Goal: Transaction & Acquisition: Purchase product/service

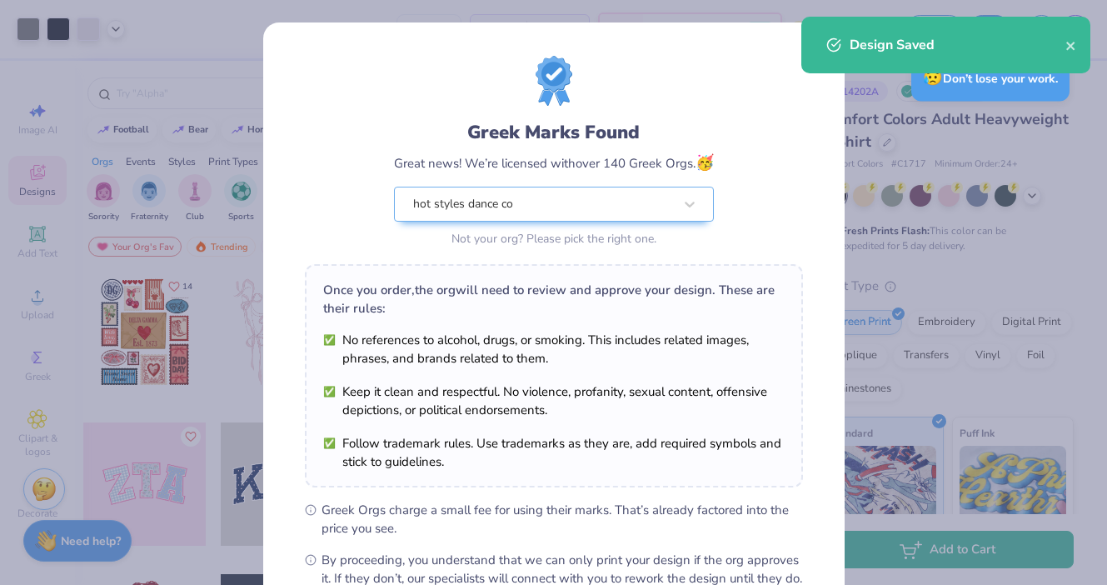
scroll to position [195, 0]
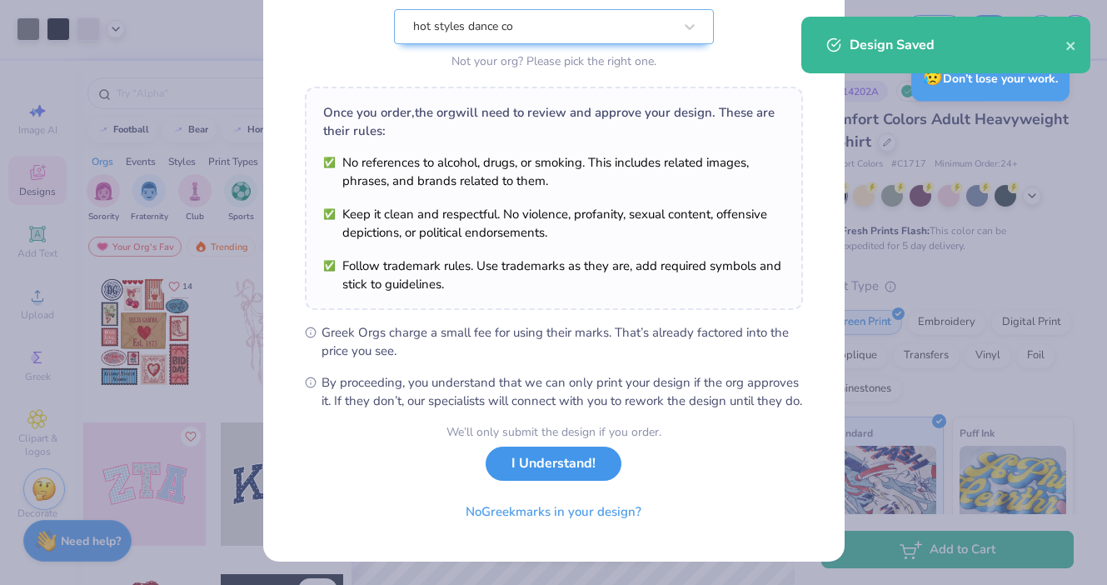
click at [553, 464] on button "I Understand!" at bounding box center [554, 464] width 136 height 34
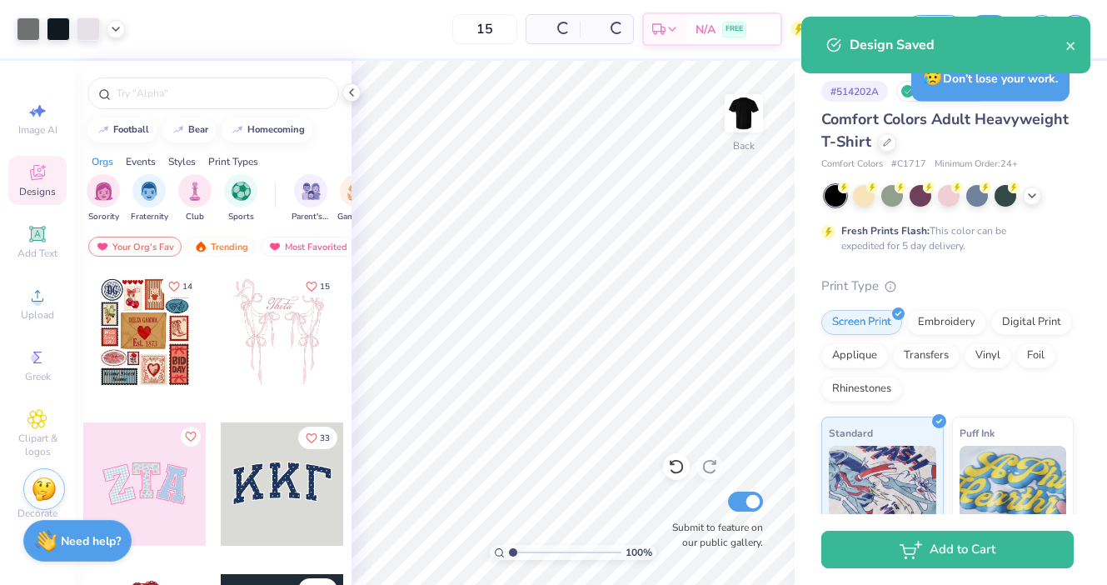
scroll to position [0, 0]
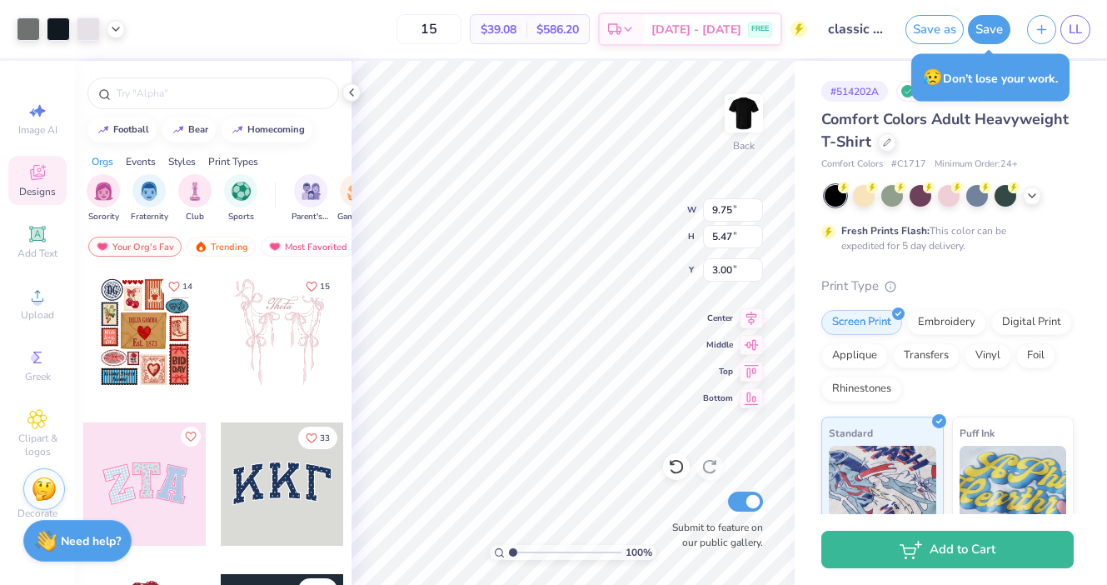
click at [435, 49] on div "15 $39.08 Per Item $586.20 Total Est. Delivery [DATE] - [DATE] FREE" at bounding box center [470, 29] width 674 height 58
click at [35, 312] on span "Upload" at bounding box center [37, 314] width 33 height 13
click at [36, 302] on circle at bounding box center [36, 301] width 9 height 9
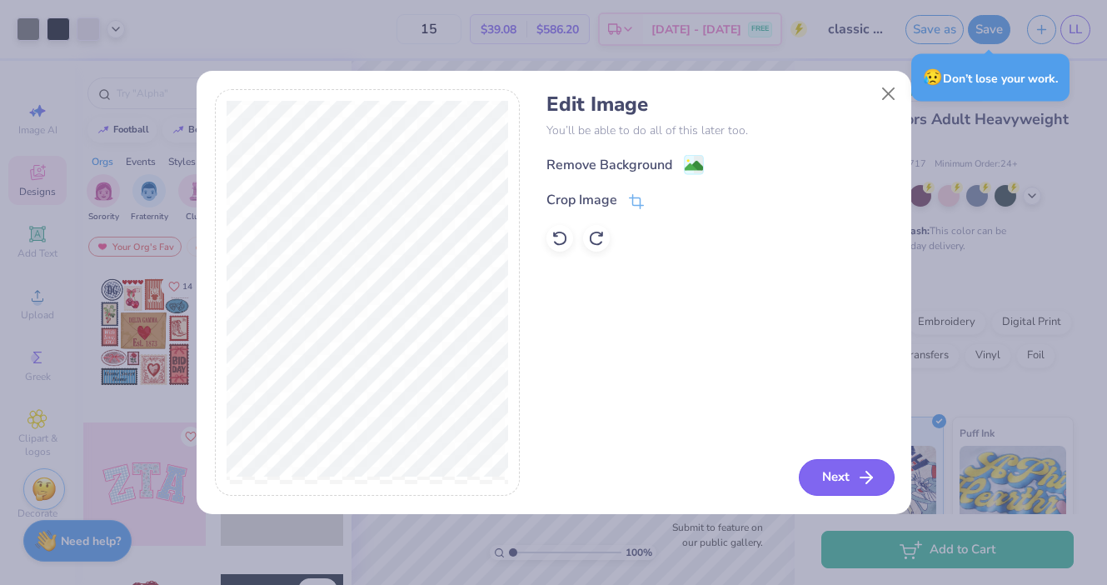
click at [843, 477] on button "Next" at bounding box center [847, 477] width 96 height 37
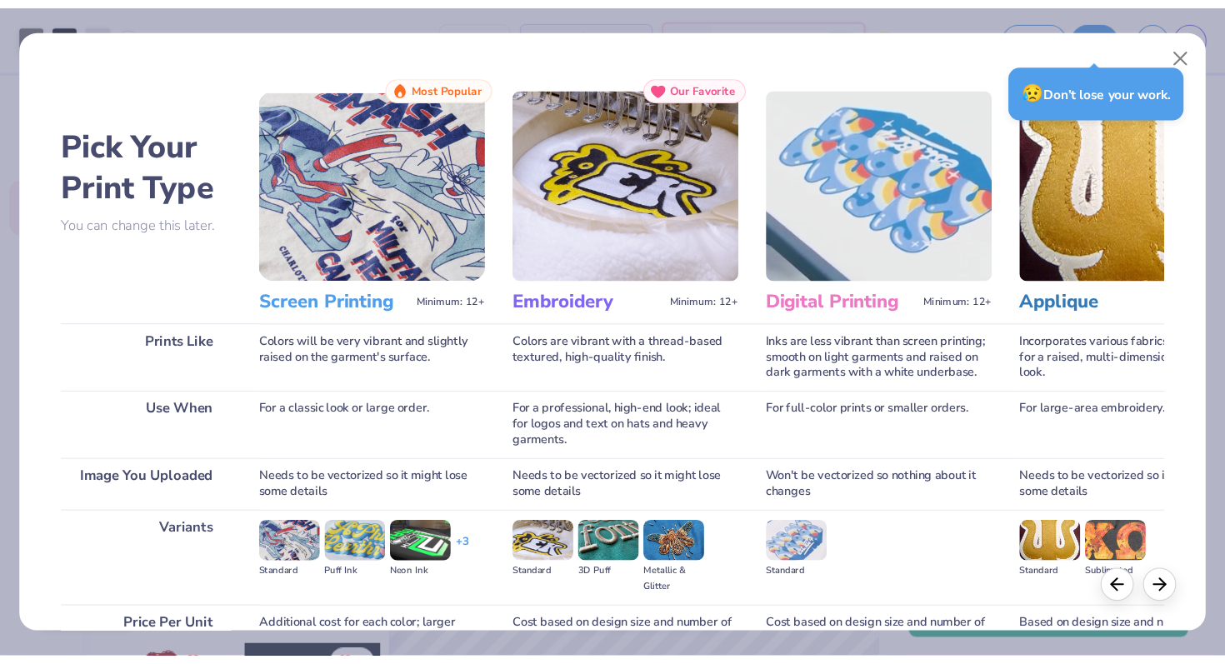
scroll to position [162, 0]
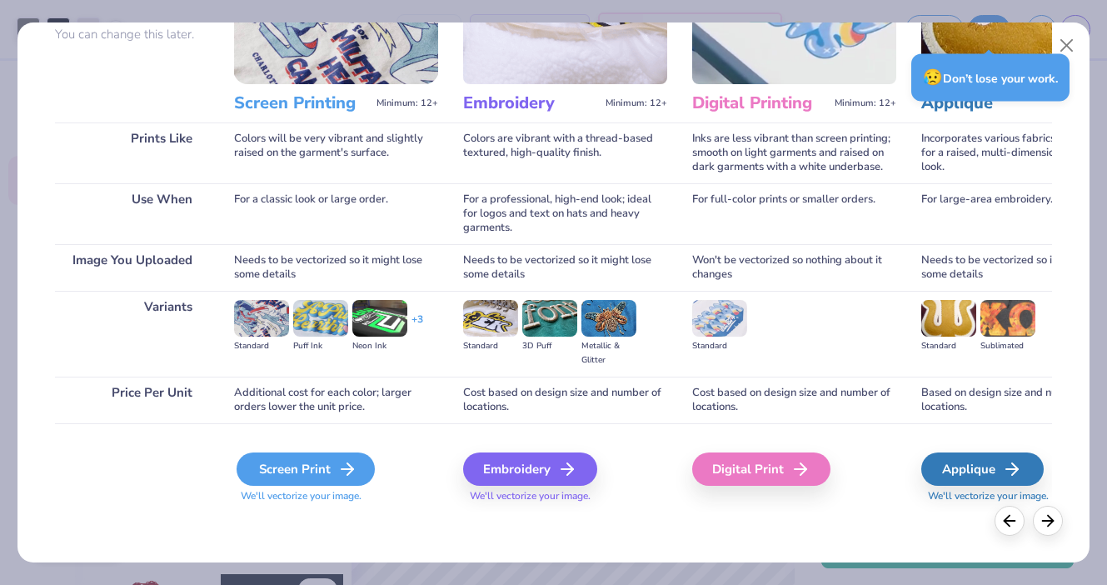
click at [323, 472] on div "Screen Print" at bounding box center [306, 468] width 138 height 33
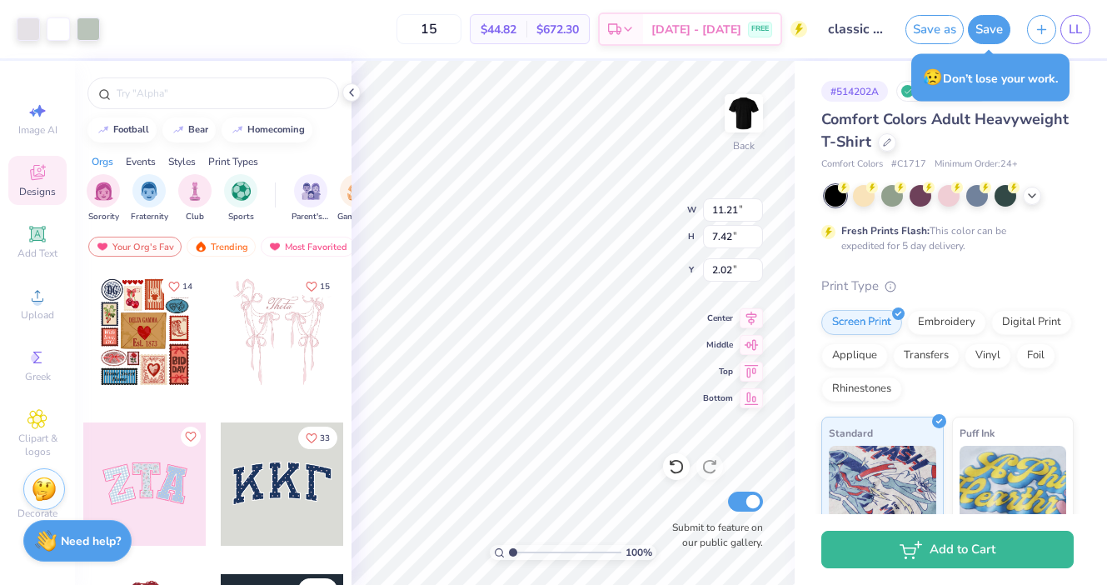
type input "2.02"
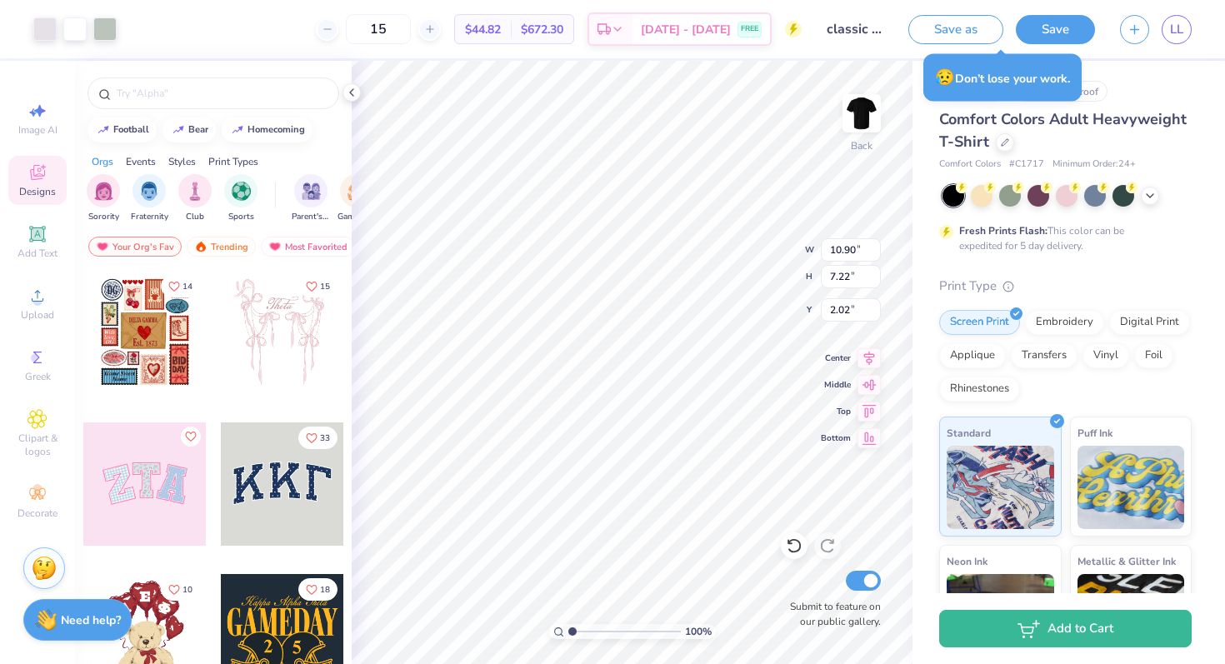
type input "10.90"
type input "7.22"
type input "2.22"
drag, startPoint x: 493, startPoint y: 31, endPoint x: 545, endPoint y: 32, distance: 51.7
click at [545, 32] on div "$44.82 Per Item $672.30 Total" at bounding box center [514, 29] width 120 height 30
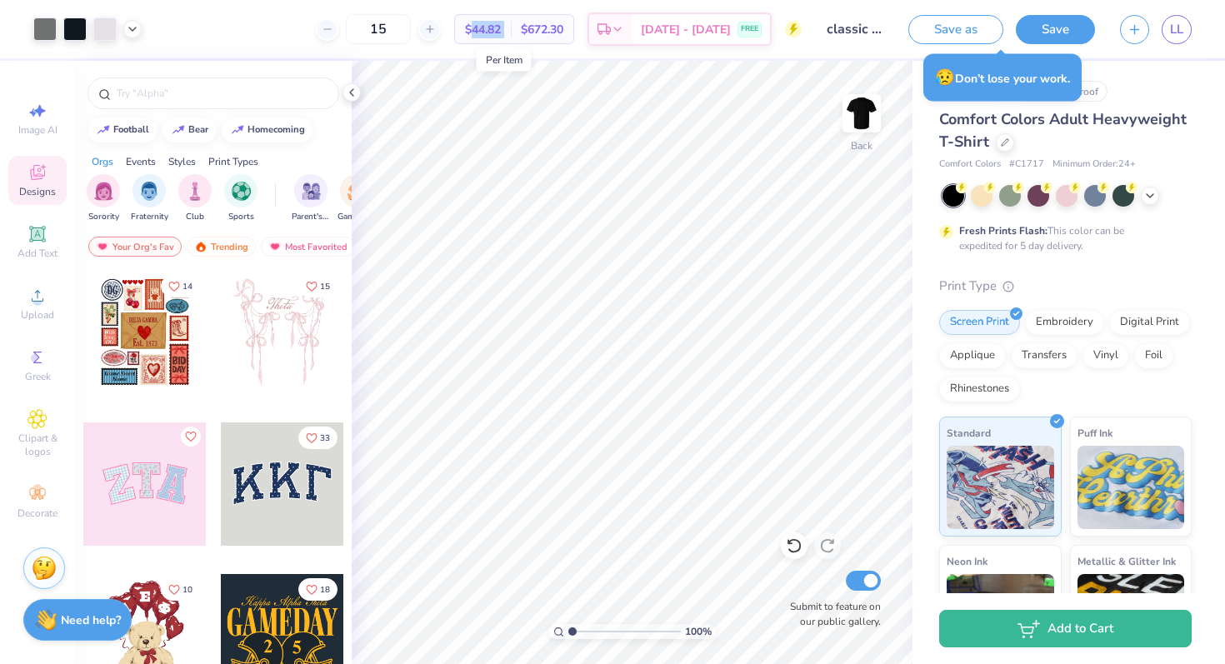
click at [501, 34] on span "$44.82" at bounding box center [483, 29] width 36 height 17
click at [407, 32] on input "15" at bounding box center [378, 29] width 65 height 30
type input "1"
click at [411, 30] on input "25" at bounding box center [378, 29] width 65 height 30
type input "2"
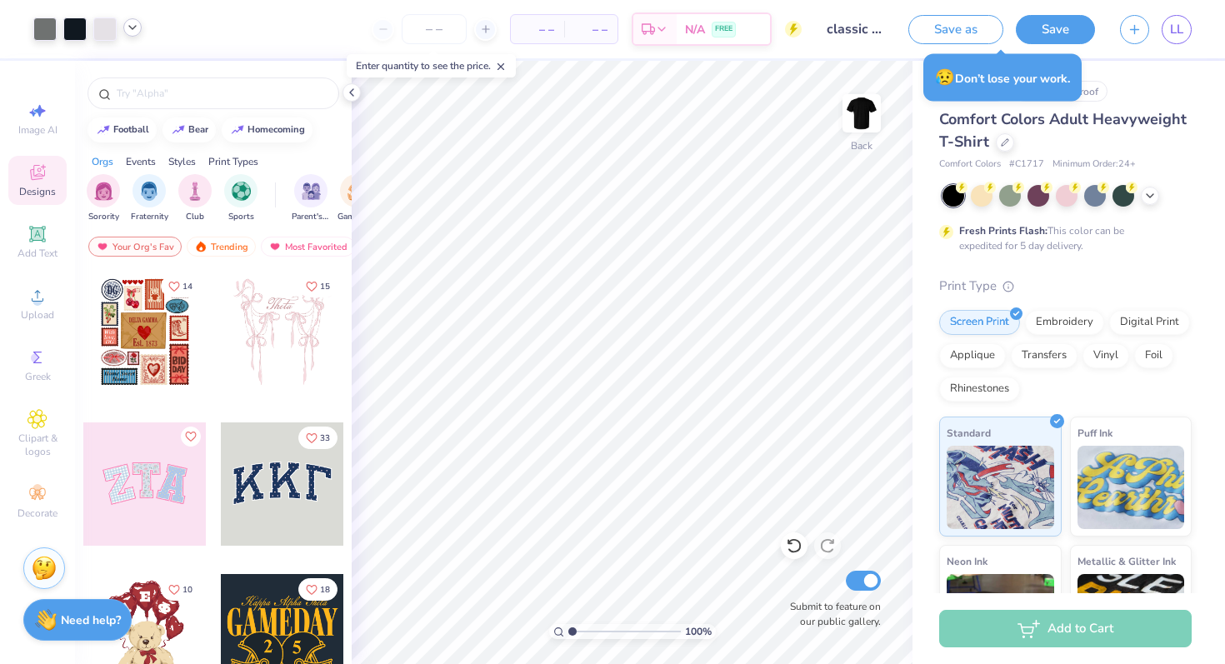
click at [135, 23] on icon at bounding box center [132, 27] width 13 height 13
click at [354, 90] on icon at bounding box center [351, 92] width 13 height 13
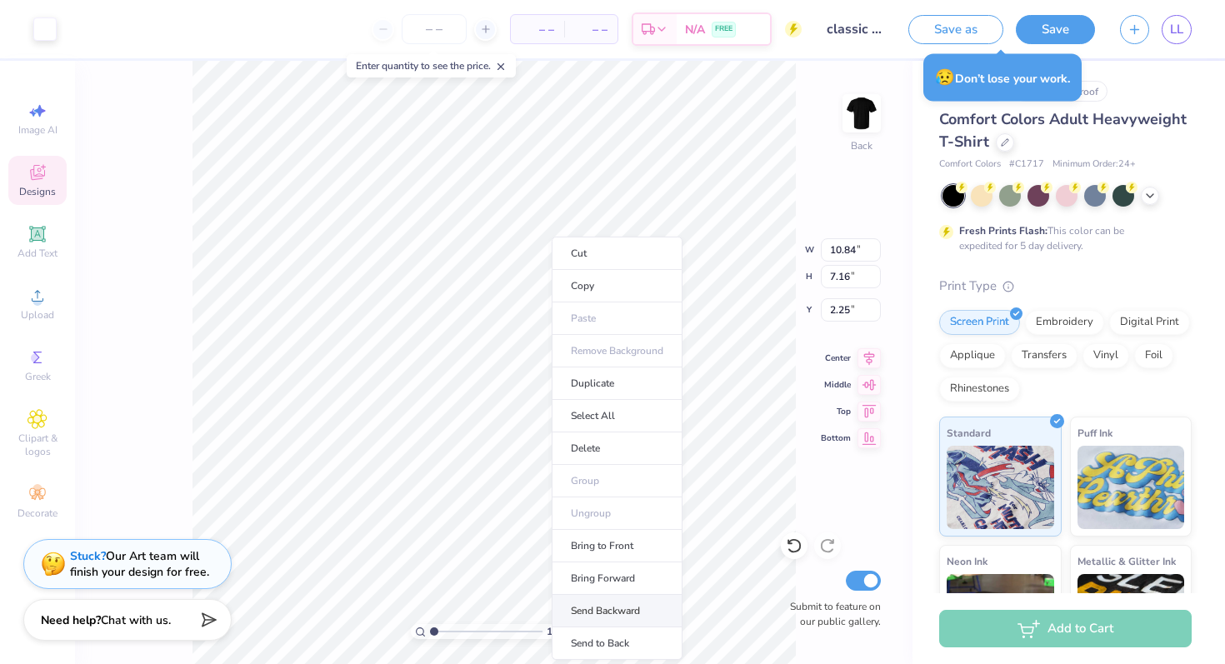
click at [636, 584] on li "Send Backward" at bounding box center [617, 611] width 131 height 32
click at [646, 584] on li "Send to Back" at bounding box center [639, 643] width 131 height 32
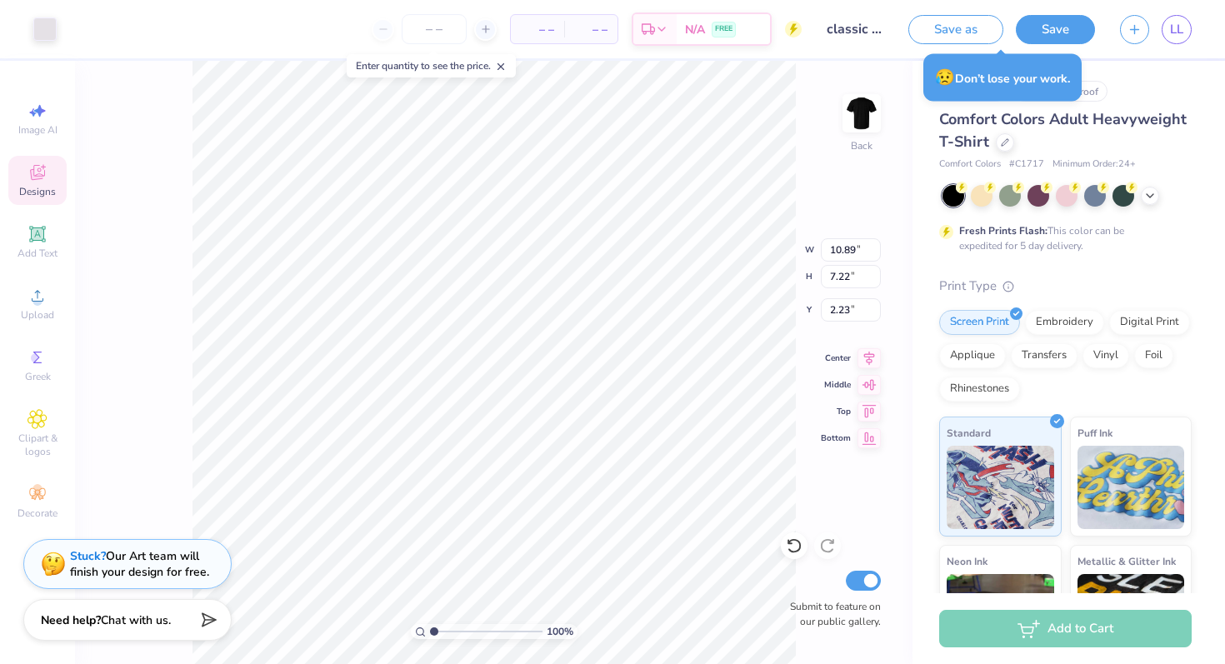
type input "2.28"
type input "10.28"
type input "6.82"
type input "10.84"
type input "7.16"
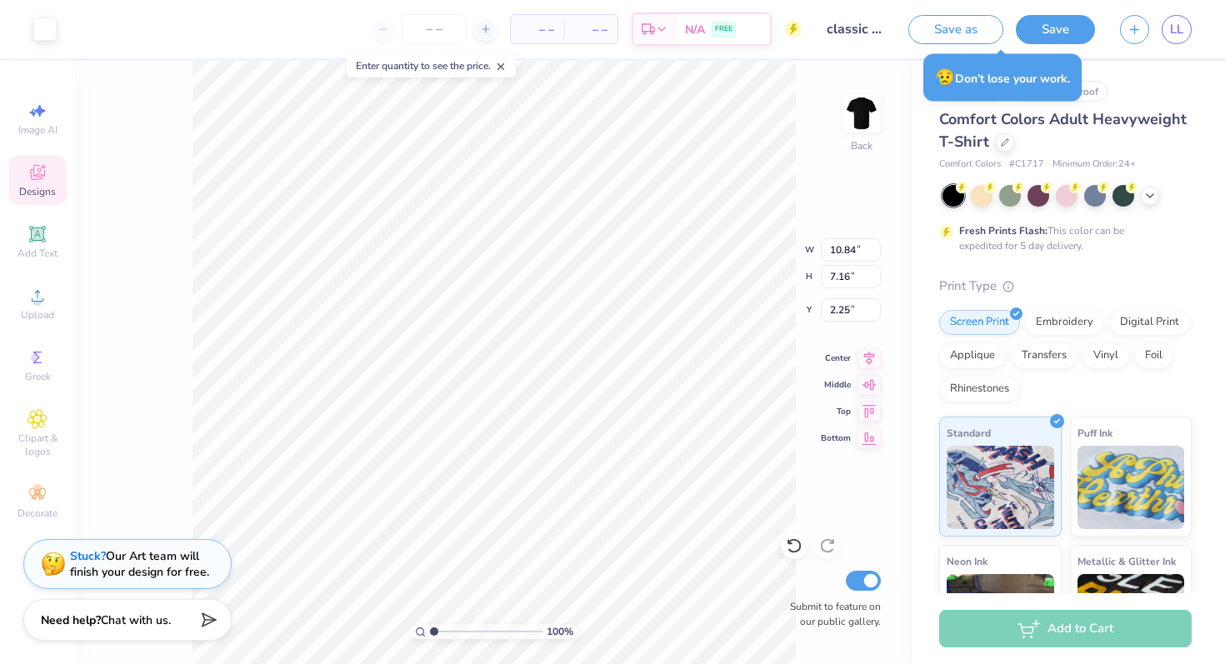
type input "2.28"
type input "10.23"
type input "6.76"
type input "2.69"
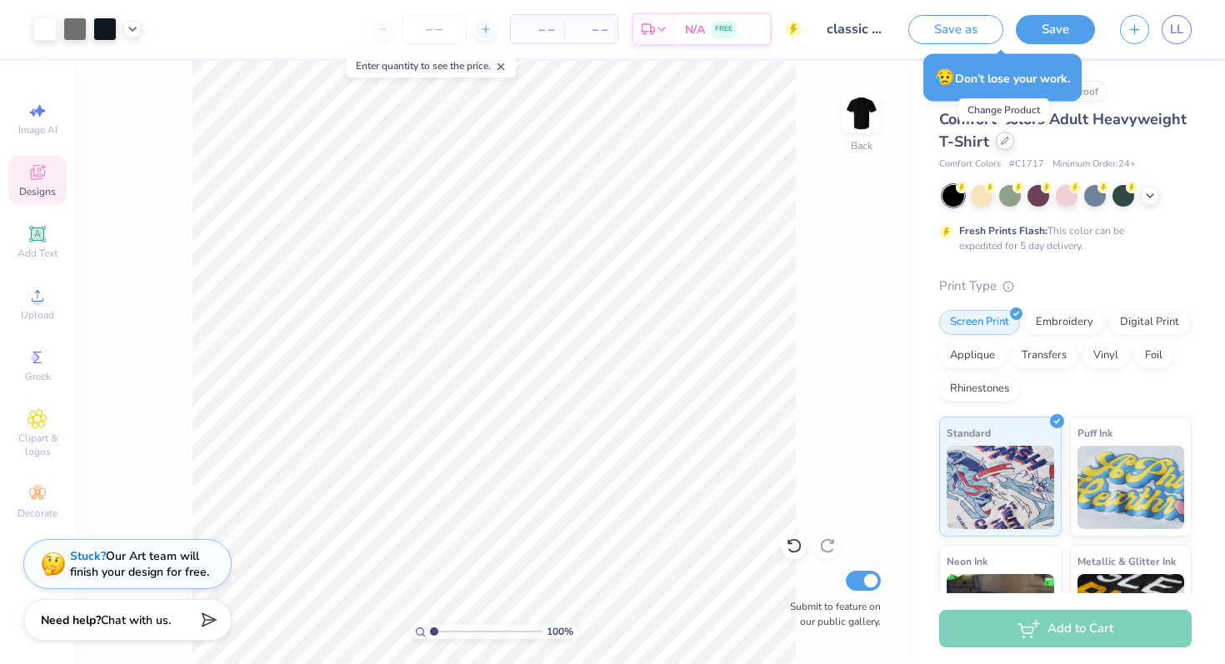
click at [1004, 147] on div at bounding box center [1005, 141] width 18 height 18
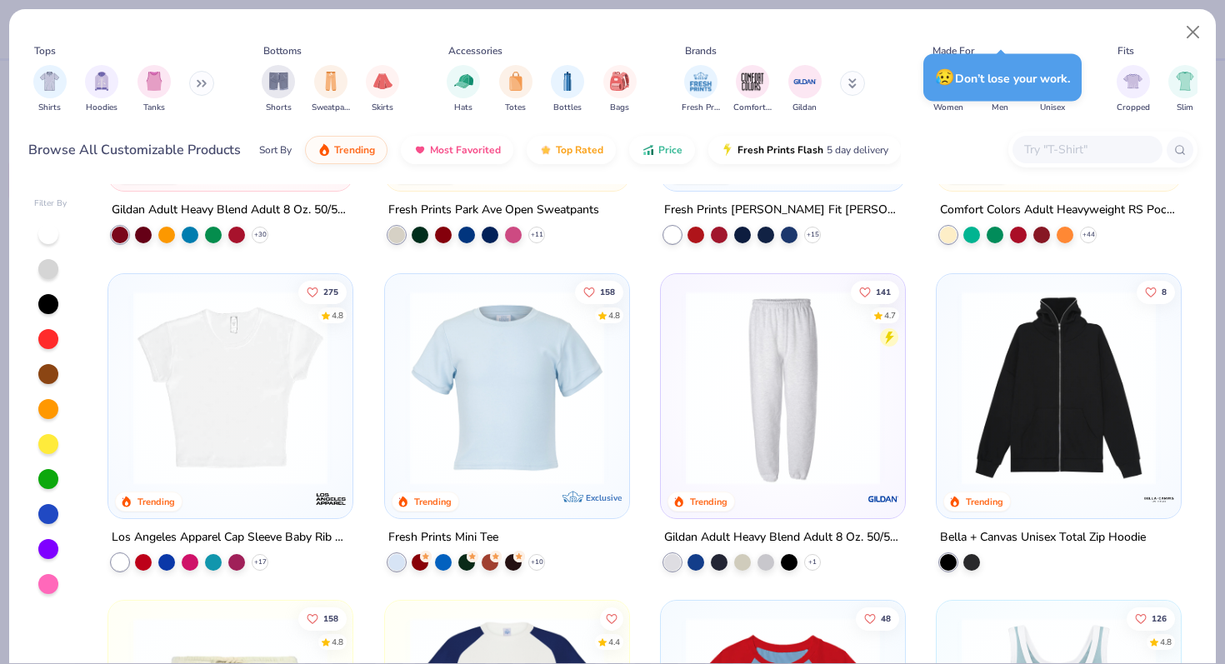
scroll to position [1883, 0]
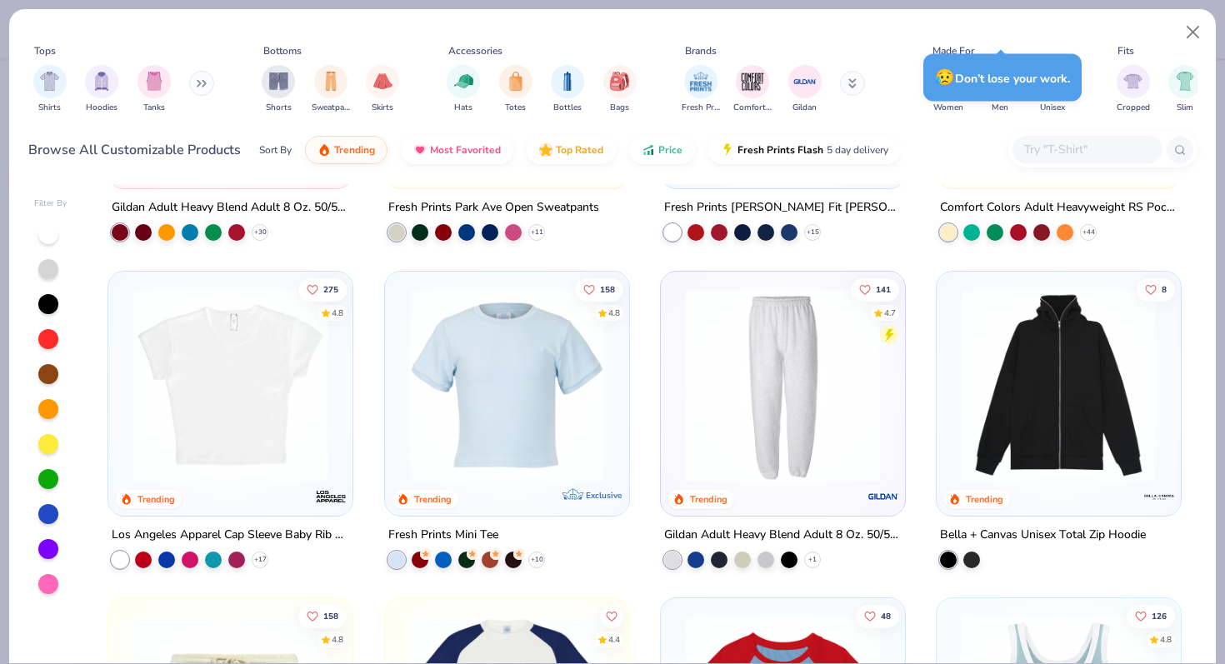
click at [543, 400] on img at bounding box center [507, 384] width 211 height 194
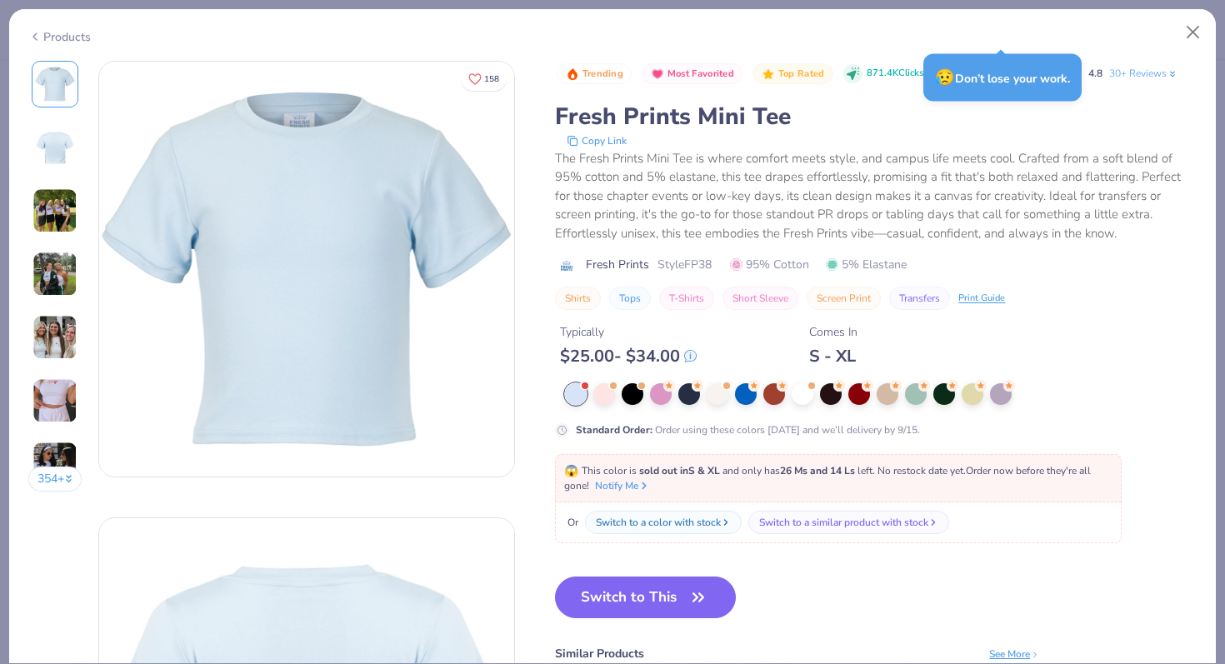
click at [76, 220] on img at bounding box center [54, 210] width 45 height 45
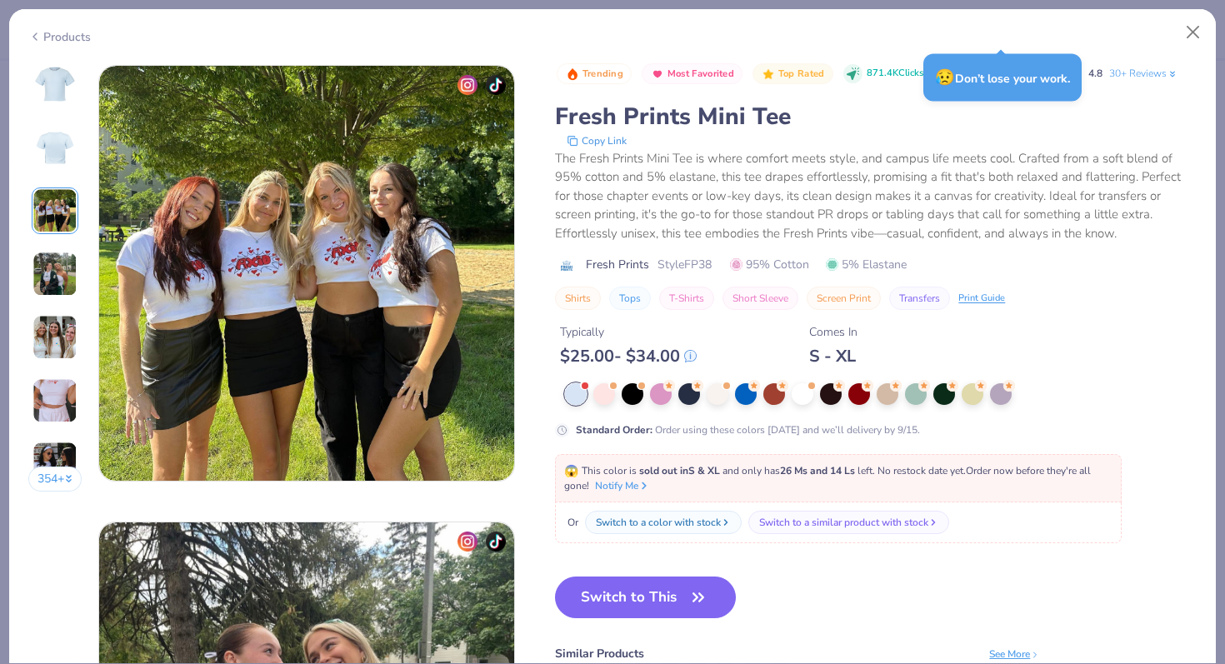
scroll to position [913, 0]
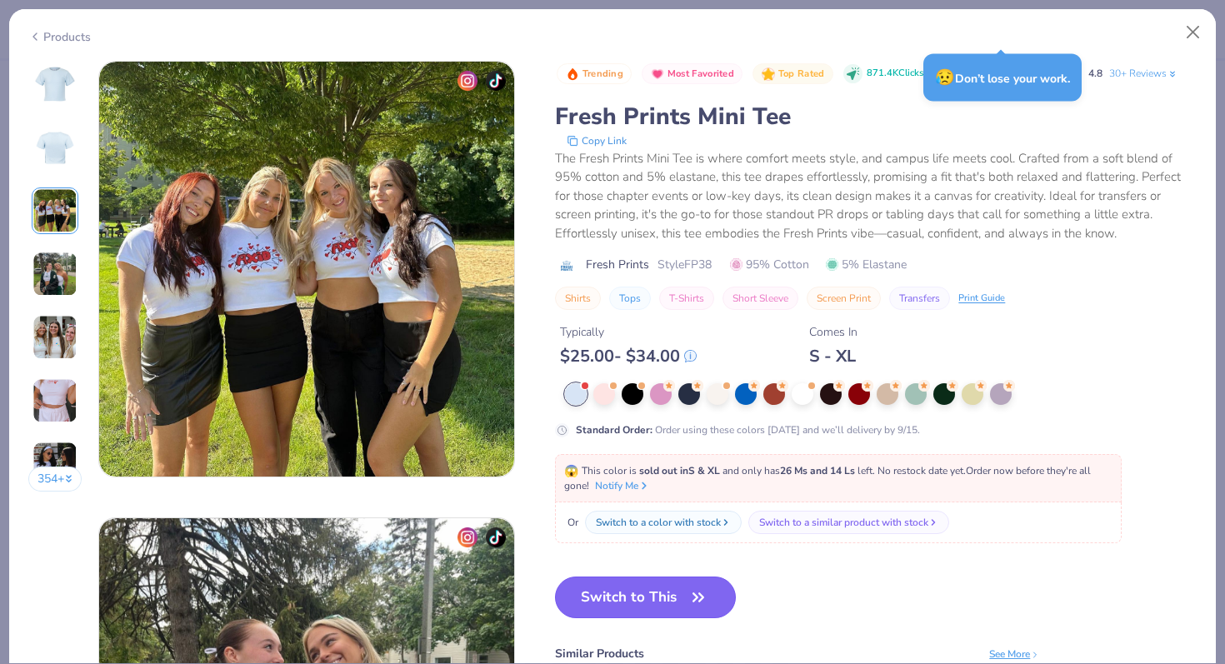
click at [673, 584] on button "Switch to This" at bounding box center [645, 598] width 181 height 42
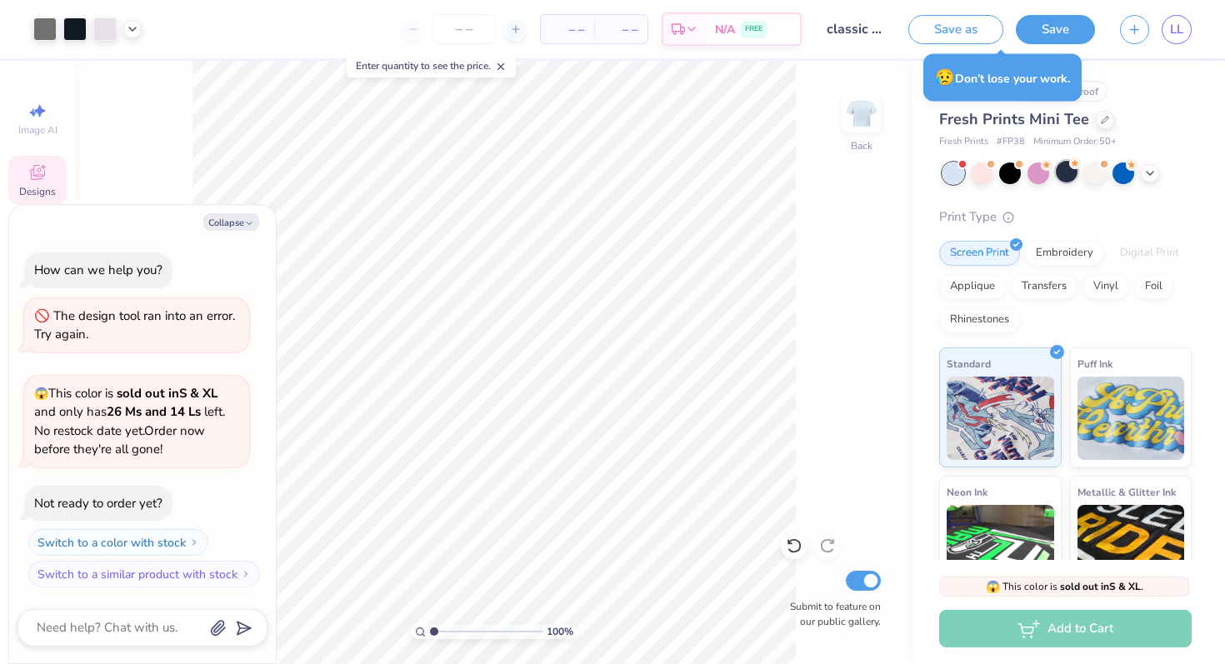
click at [1069, 181] on div at bounding box center [1067, 172] width 22 height 22
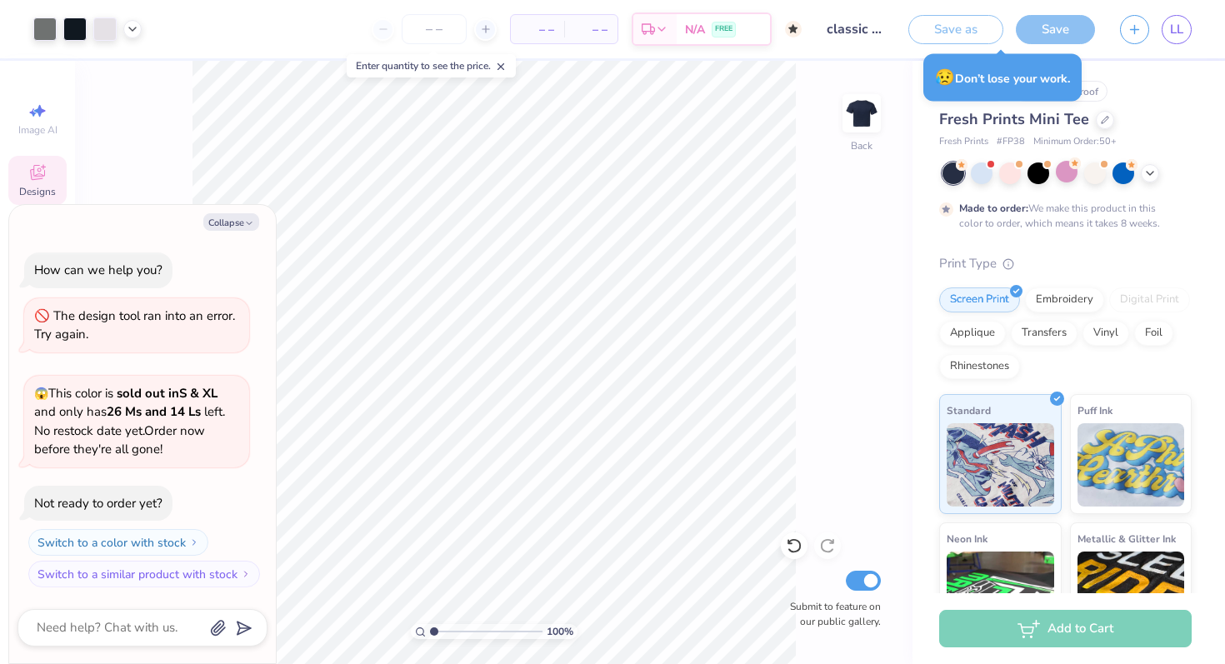
scroll to position [97, 0]
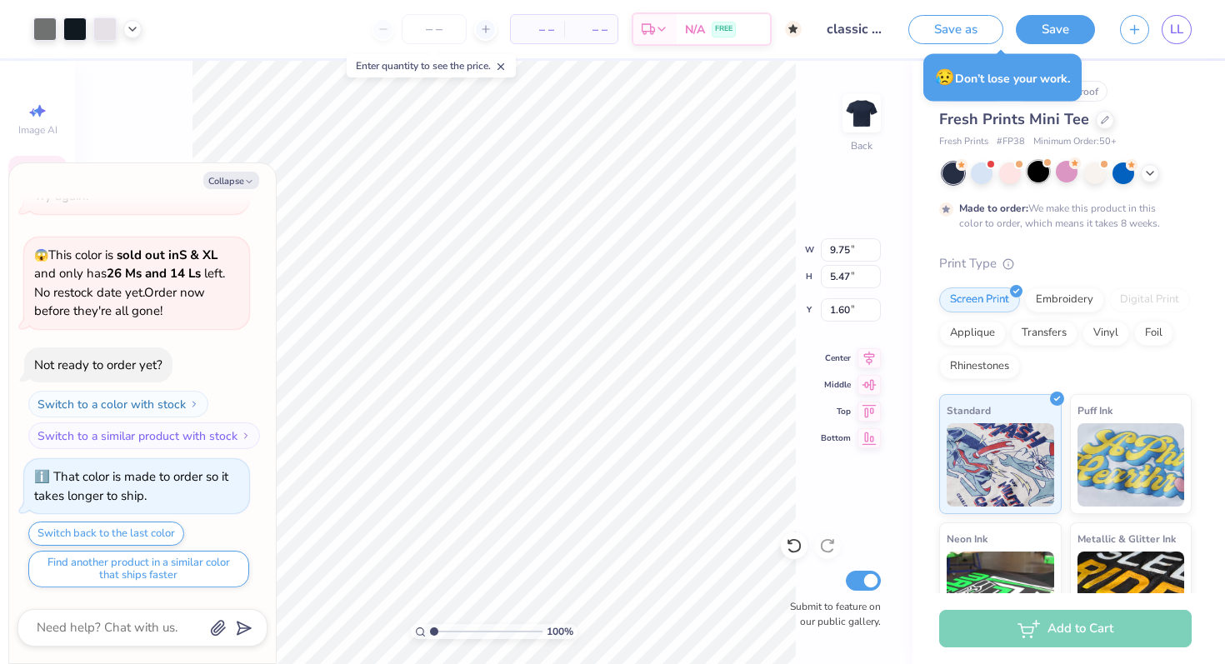
click at [1040, 175] on div at bounding box center [1038, 172] width 22 height 22
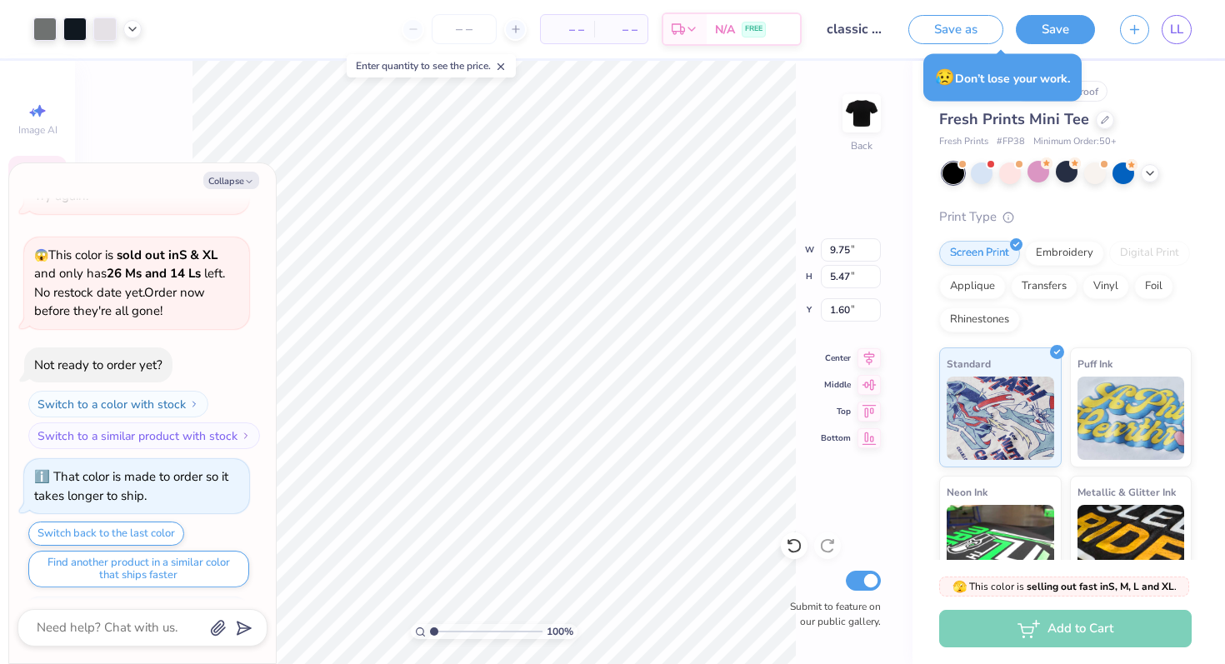
scroll to position [396, 0]
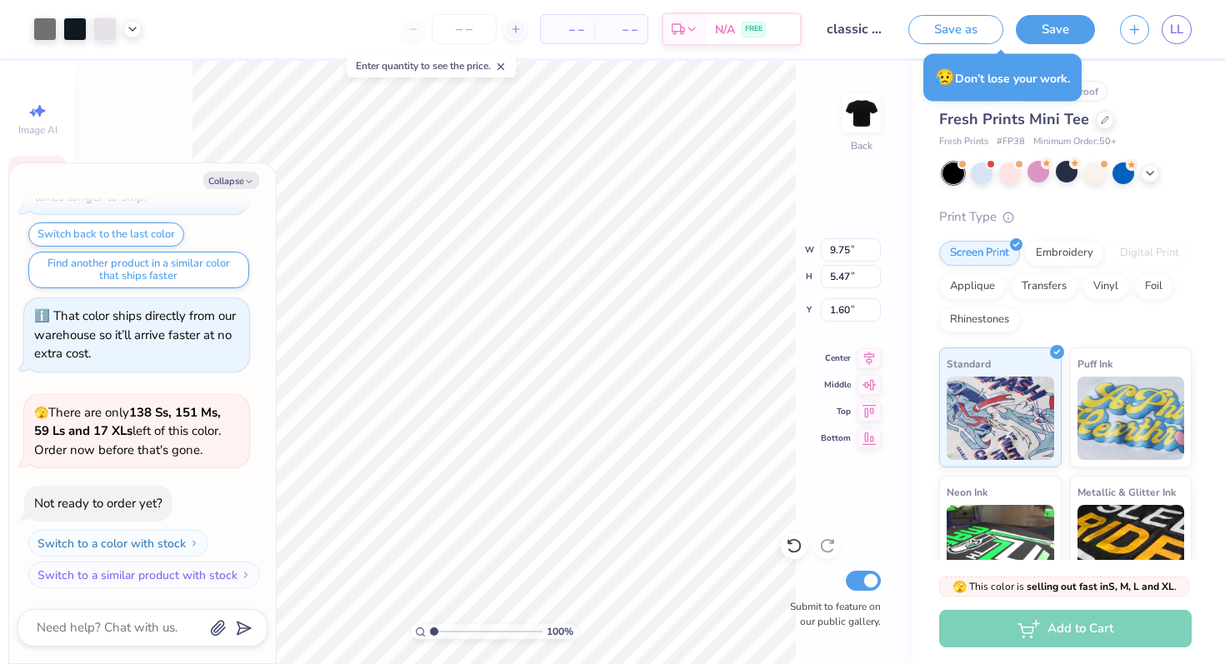
type input "1.31"
type input "7.92"
type input "4.44"
type input "2.24"
click at [853, 126] on img at bounding box center [861, 113] width 67 height 67
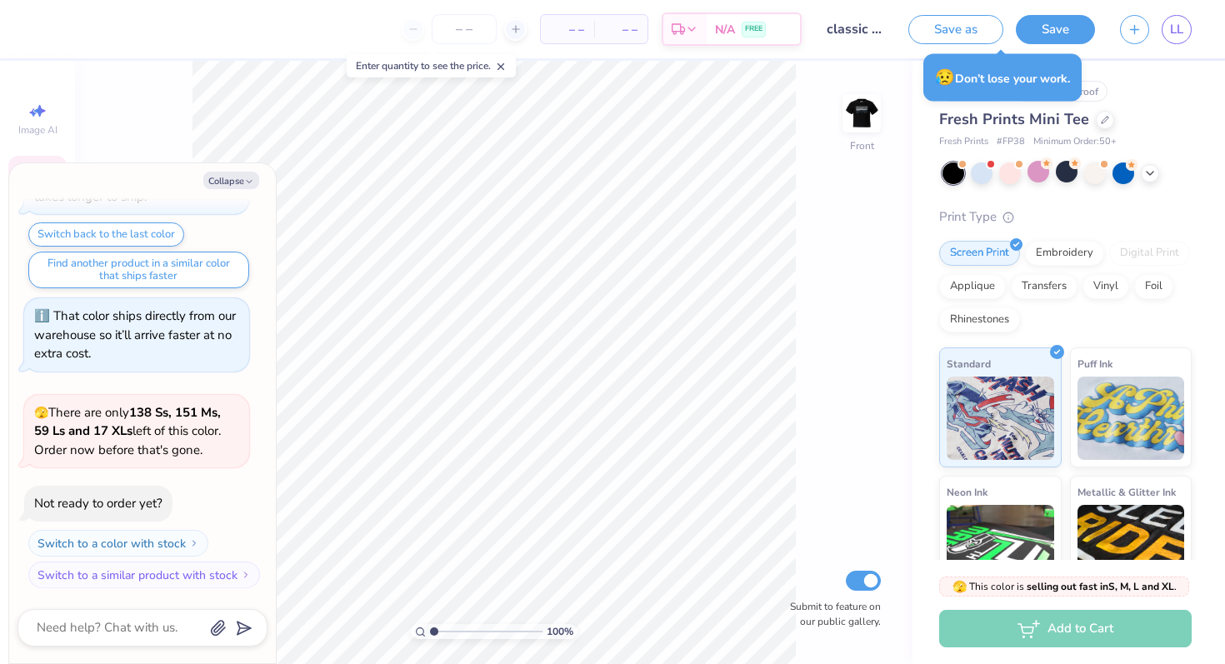
click at [853, 126] on img at bounding box center [861, 113] width 33 height 33
click at [1101, 118] on icon at bounding box center [1105, 118] width 8 height 8
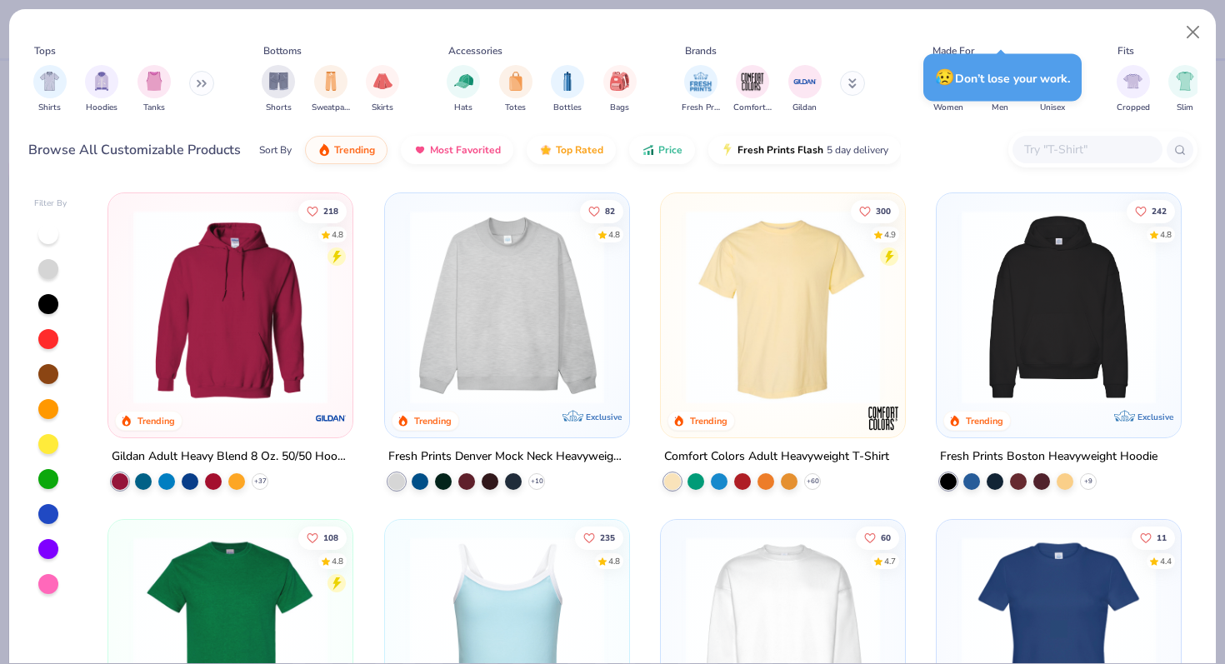
click at [765, 331] on img at bounding box center [782, 307] width 211 height 194
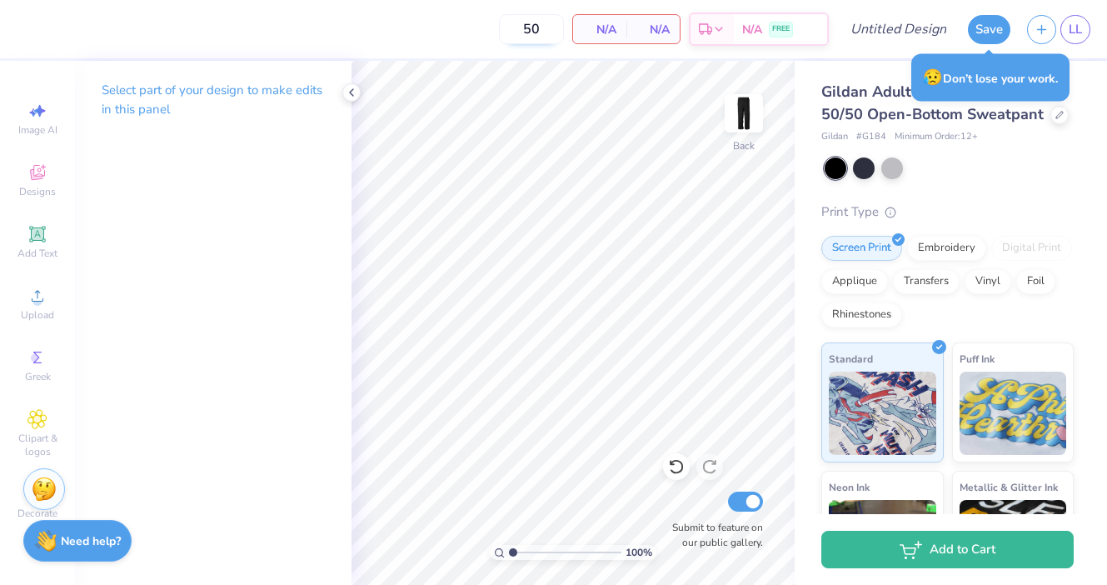
click at [542, 25] on input "50" at bounding box center [531, 29] width 65 height 30
click at [348, 96] on icon at bounding box center [351, 92] width 13 height 13
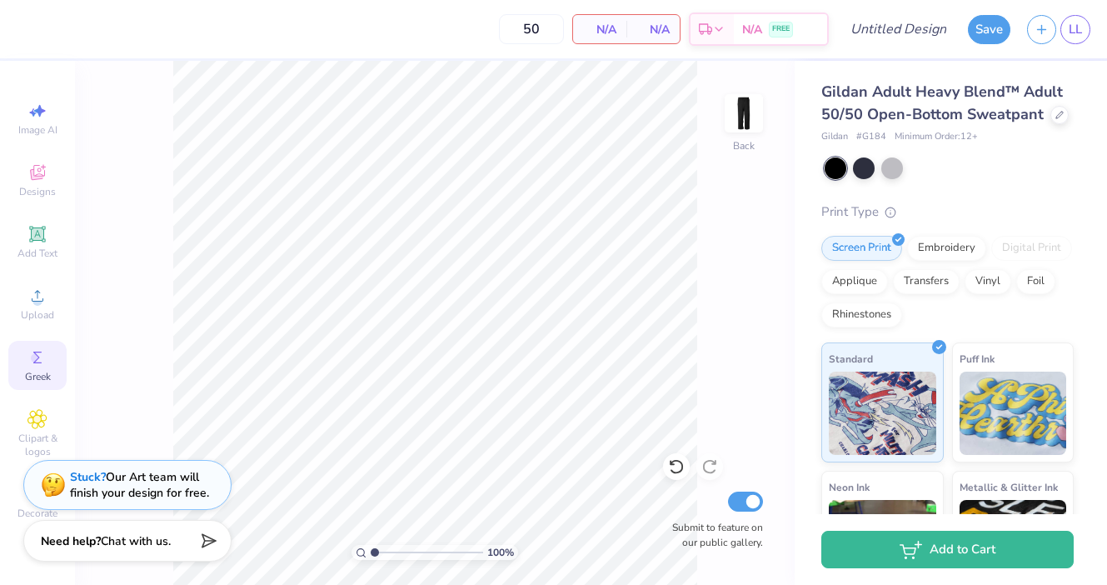
click at [37, 367] on icon at bounding box center [37, 357] width 20 height 20
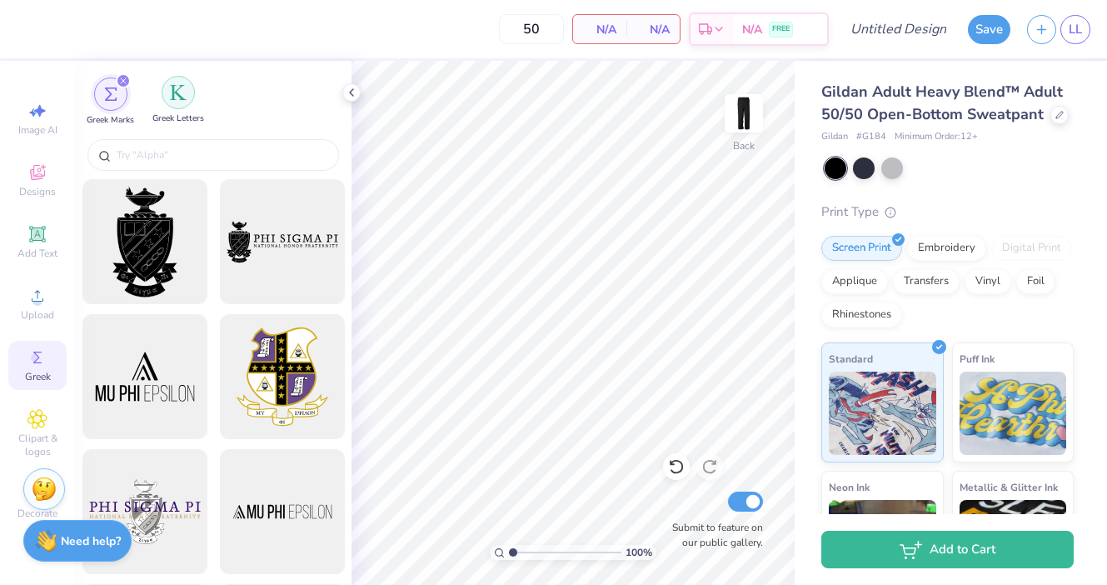
click at [183, 88] on img "filter for Greek Letters" at bounding box center [178, 92] width 17 height 17
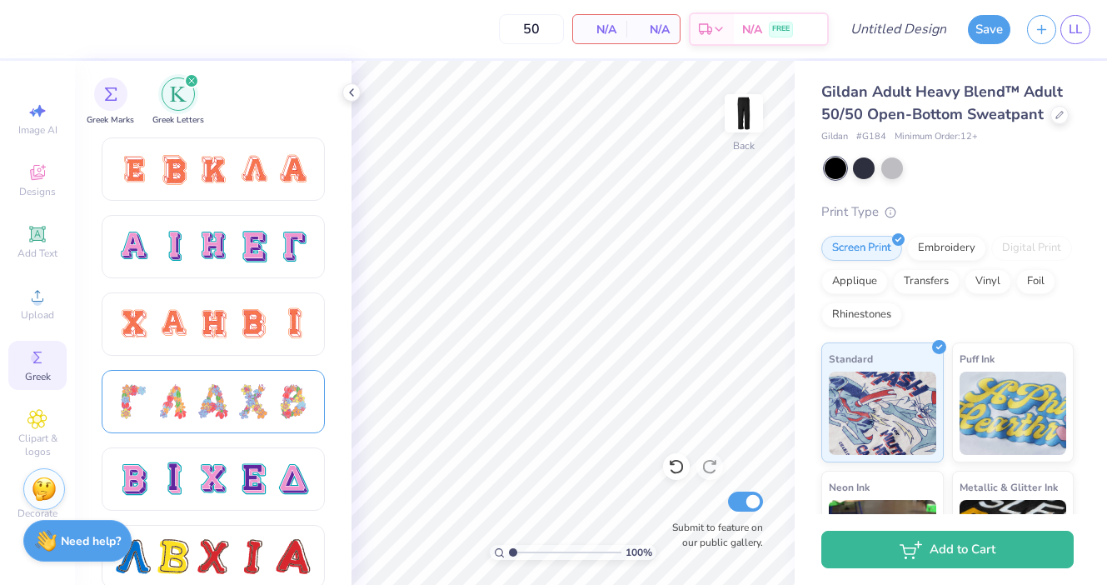
scroll to position [1081, 0]
click at [232, 248] on div at bounding box center [213, 247] width 195 height 35
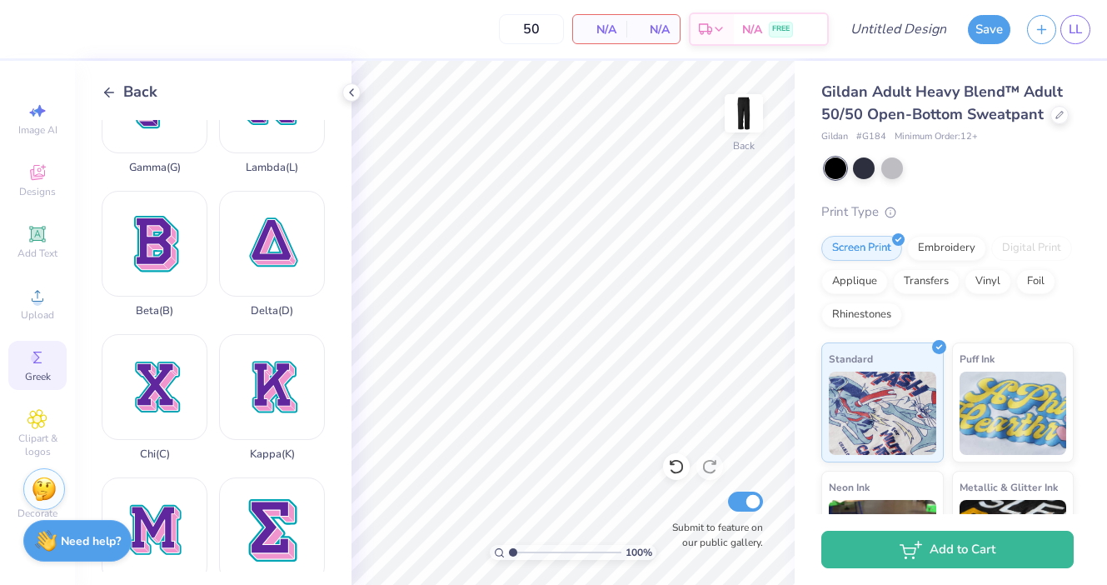
scroll to position [27, 0]
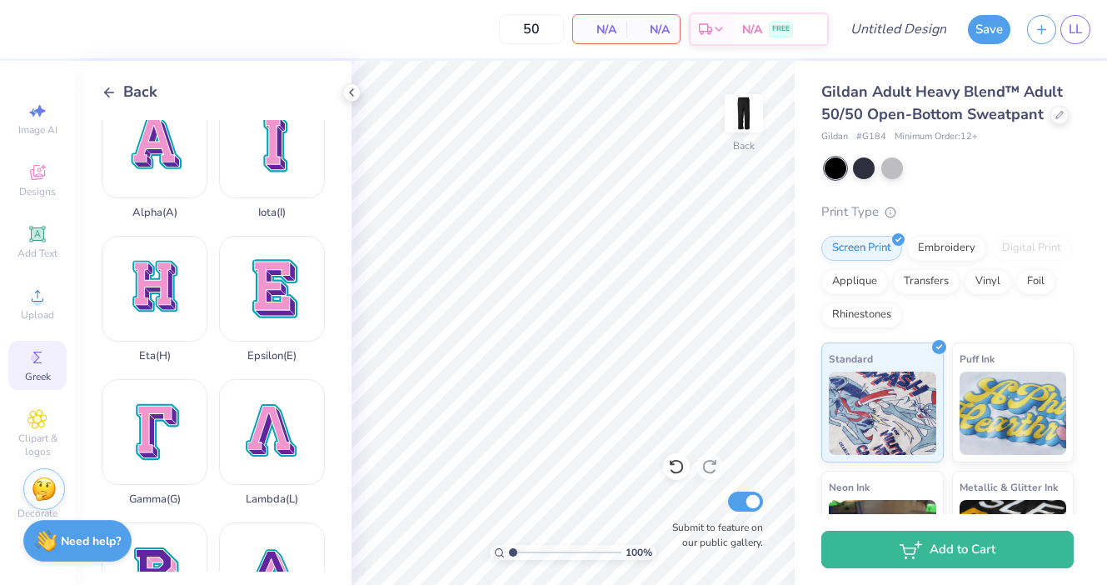
click at [115, 92] on icon at bounding box center [109, 92] width 15 height 15
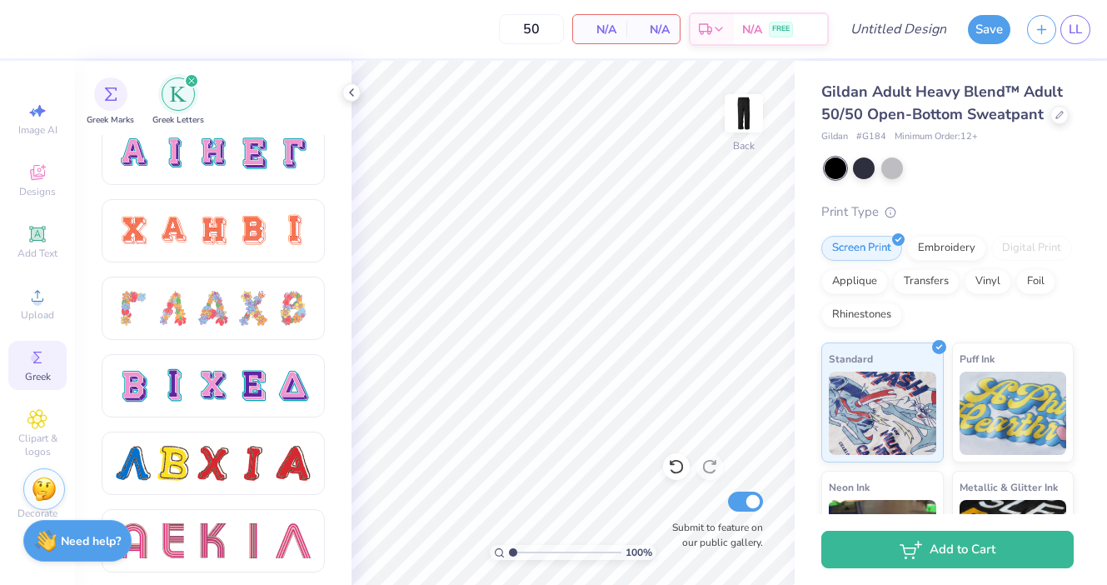
scroll to position [1205, 0]
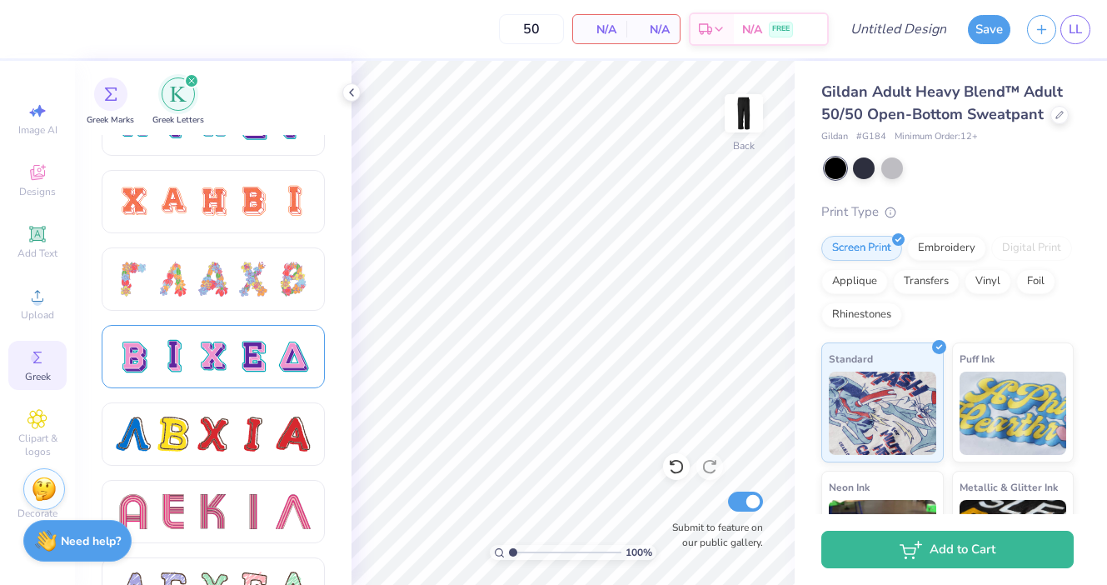
click at [251, 367] on div at bounding box center [253, 356] width 35 height 35
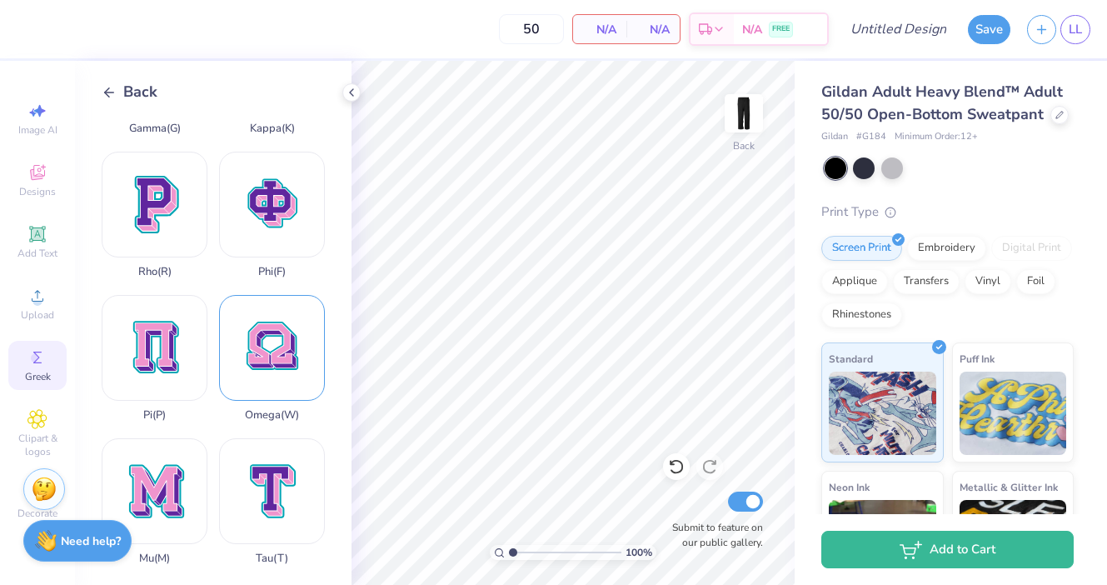
scroll to position [706, 0]
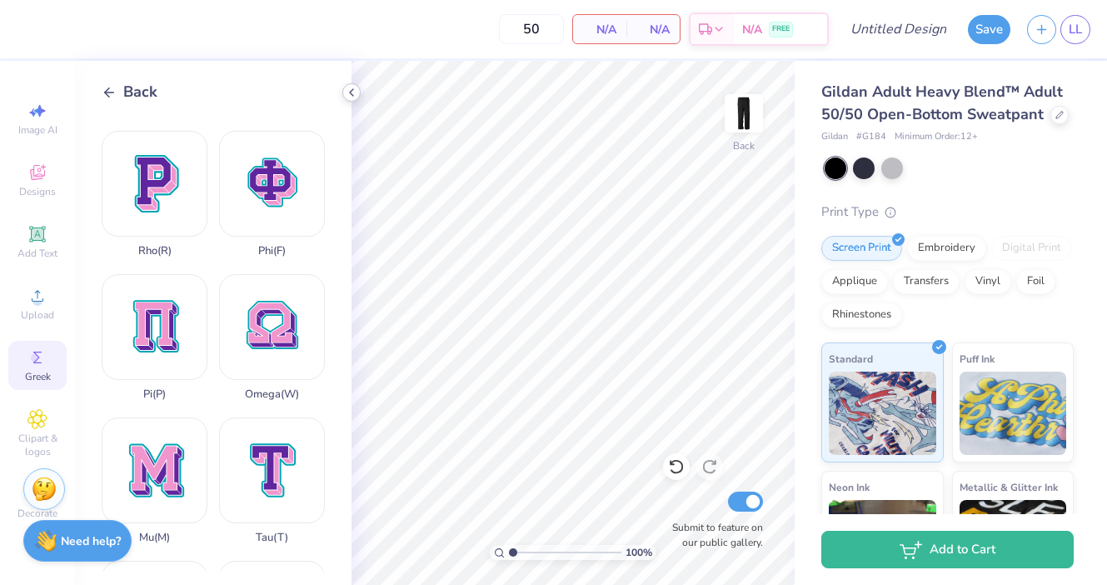
click at [347, 97] on icon at bounding box center [351, 92] width 13 height 13
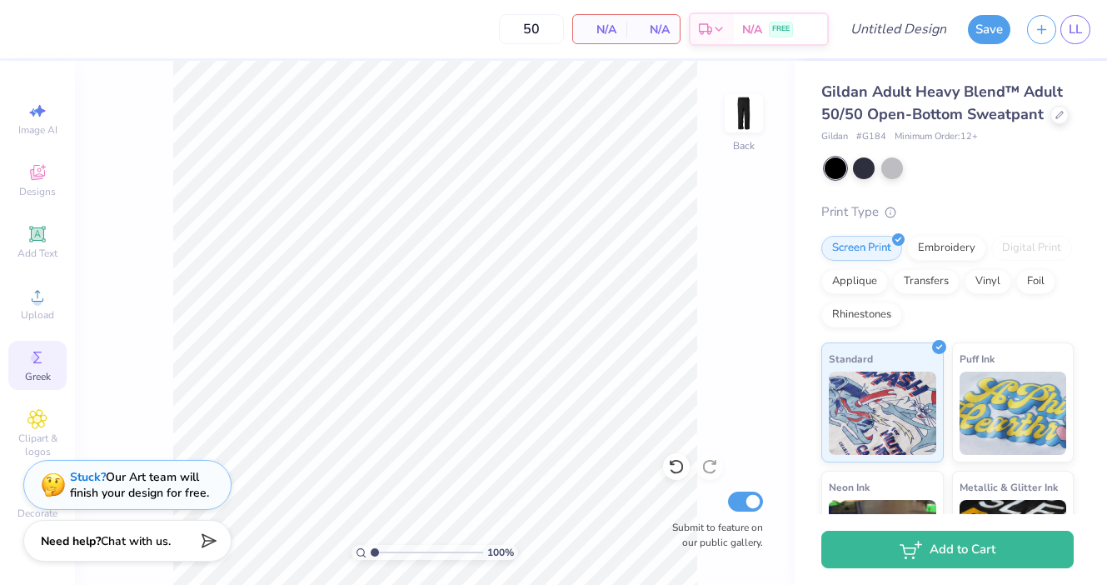
click at [34, 364] on icon at bounding box center [37, 357] width 20 height 20
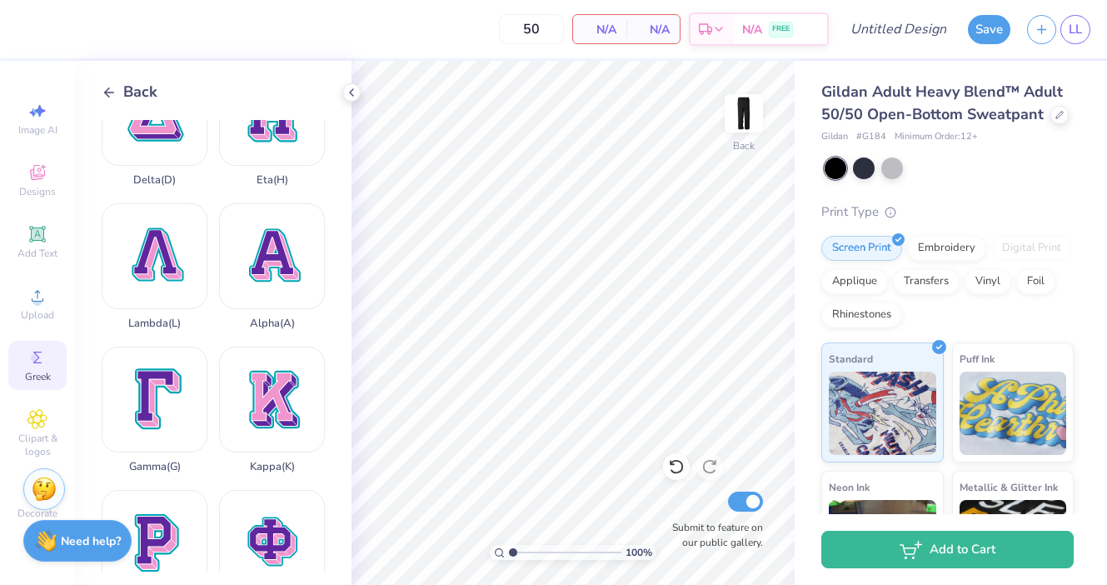
scroll to position [23, 0]
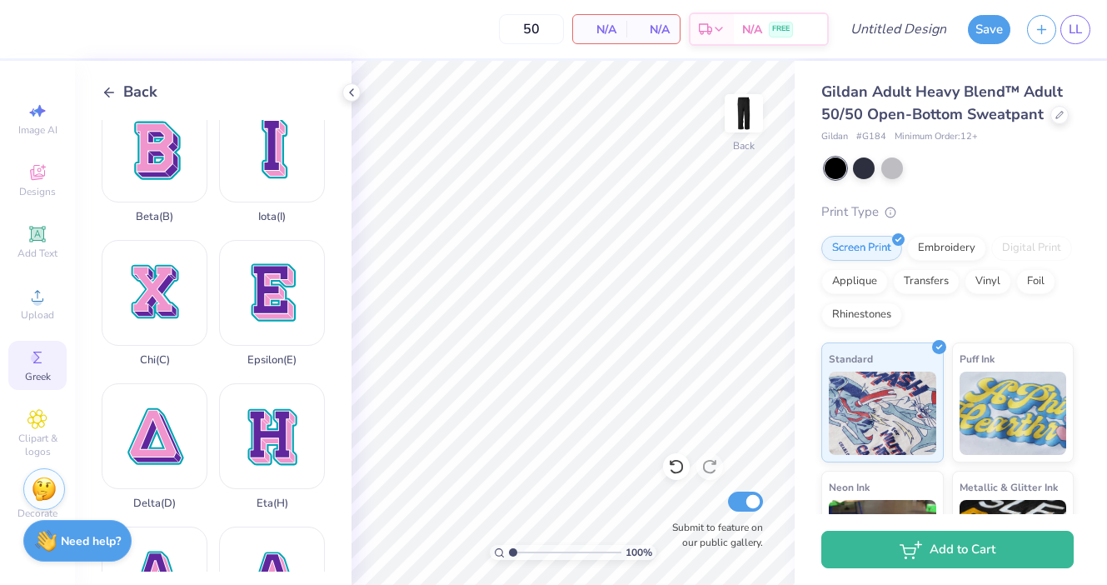
click at [105, 83] on div "Back" at bounding box center [130, 92] width 56 height 22
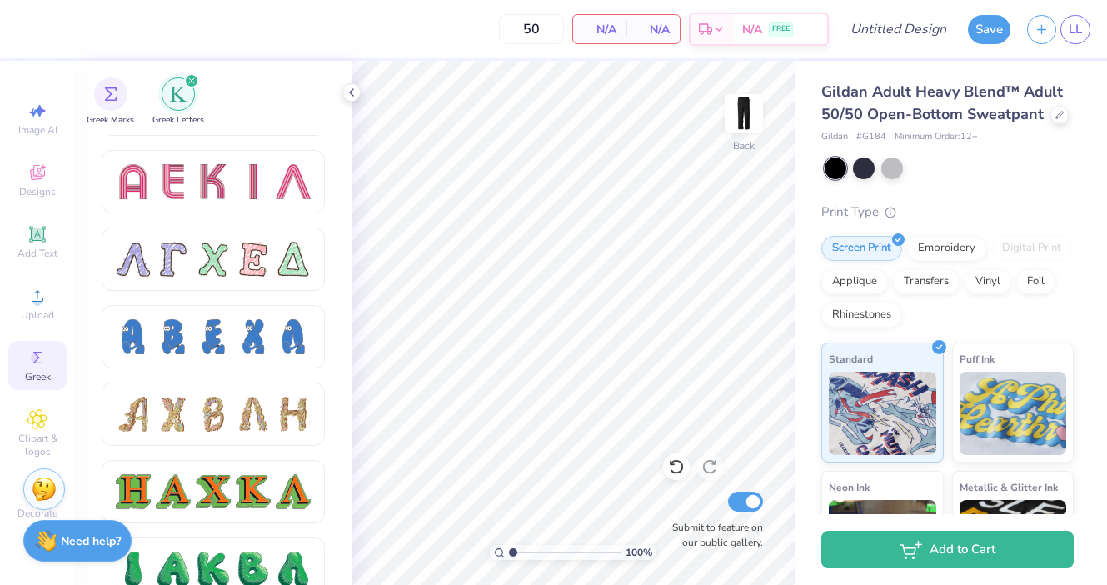
scroll to position [1715, 0]
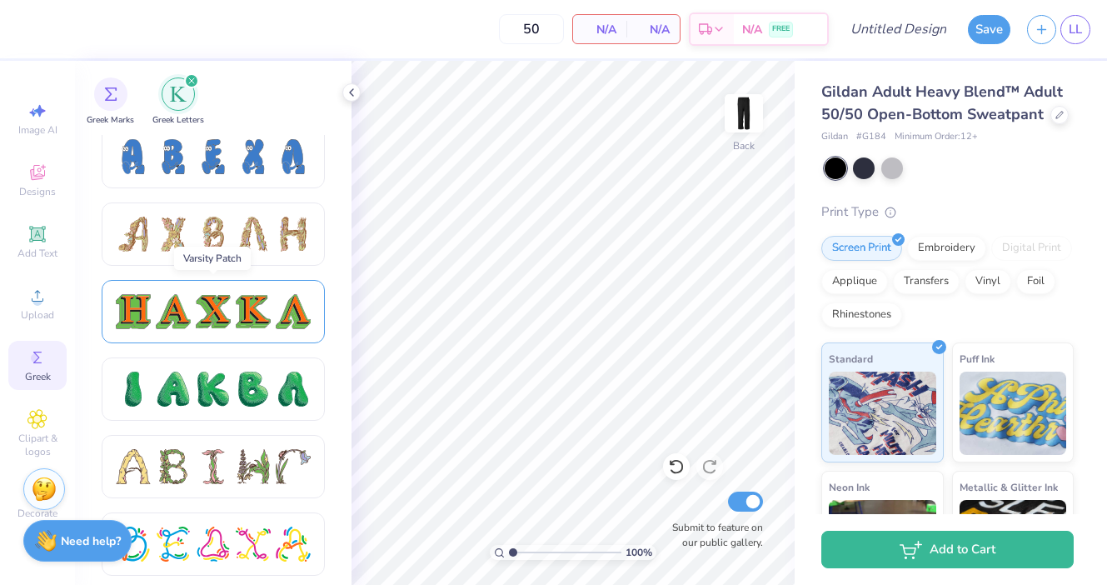
click at [182, 307] on div at bounding box center [173, 311] width 35 height 35
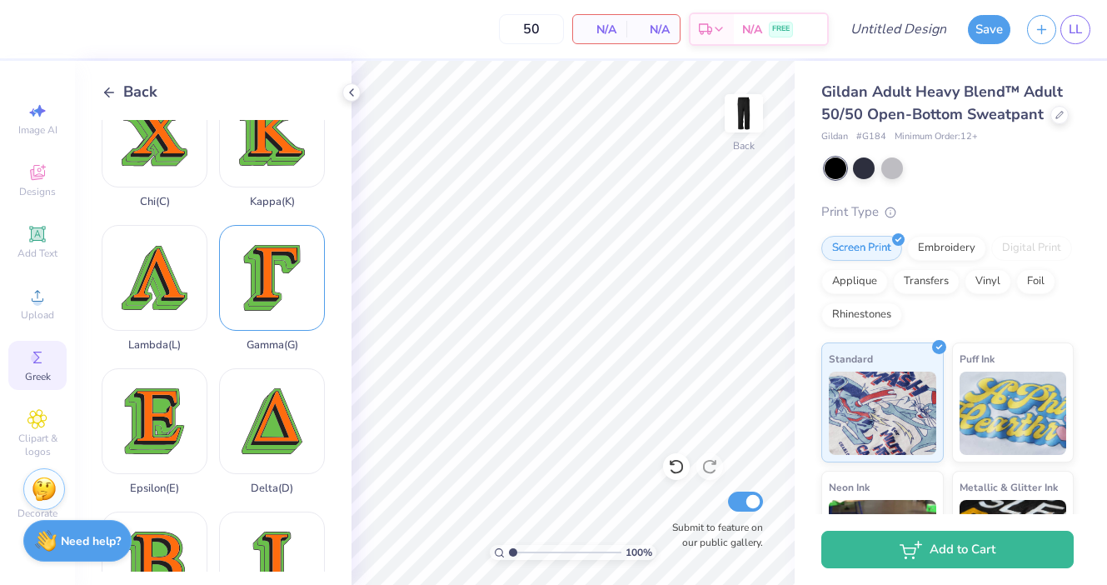
scroll to position [207, 0]
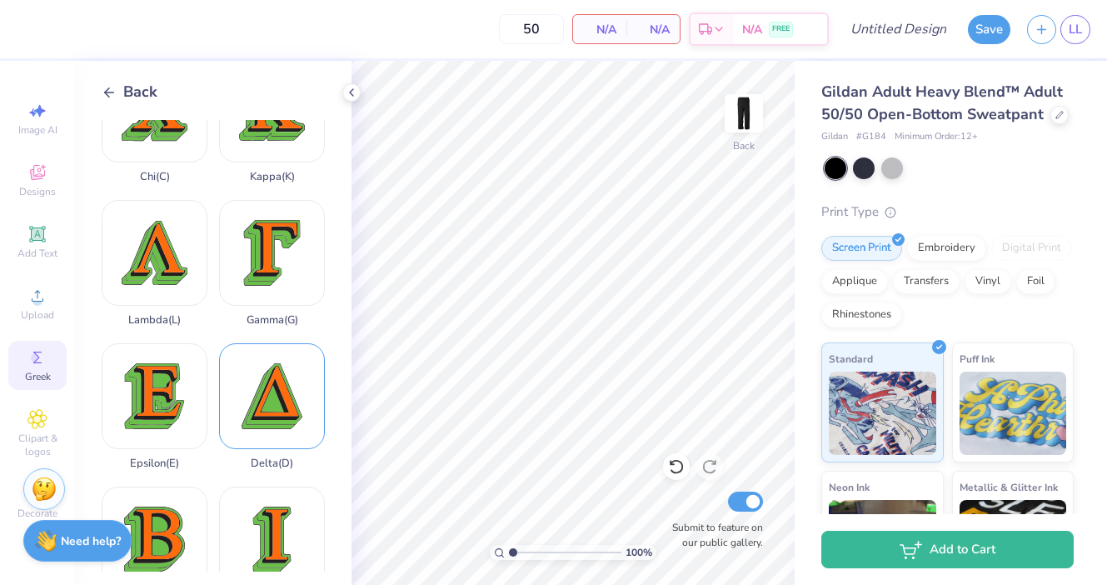
click at [264, 422] on div "Delta ( D )" at bounding box center [272, 406] width 106 height 127
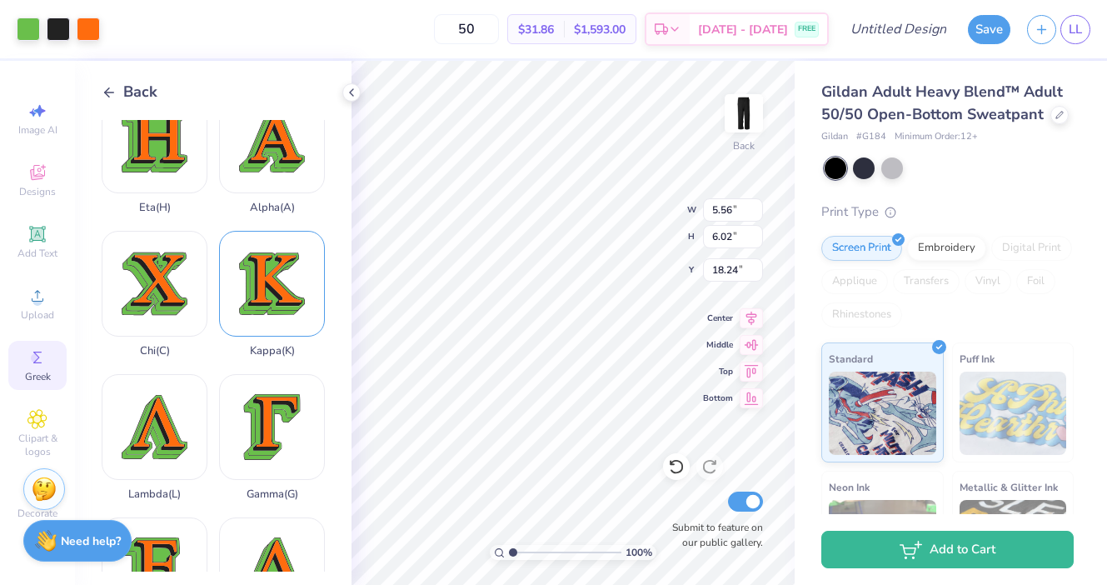
scroll to position [23, 0]
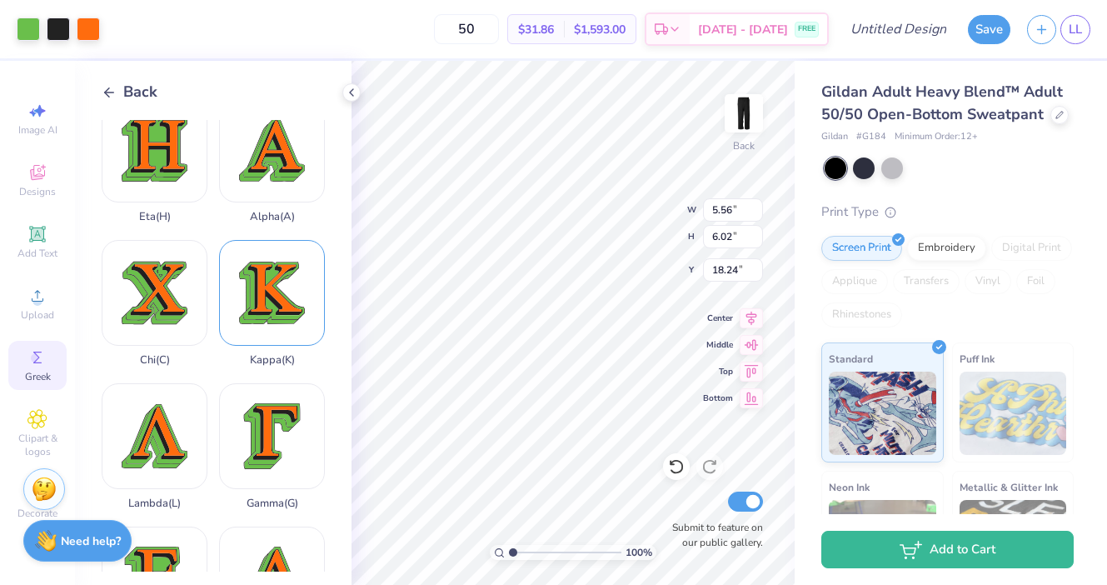
click at [287, 278] on div "Kappa ( K )" at bounding box center [272, 303] width 106 height 127
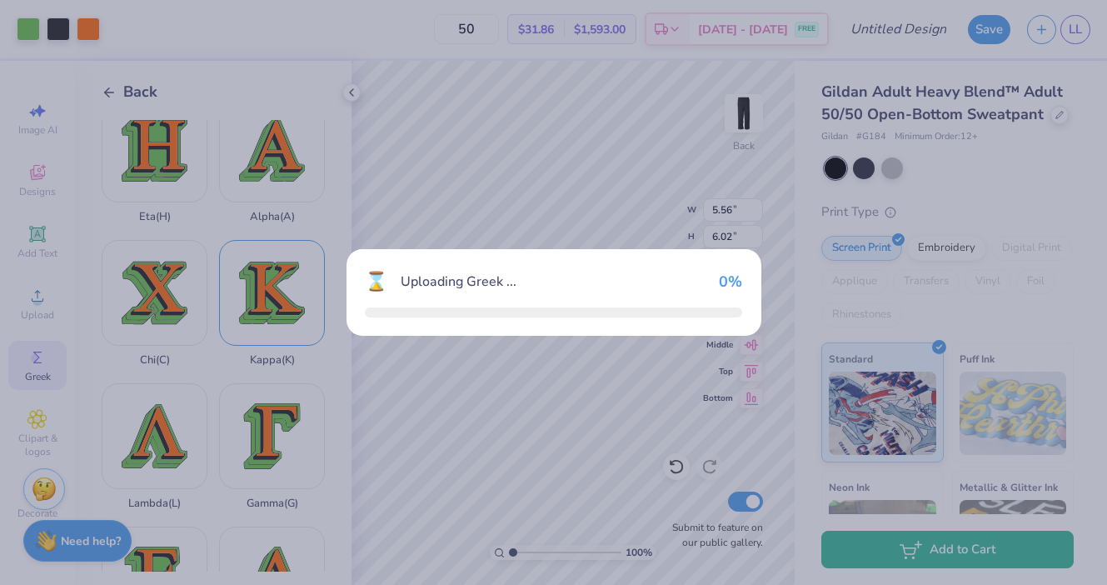
type input "6.28"
type input "5.93"
type input "18.28"
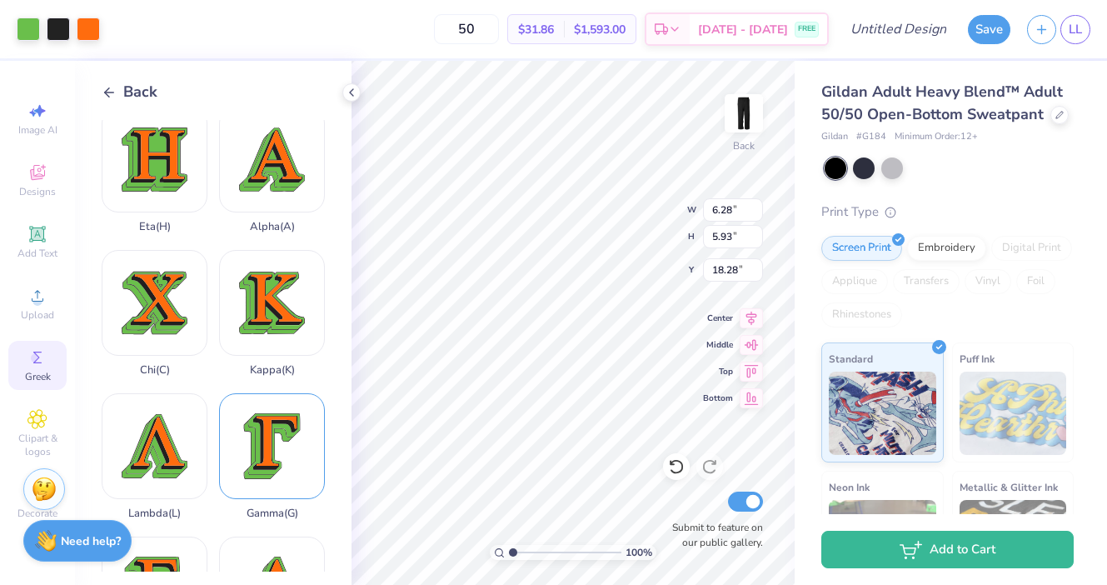
scroll to position [12, 0]
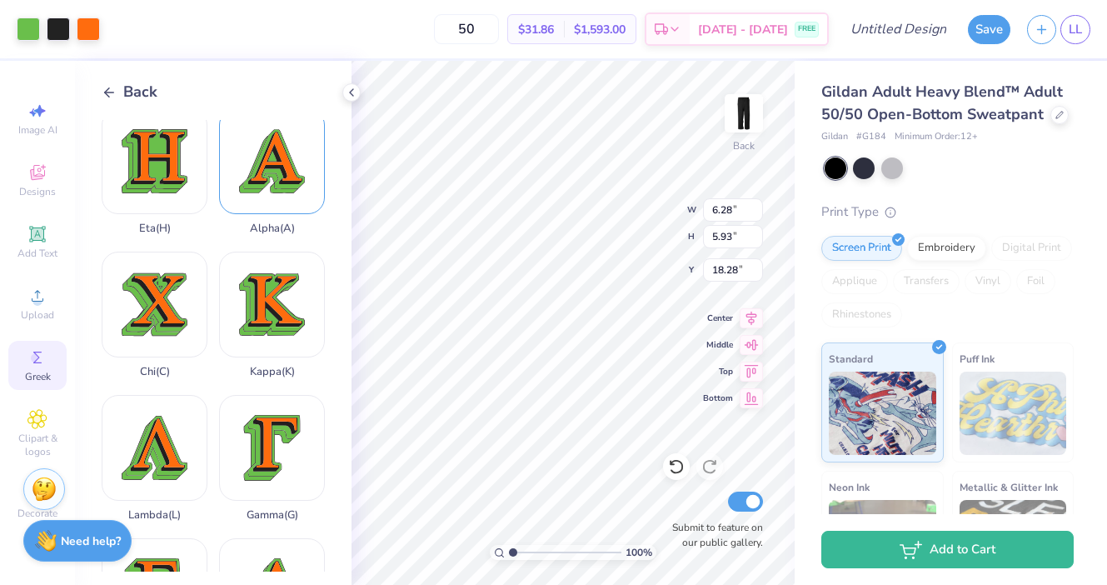
click at [287, 172] on div "Alpha ( A )" at bounding box center [272, 171] width 106 height 127
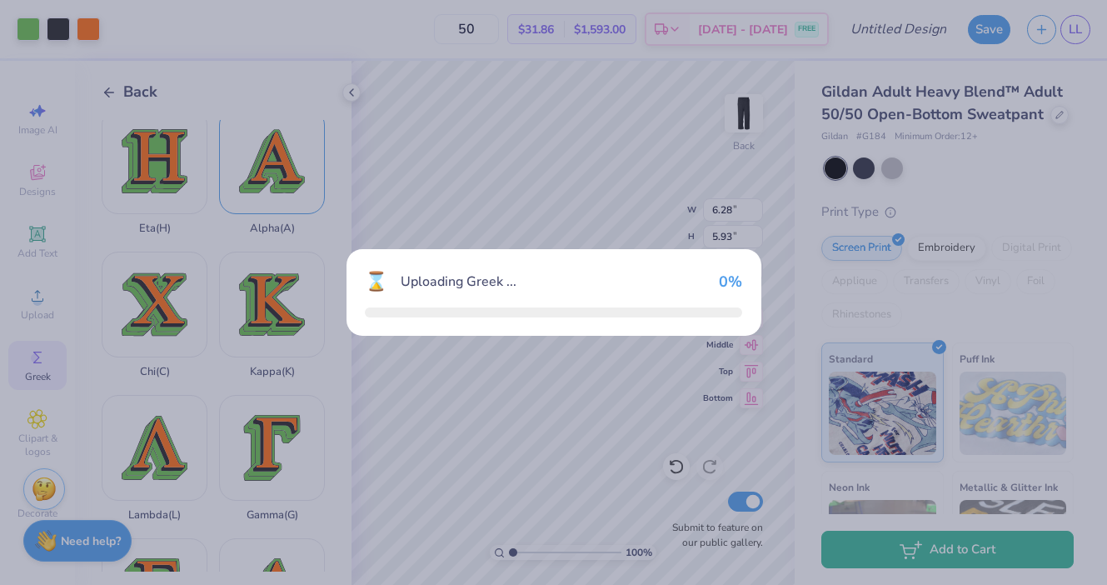
type input "6.21"
type input "6.03"
type input "18.24"
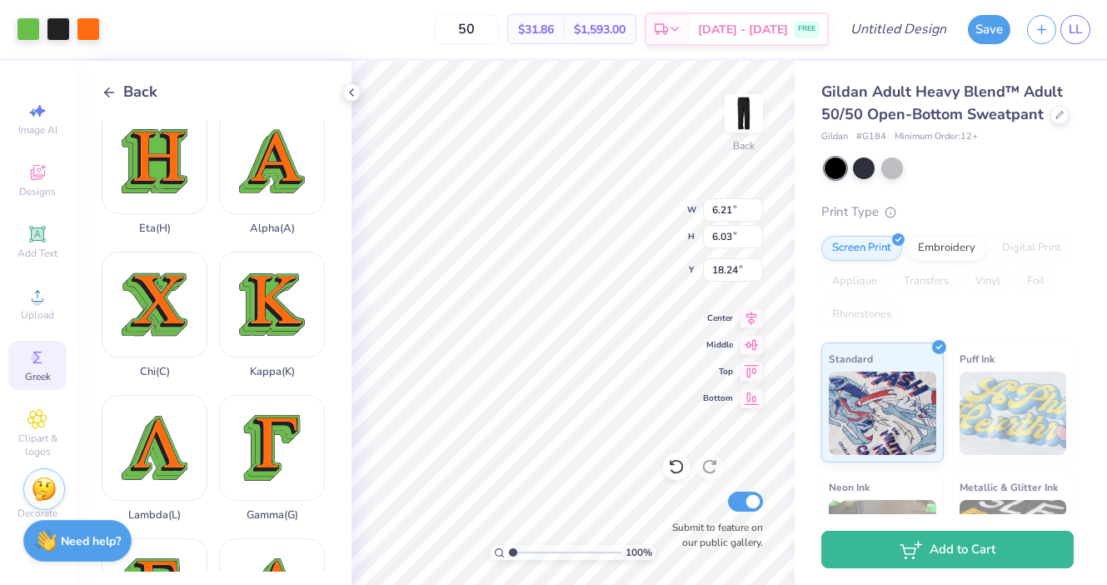
type input "4.74"
type input "4.61"
type input "13.68"
type input "6.28"
type input "5.93"
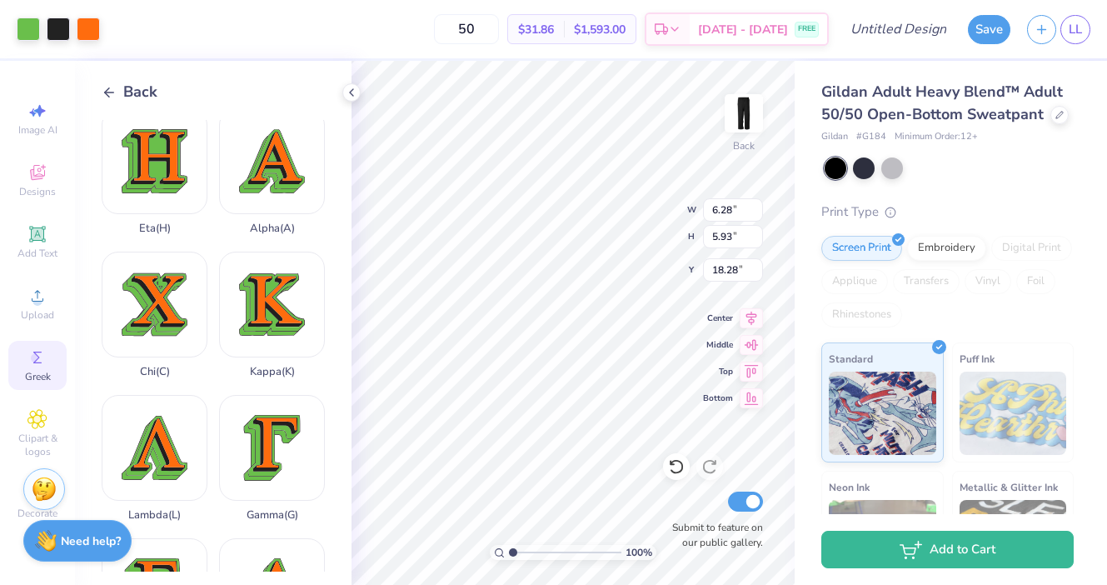
type input "22.83"
type input "4.62"
type input "4.36"
type input "27.58"
type input "4.74"
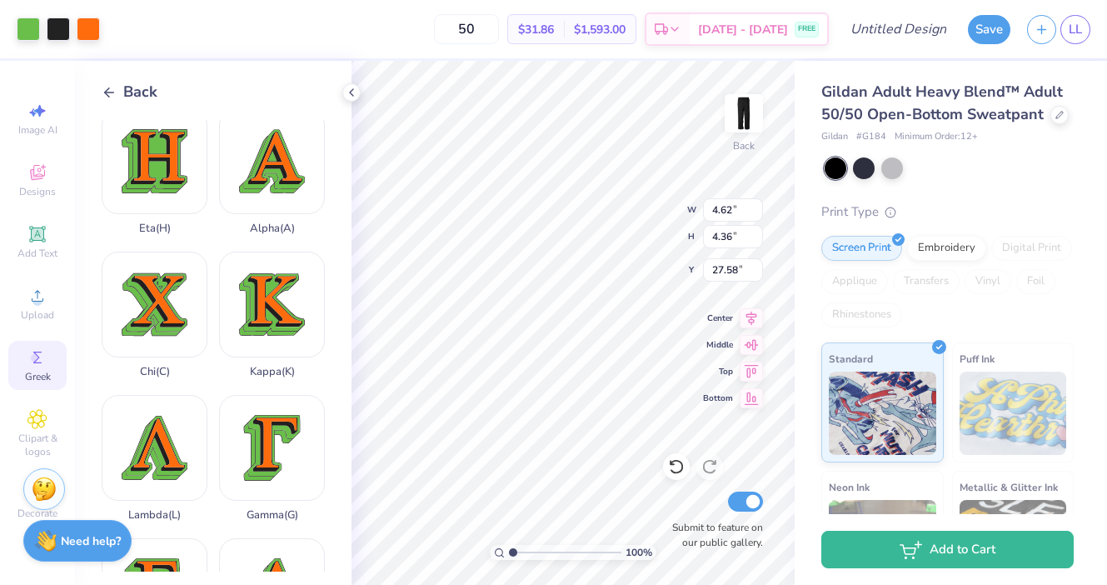
type input "4.61"
type input "32.38"
type input "5.56"
type input "6.02"
type input "18.24"
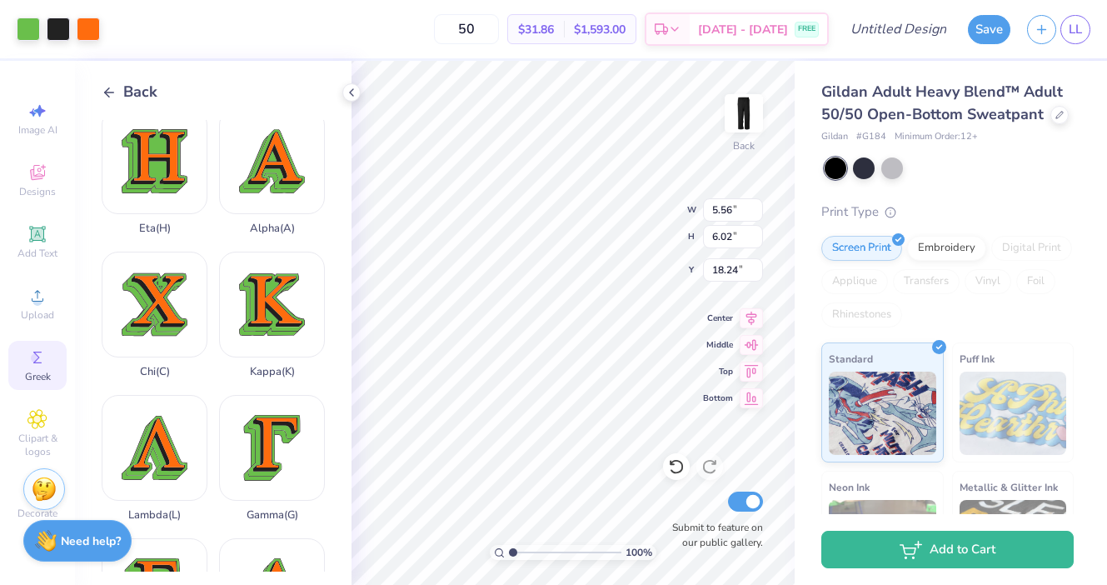
type input "4.13"
type input "4.47"
type input "22.07"
click at [32, 32] on div at bounding box center [28, 27] width 23 height 23
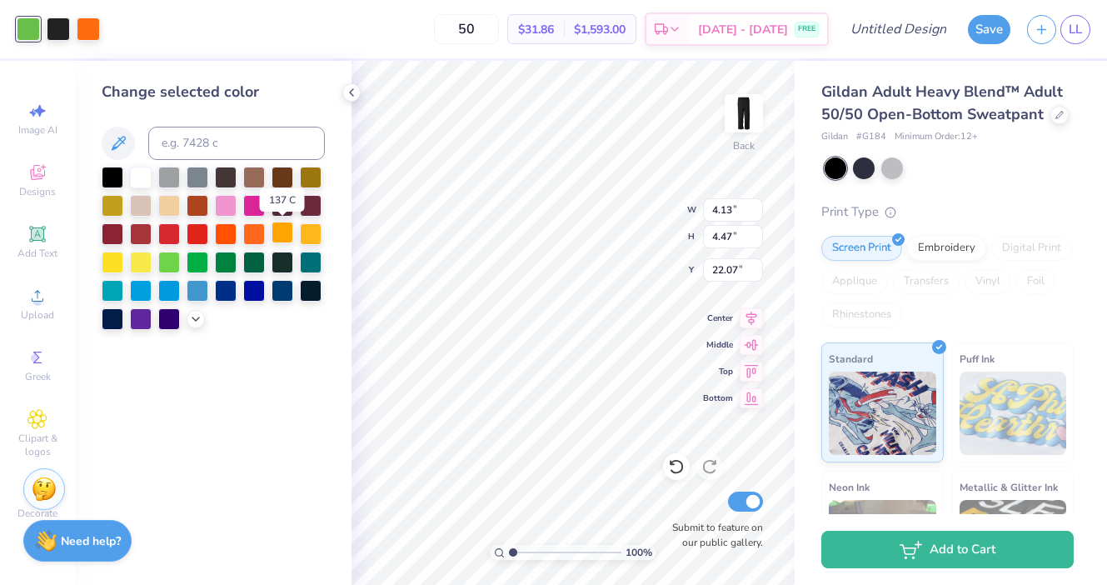
click at [279, 234] on div at bounding box center [283, 233] width 22 height 22
click at [88, 31] on div at bounding box center [88, 27] width 23 height 23
click at [231, 287] on div at bounding box center [226, 289] width 22 height 22
type input "4.62"
type input "4.36"
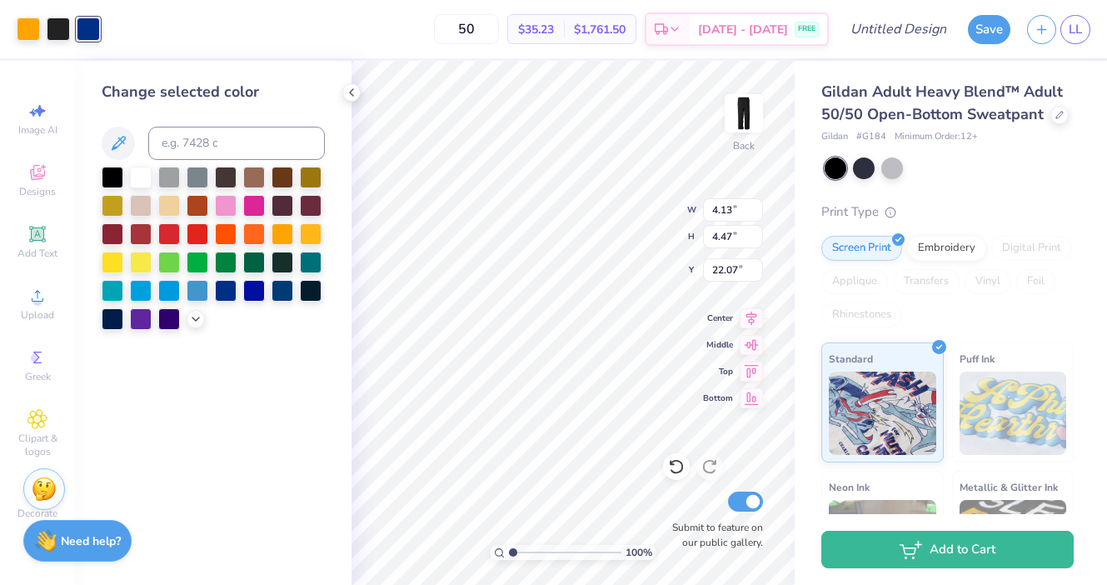
type input "27.58"
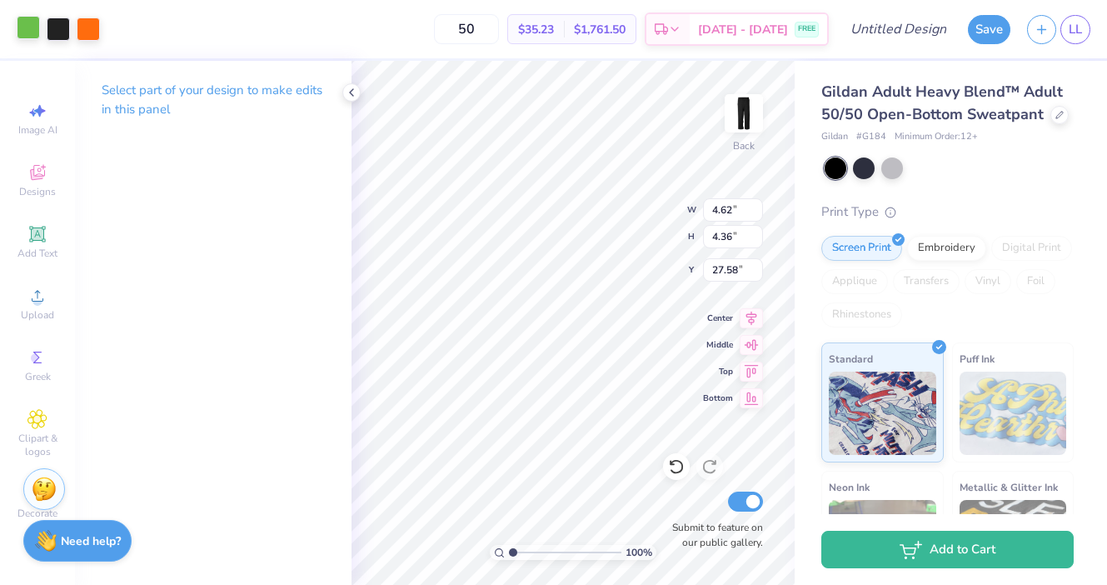
click at [24, 28] on div at bounding box center [28, 27] width 23 height 23
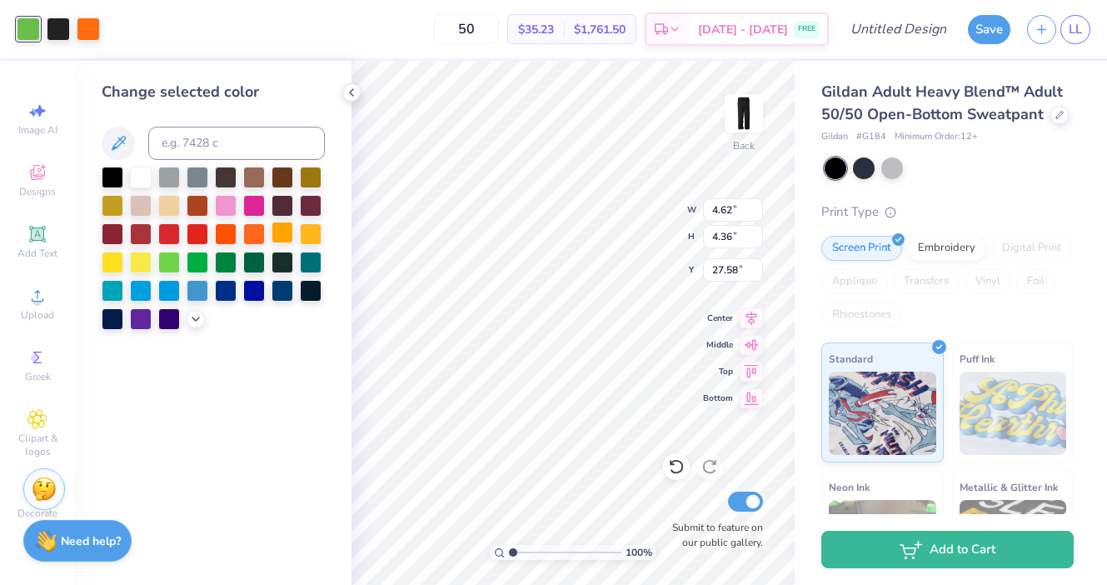
click at [280, 237] on div at bounding box center [283, 233] width 22 height 22
click at [84, 27] on div at bounding box center [88, 27] width 23 height 23
click at [222, 291] on div at bounding box center [226, 289] width 22 height 22
type input "4.74"
type input "4.61"
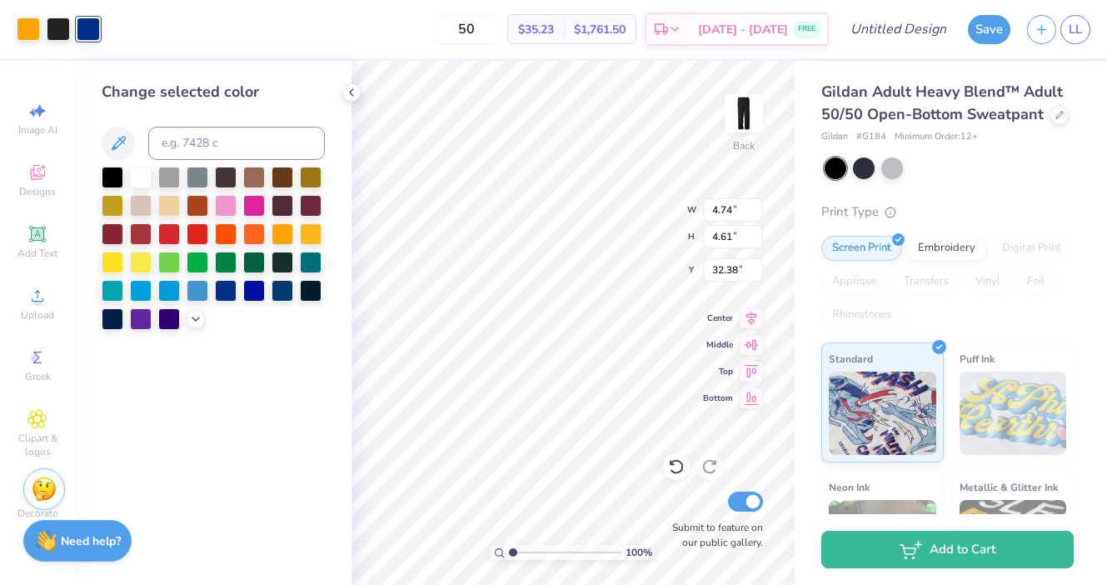
type input "32.37"
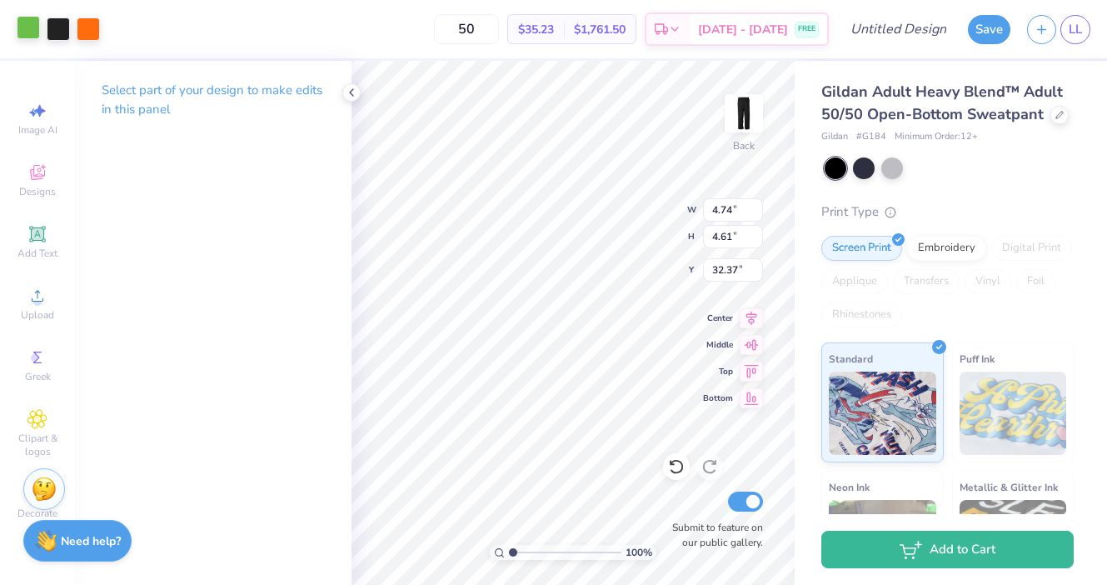
click at [26, 26] on div at bounding box center [28, 27] width 23 height 23
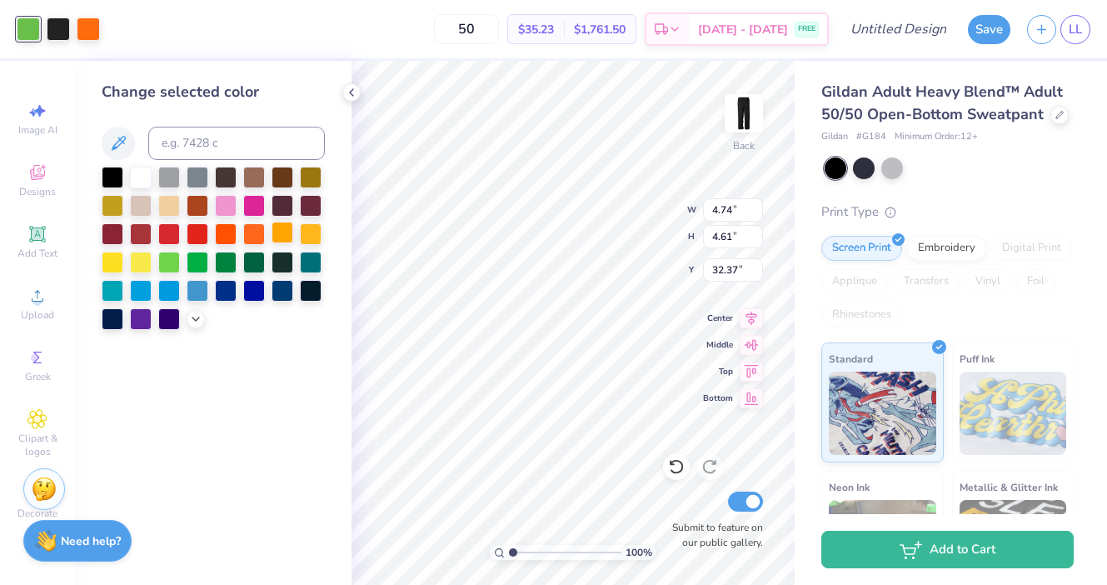
click at [272, 234] on div at bounding box center [283, 233] width 22 height 22
click at [97, 24] on div at bounding box center [88, 27] width 23 height 23
click at [222, 286] on div at bounding box center [226, 289] width 22 height 22
click at [350, 97] on icon at bounding box center [351, 92] width 13 height 13
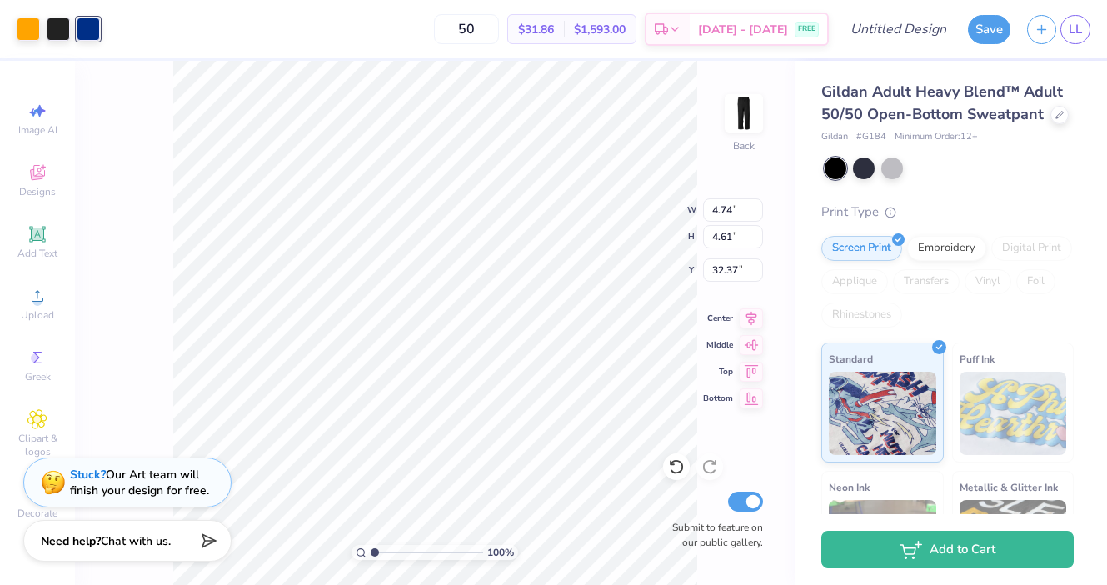
type input "4.13"
type input "4.47"
type input "22.08"
click at [728, 207] on input "4.13" at bounding box center [733, 209] width 60 height 23
click at [756, 207] on input "4.14" at bounding box center [733, 209] width 60 height 23
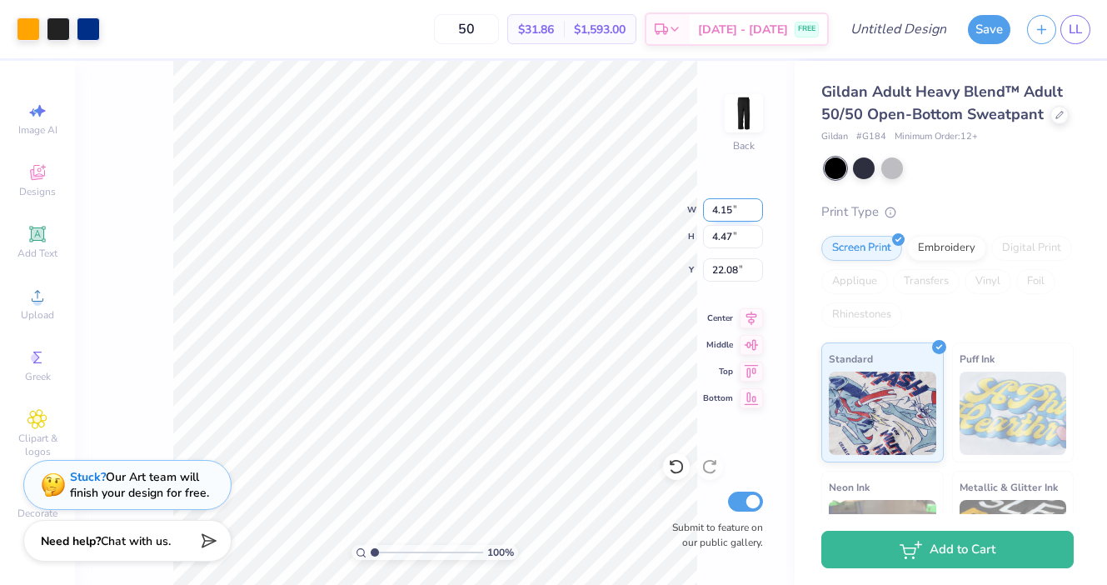
click at [756, 207] on input "4.15" at bounding box center [733, 209] width 60 height 23
click at [756, 207] on input "4.16" at bounding box center [733, 209] width 60 height 23
click at [756, 207] on input "4.17" at bounding box center [733, 209] width 60 height 23
type input "4.18"
click at [756, 207] on input "4.18" at bounding box center [733, 209] width 60 height 23
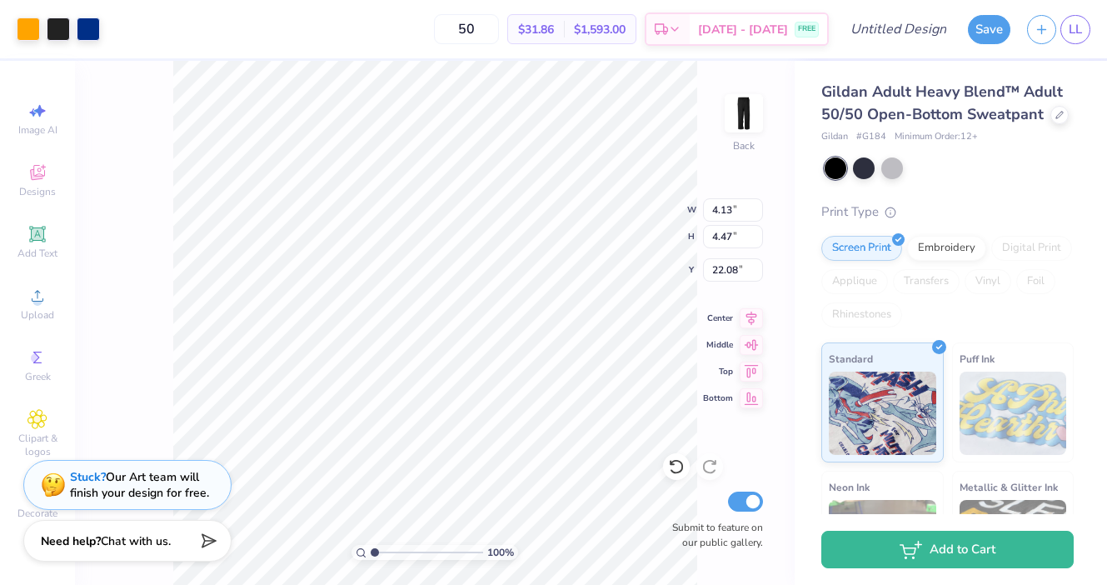
type input "4.28"
type input "4.63"
type input "21.92"
click at [733, 212] on input "4.28" at bounding box center [733, 209] width 60 height 23
type input "4.30"
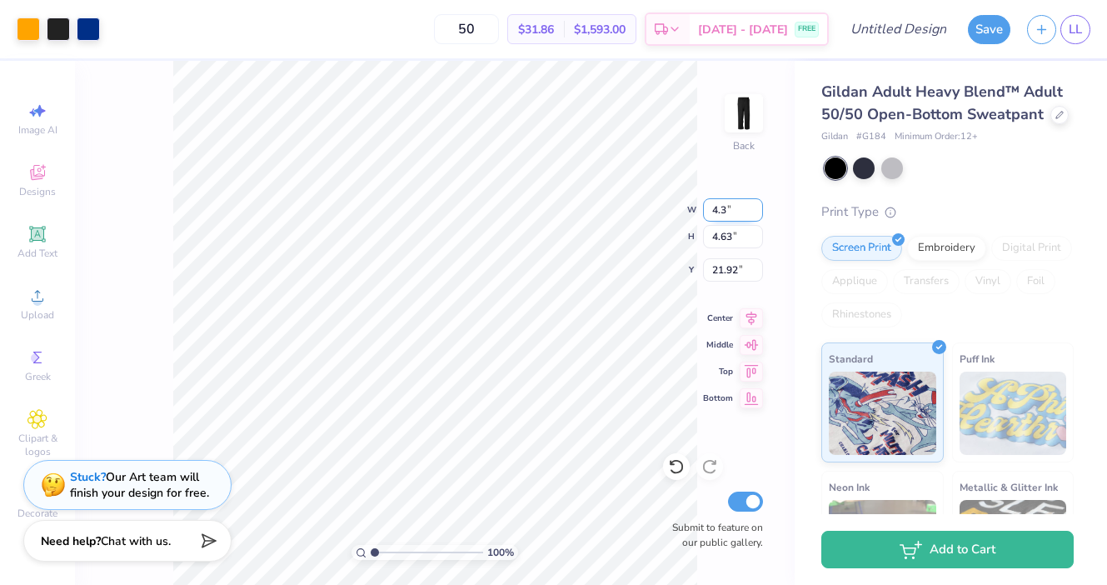
type input "4.65"
type input "21.91"
type input "4.62"
type input "4.36"
type input "27.58"
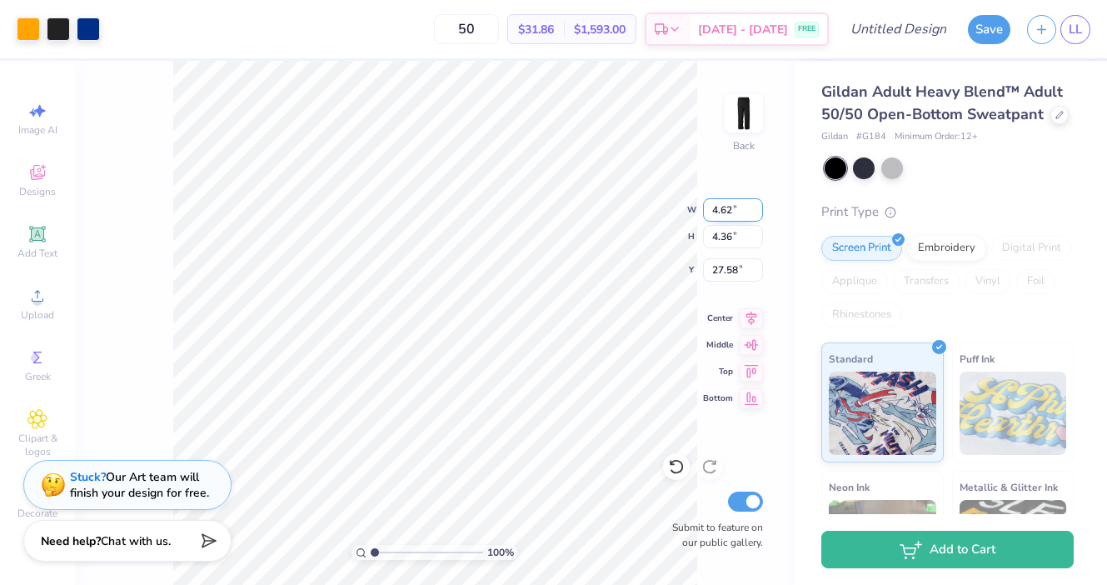
click at [731, 208] on input "4.62" at bounding box center [733, 209] width 60 height 23
type input "4.30"
type input "4.06"
type input "27.73"
type input "4.74"
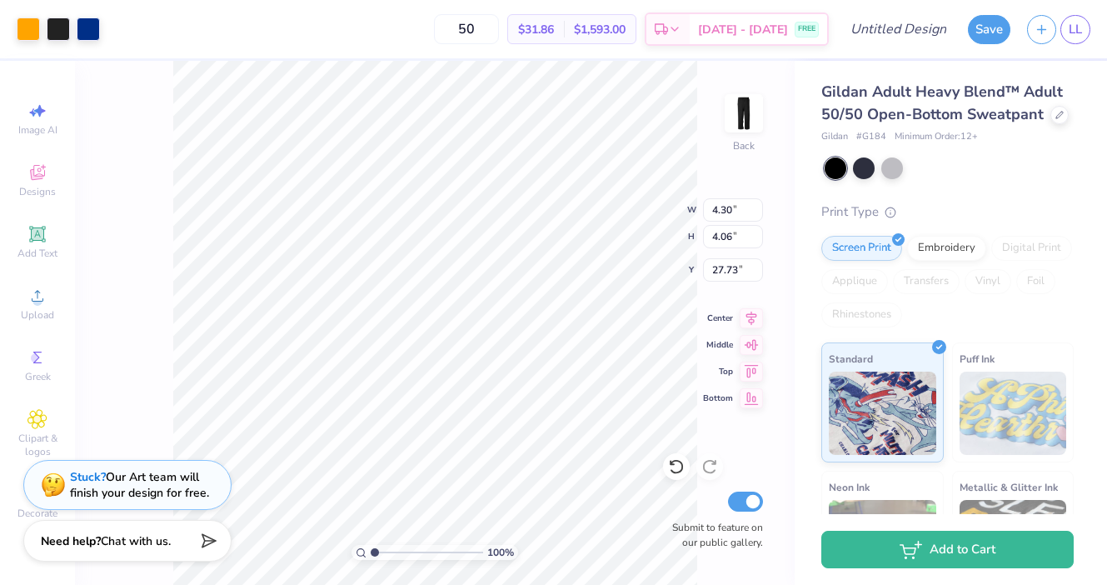
type input "4.61"
type input "32.37"
click at [735, 213] on input "4.74" at bounding box center [733, 209] width 60 height 23
type input "4.30"
type input "4.17"
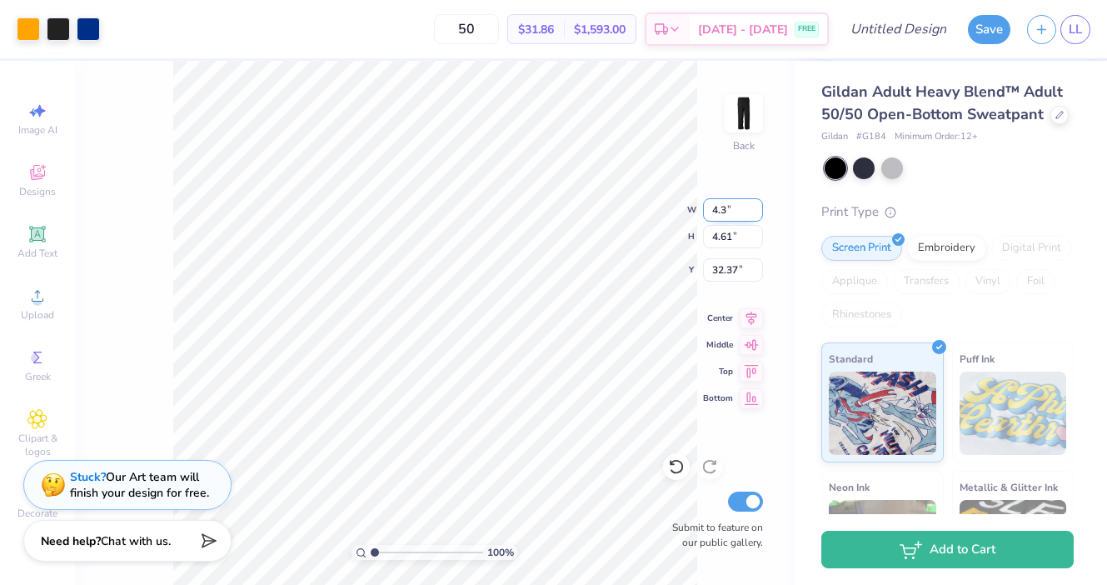
type input "32.58"
type input "4.06"
type input "27.73"
click at [733, 237] on input "4.06" at bounding box center [733, 236] width 60 height 23
type input "4.17"
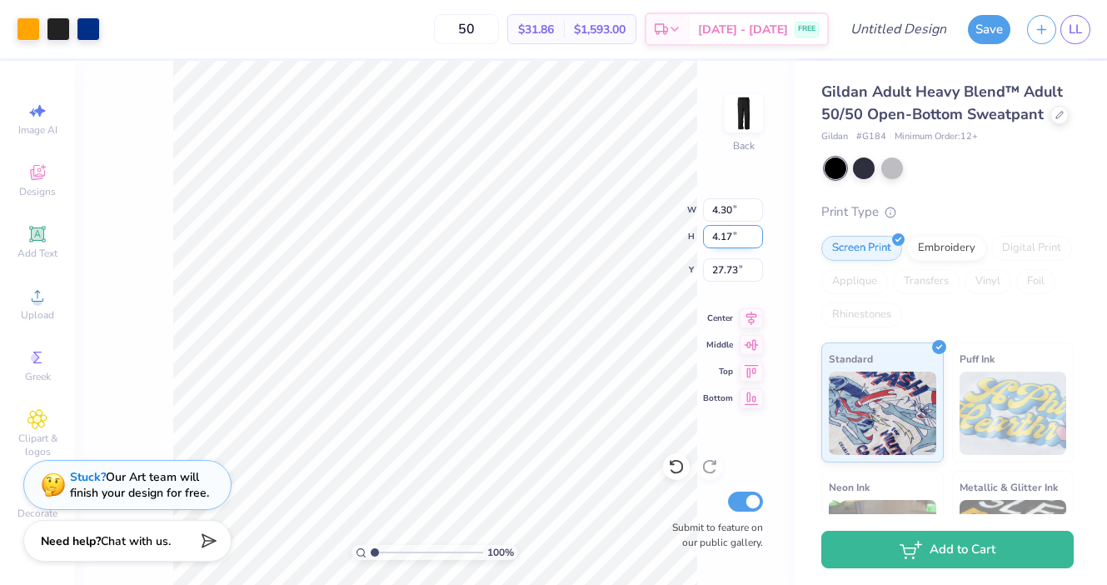
type input "4.42"
type input "27.68"
type input "4.30"
type input "4.65"
type input "21.91"
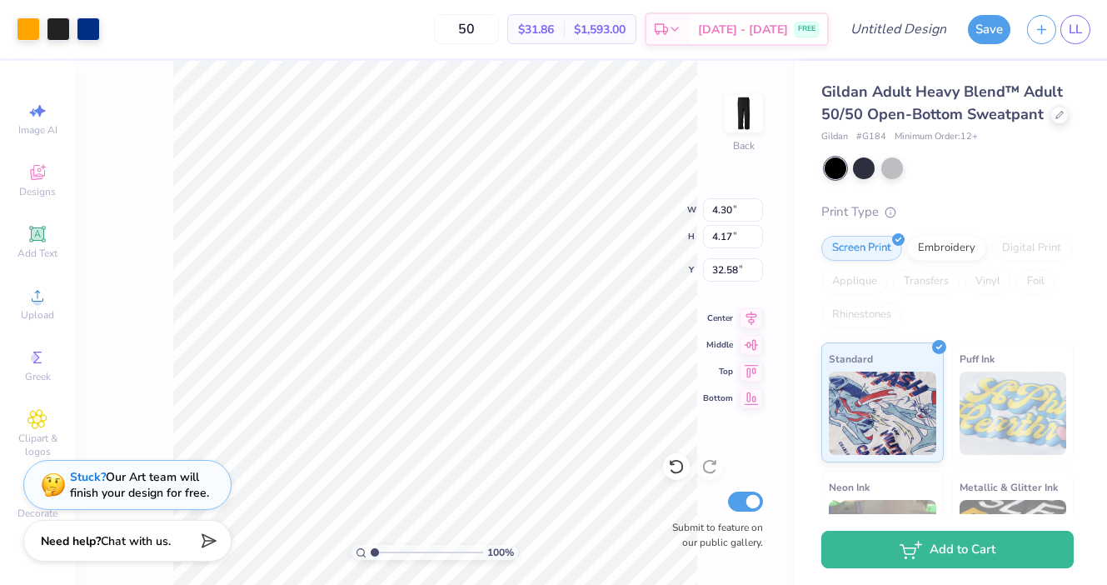
type input "32.44"
type input "4.54"
type input "4.41"
type input "32.61"
type input "4.42"
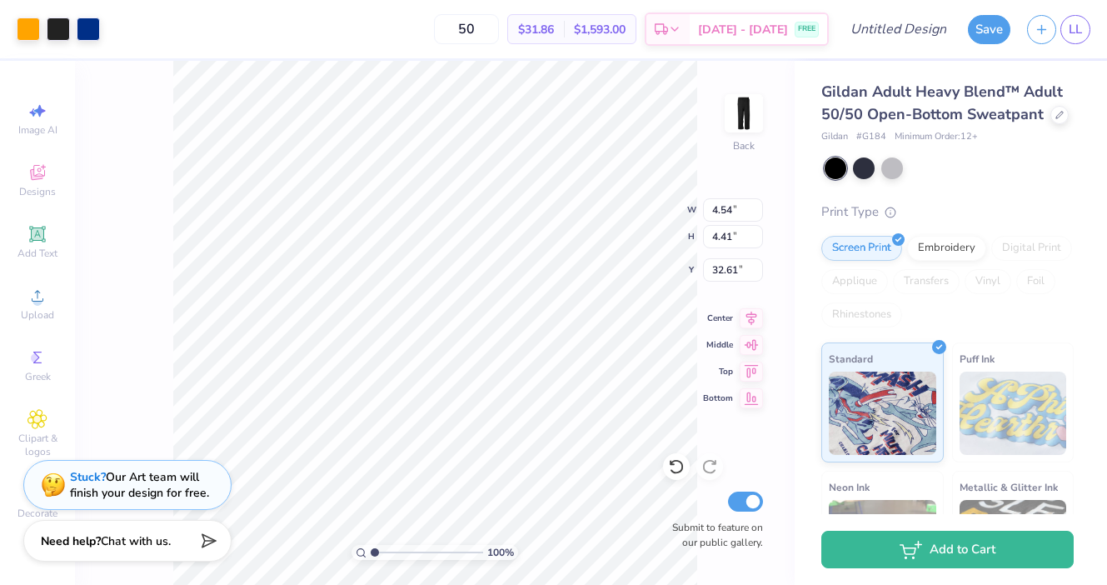
type input "4.17"
type input "28.02"
type input "4.30"
type input "4.65"
type input "22.73"
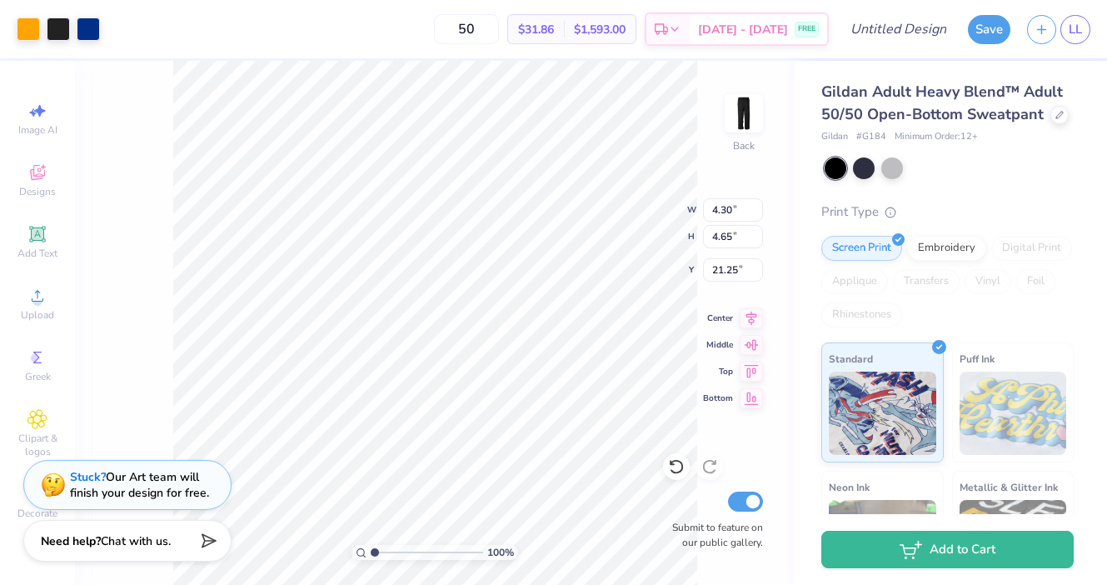
type input "21.25"
type input "4.42"
type input "4.17"
type input "26.94"
type input "4.54"
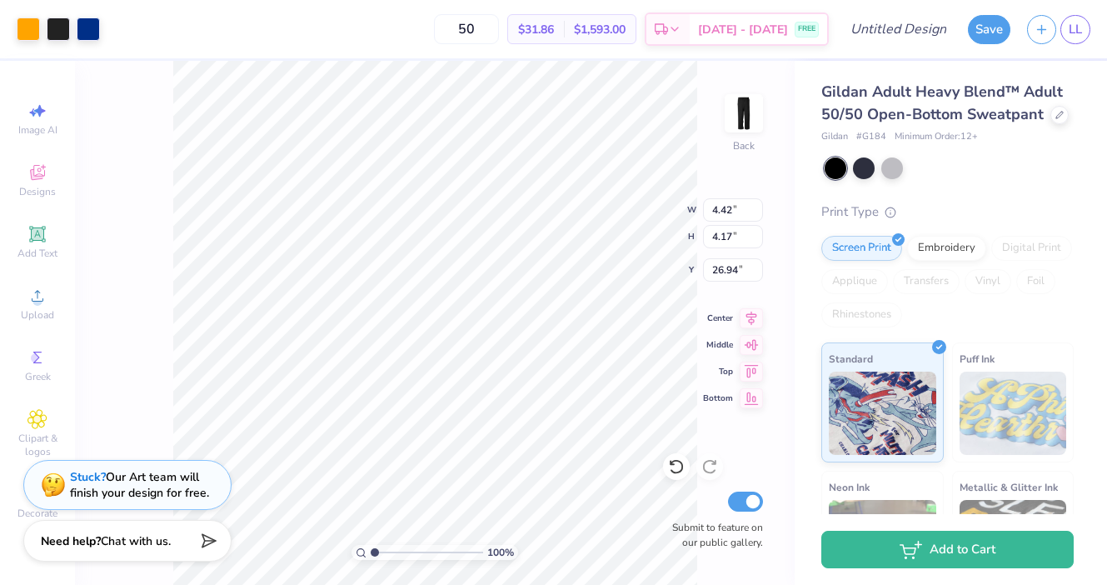
type input "4.41"
type input "32.12"
type input "31.67"
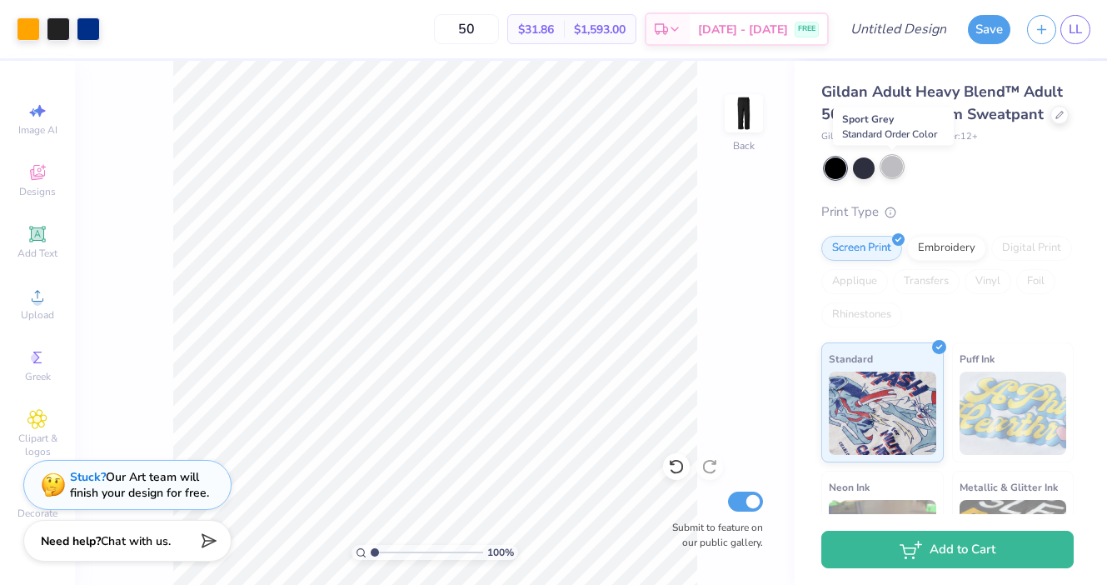
click at [892, 173] on div at bounding box center [892, 167] width 22 height 22
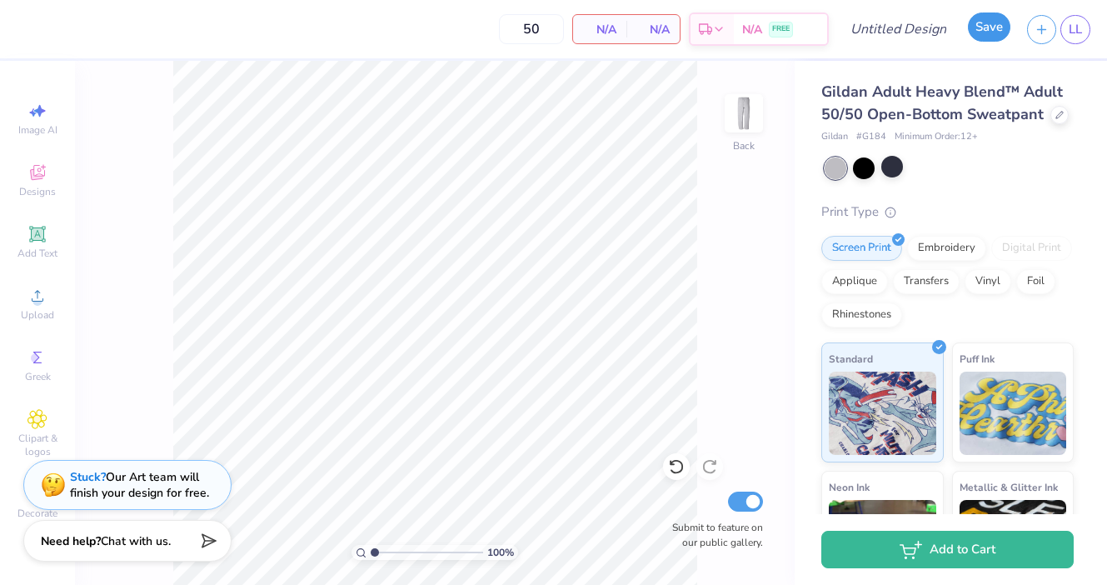
click at [990, 32] on button "Save" at bounding box center [989, 26] width 42 height 29
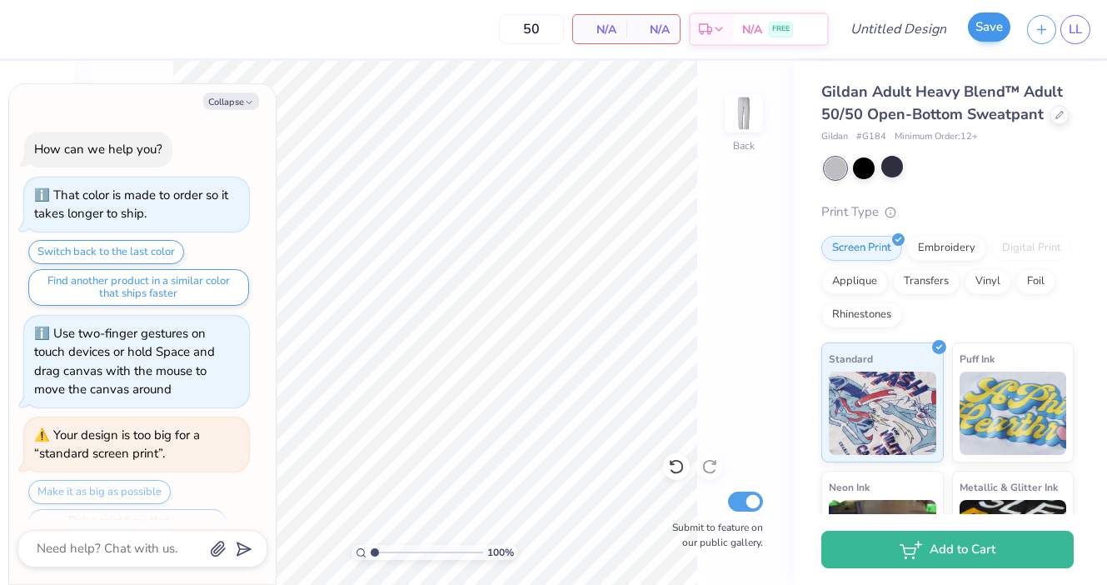
scroll to position [429, 0]
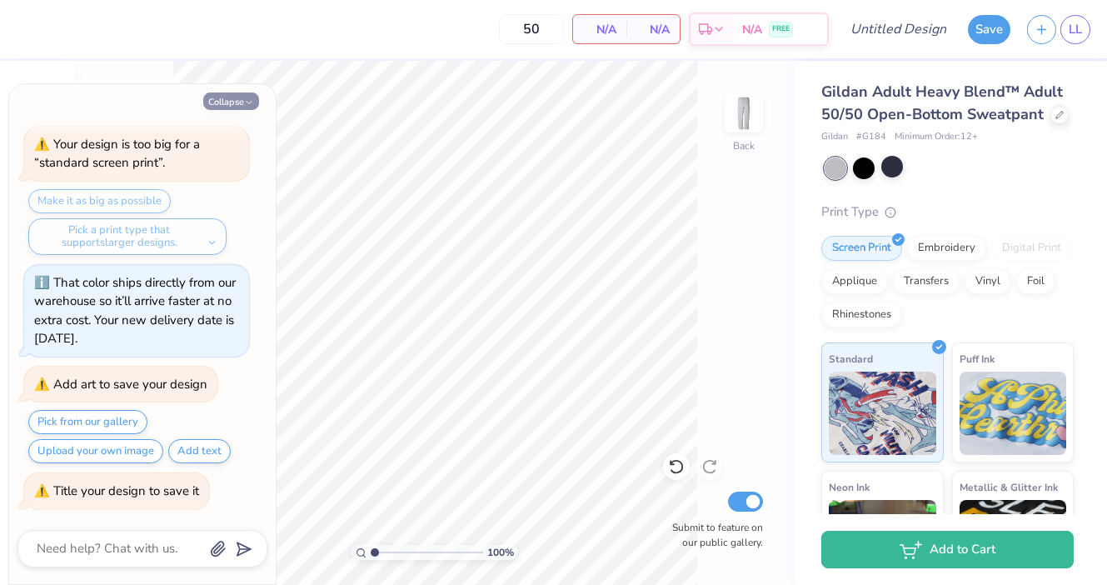
click at [231, 103] on button "Collapse" at bounding box center [231, 100] width 56 height 17
type textarea "x"
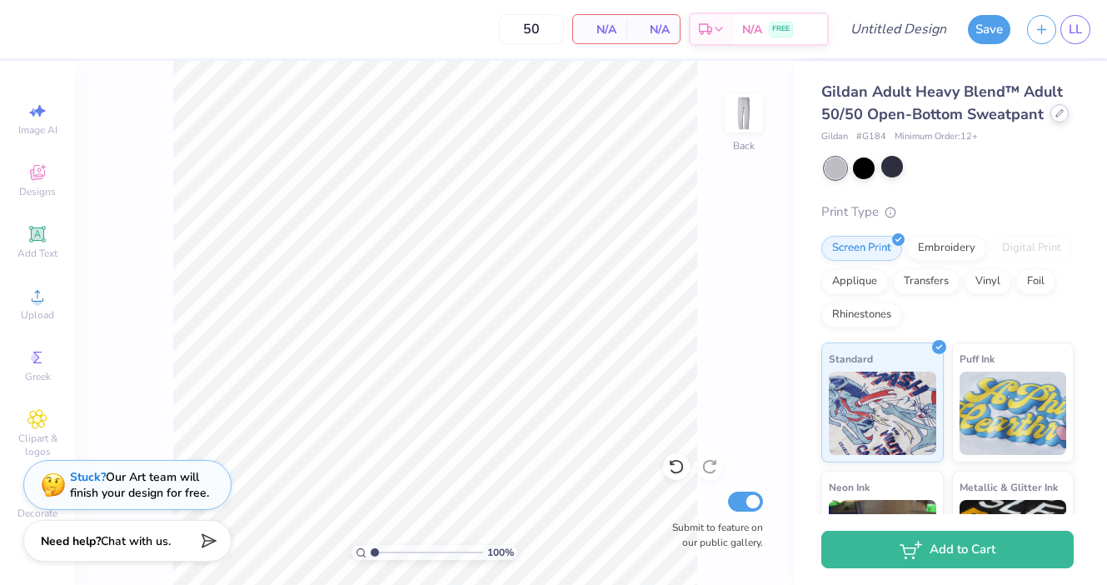
click at [1058, 119] on div at bounding box center [1060, 113] width 18 height 18
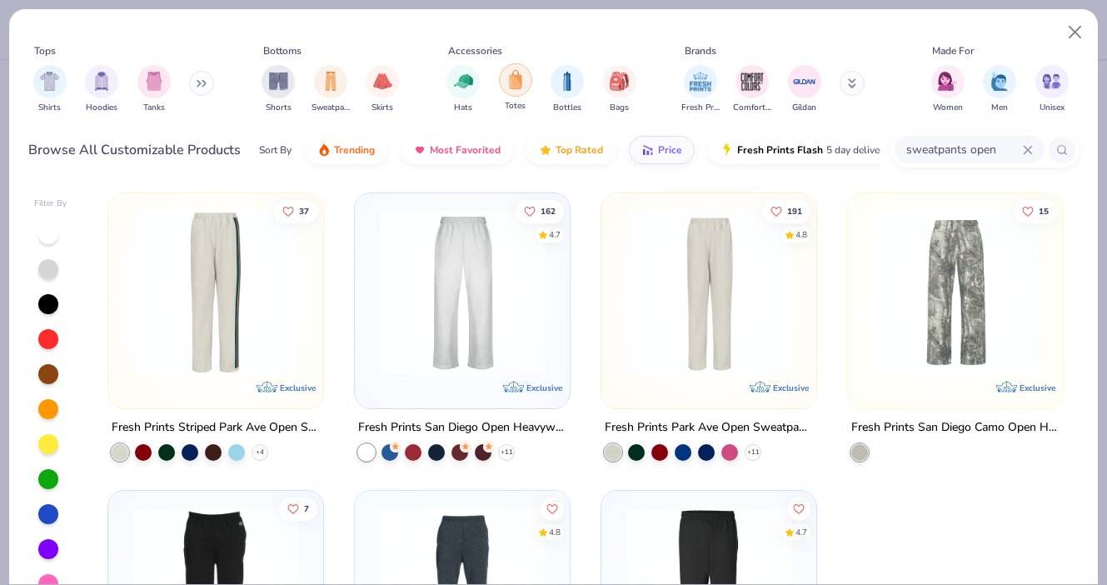
click at [511, 78] on img "filter for Totes" at bounding box center [516, 79] width 18 height 19
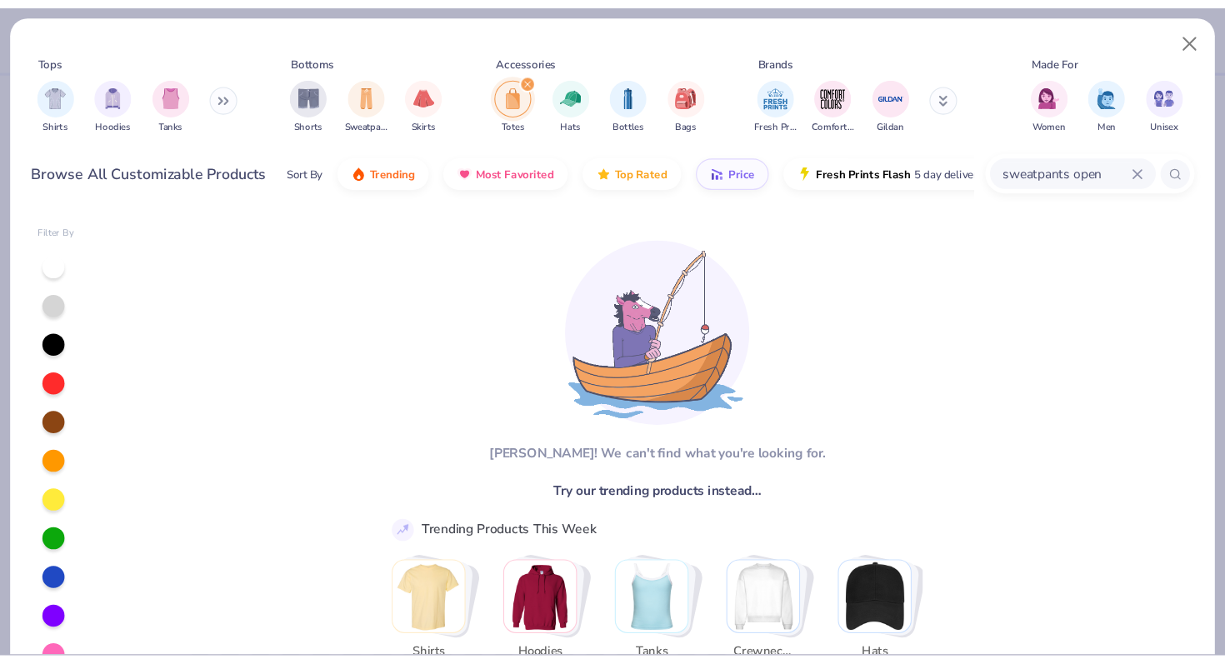
scroll to position [7, 0]
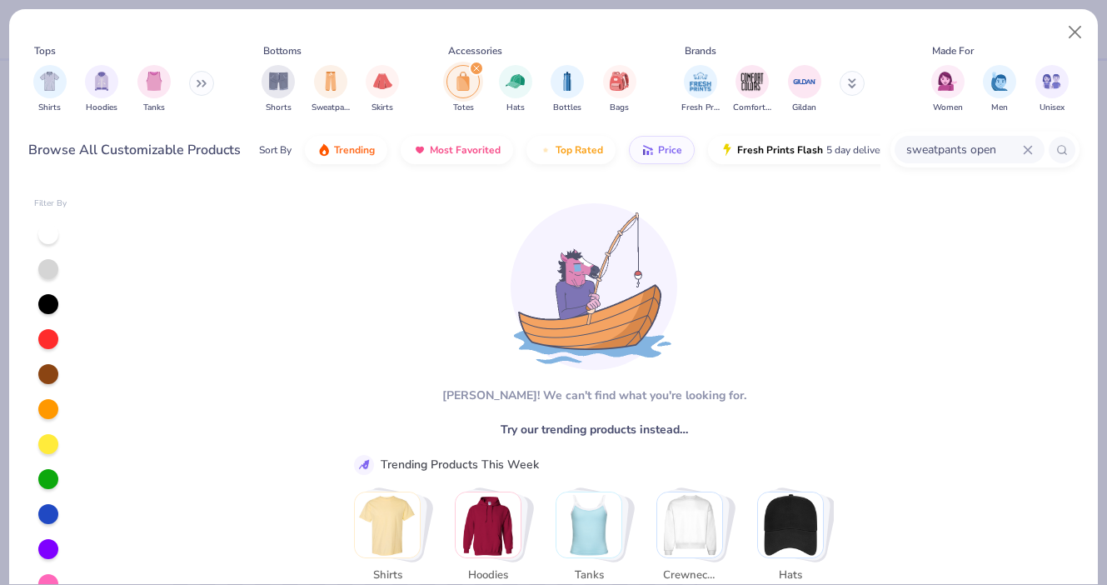
click at [476, 67] on icon "filter for Totes" at bounding box center [476, 68] width 5 height 5
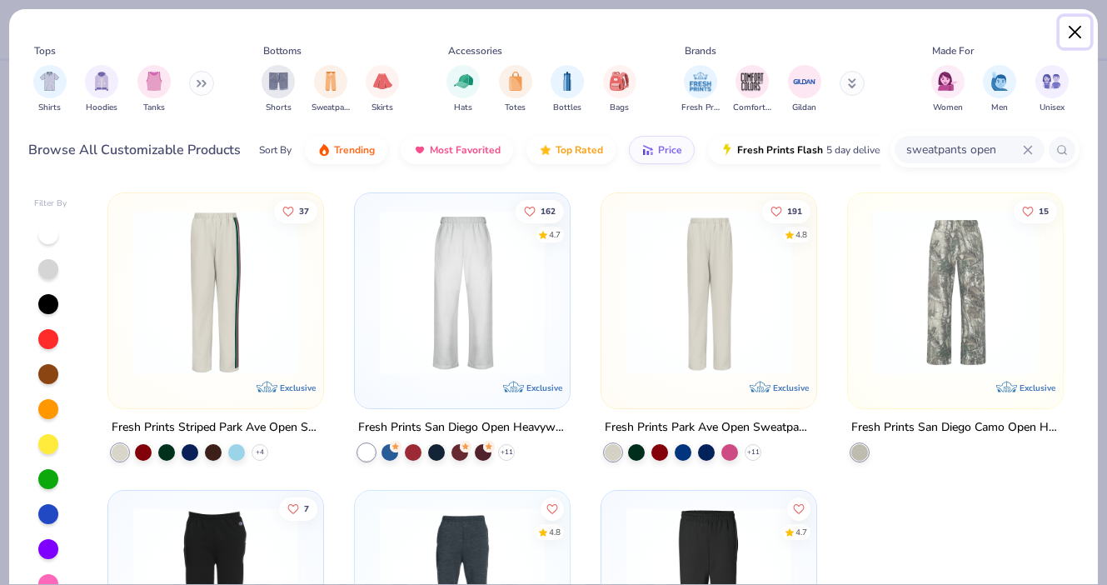
click at [1073, 31] on button "Close" at bounding box center [1076, 33] width 32 height 32
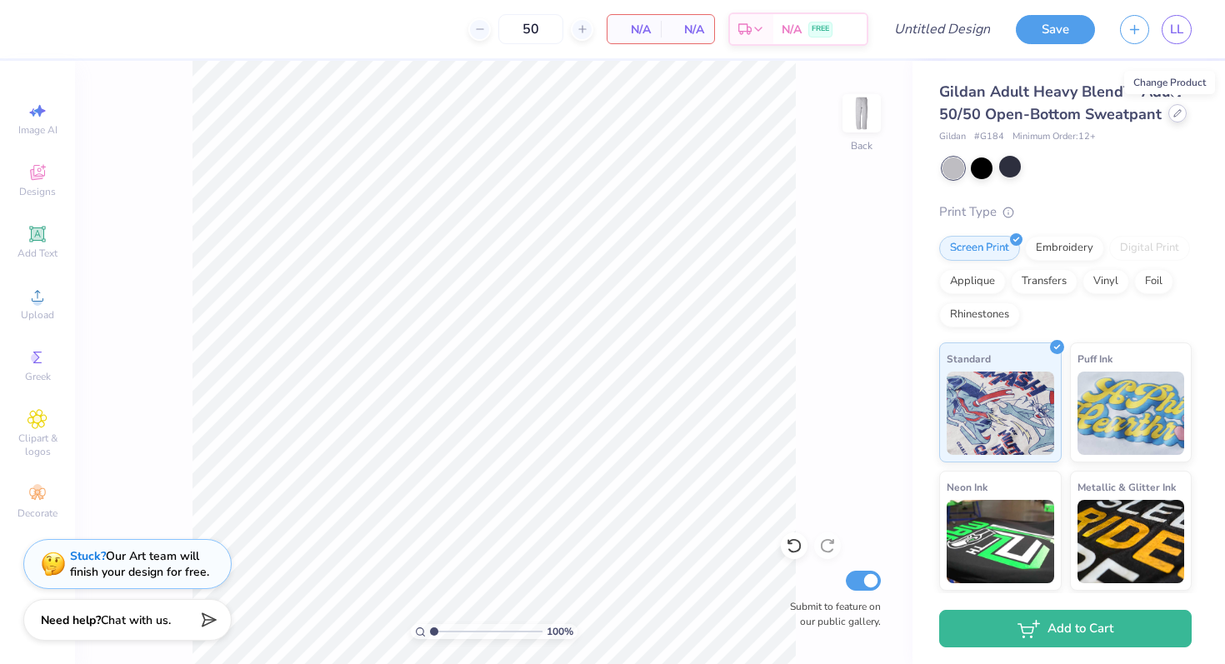
click at [1106, 114] on icon at bounding box center [1177, 113] width 8 height 8
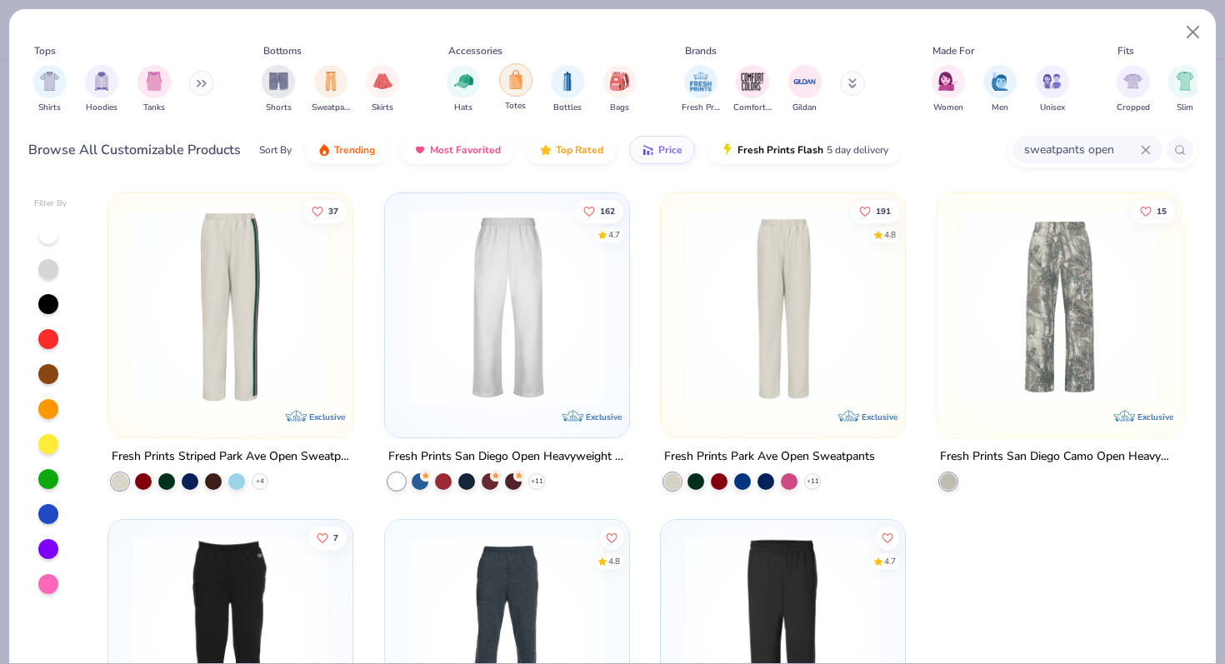
click at [506, 73] on div "filter for Totes" at bounding box center [515, 79] width 33 height 33
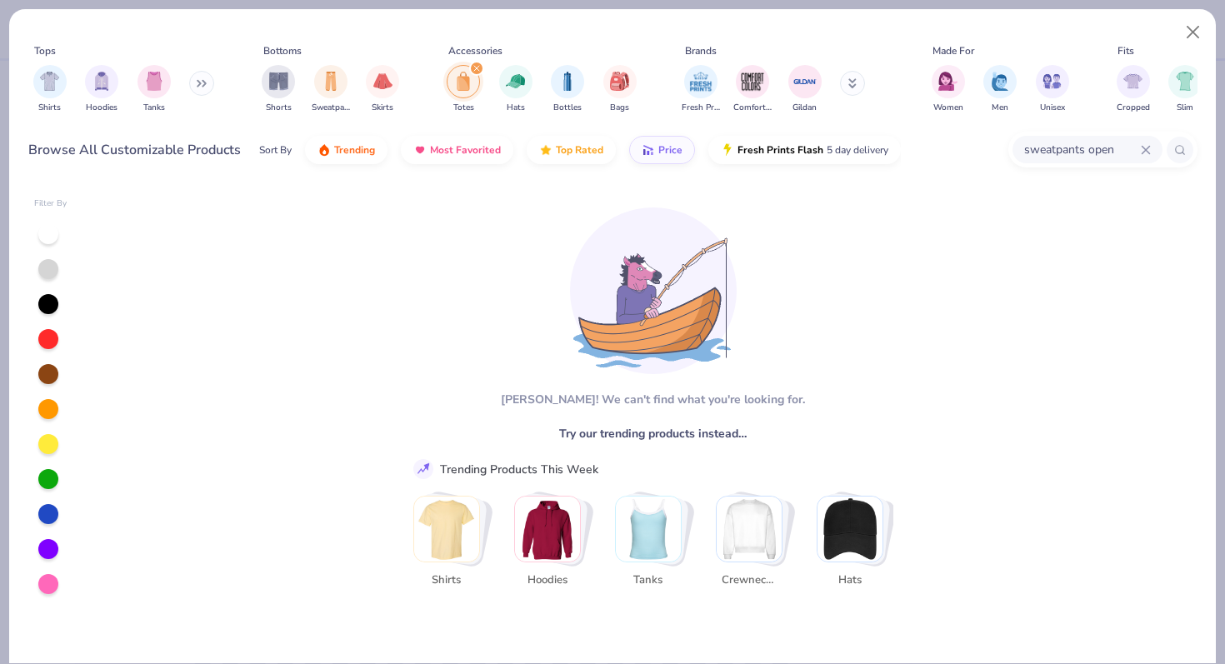
click at [423, 464] on img at bounding box center [423, 469] width 15 height 15
click at [663, 151] on span "Price" at bounding box center [670, 149] width 24 height 13
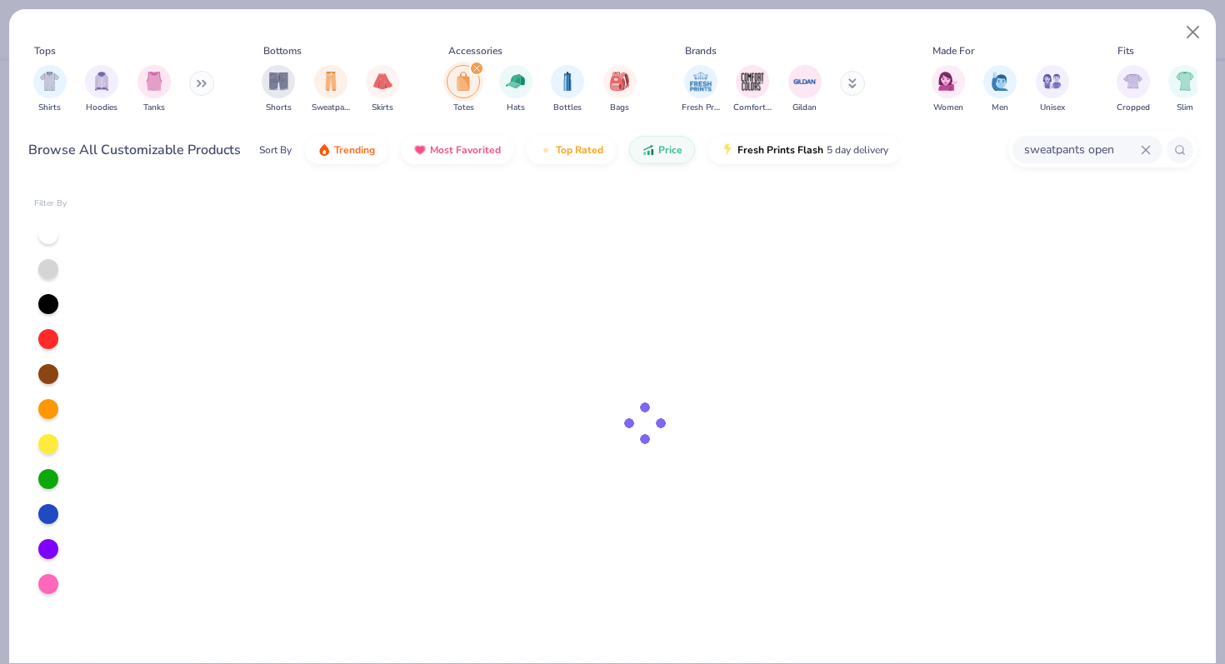
click at [1106, 152] on div "sweatpants open" at bounding box center [1087, 149] width 150 height 27
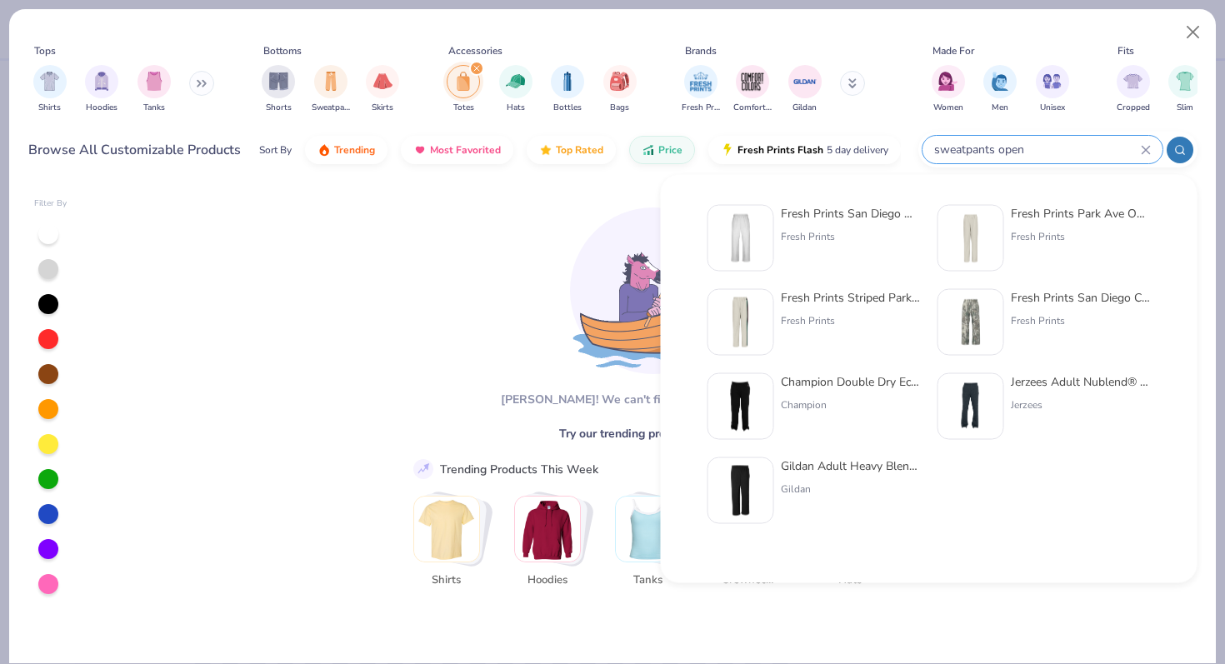
click at [1106, 152] on icon at bounding box center [1146, 150] width 10 height 10
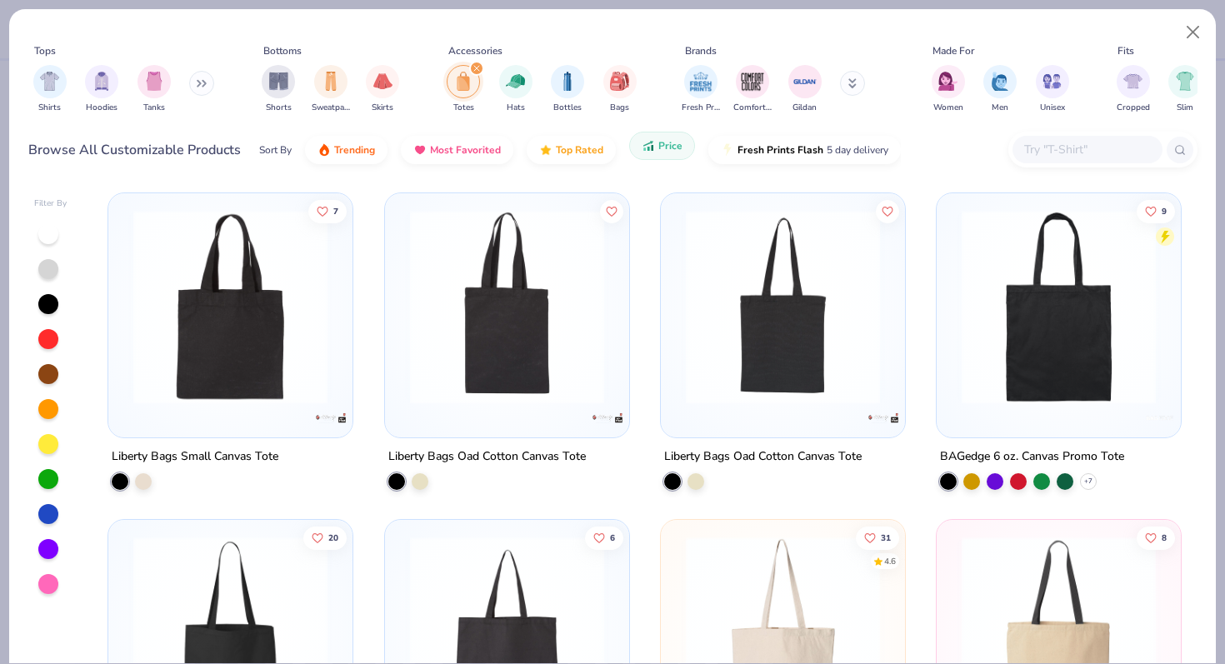
click at [670, 147] on span "Price" at bounding box center [670, 145] width 24 height 13
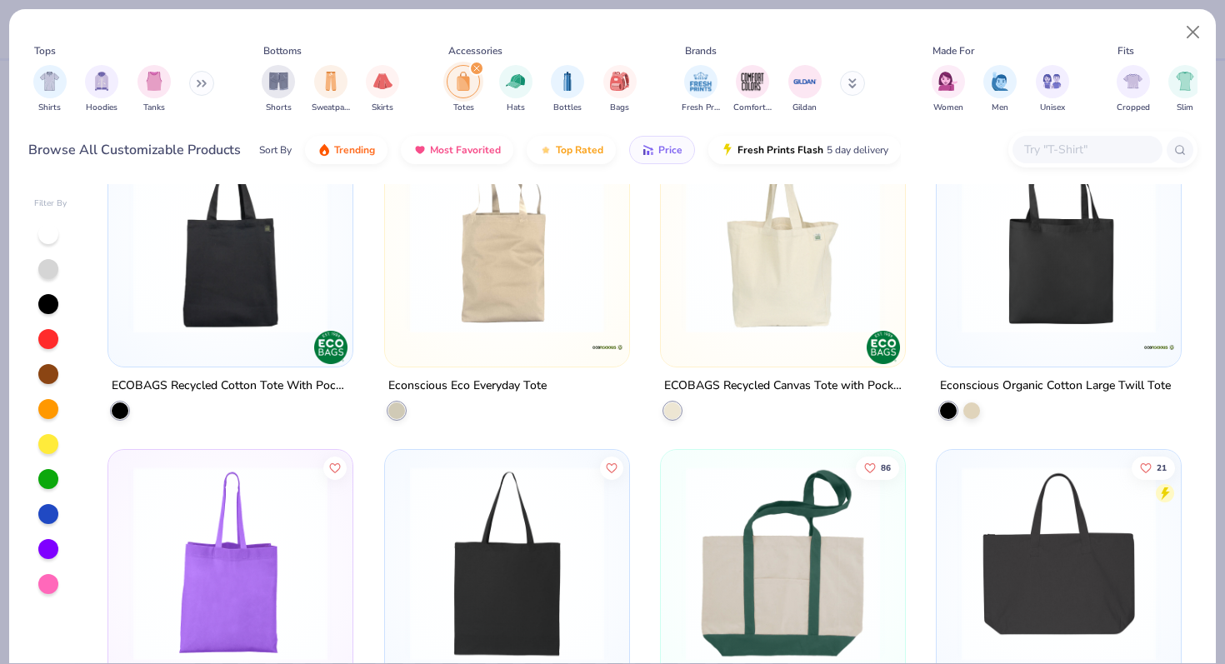
scroll to position [401, 0]
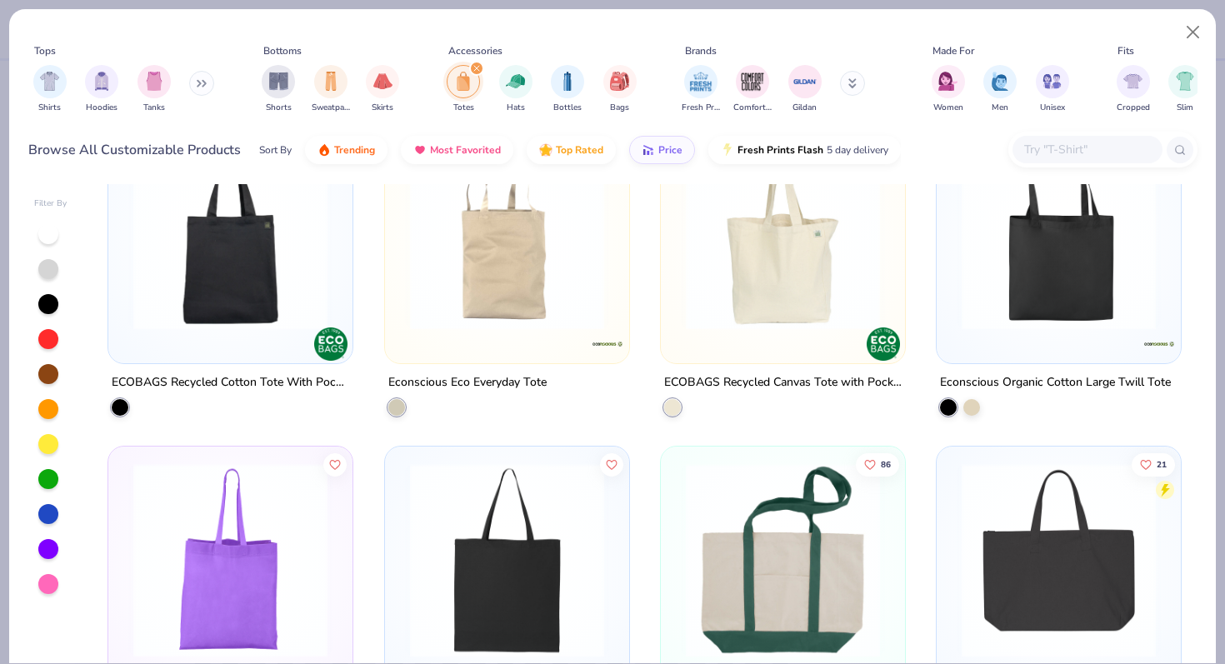
click at [482, 262] on img at bounding box center [507, 233] width 211 height 194
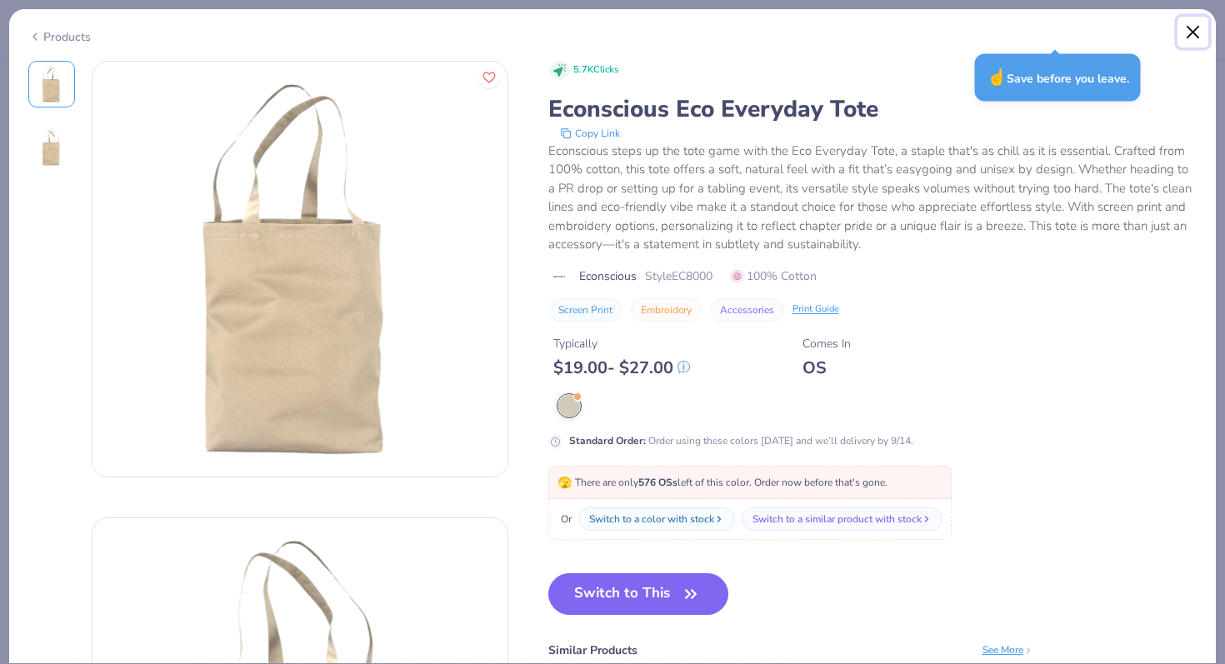
click at [1106, 32] on button "Close" at bounding box center [1193, 33] width 32 height 32
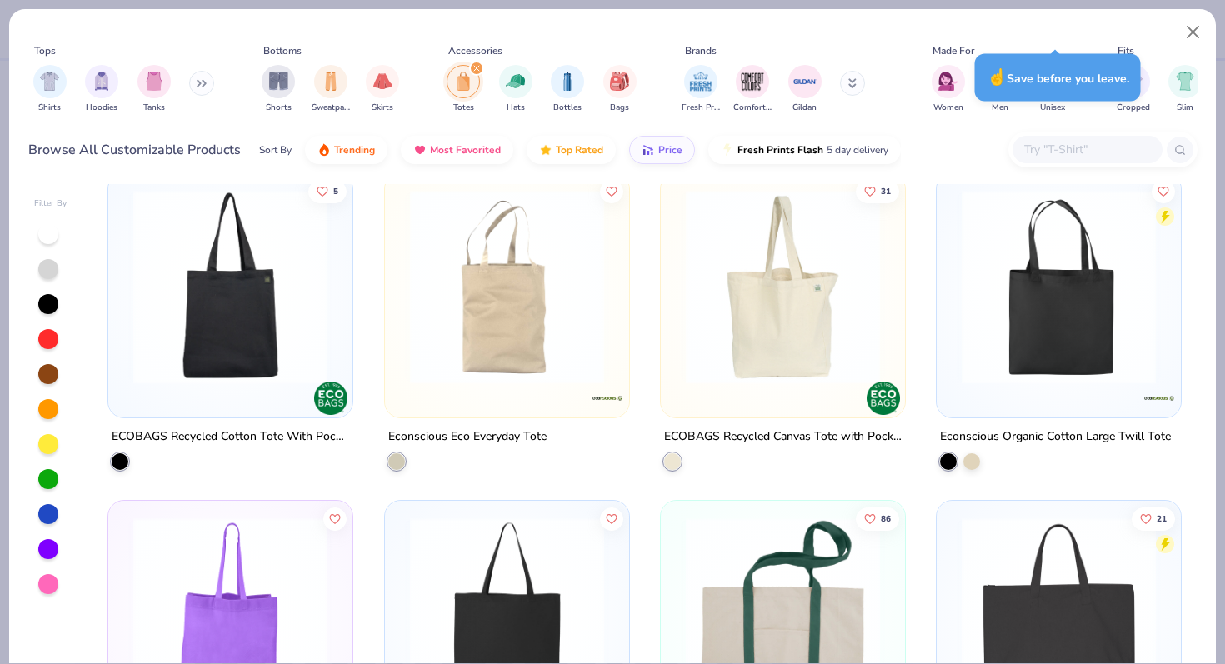
scroll to position [345, 0]
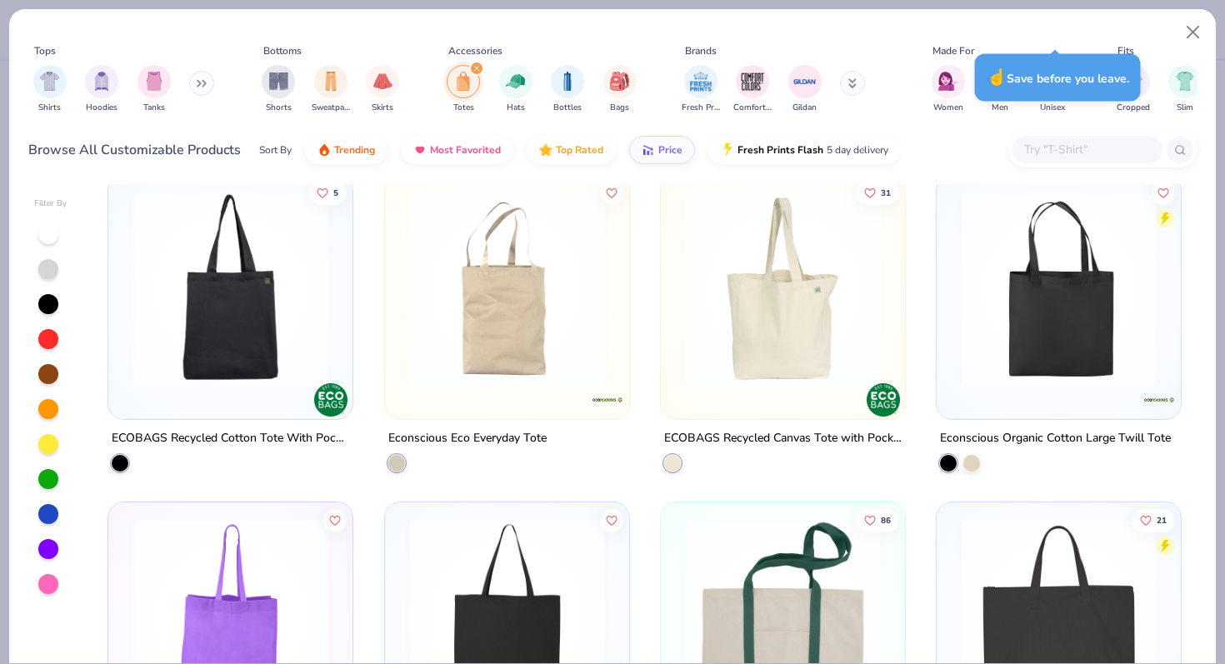
click at [1074, 321] on img at bounding box center [1058, 289] width 211 height 194
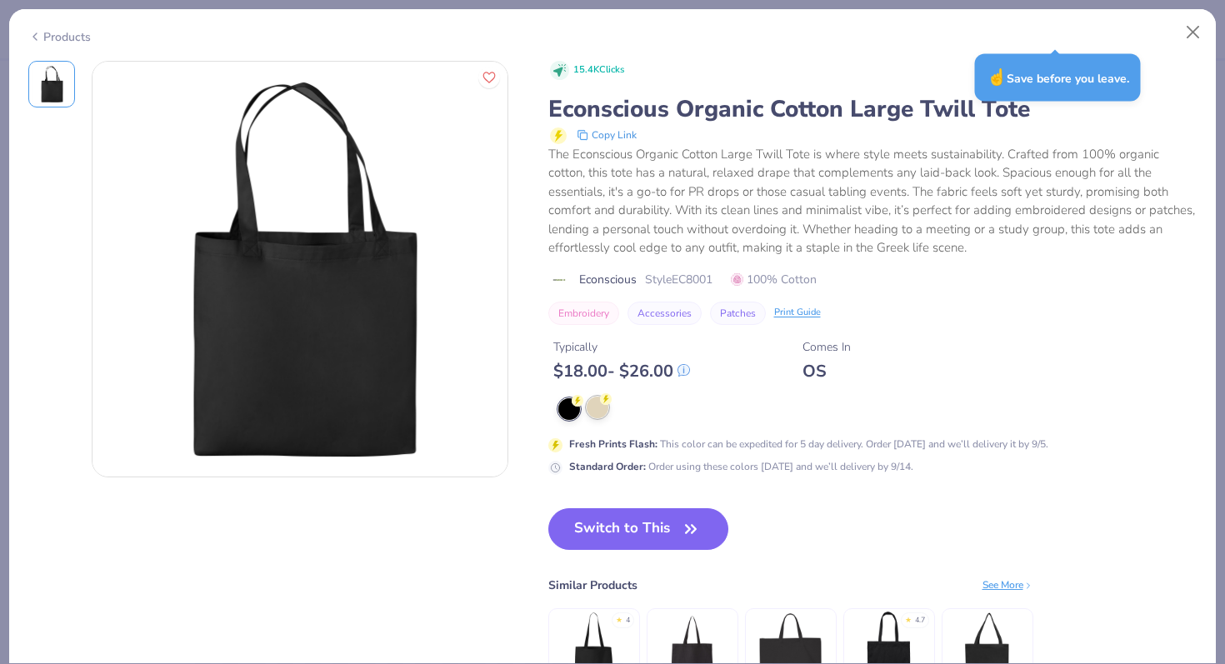
click at [598, 411] on div at bounding box center [598, 408] width 22 height 22
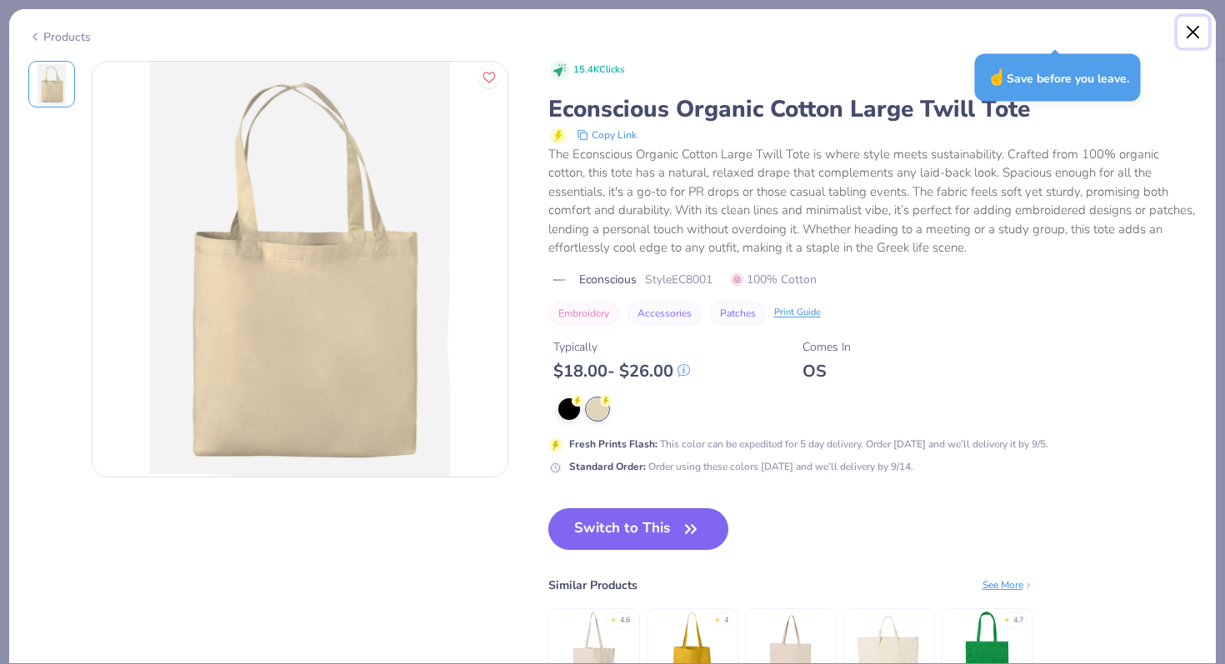
click at [1106, 28] on button "Close" at bounding box center [1193, 33] width 32 height 32
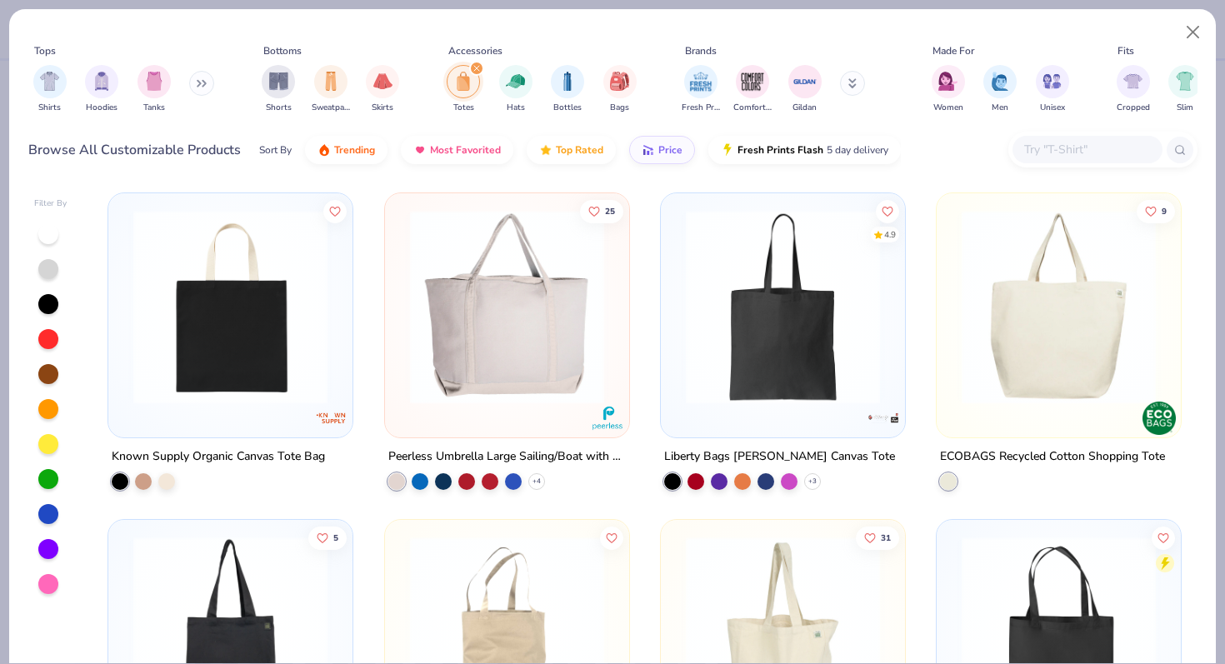
click at [763, 386] on img at bounding box center [782, 307] width 211 height 194
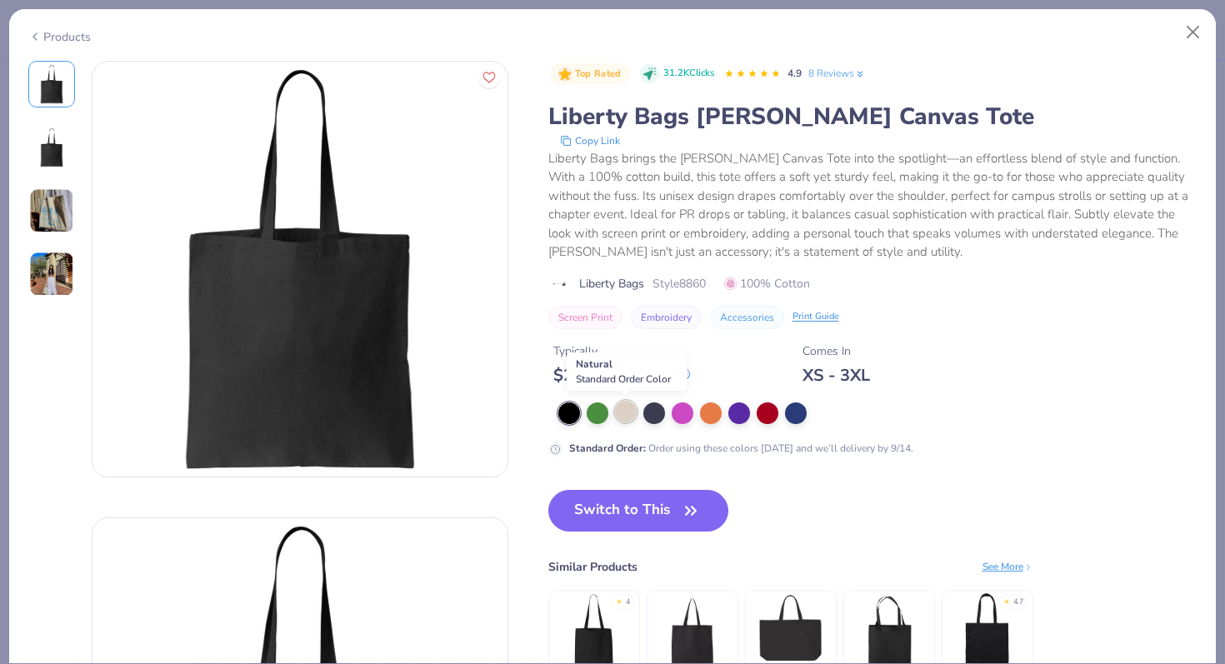
click at [624, 414] on div at bounding box center [626, 412] width 22 height 22
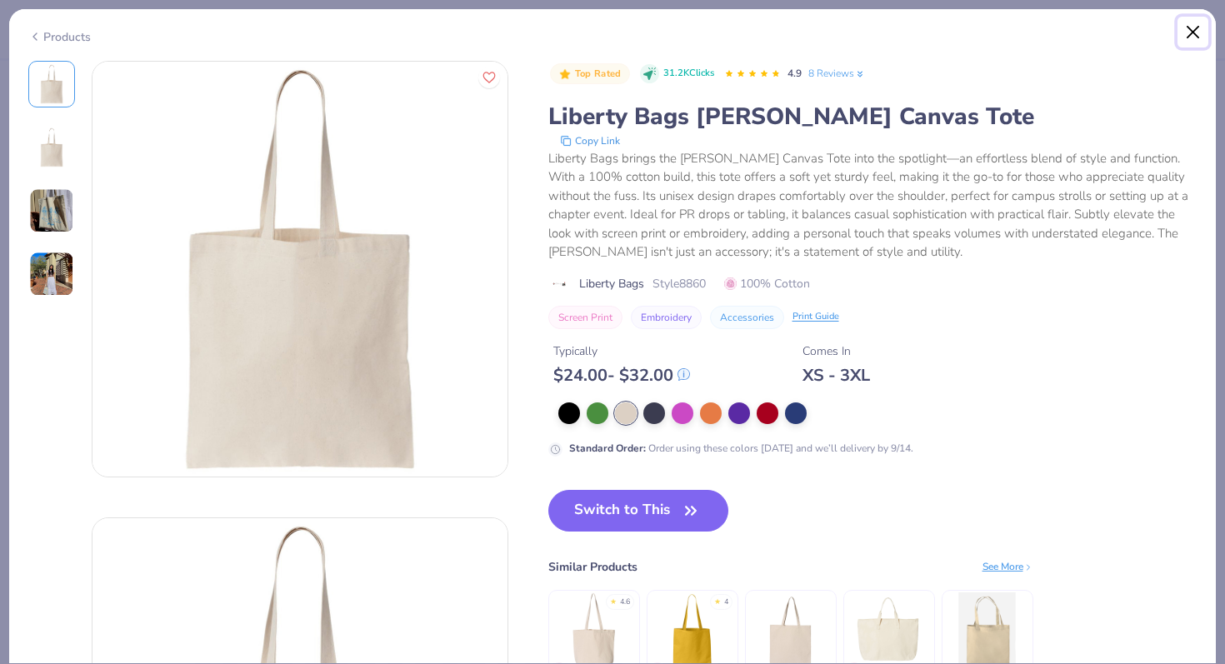
click at [1106, 41] on button "Close" at bounding box center [1193, 33] width 32 height 32
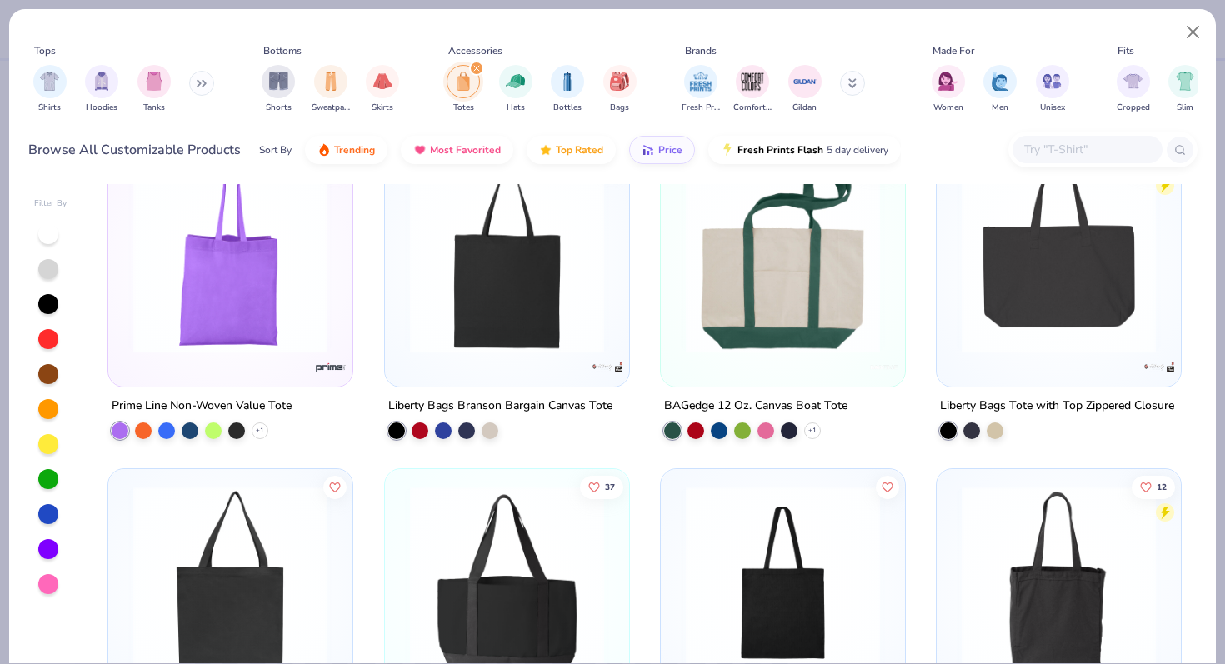
scroll to position [706, 0]
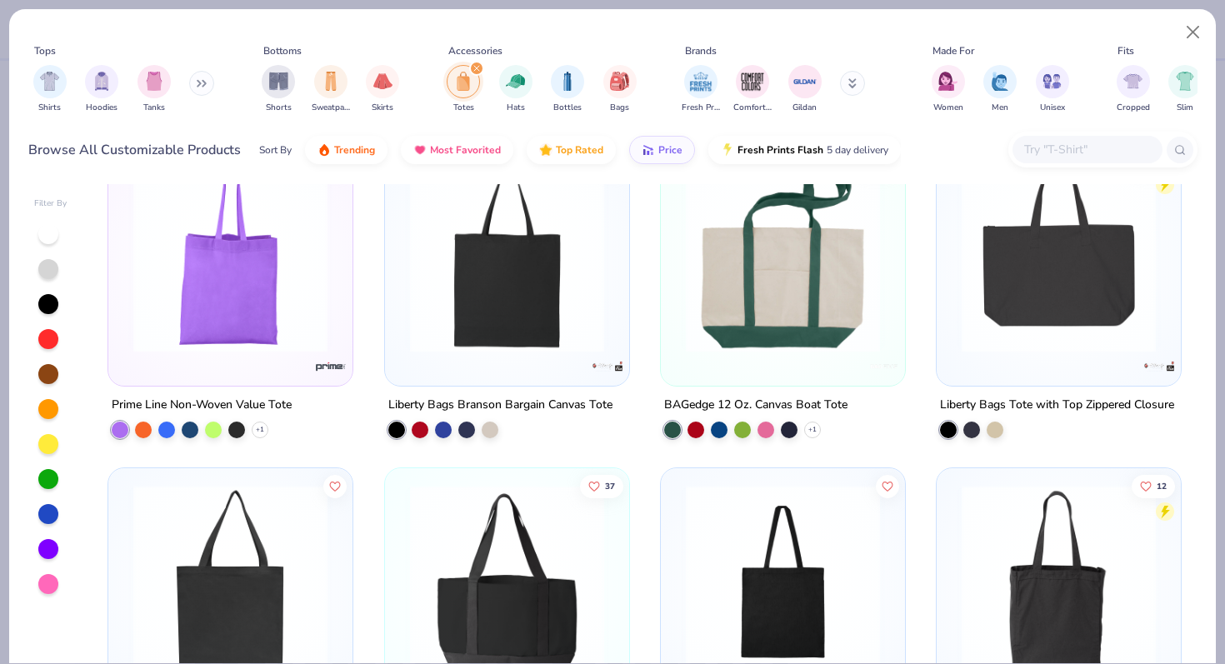
click at [540, 298] on img at bounding box center [507, 254] width 211 height 194
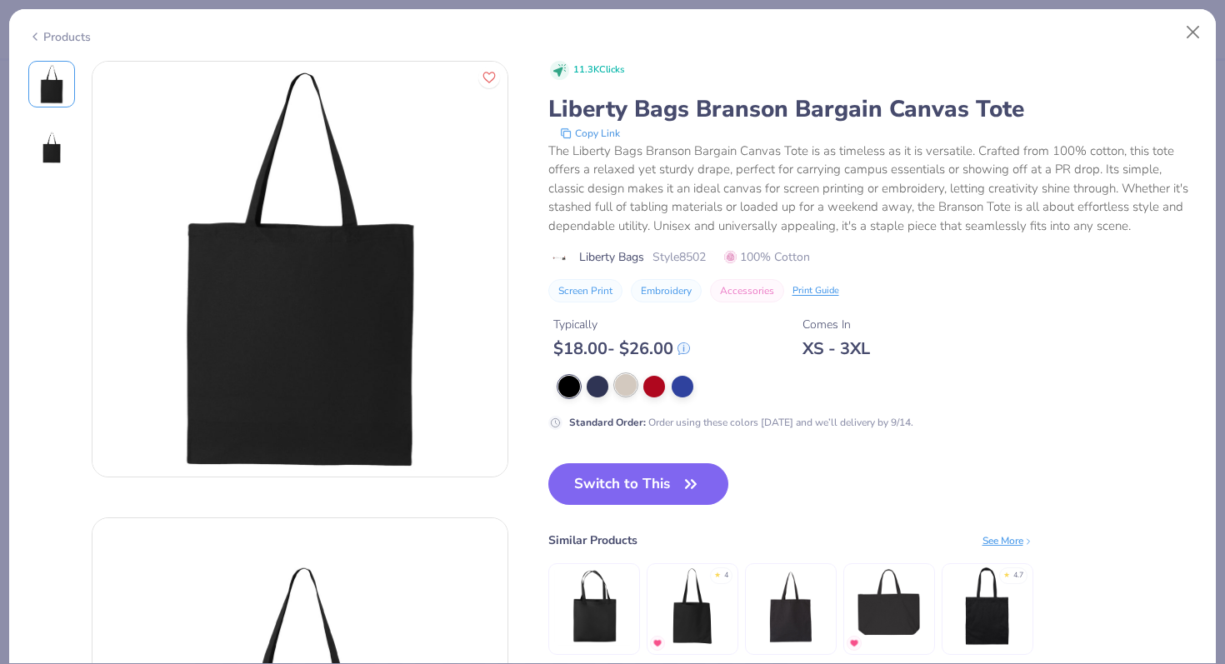
click at [620, 381] on div at bounding box center [626, 385] width 22 height 22
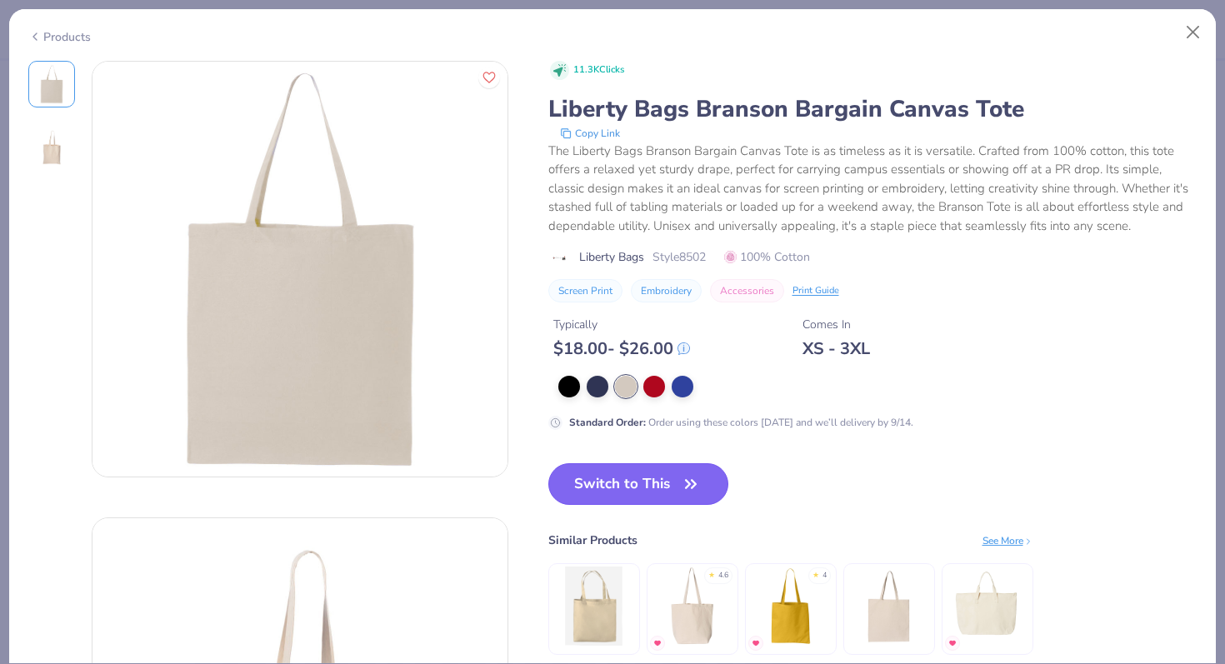
click at [637, 490] on button "Switch to This" at bounding box center [638, 484] width 181 height 42
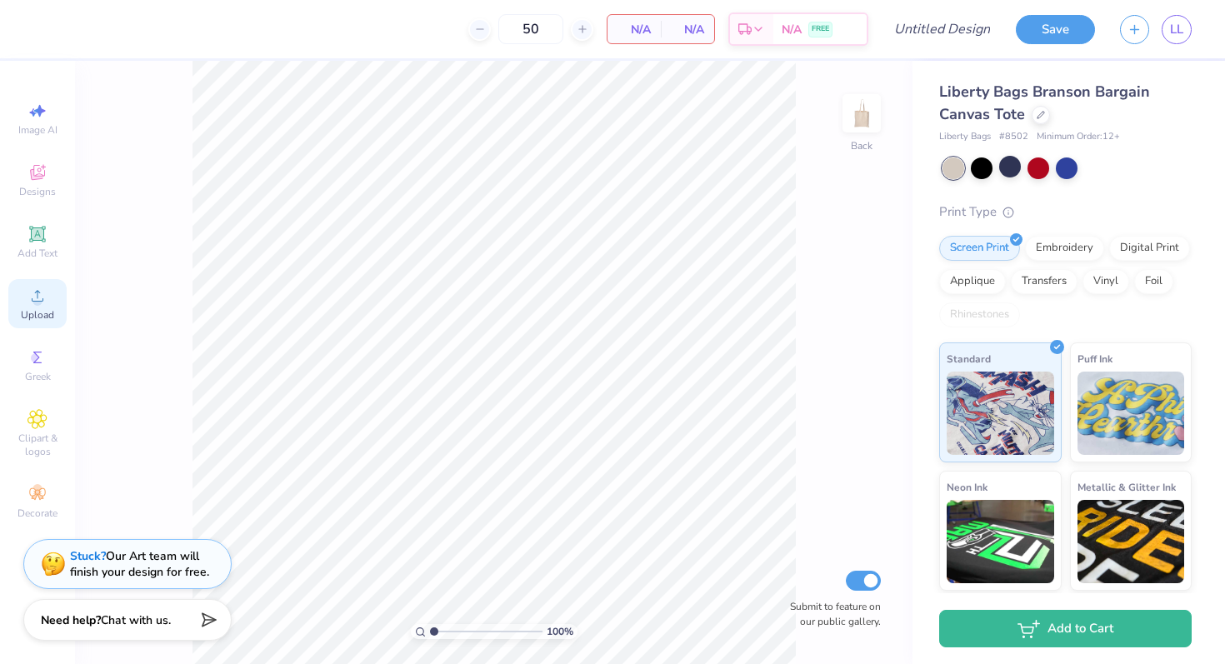
click at [38, 309] on span "Upload" at bounding box center [37, 314] width 33 height 13
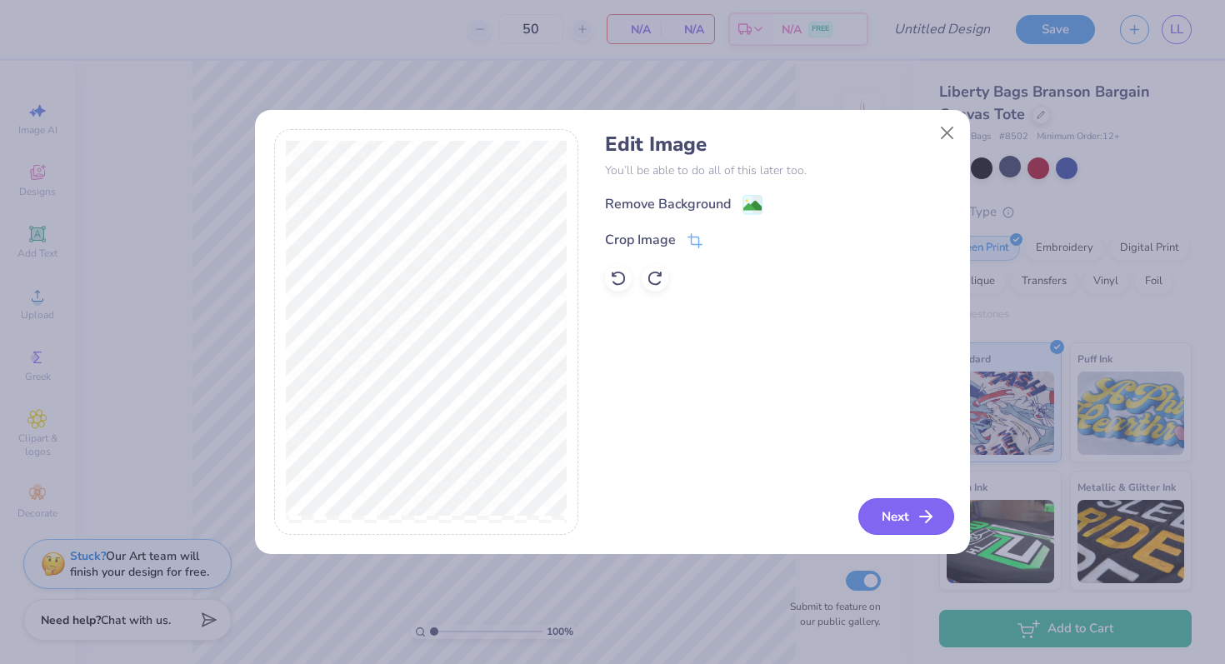
click at [901, 523] on button "Next" at bounding box center [906, 516] width 96 height 37
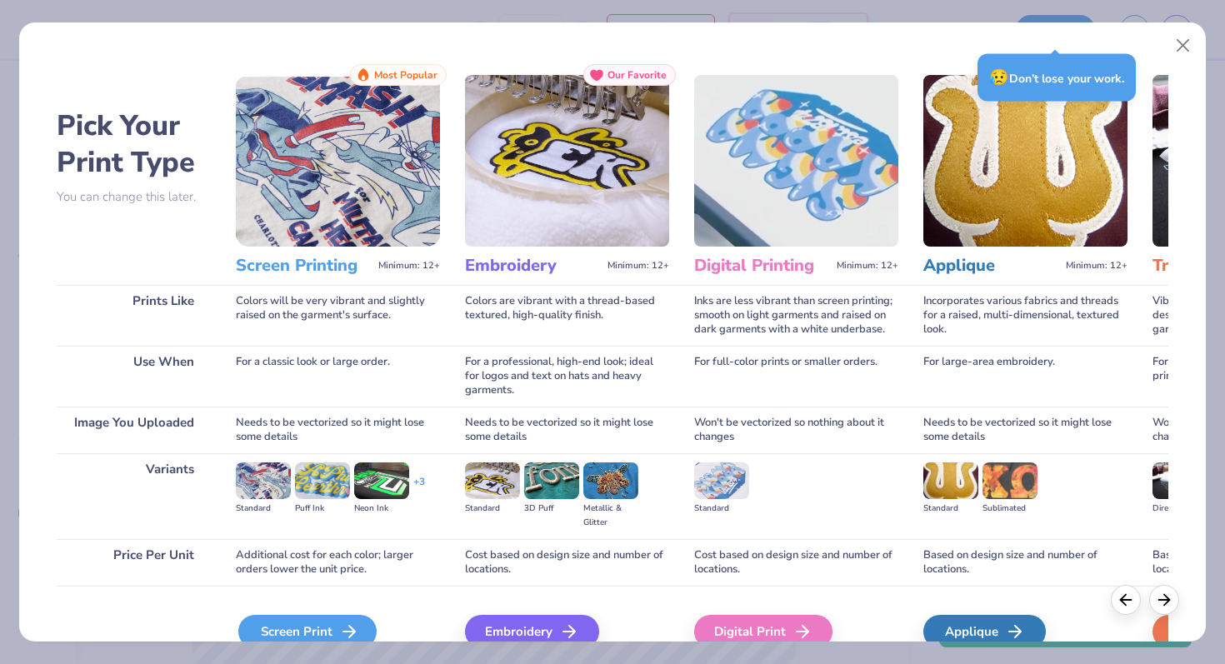
click at [339, 584] on icon at bounding box center [349, 632] width 20 height 20
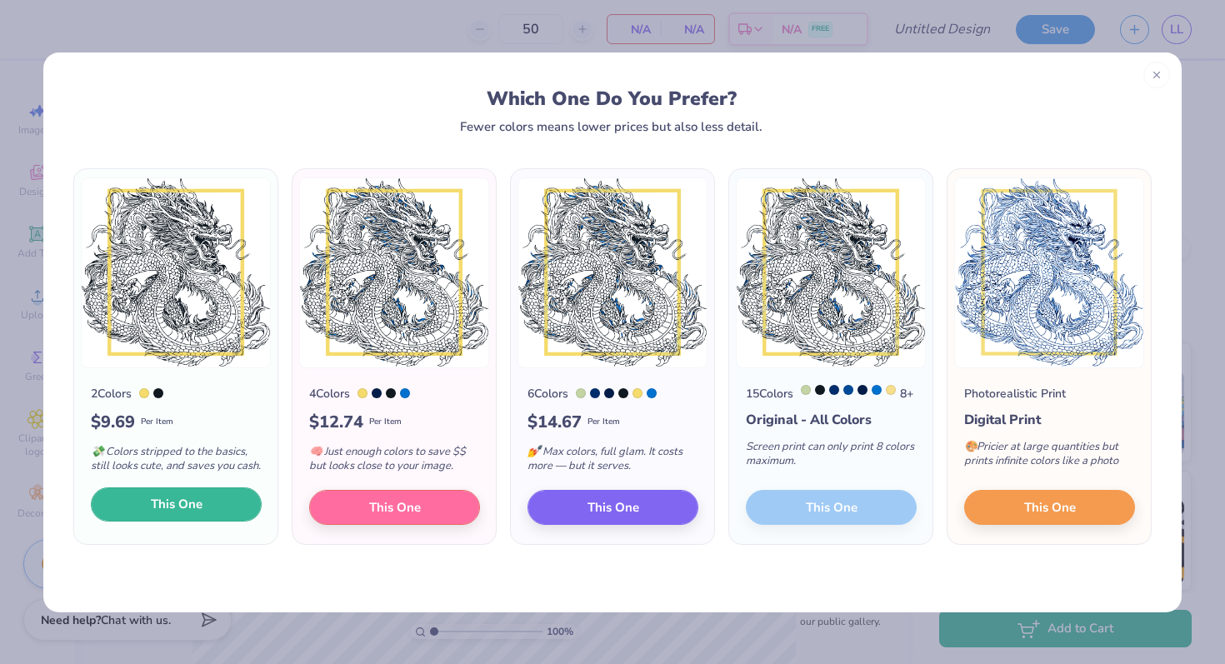
click at [165, 514] on span "This One" at bounding box center [177, 504] width 52 height 19
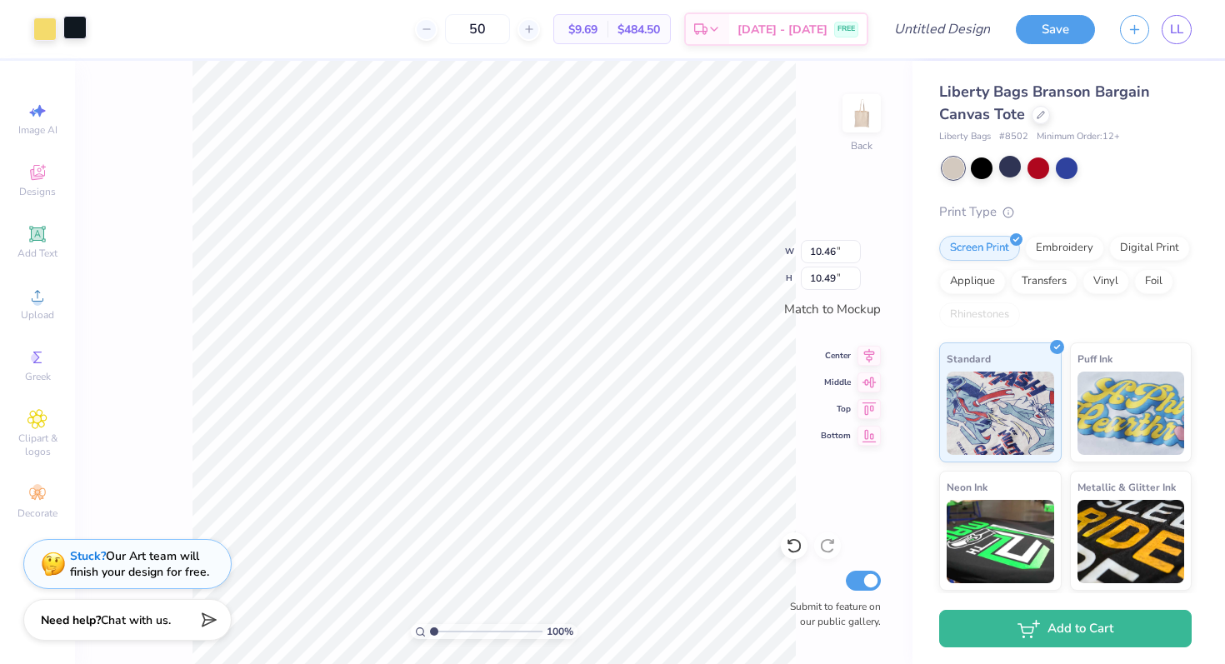
click at [69, 33] on div at bounding box center [74, 27] width 23 height 23
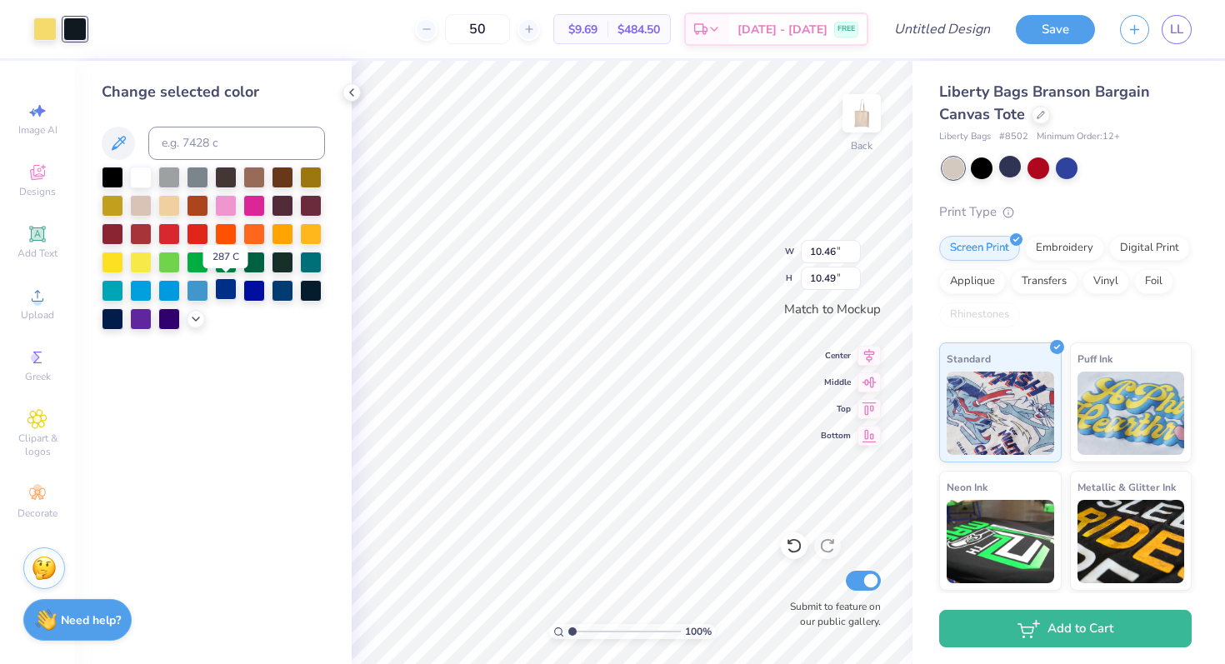
click at [228, 294] on div at bounding box center [226, 289] width 22 height 22
click at [245, 292] on div at bounding box center [254, 289] width 22 height 22
click at [222, 290] on div at bounding box center [226, 289] width 22 height 22
click at [349, 88] on icon at bounding box center [351, 92] width 13 height 13
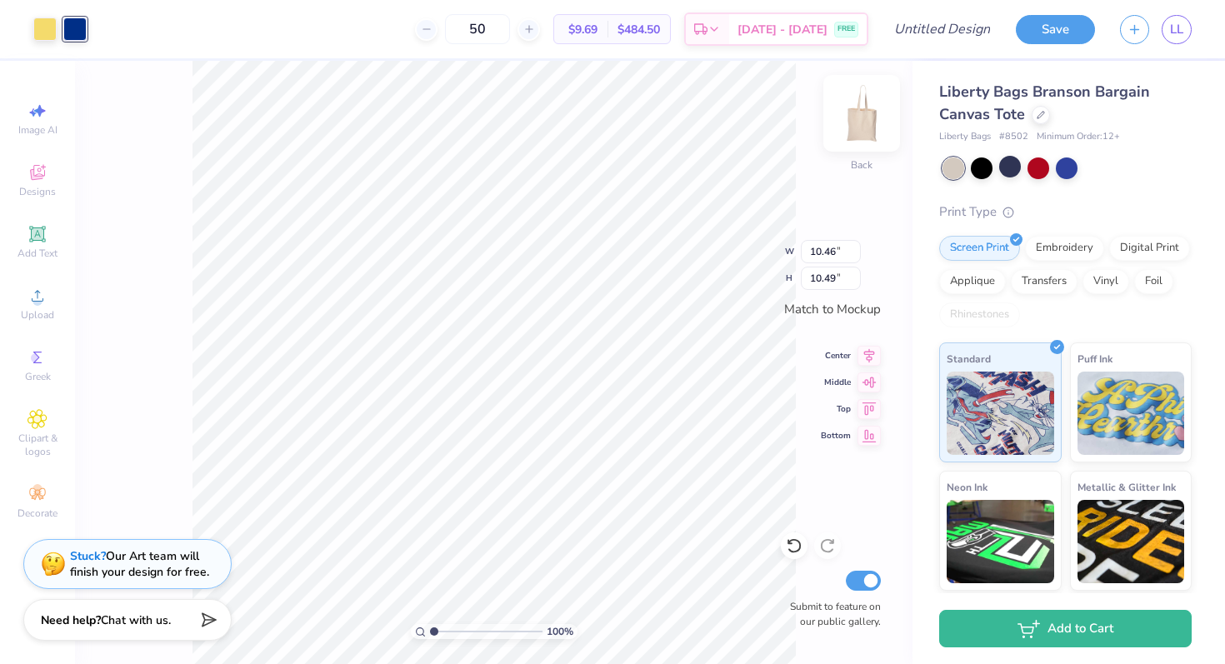
click at [860, 133] on img at bounding box center [861, 113] width 67 height 67
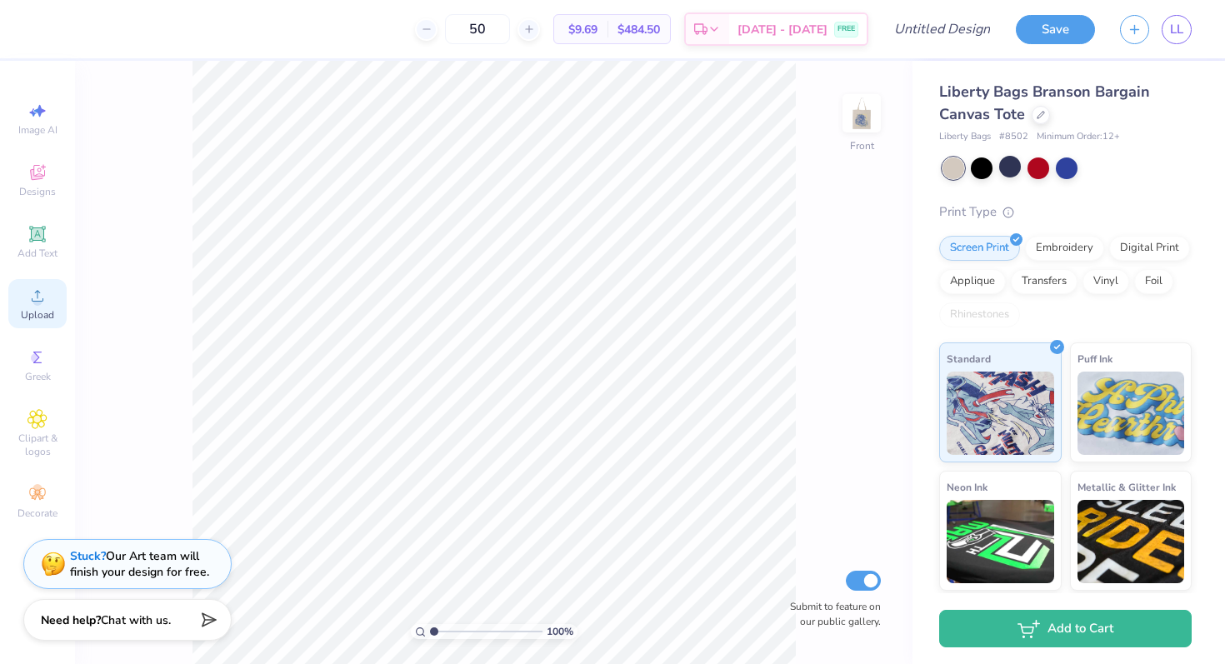
click at [35, 309] on span "Upload" at bounding box center [37, 314] width 33 height 13
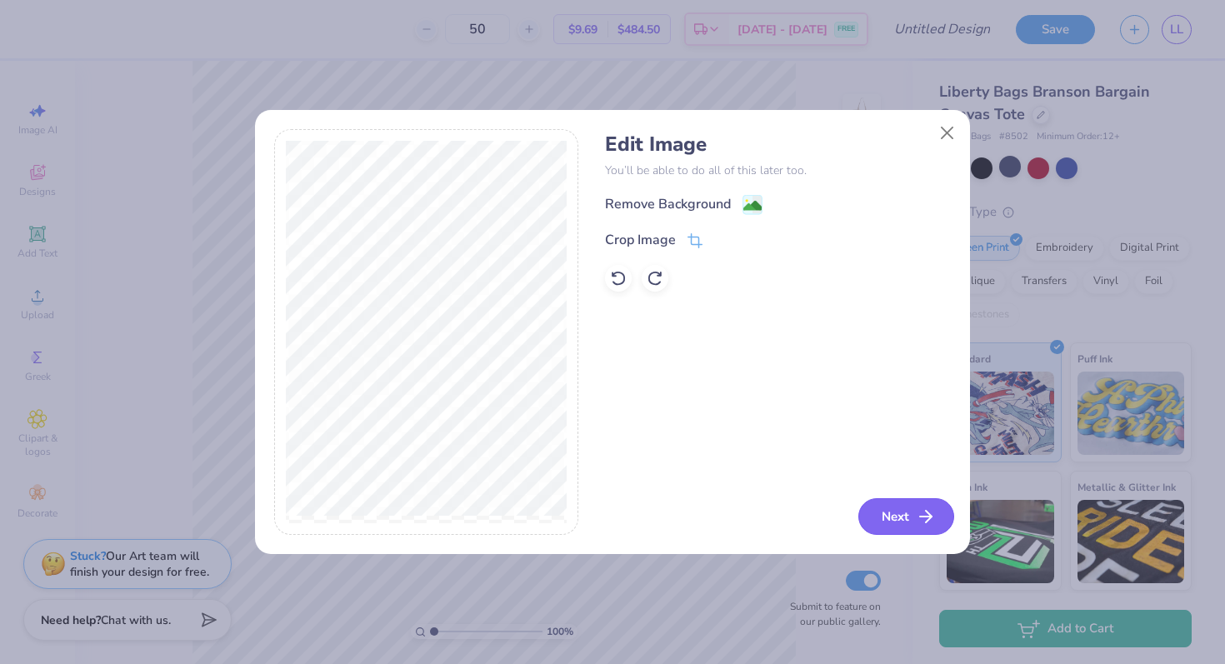
click at [886, 506] on button "Next" at bounding box center [906, 516] width 96 height 37
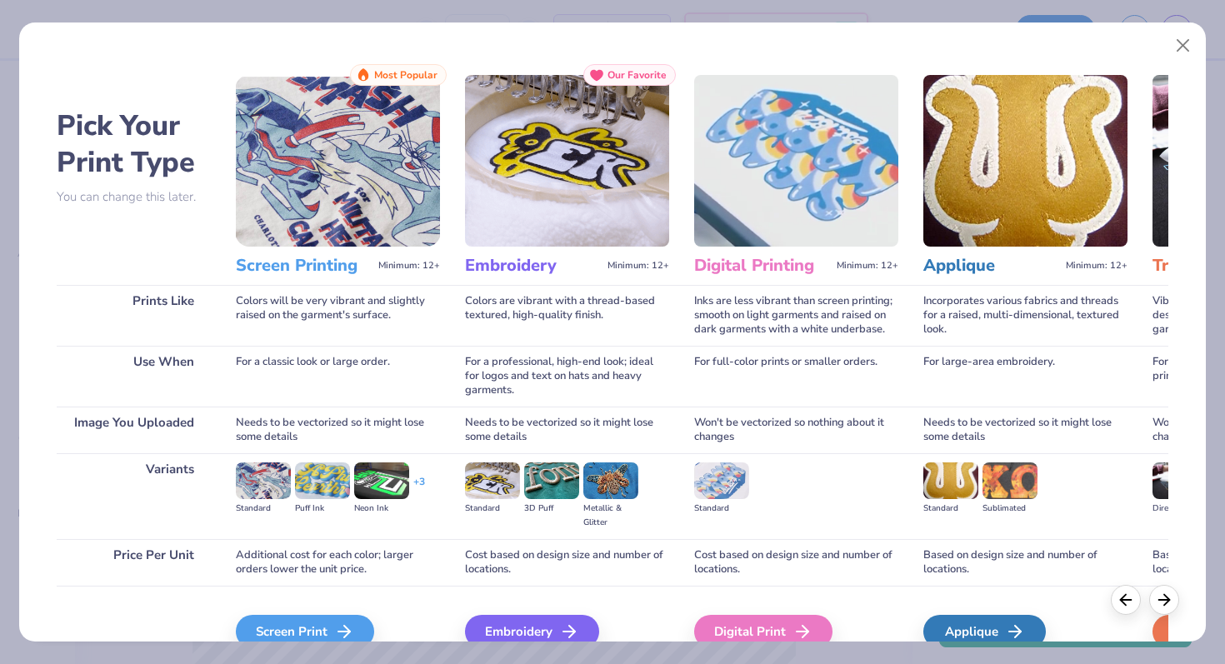
scroll to position [83, 0]
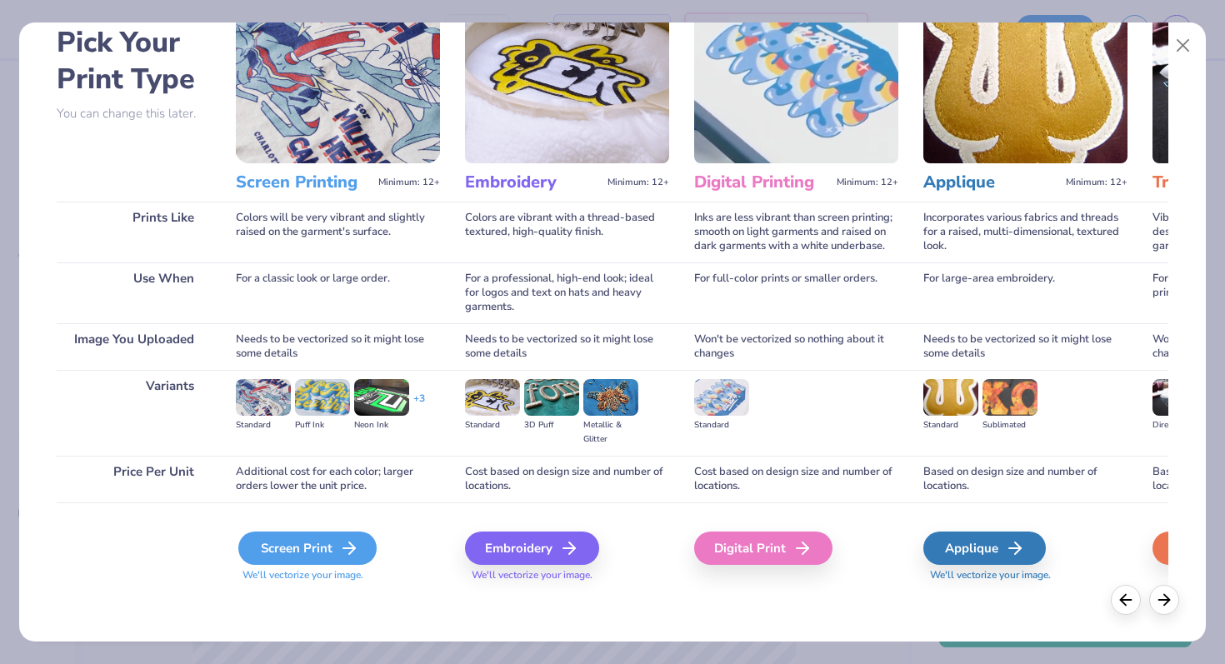
click at [323, 552] on div "Screen Print" at bounding box center [307, 548] width 138 height 33
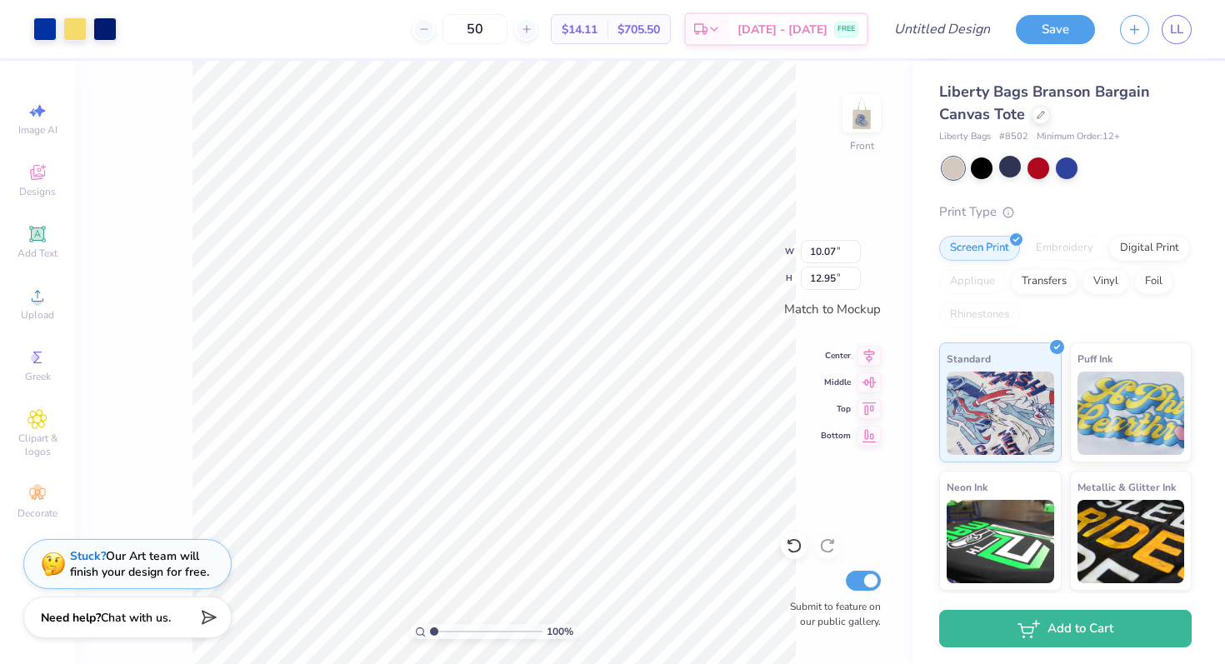
type input "7.14"
type input "9.18"
click at [856, 129] on img at bounding box center [861, 113] width 67 height 67
click at [864, 118] on img at bounding box center [861, 113] width 67 height 67
click at [113, 31] on div at bounding box center [104, 27] width 23 height 23
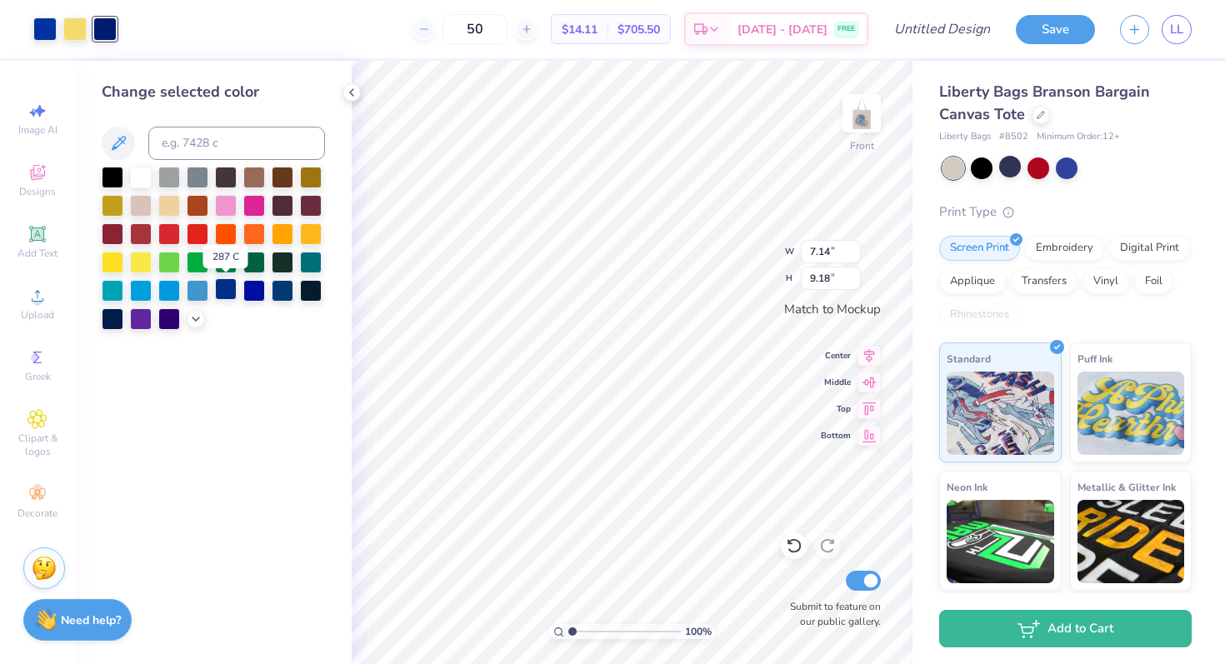
click at [224, 292] on div at bounding box center [226, 289] width 22 height 22
click at [223, 294] on div at bounding box center [226, 289] width 22 height 22
click at [47, 27] on div at bounding box center [44, 27] width 23 height 23
click at [223, 290] on div at bounding box center [226, 289] width 22 height 22
click at [353, 92] on icon at bounding box center [351, 92] width 13 height 13
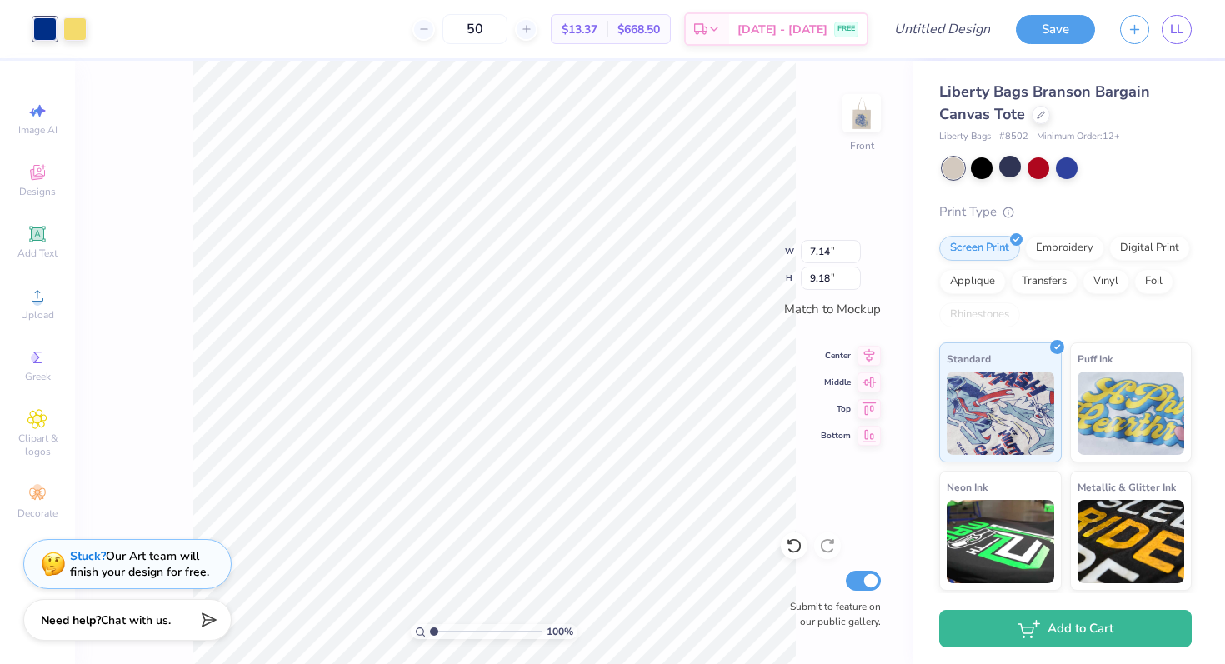
type input "6.17"
type input "7.93"
click at [864, 118] on img at bounding box center [861, 113] width 67 height 67
click at [40, 25] on div at bounding box center [44, 27] width 23 height 23
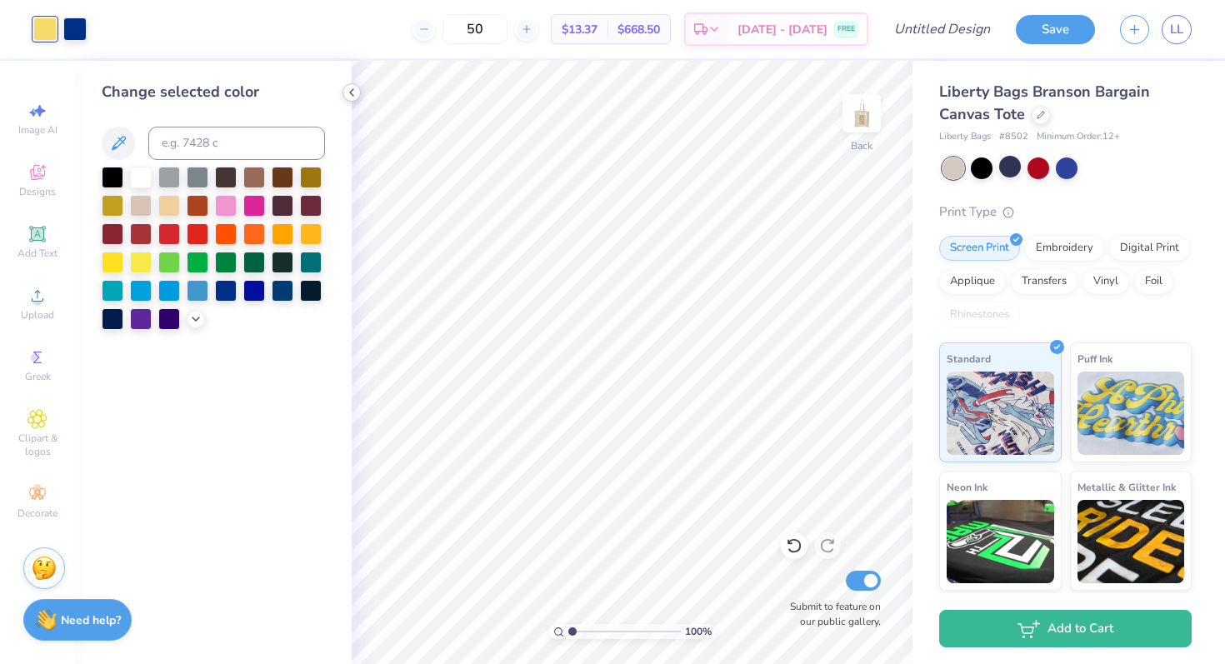
click at [349, 92] on icon at bounding box center [351, 92] width 13 height 13
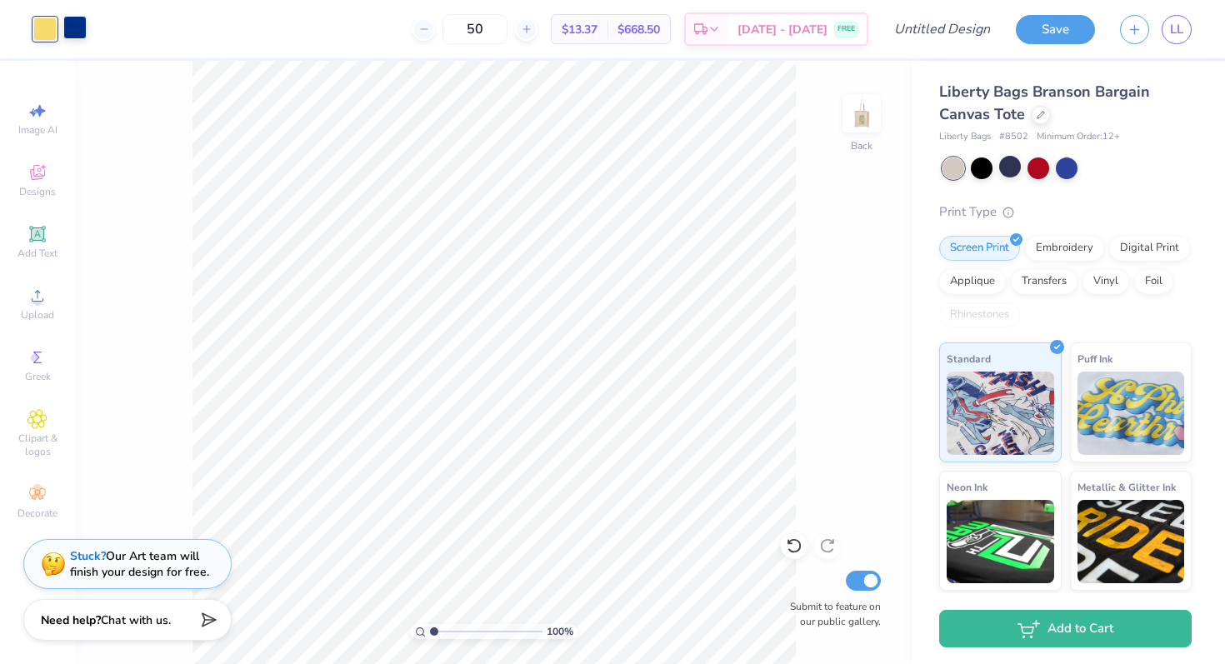
click at [72, 28] on div at bounding box center [74, 27] width 23 height 23
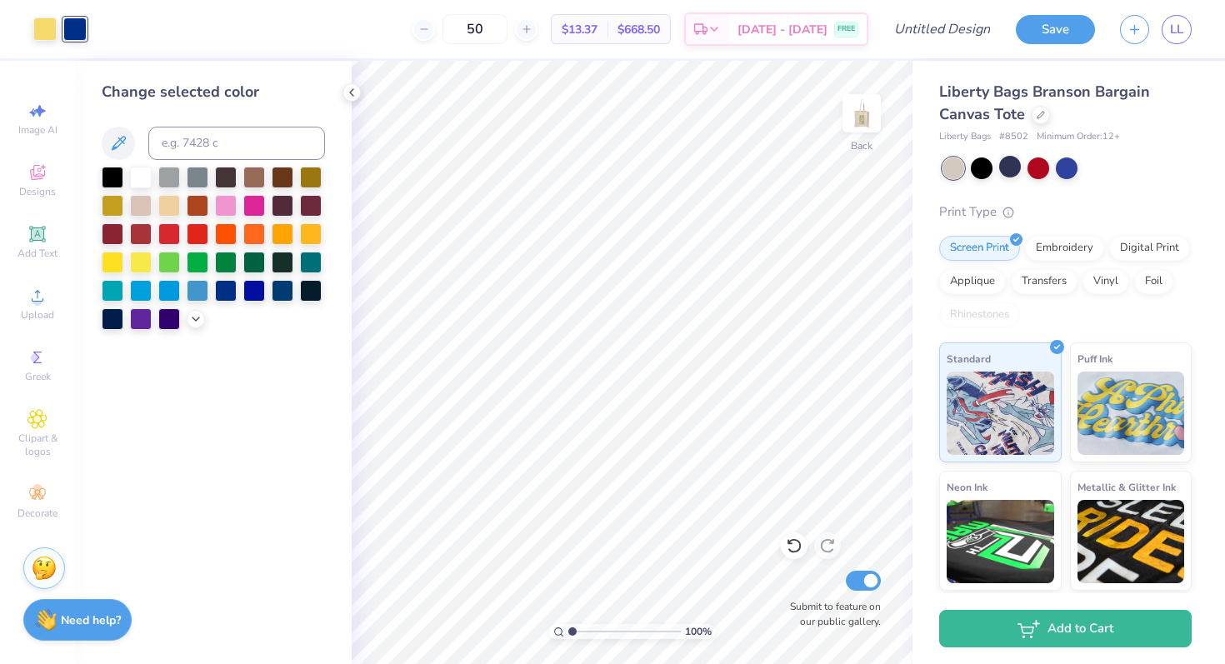
click at [167, 43] on div "50 $13.37 Per Item $668.50 Total Est. Delivery Sep 14 - 17 FREE" at bounding box center [483, 29] width 769 height 58
click at [862, 117] on img at bounding box center [861, 113] width 67 height 67
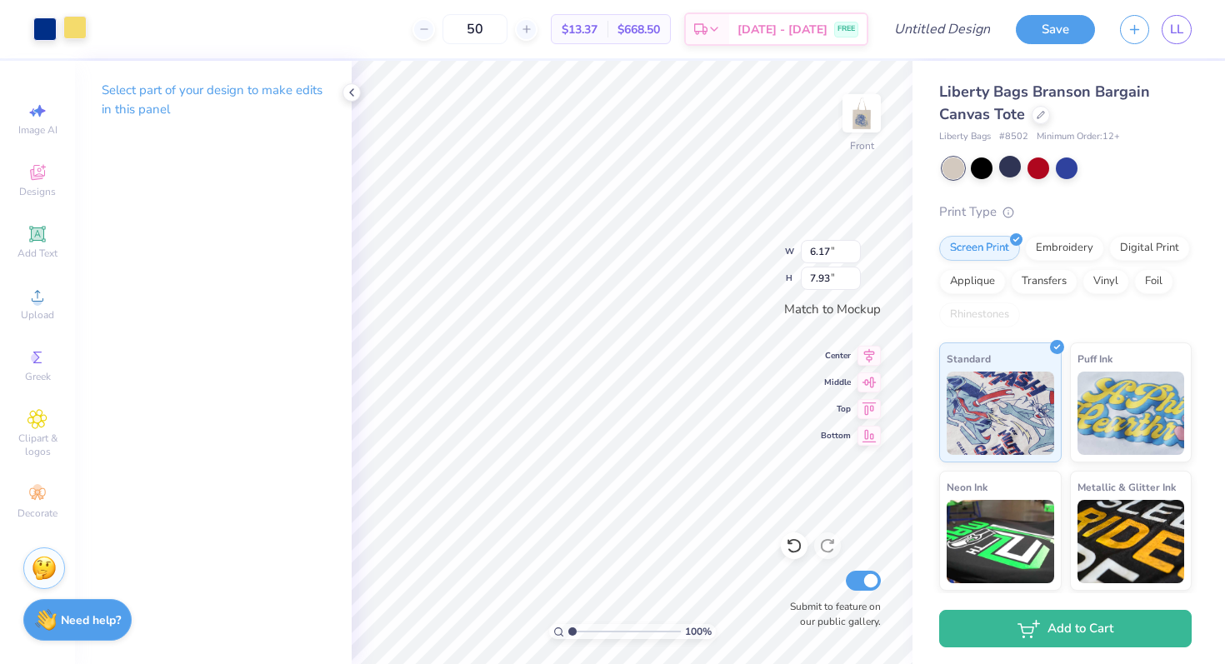
click at [77, 21] on div at bounding box center [74, 27] width 23 height 23
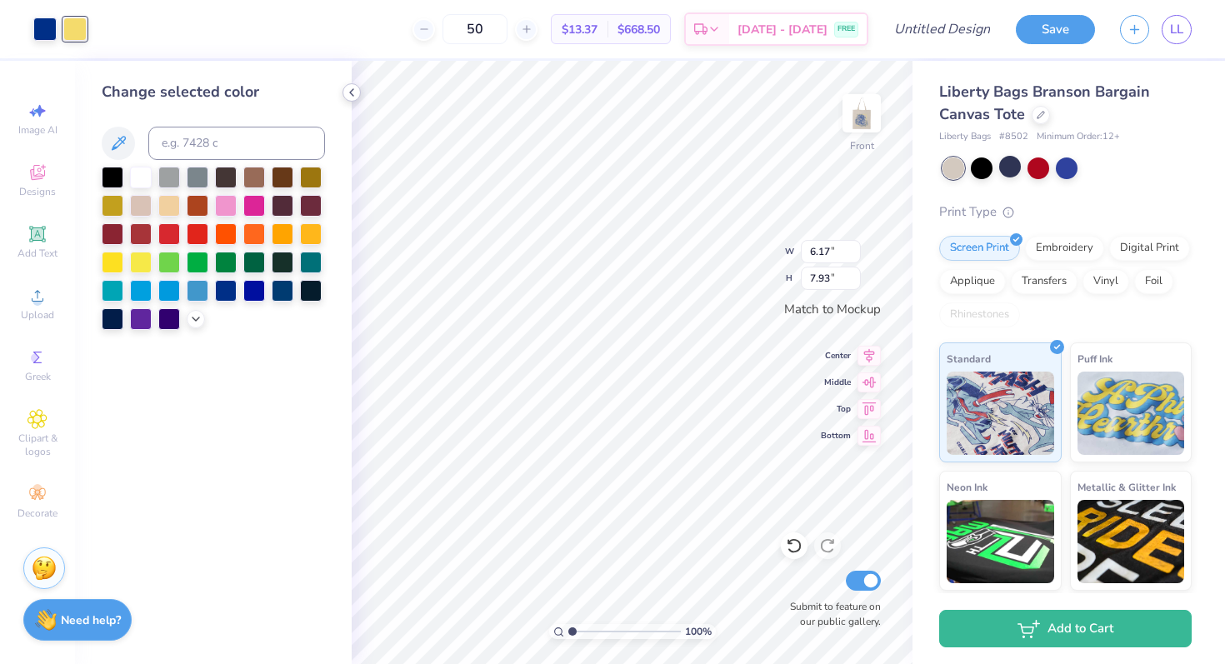
click at [350, 94] on icon at bounding box center [351, 92] width 13 height 13
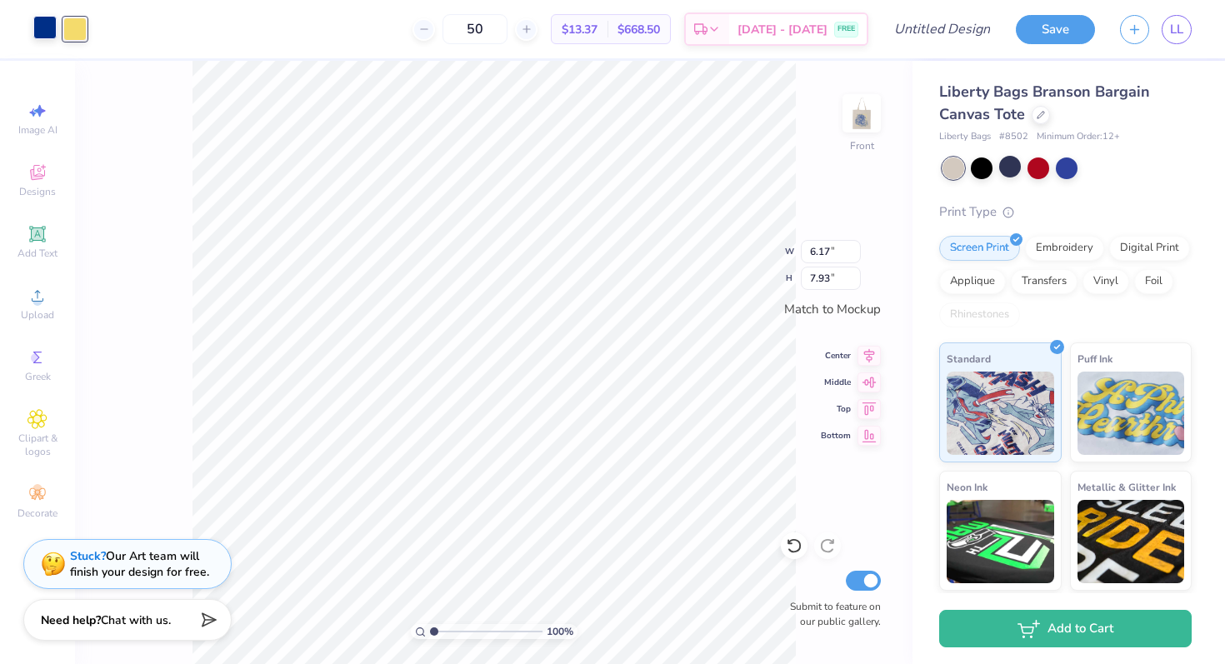
click at [38, 21] on div at bounding box center [44, 27] width 23 height 23
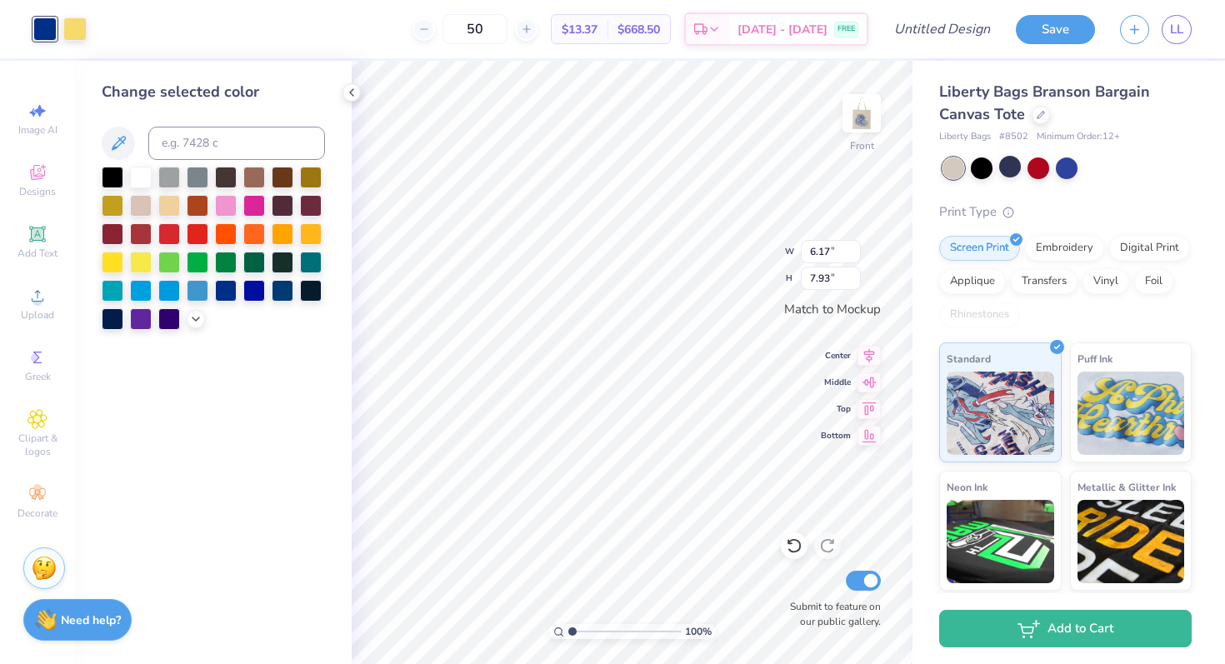
click at [214, 19] on div "50 $13.37 Per Item $668.50 Total Est. Delivery Sep 14 - 17 FREE" at bounding box center [483, 29] width 769 height 58
click at [348, 92] on icon at bounding box center [351, 92] width 13 height 13
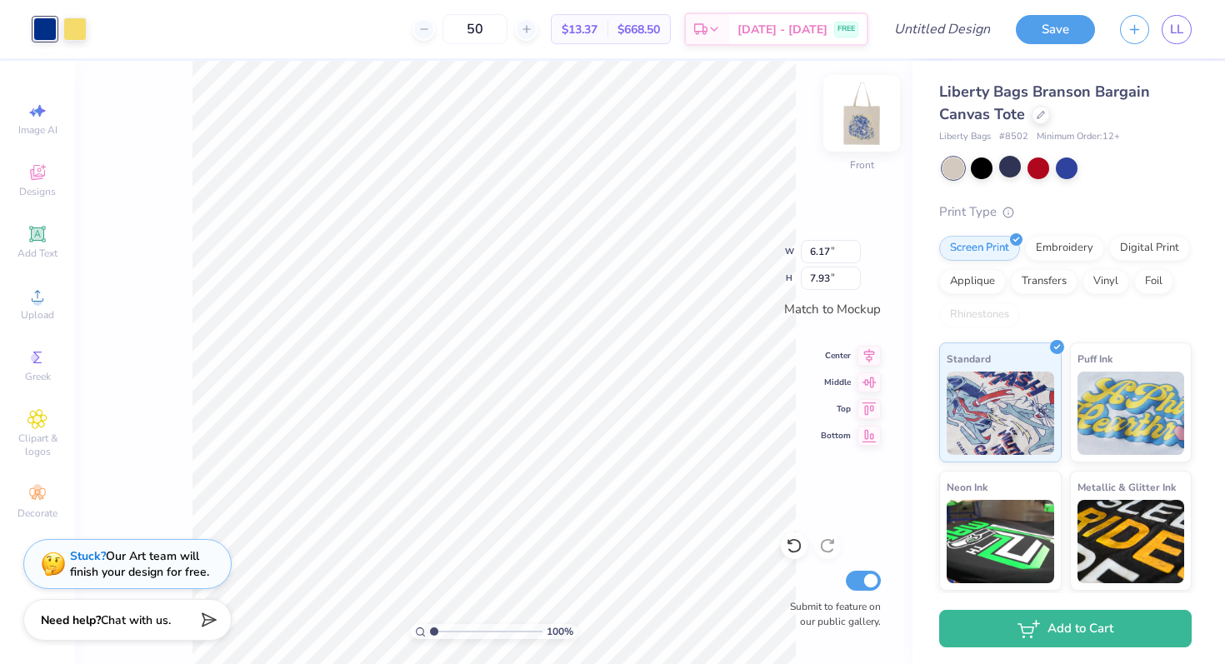
click at [853, 124] on img at bounding box center [861, 113] width 67 height 67
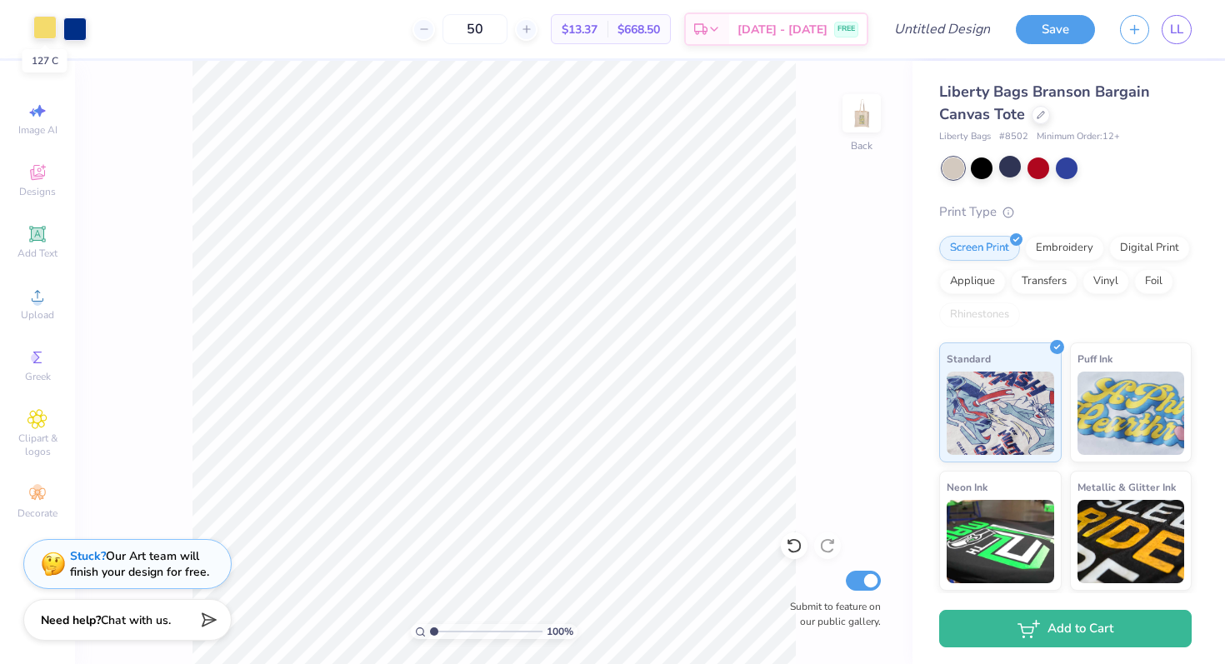
click at [42, 23] on div at bounding box center [44, 27] width 23 height 23
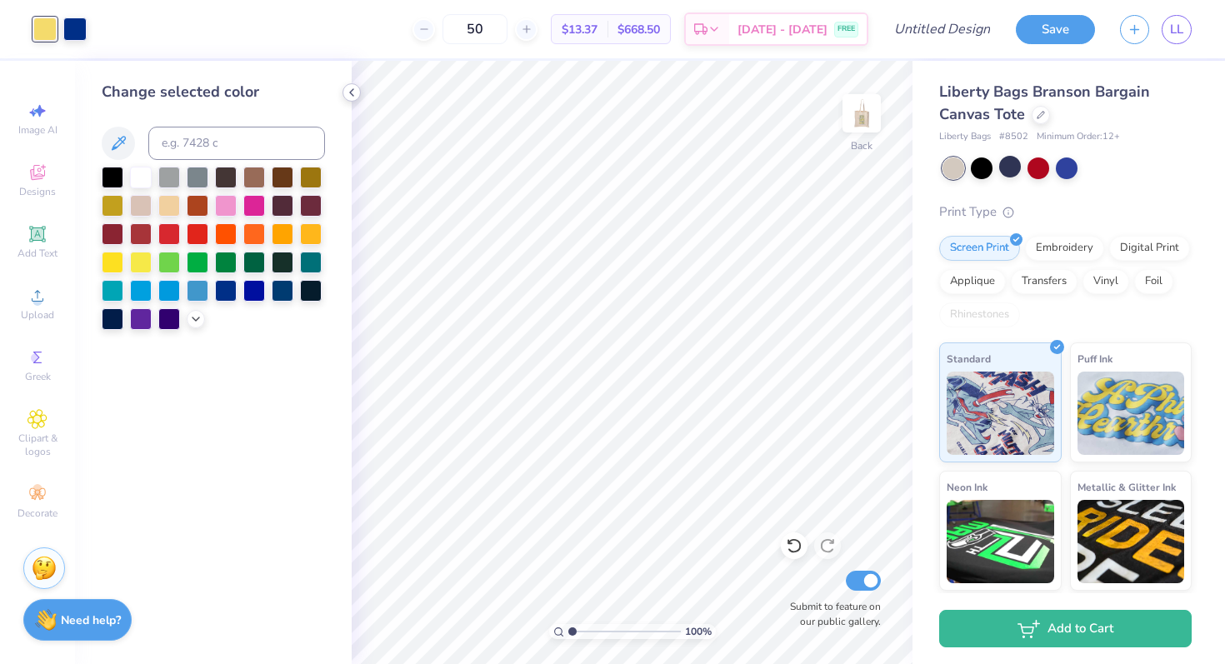
click at [346, 92] on icon at bounding box center [351, 92] width 13 height 13
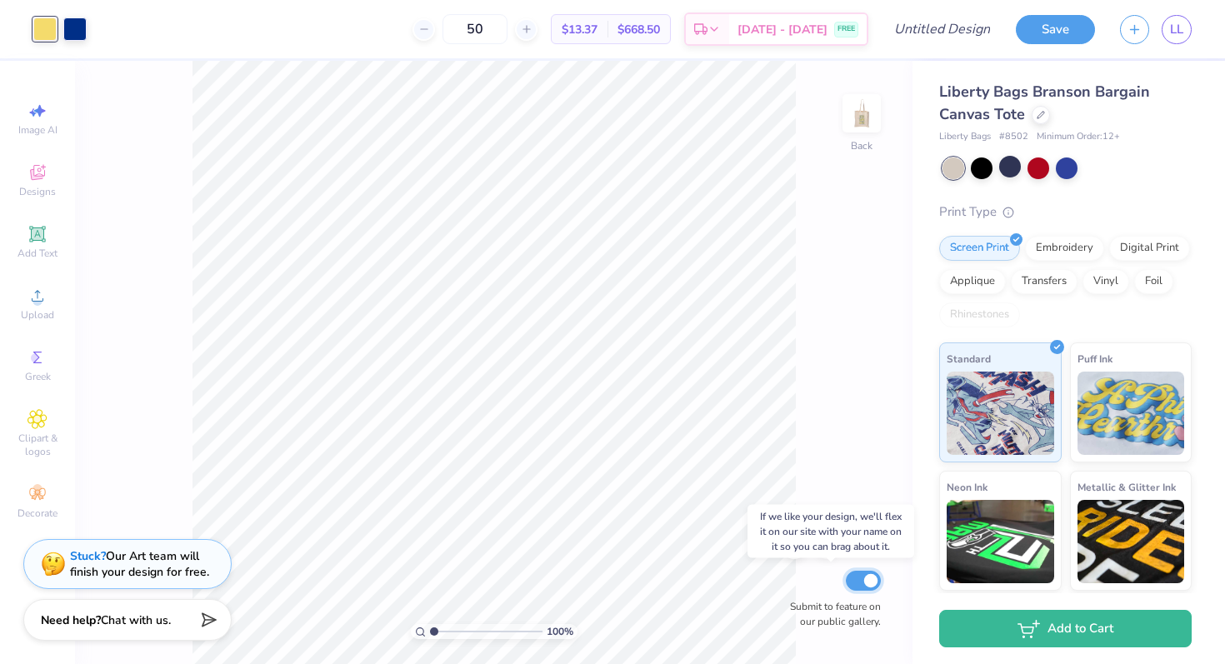
click at [865, 582] on input "Submit to feature on our public gallery." at bounding box center [863, 581] width 35 height 20
click at [866, 581] on input "Submit to feature on our public gallery." at bounding box center [863, 581] width 35 height 20
checkbox input "true"
type input "1"
drag, startPoint x: 435, startPoint y: 634, endPoint x: 367, endPoint y: 638, distance: 67.6
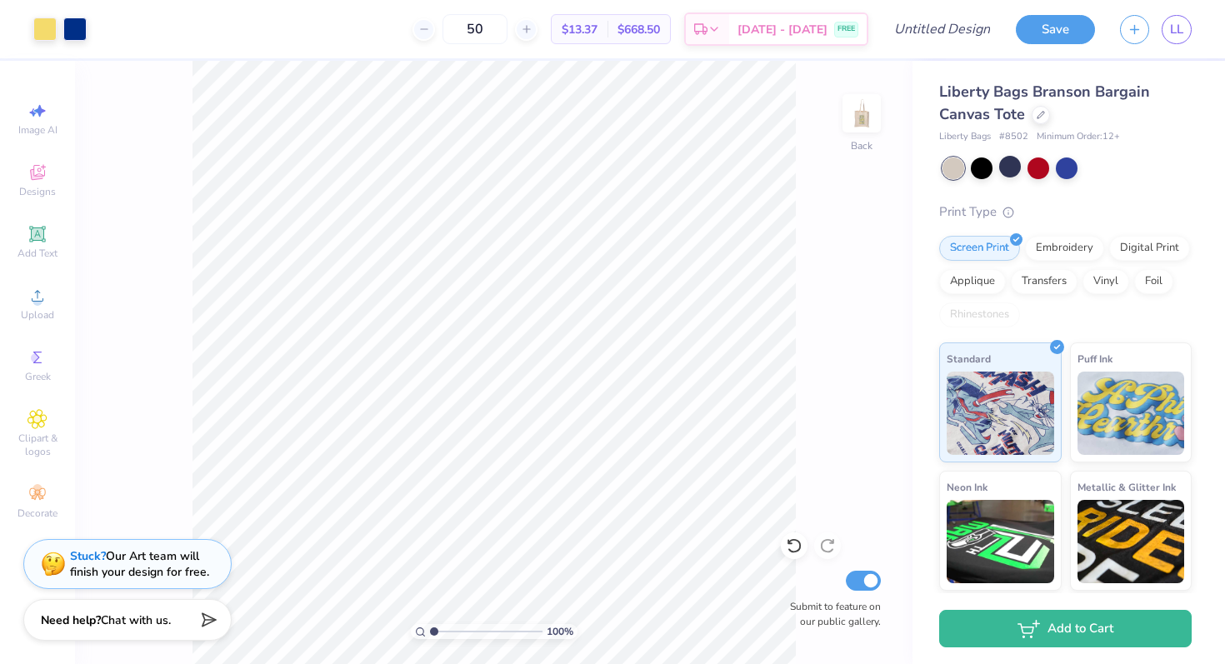
click at [430, 584] on input "range" at bounding box center [486, 631] width 112 height 15
click at [507, 26] on input "50" at bounding box center [474, 29] width 65 height 30
type input "5"
click at [505, 31] on input "12" at bounding box center [474, 29] width 65 height 30
type input "1"
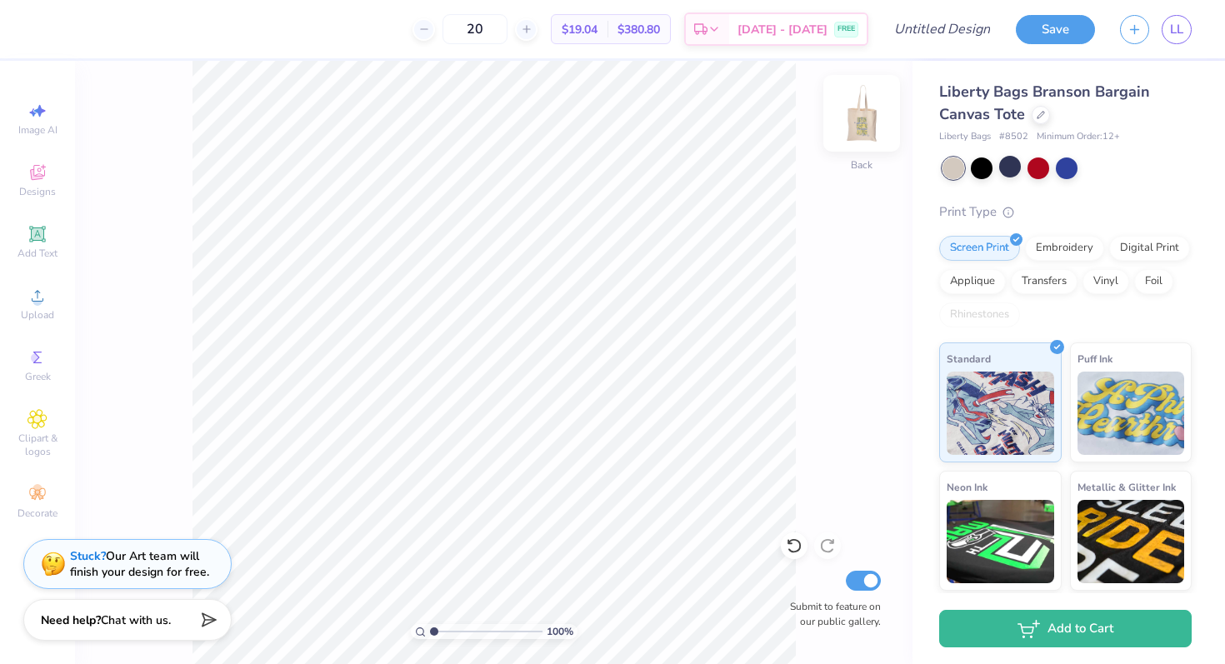
click at [859, 120] on img at bounding box center [861, 113] width 67 height 67
click at [507, 31] on input "20" at bounding box center [474, 29] width 65 height 30
type input "2"
type input "12"
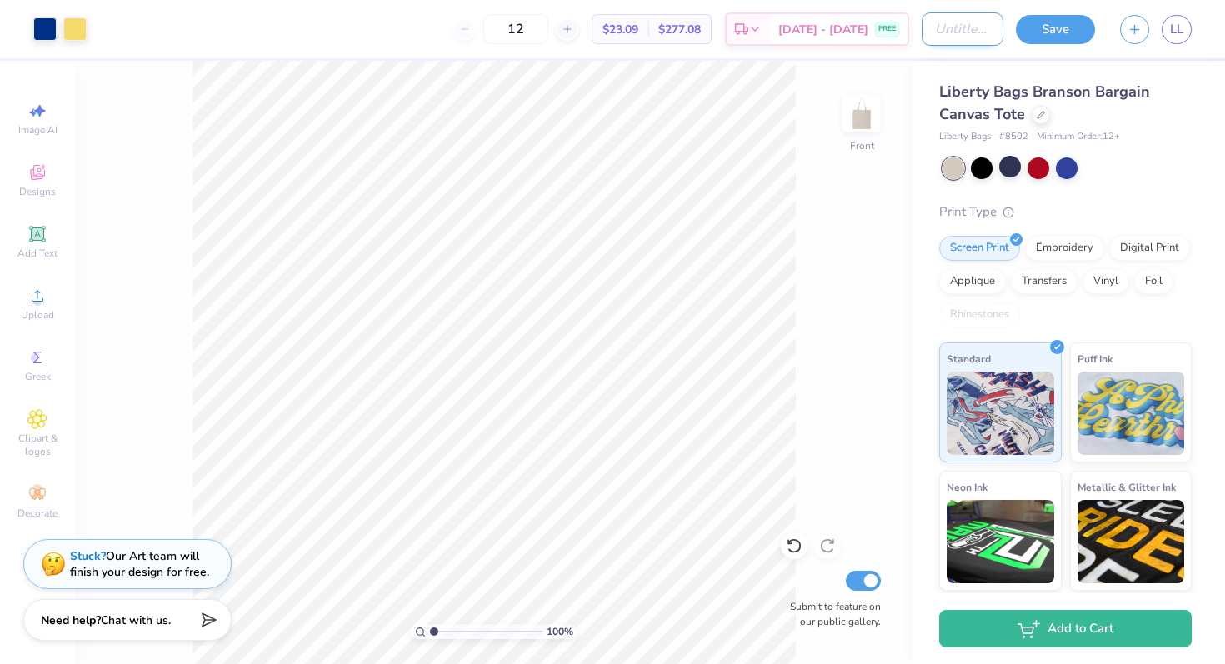
click at [956, 27] on input "Design Title" at bounding box center [962, 28] width 82 height 33
type input "DKA TOTE"
click at [1066, 22] on button "Save" at bounding box center [1055, 26] width 79 height 29
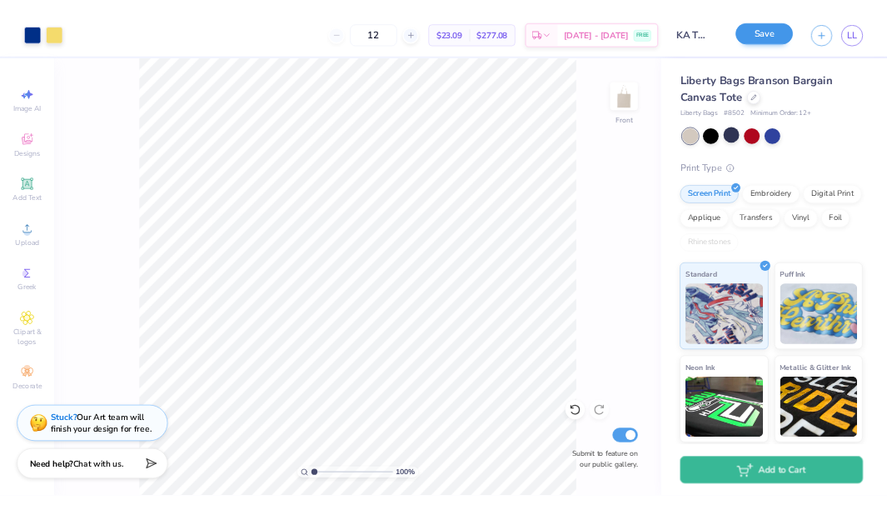
scroll to position [0, 0]
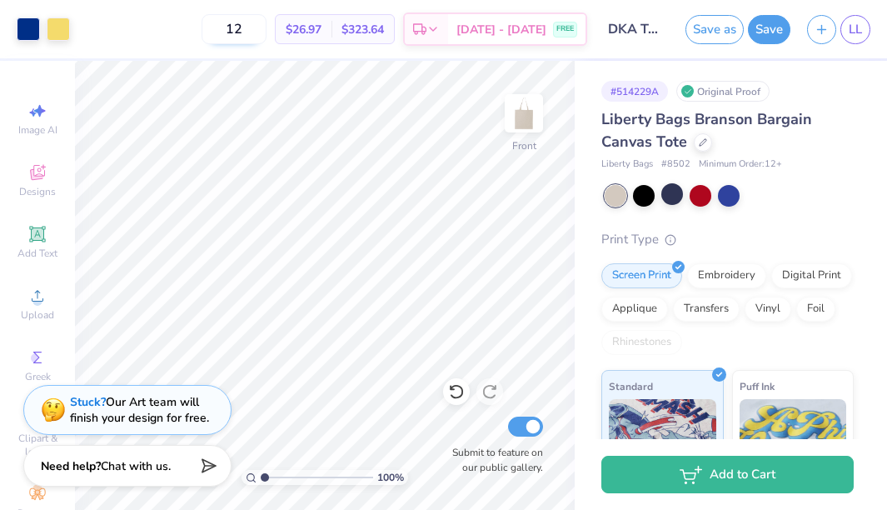
click at [263, 30] on input "12" at bounding box center [234, 29] width 65 height 30
type input "1"
click at [262, 32] on input "20" at bounding box center [234, 29] width 65 height 30
type input "2"
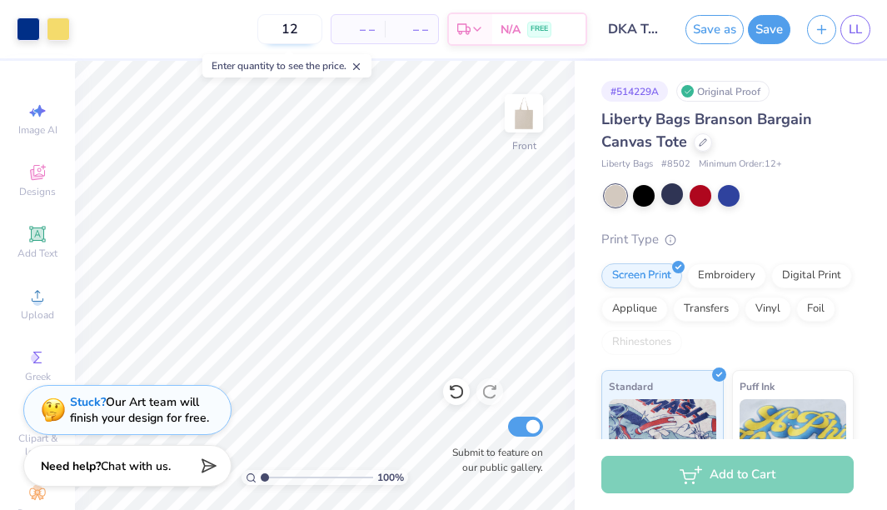
type input "12"
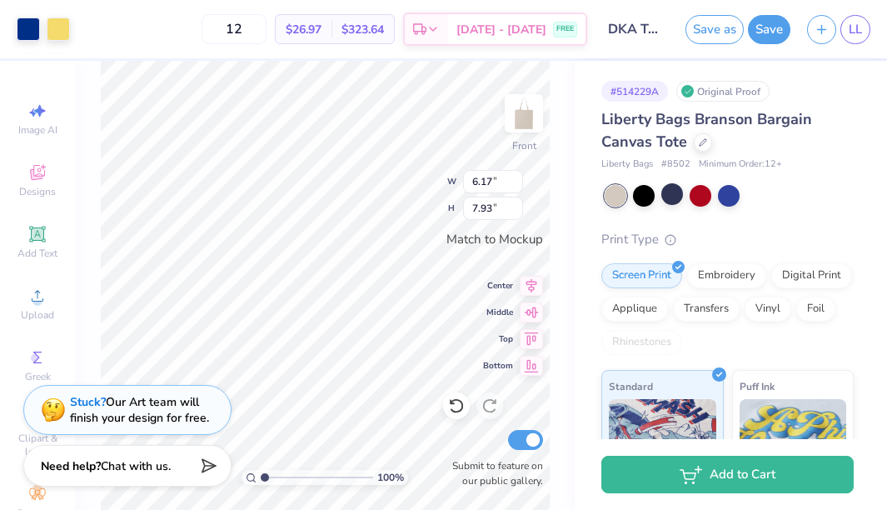
type input "5.52"
type input "7.10"
click at [809, 281] on div "Digital Print" at bounding box center [811, 273] width 81 height 25
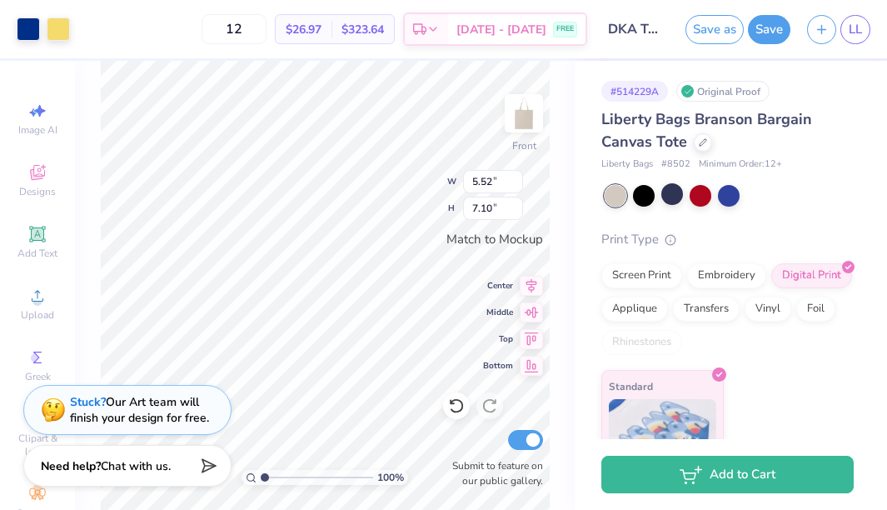
scroll to position [51, 0]
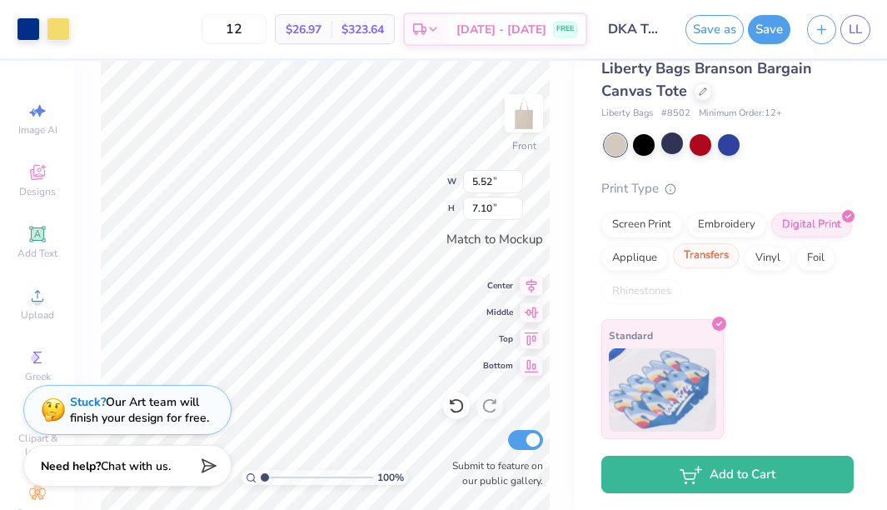
click at [716, 265] on div "Transfers" at bounding box center [706, 255] width 67 height 25
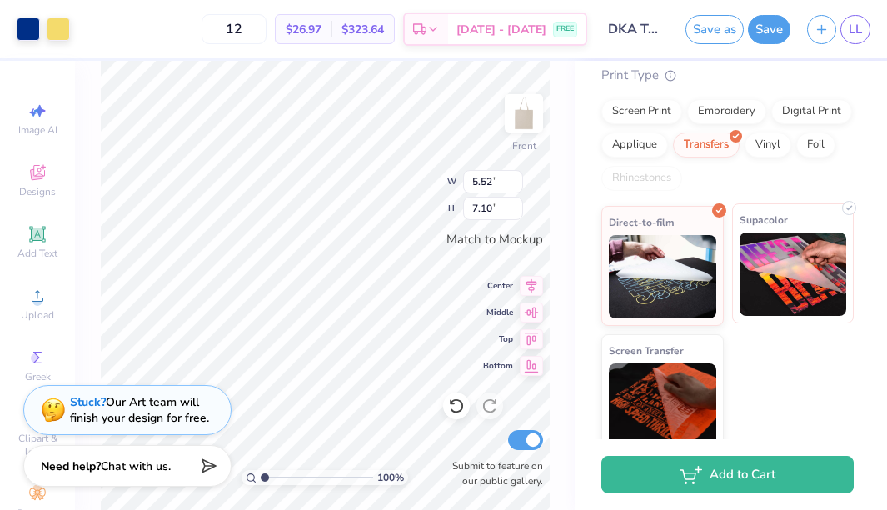
scroll to position [178, 0]
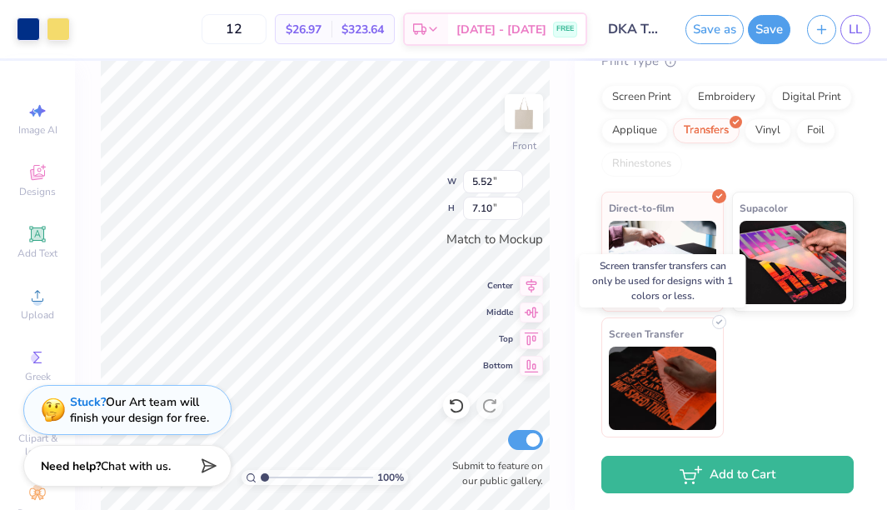
click at [676, 375] on img at bounding box center [662, 388] width 107 height 83
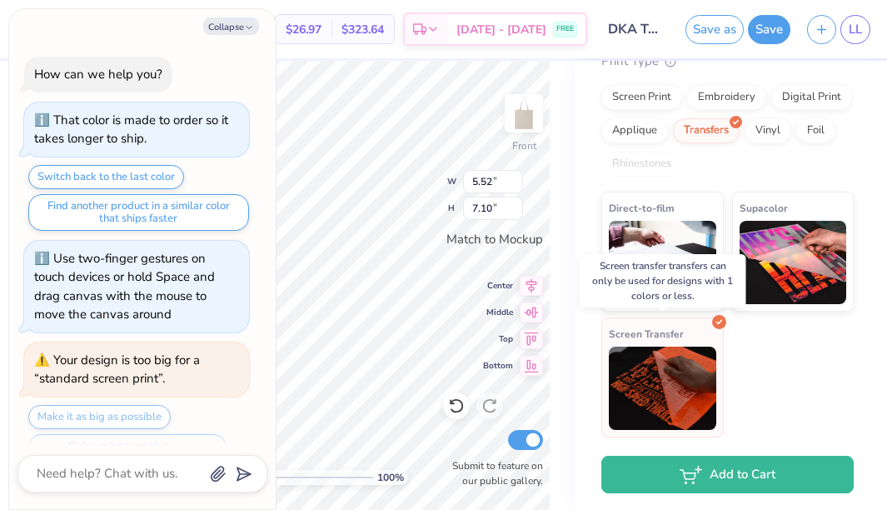
scroll to position [595, 0]
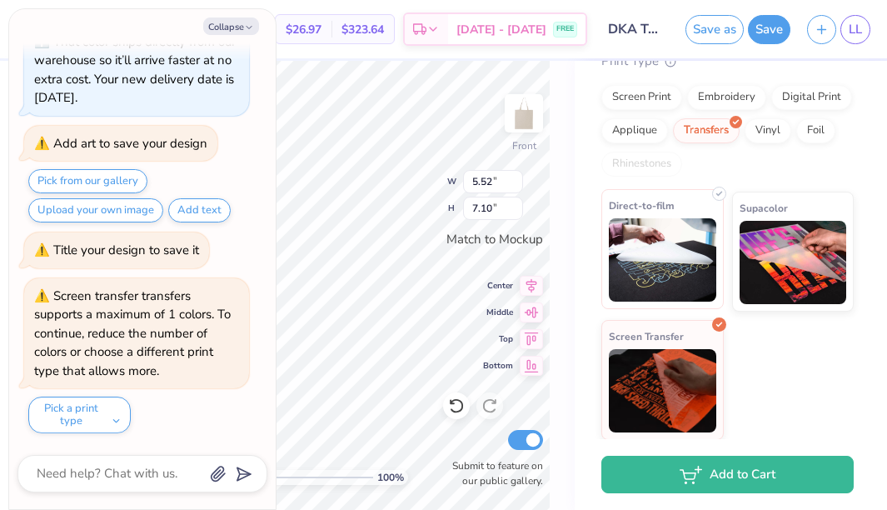
click at [650, 241] on img at bounding box center [662, 259] width 107 height 83
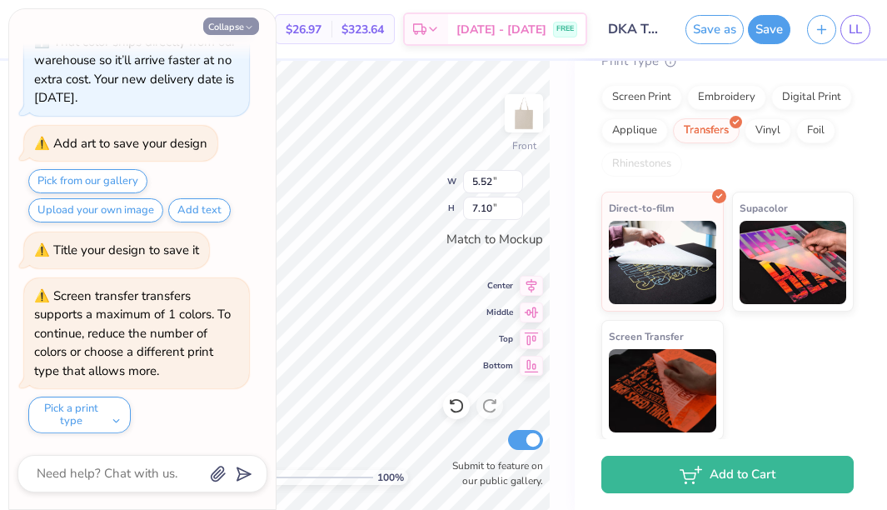
click at [227, 21] on button "Collapse" at bounding box center [231, 25] width 56 height 17
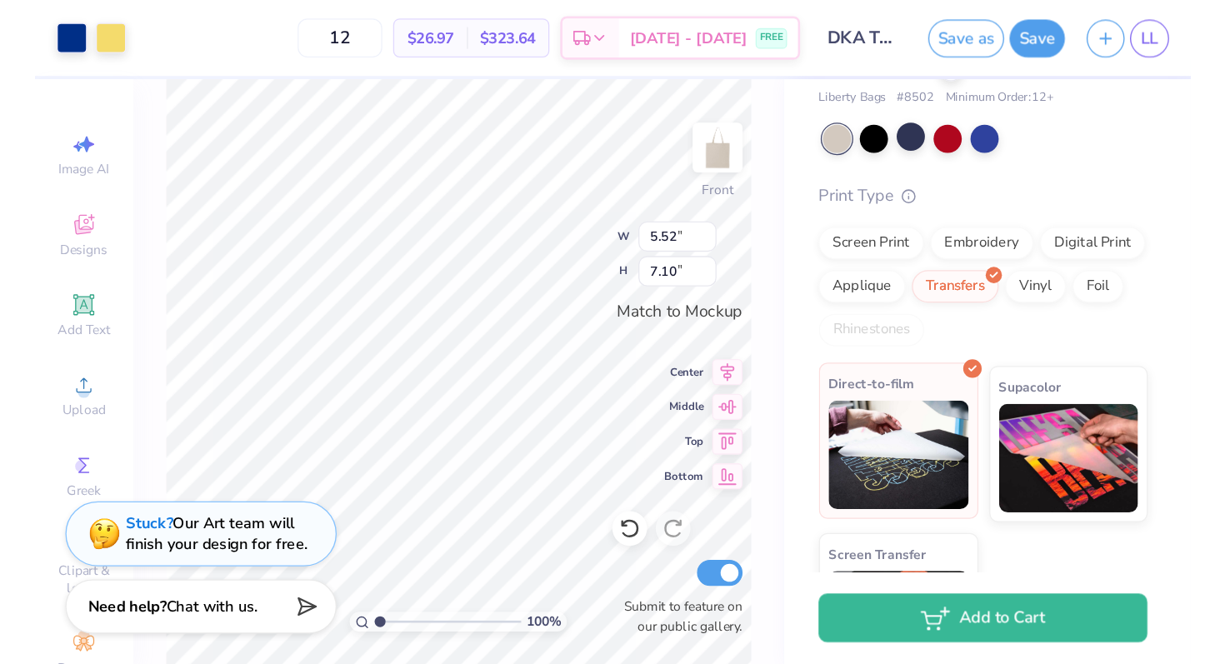
scroll to position [47, 0]
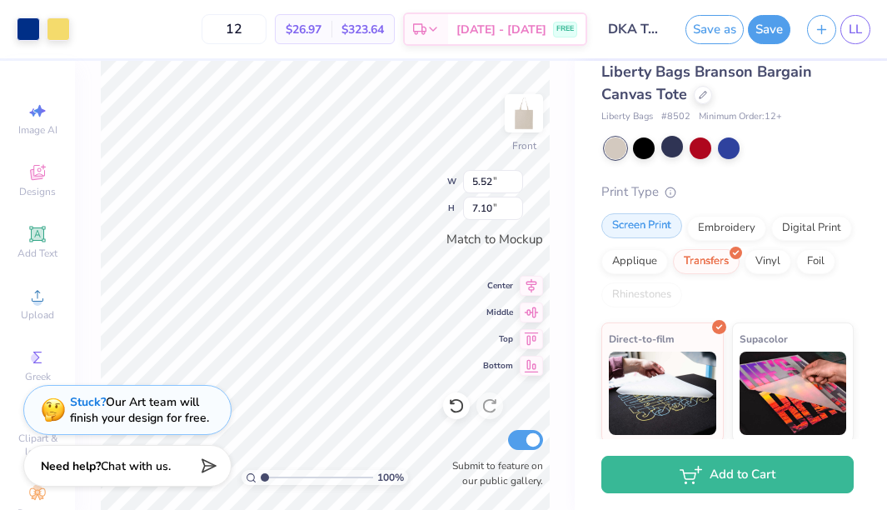
click at [647, 218] on div "Screen Print" at bounding box center [642, 225] width 81 height 25
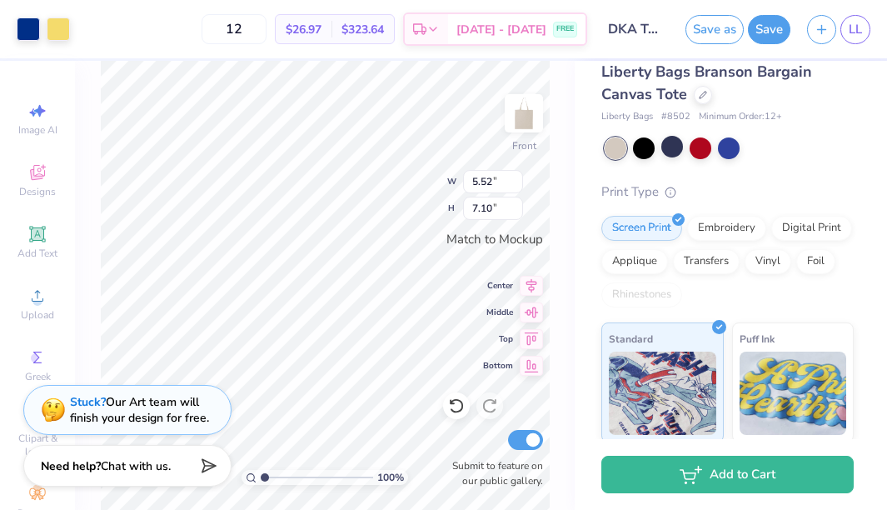
click at [723, 331] on div "Standard Puff Ink Neon Ink Metallic & Glitter Ink Glow in the Dark Ink Water ba…" at bounding box center [728, 510] width 252 height 377
click at [718, 332] on div "Standard" at bounding box center [663, 380] width 122 height 120
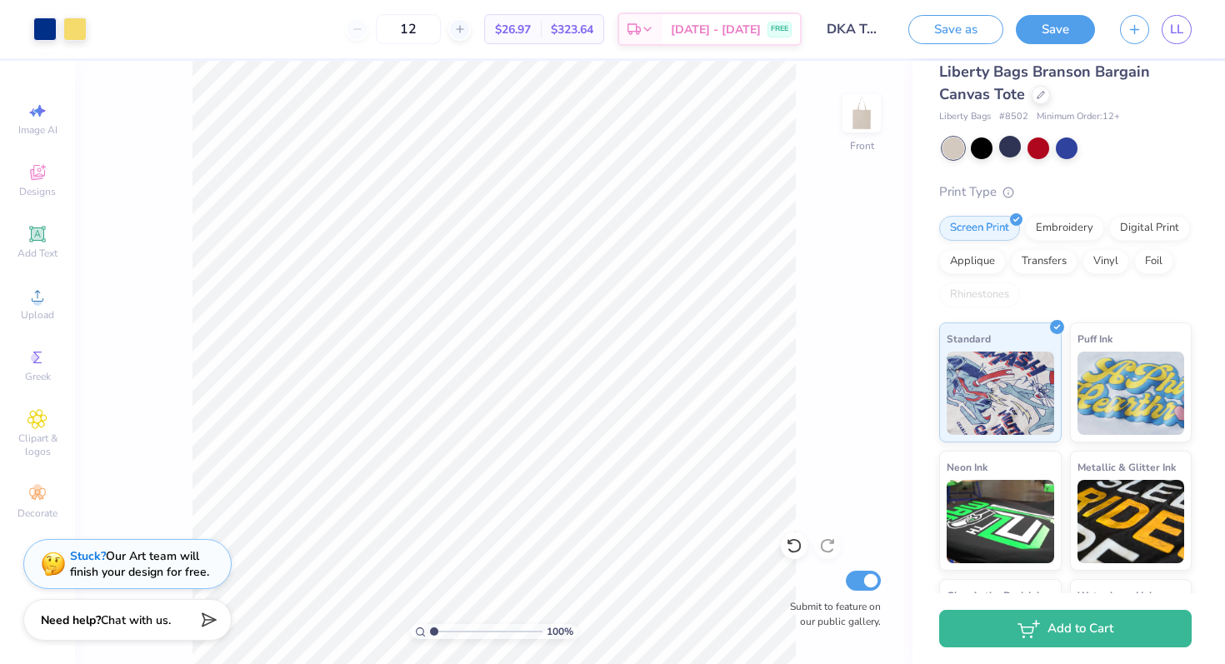
click at [1061, 22] on button "Save" at bounding box center [1055, 29] width 79 height 29
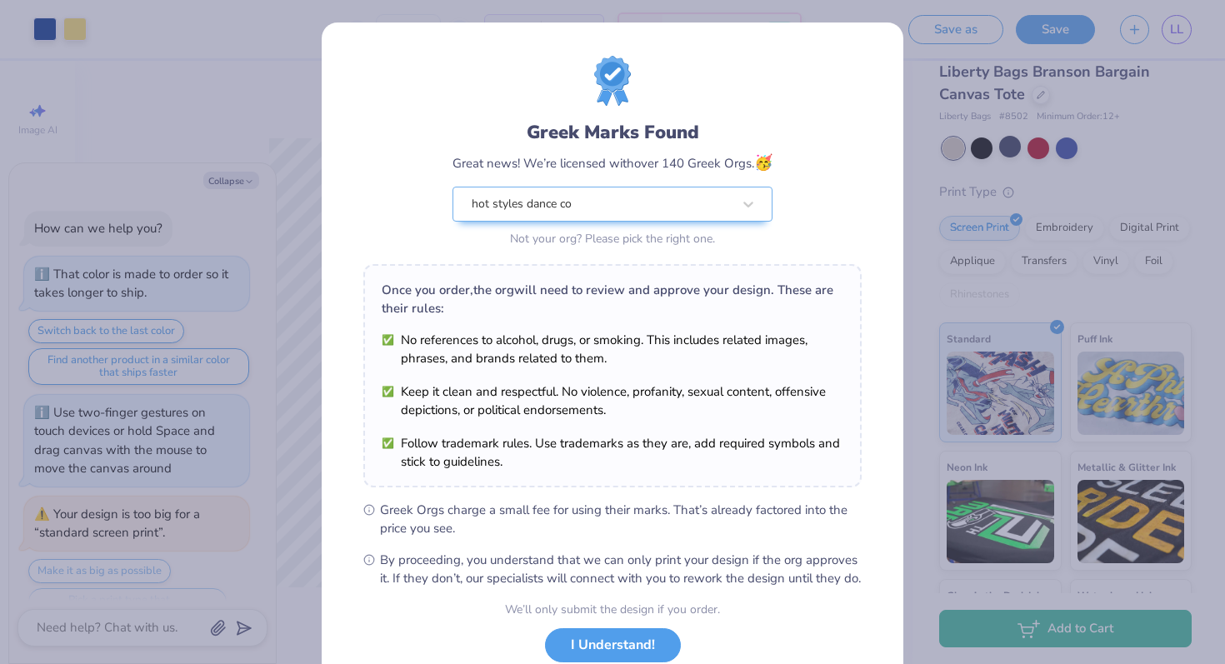
scroll to position [684, 0]
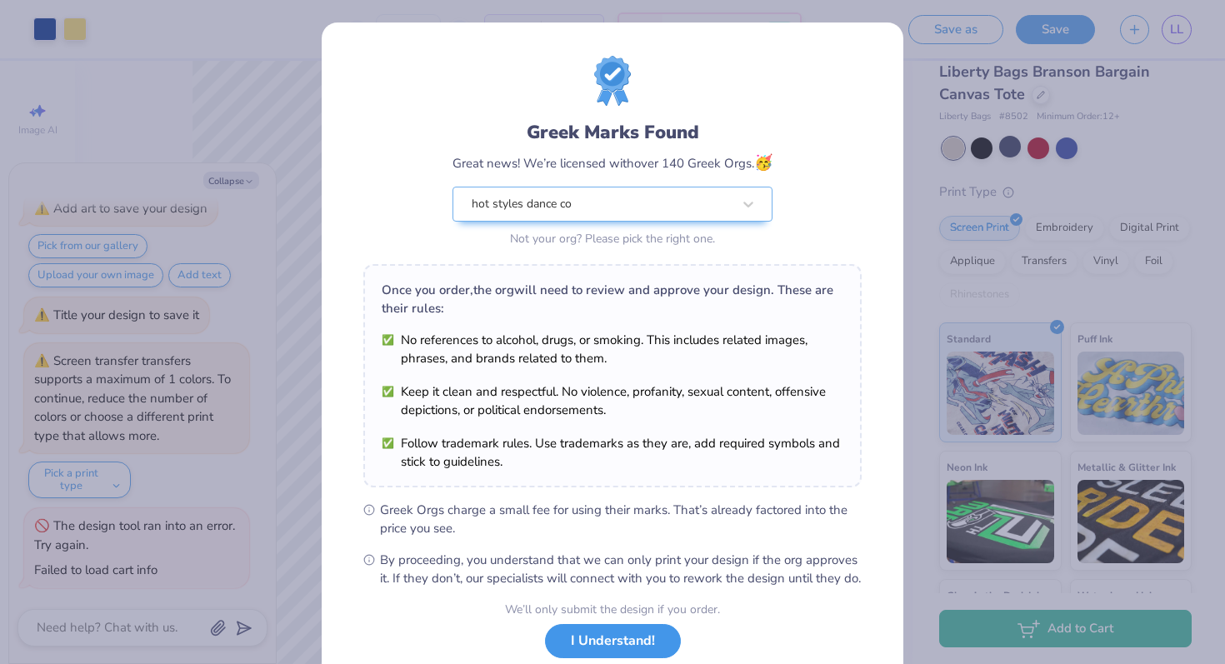
click at [595, 584] on button "I Understand!" at bounding box center [613, 641] width 136 height 34
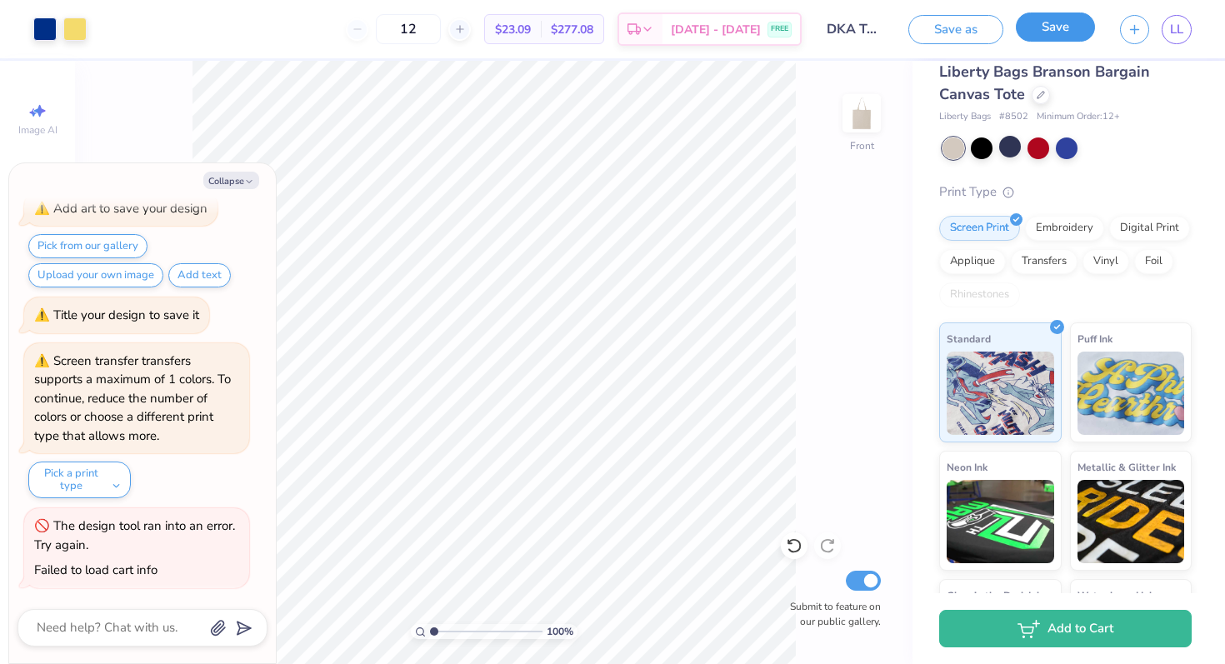
click at [1047, 22] on button "Save" at bounding box center [1055, 26] width 79 height 29
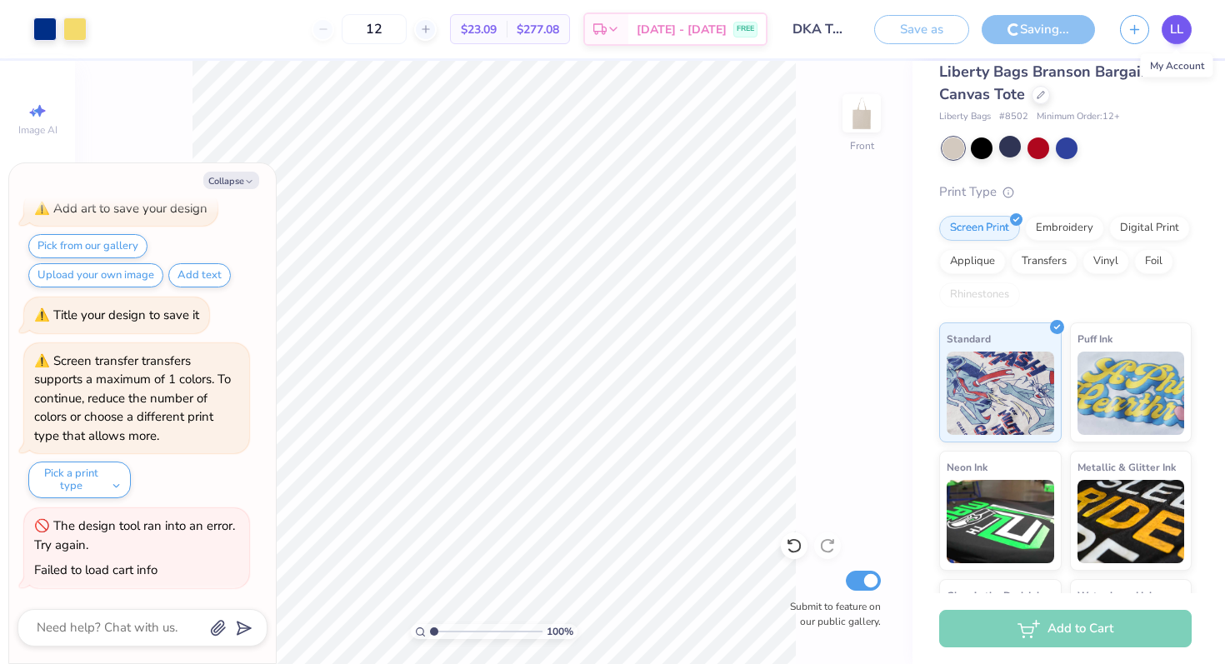
type textarea "x"
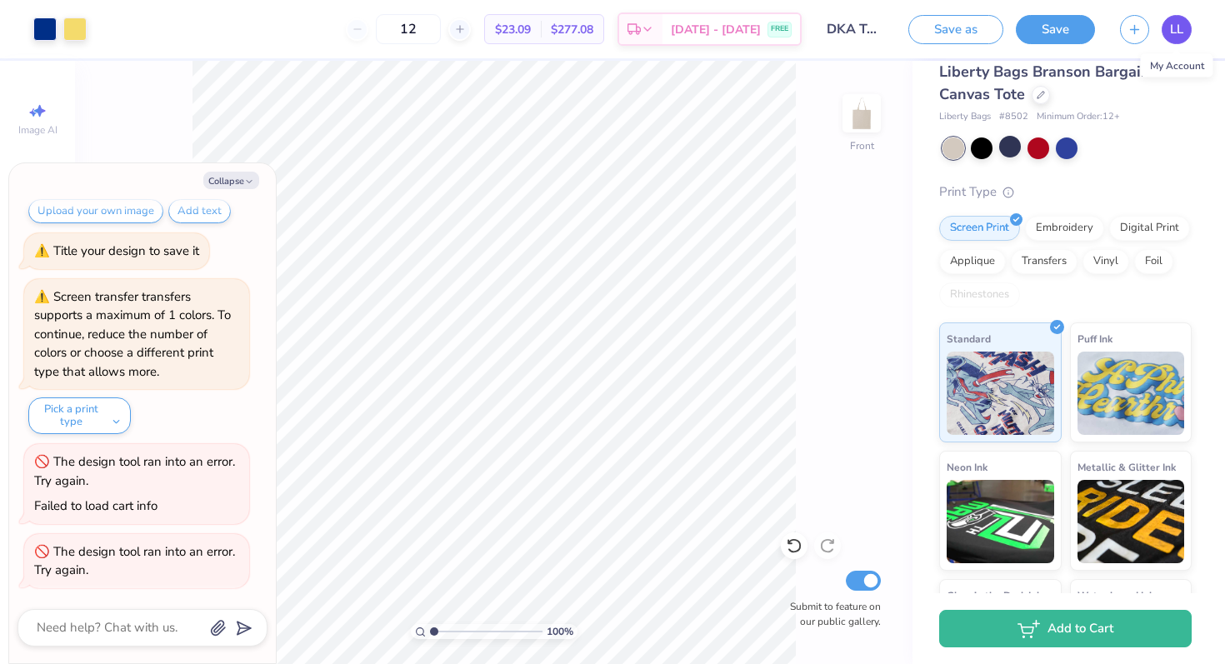
click at [1106, 31] on span "LL" at bounding box center [1176, 29] width 13 height 19
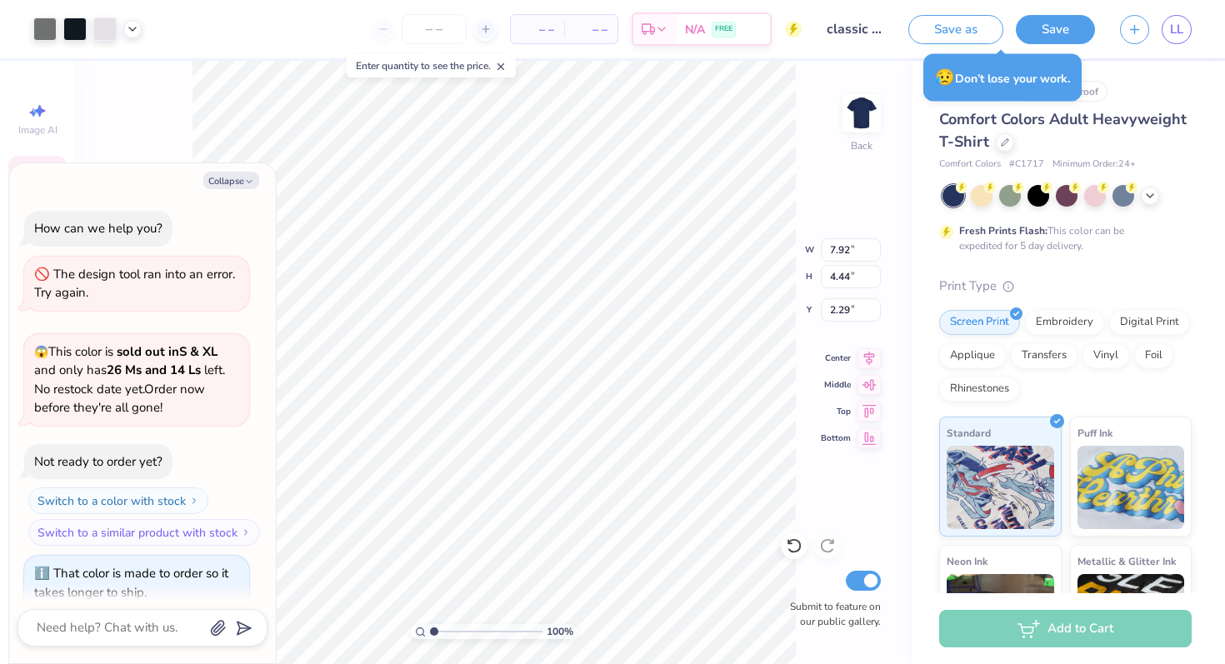
type textarea "x"
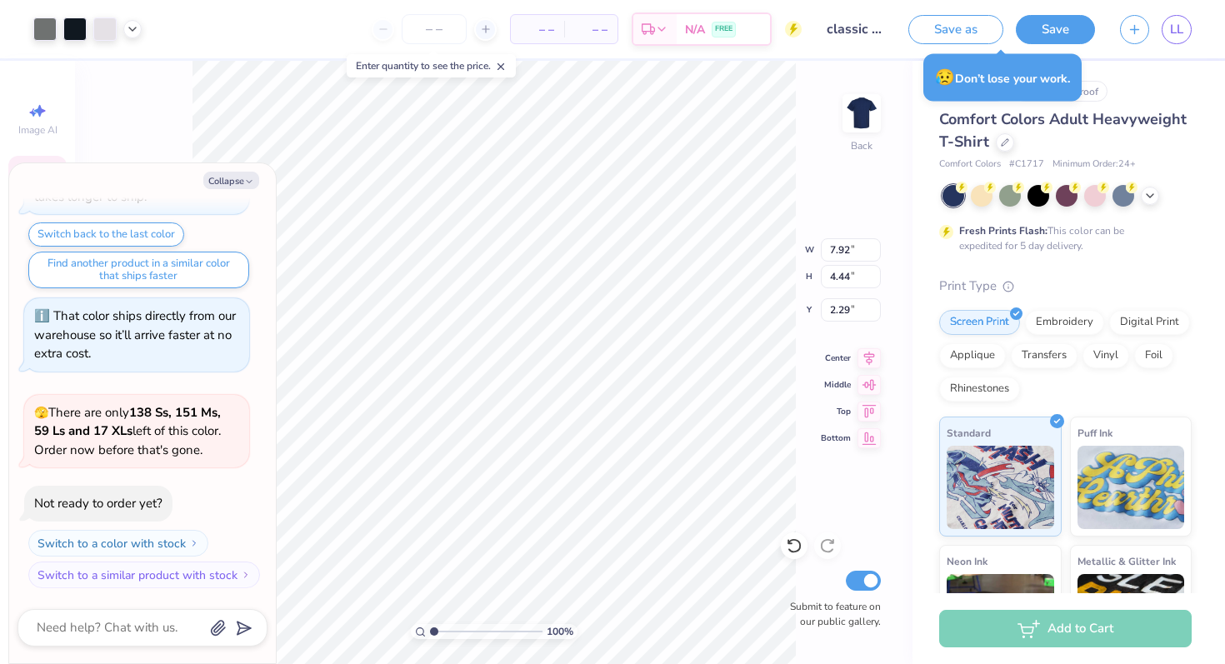
type input "9.30"
type input "5.21"
type textarea "x"
type input "3.00"
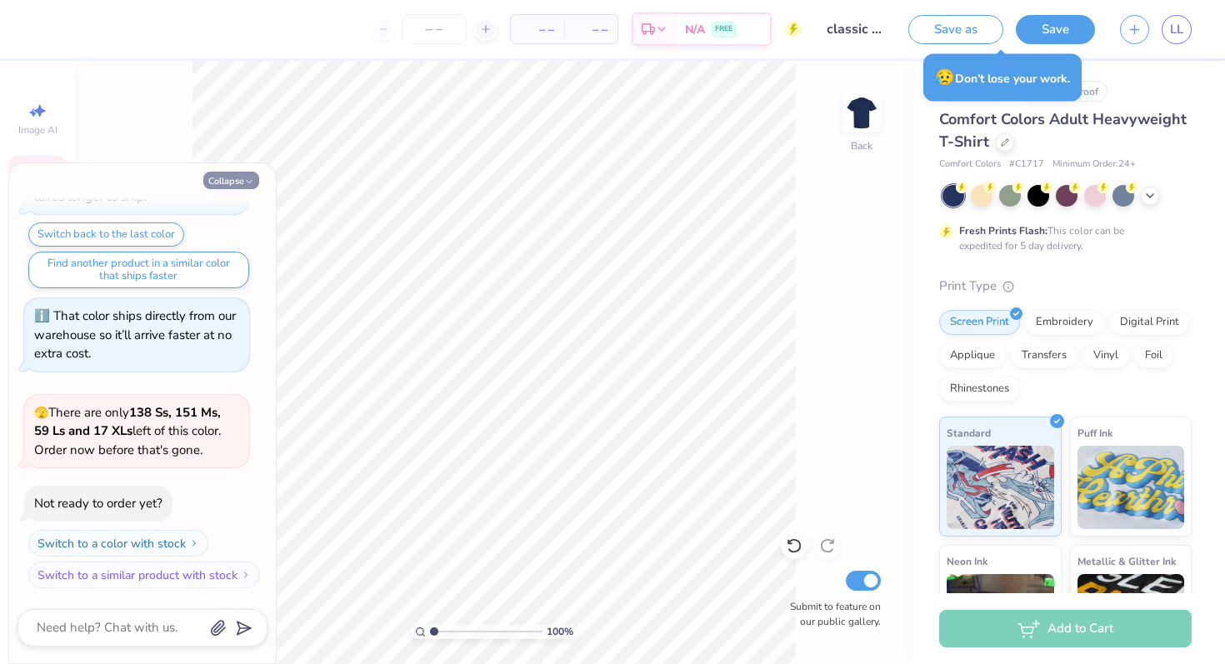
click at [237, 172] on button "Collapse" at bounding box center [231, 180] width 56 height 17
type textarea "x"
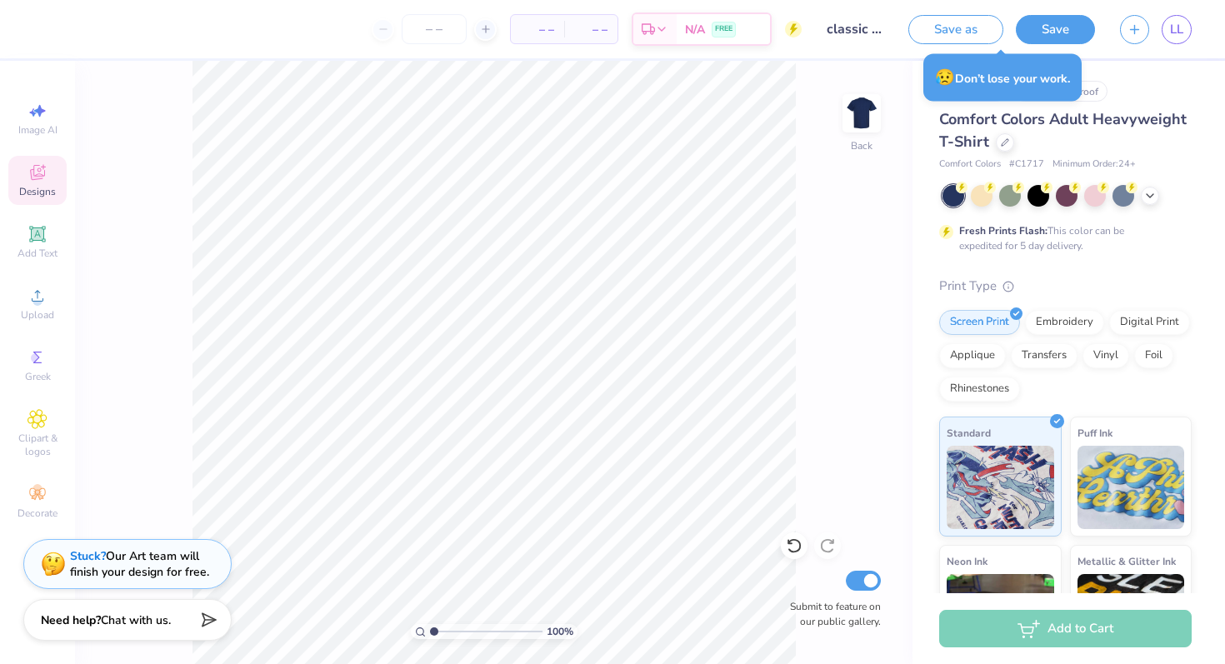
click at [959, 190] on circle at bounding box center [962, 188] width 12 height 12
click at [1032, 193] on div at bounding box center [1038, 194] width 22 height 22
click at [42, 291] on icon at bounding box center [37, 296] width 20 height 20
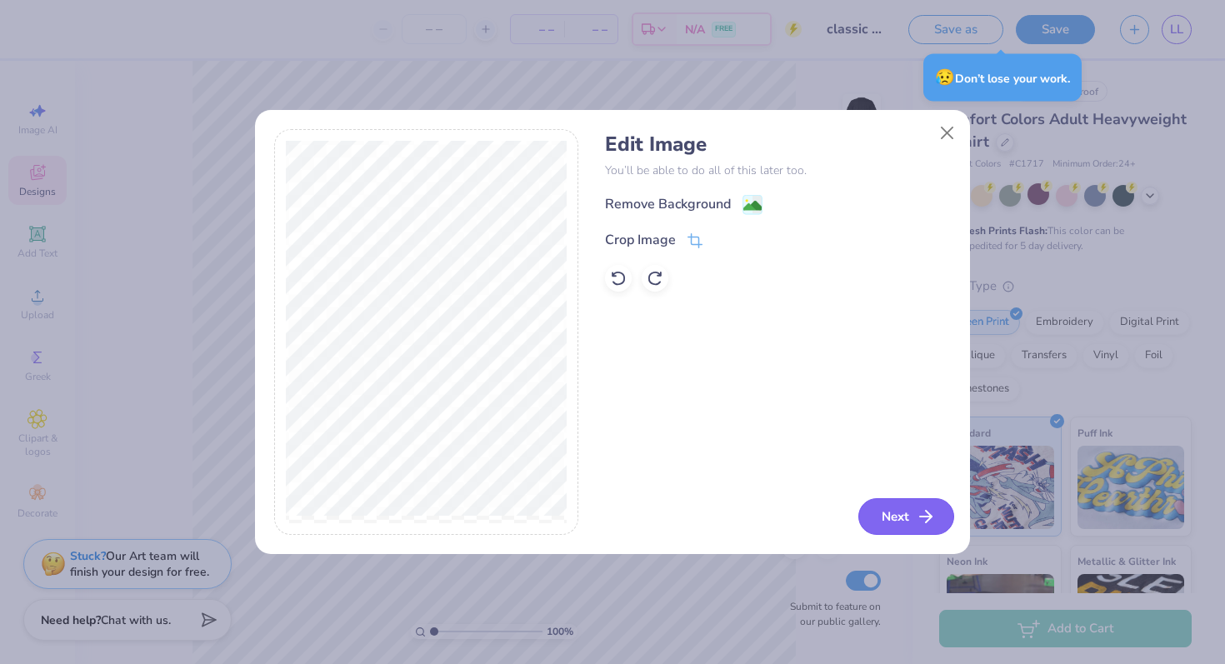
click at [885, 519] on button "Next" at bounding box center [906, 516] width 96 height 37
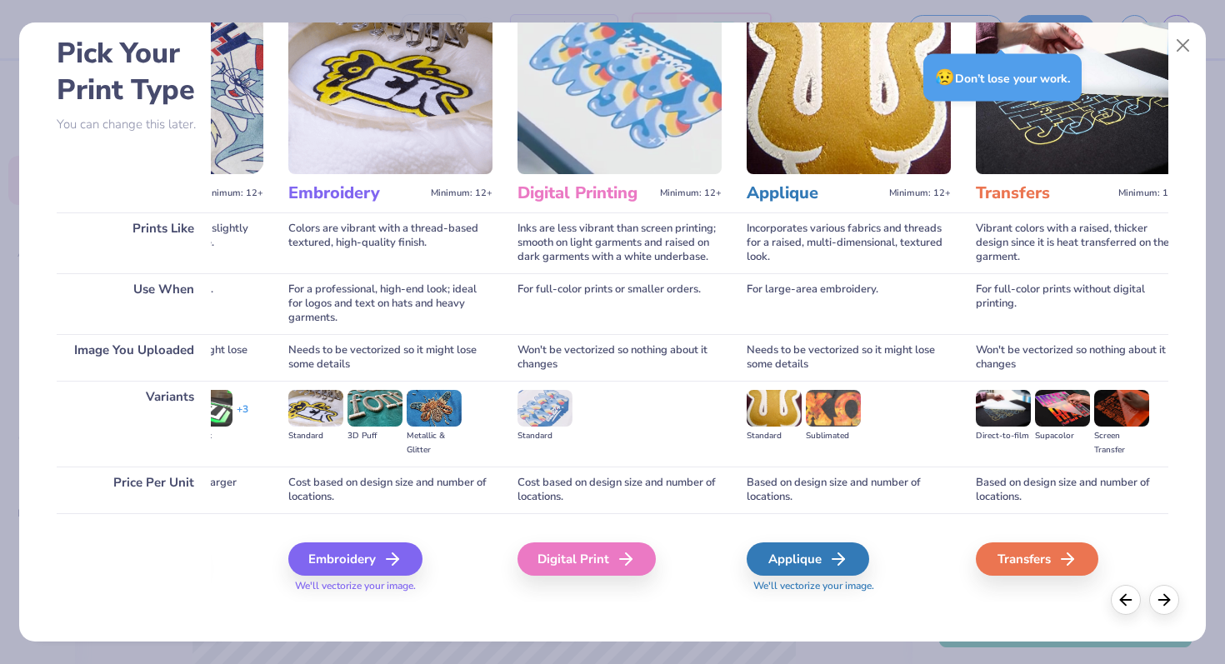
scroll to position [0, 0]
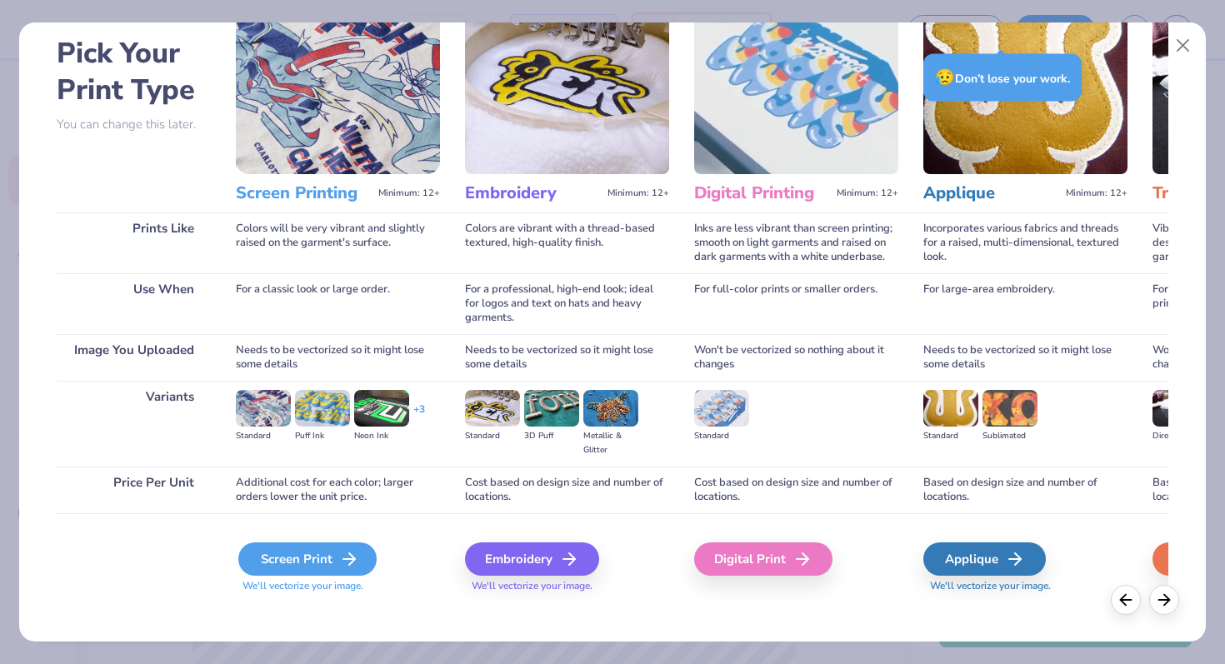
click at [287, 561] on div "Screen Print" at bounding box center [307, 558] width 138 height 33
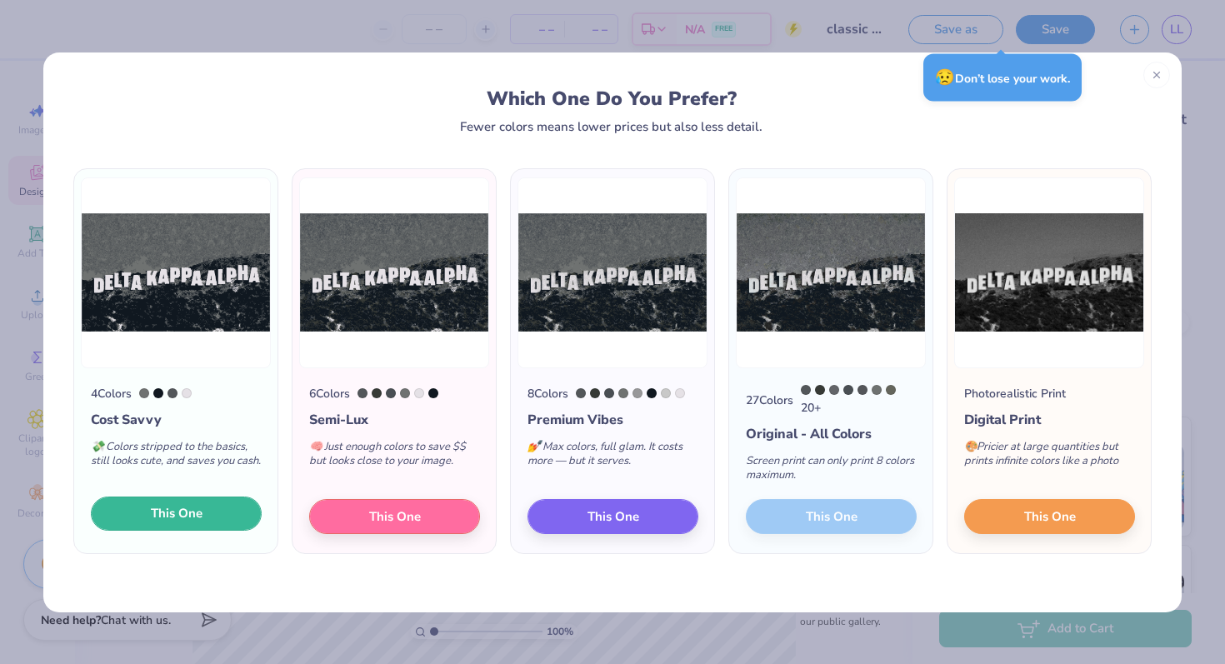
click at [162, 512] on span "This One" at bounding box center [177, 513] width 52 height 19
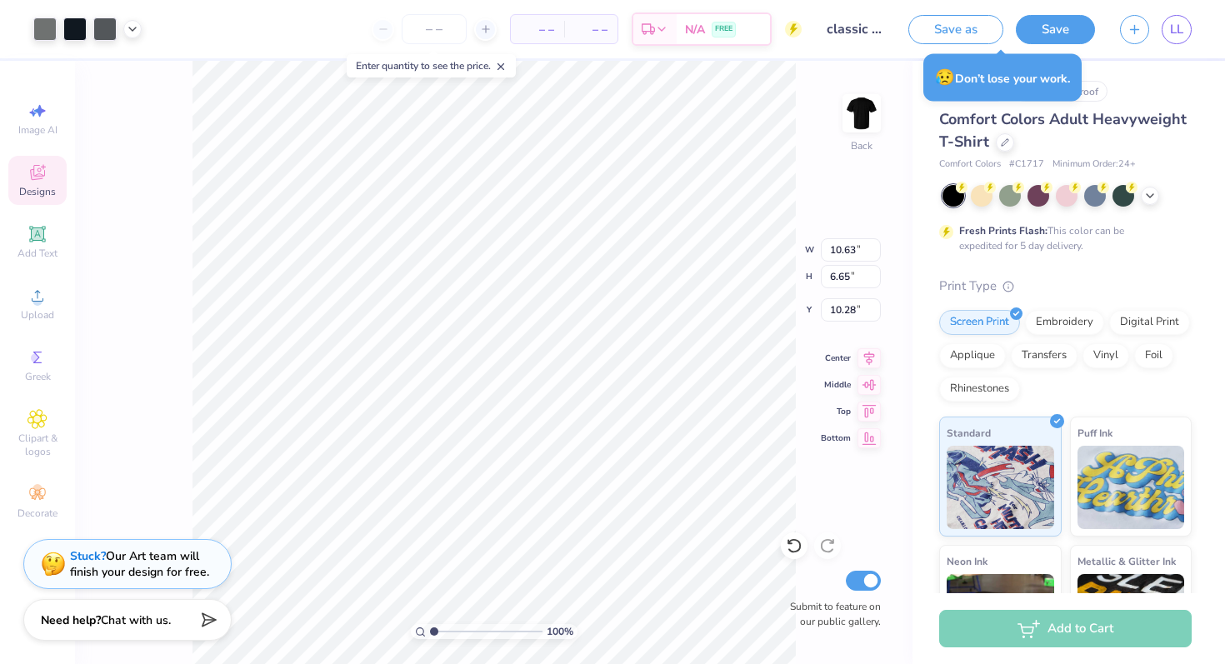
type input "10.63"
type input "6.65"
type input "10.28"
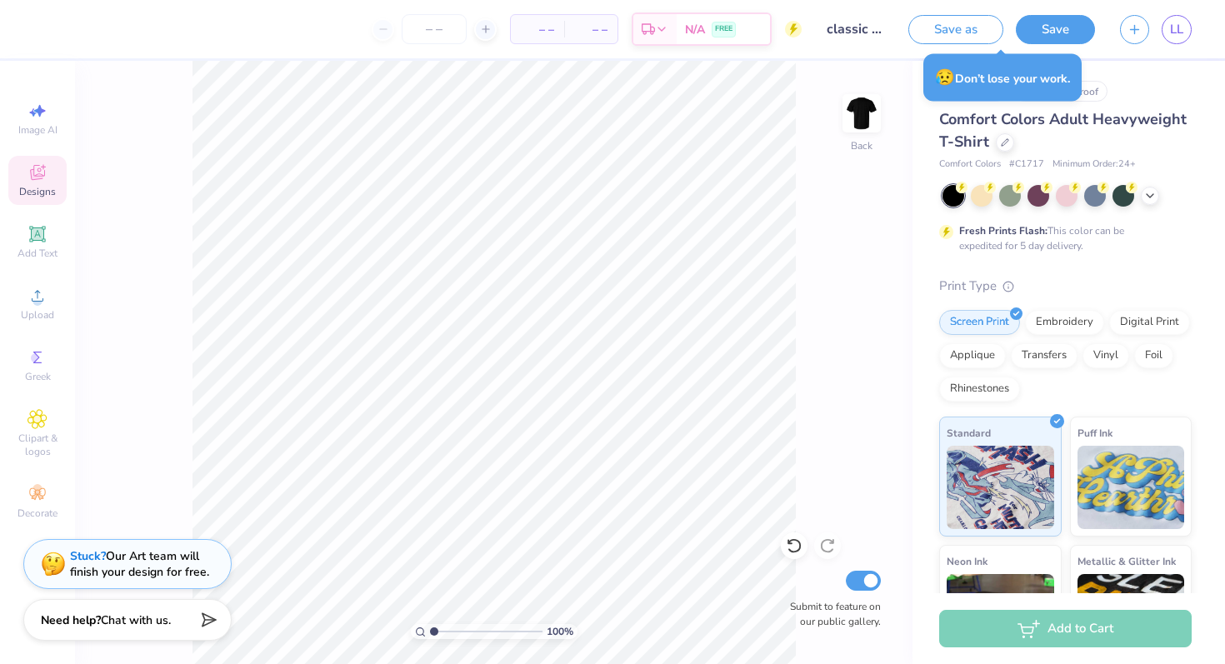
click at [870, 32] on input "classic hollywood t shirt dka" at bounding box center [855, 28] width 82 height 33
click at [856, 26] on input "classic hollywood t shirt dka" at bounding box center [855, 28] width 82 height 33
click at [867, 28] on input "classic hollywood t shirt dka" at bounding box center [855, 28] width 82 height 33
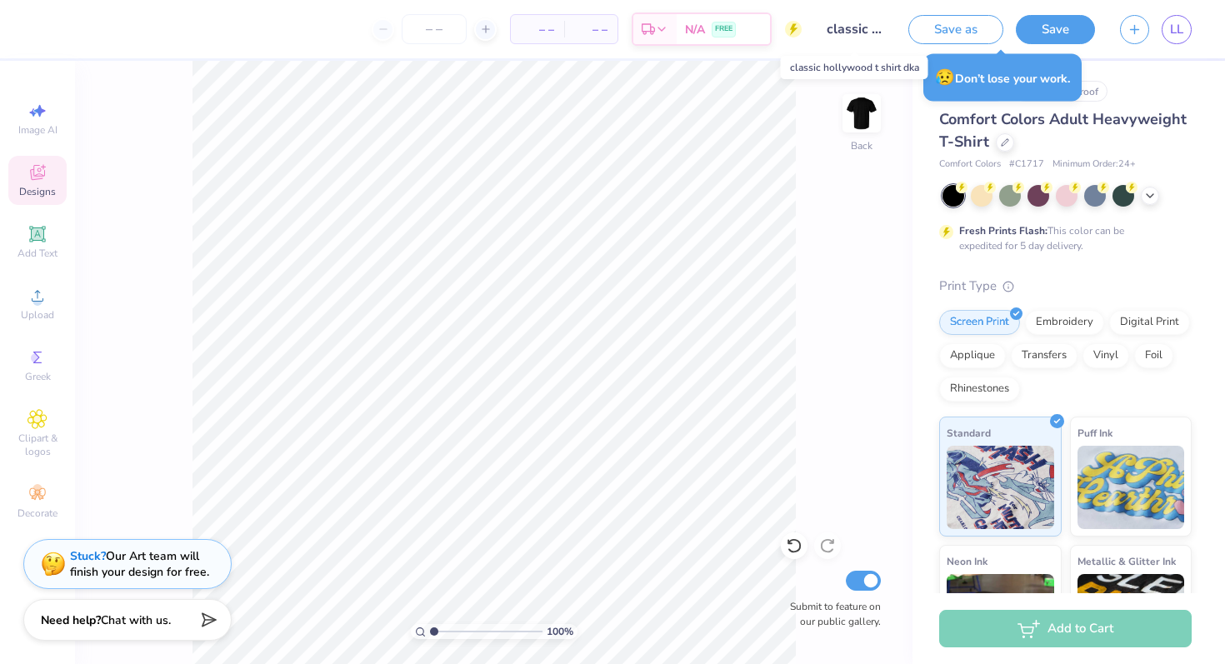
click at [877, 27] on input "classic hollywood t shirt dka" at bounding box center [855, 28] width 82 height 33
click at [838, 32] on input "classic hollywood t shirt dka" at bounding box center [855, 28] width 82 height 33
click at [880, 28] on input "classic hollywood t shirt dka" at bounding box center [855, 28] width 82 height 33
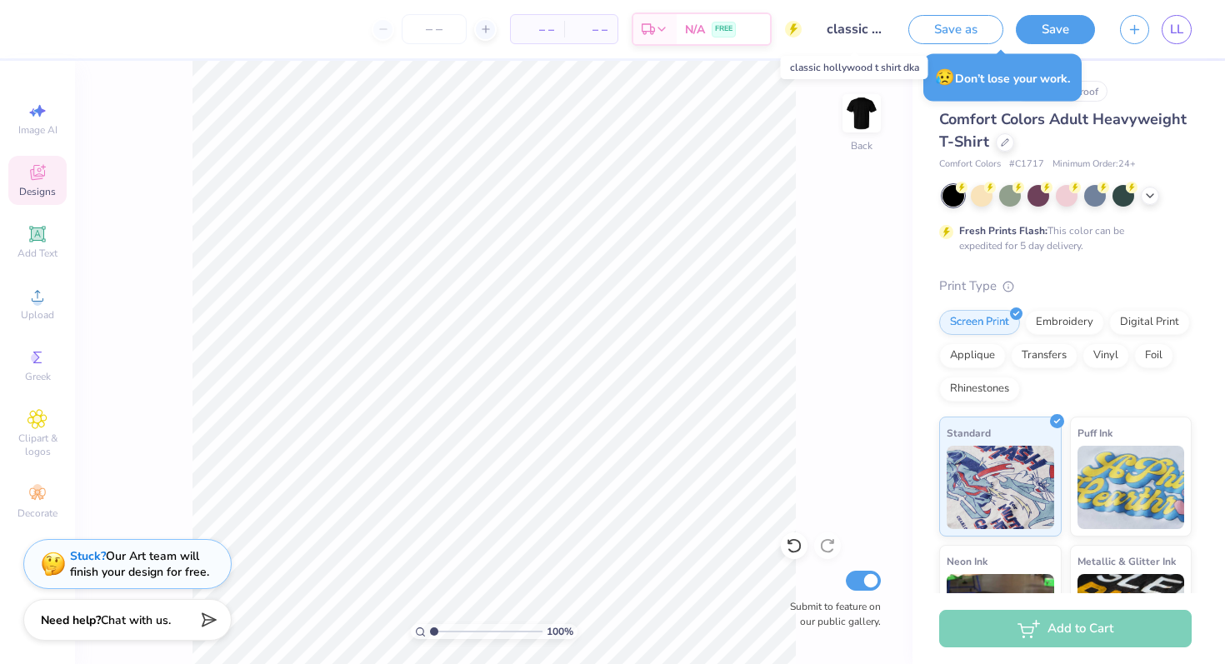
click at [880, 28] on input "classic hollywood t shirt dka" at bounding box center [855, 28] width 82 height 33
click at [1096, 64] on div "# 514202A Original Proof Comfort Colors Adult Heavyweight T-Shirt Comfort Color…" at bounding box center [1068, 427] width 312 height 732
click at [1061, 42] on div "Save" at bounding box center [1055, 29] width 79 height 29
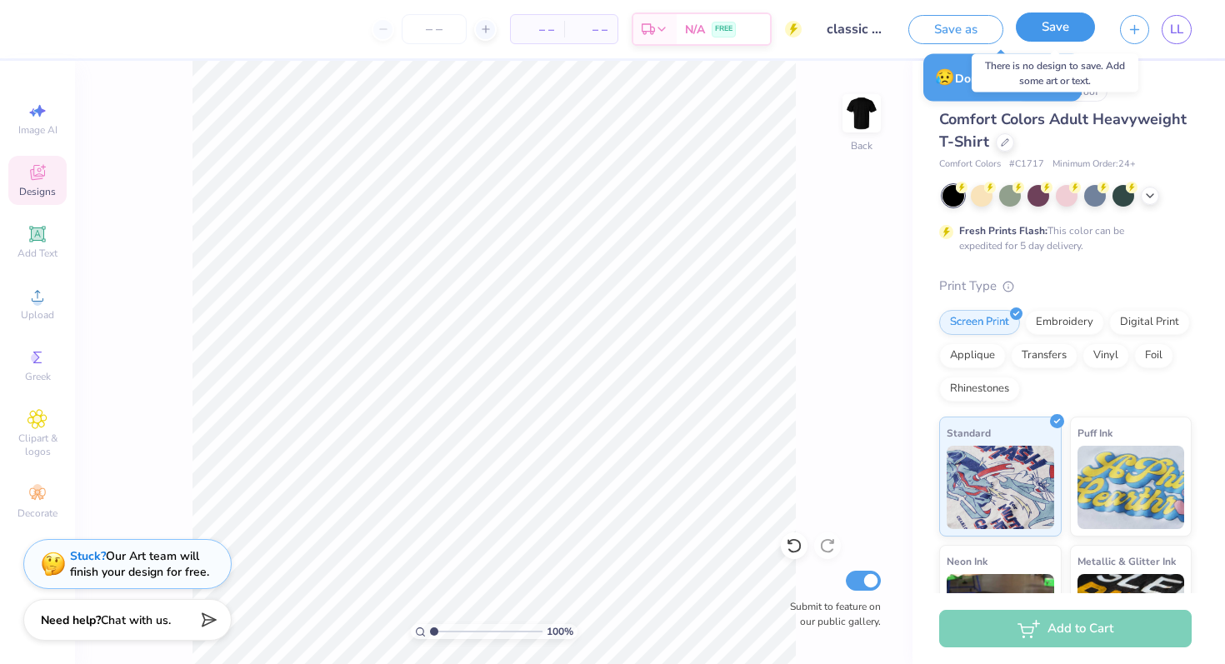
click at [1049, 28] on button "Save" at bounding box center [1055, 26] width 79 height 29
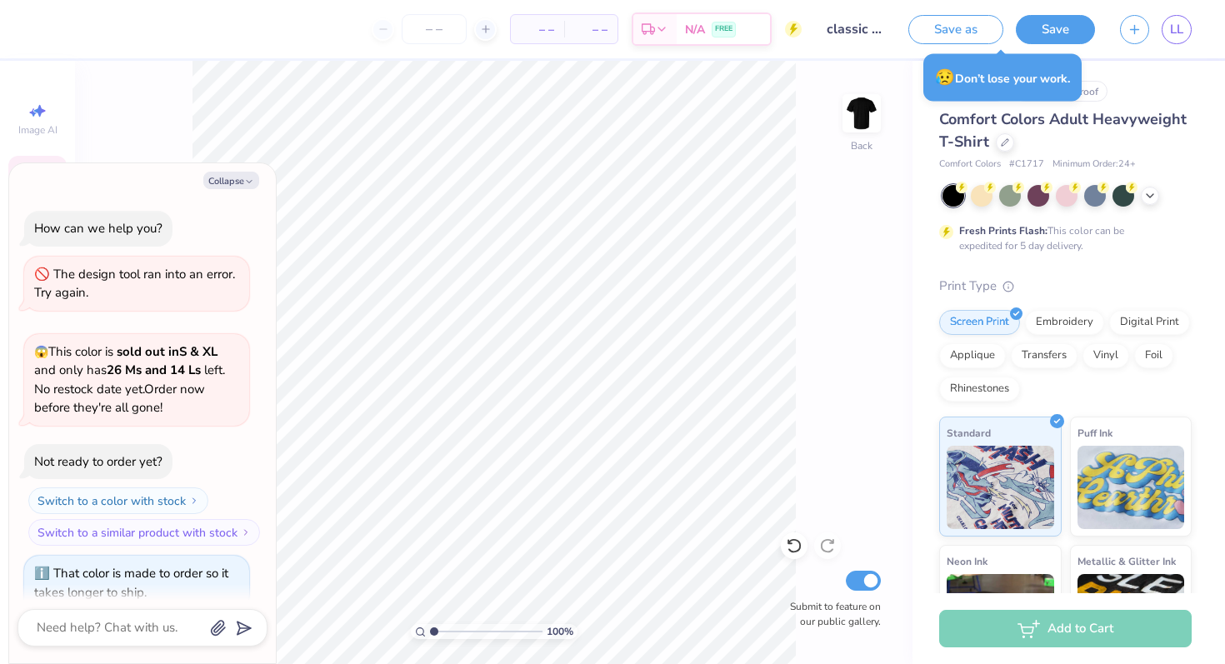
scroll to position [503, 0]
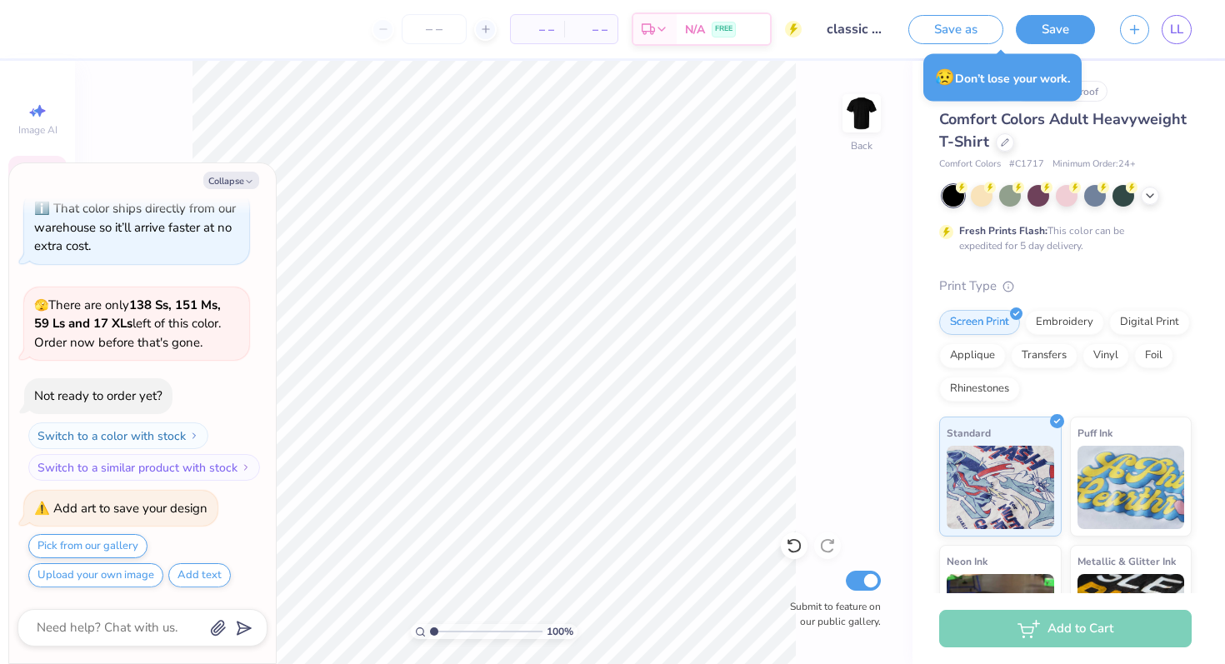
click at [862, 31] on input "classic hollywood t shirt dka" at bounding box center [855, 28] width 82 height 33
click at [879, 29] on input "classic hollywood t shirt dka" at bounding box center [855, 28] width 82 height 33
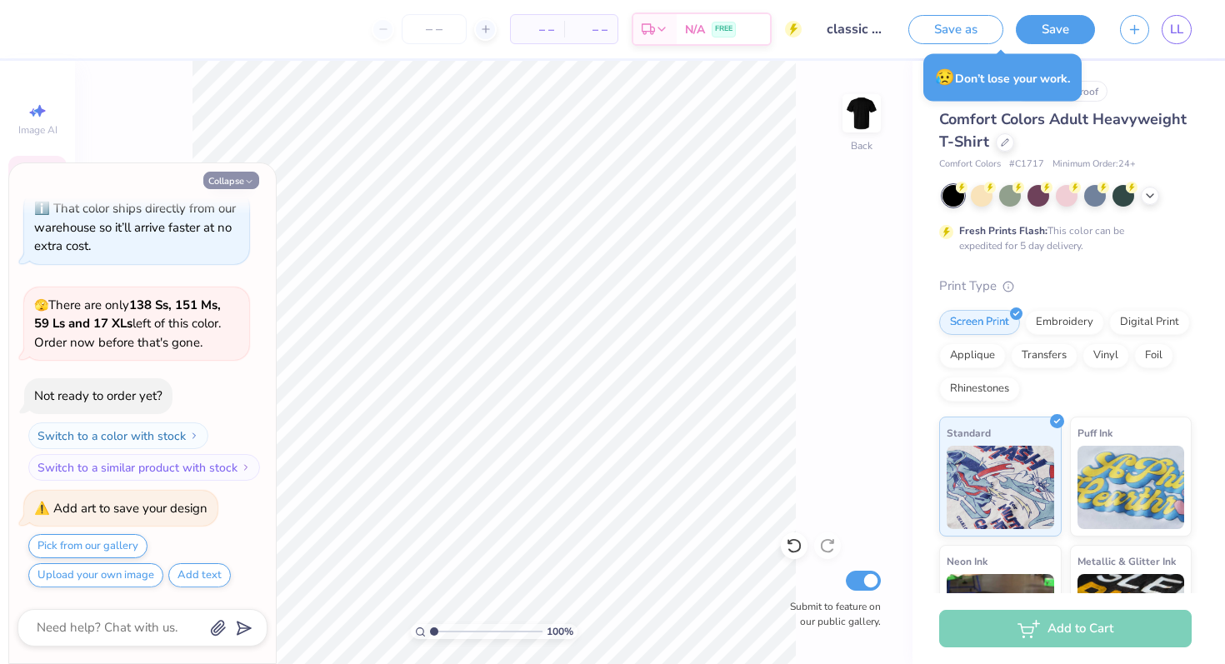
click at [227, 177] on button "Collapse" at bounding box center [231, 180] width 56 height 17
type textarea "x"
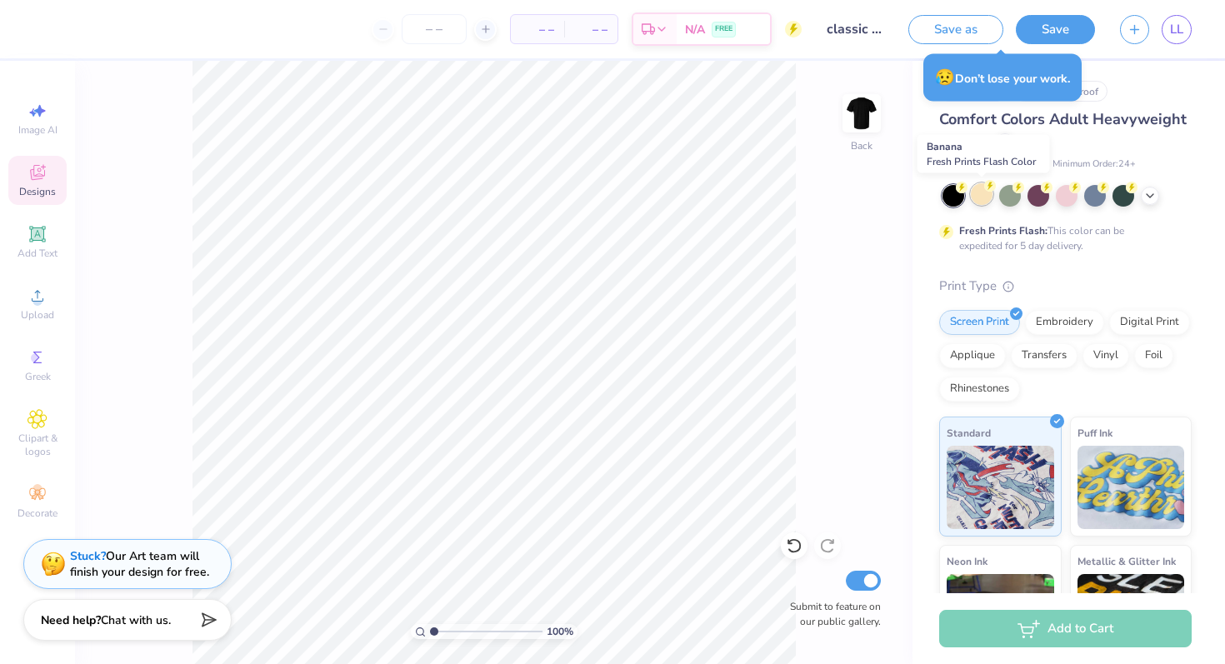
click at [981, 197] on div at bounding box center [982, 194] width 22 height 22
click at [47, 309] on span "Upload" at bounding box center [37, 314] width 33 height 13
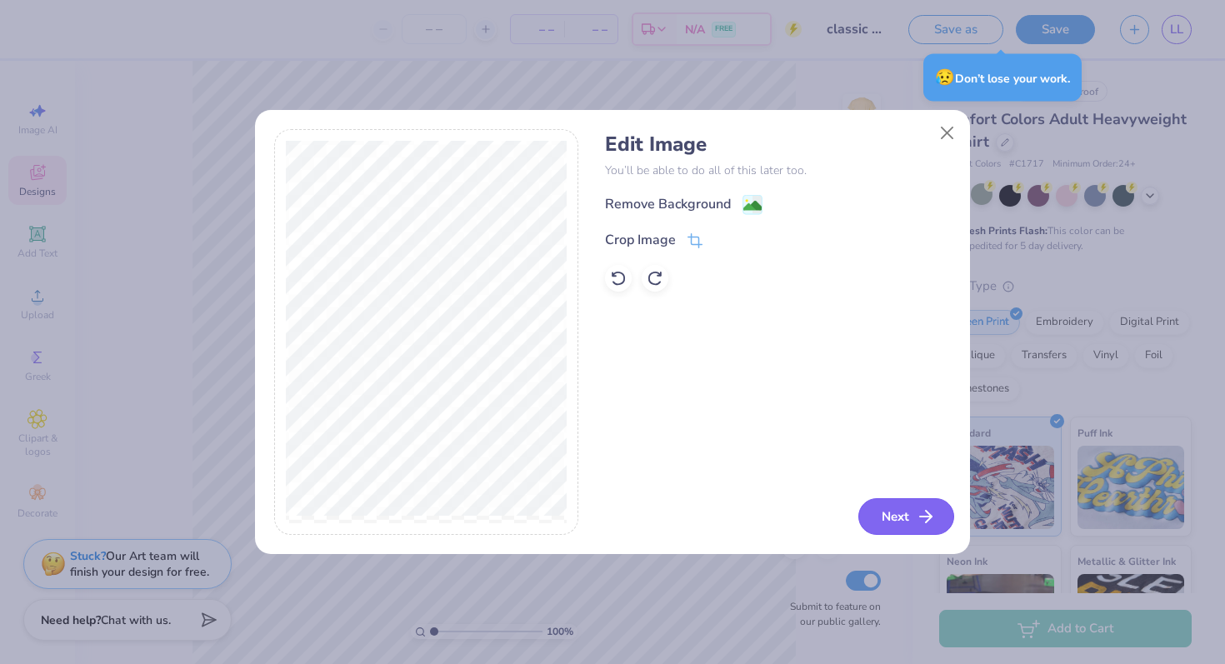
click at [896, 517] on button "Next" at bounding box center [906, 516] width 96 height 37
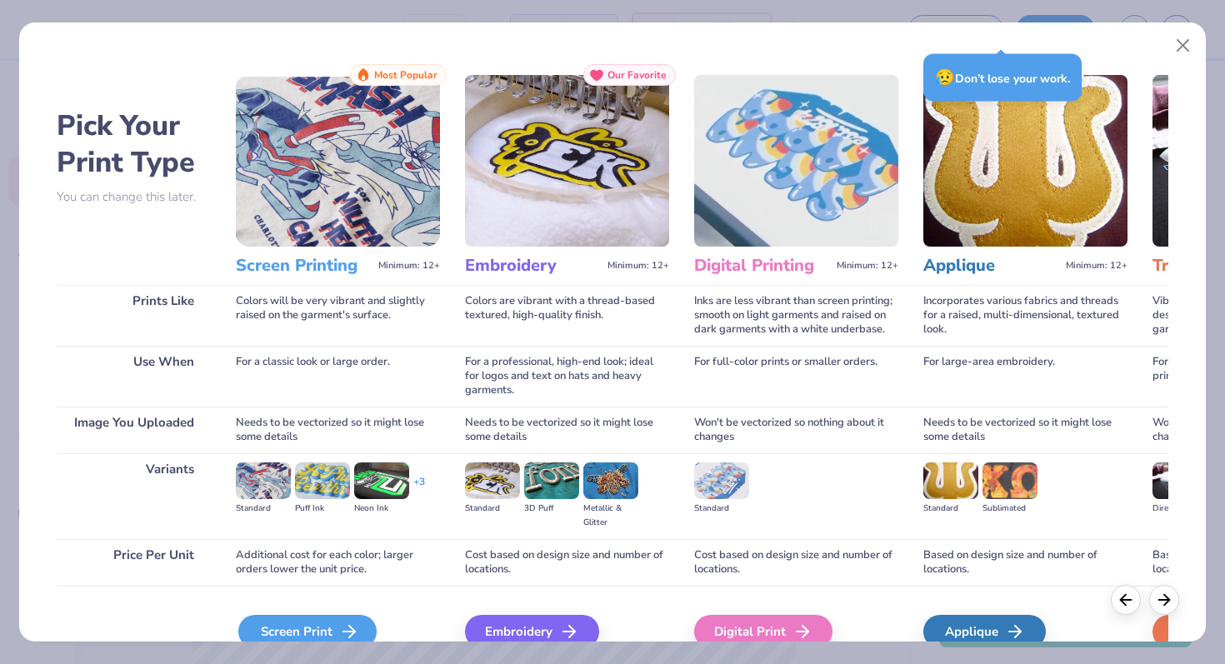
click at [309, 617] on div "Screen Print" at bounding box center [307, 631] width 138 height 33
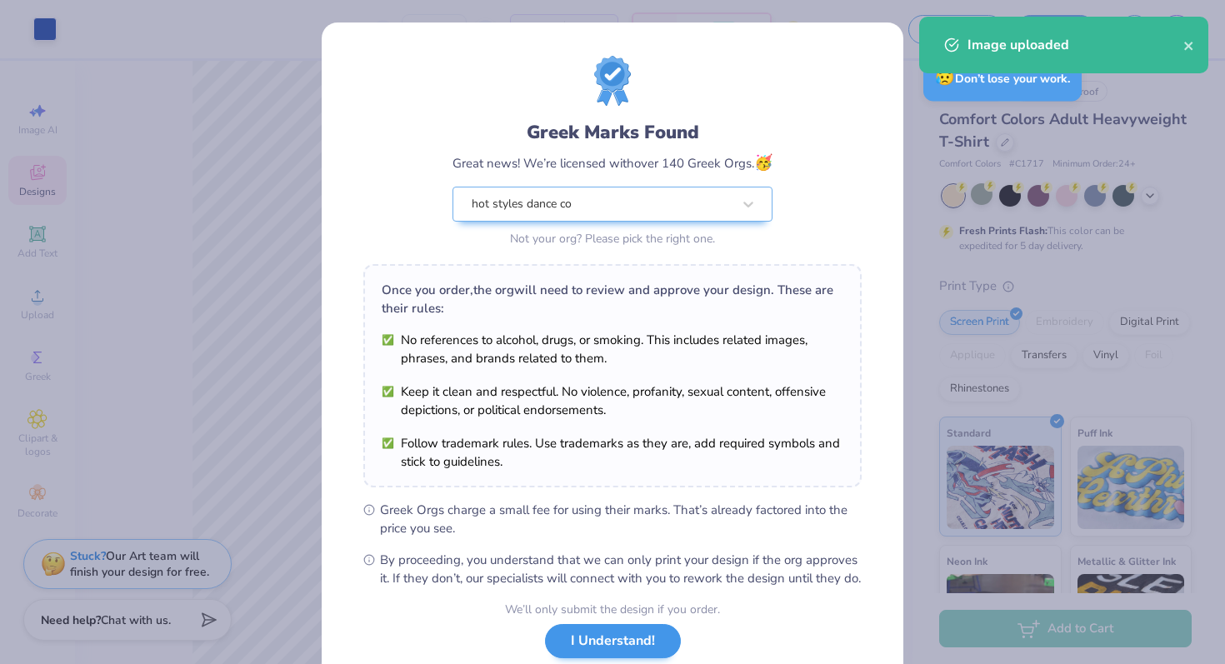
click at [537, 222] on body "Art colors – – Per Item – – Total Est. Delivery N/A FREE Design Title classic h…" at bounding box center [612, 332] width 1225 height 664
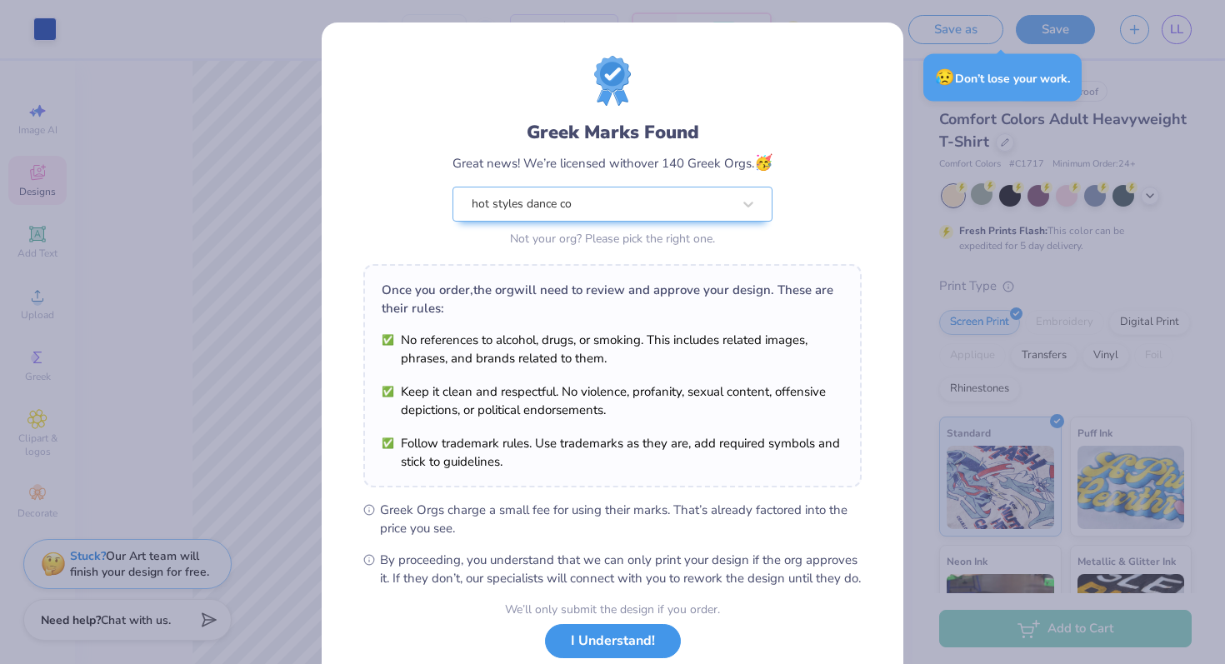
click at [619, 658] on button "I Understand!" at bounding box center [613, 641] width 136 height 34
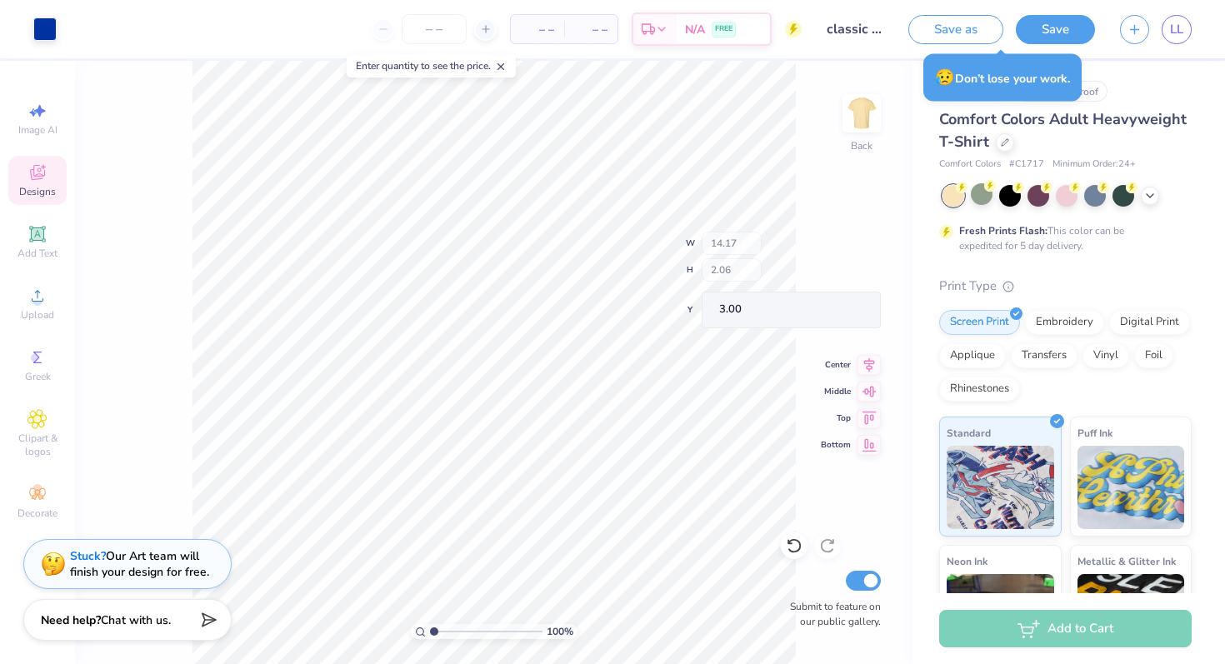
type input "3.00"
type input "11.20"
type input "1.63"
type input "3.92"
click at [1151, 197] on icon at bounding box center [1149, 193] width 13 height 13
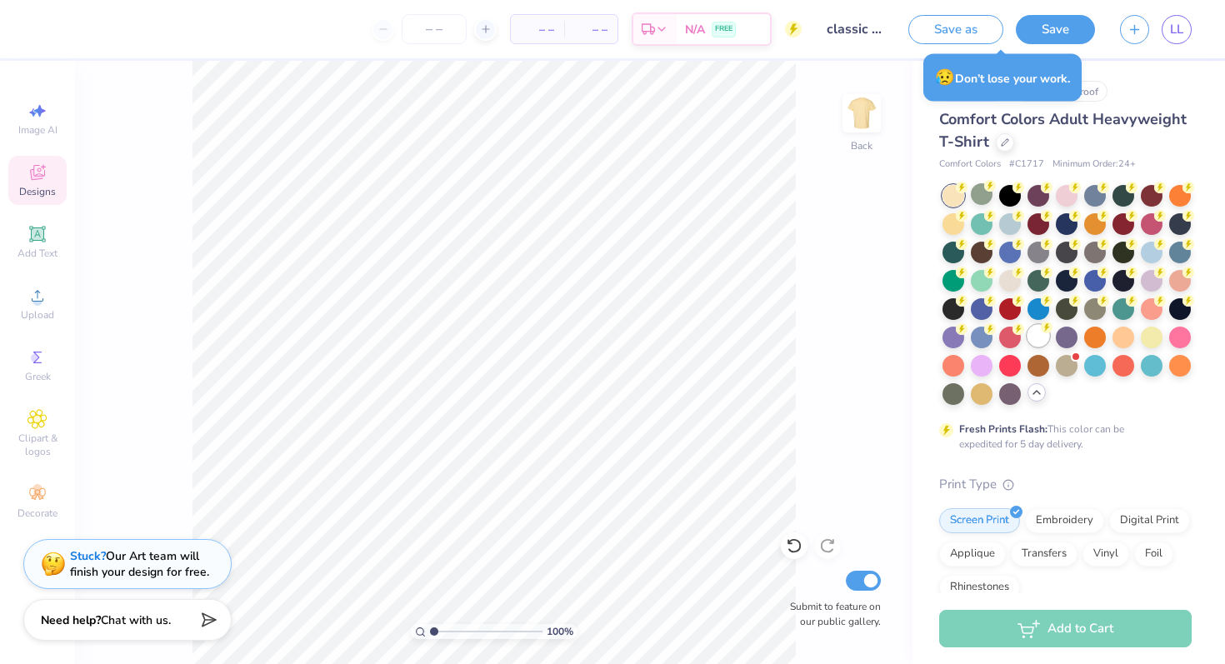
click at [1034, 336] on div at bounding box center [1038, 336] width 22 height 22
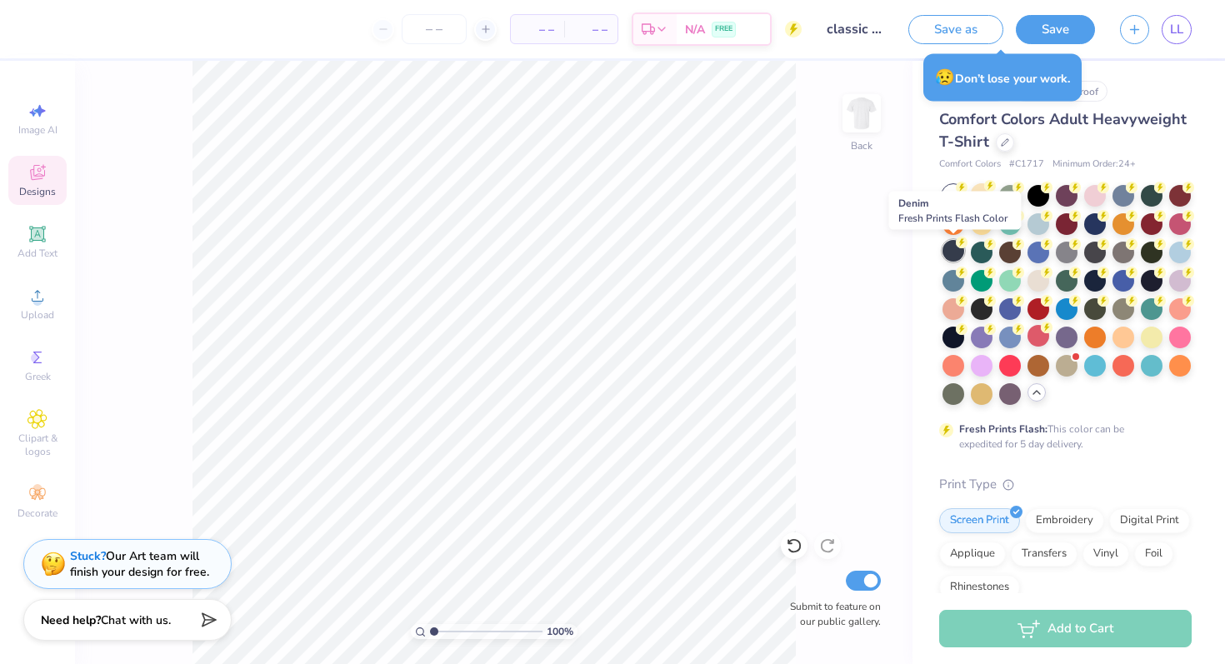
click at [954, 247] on div at bounding box center [953, 251] width 22 height 22
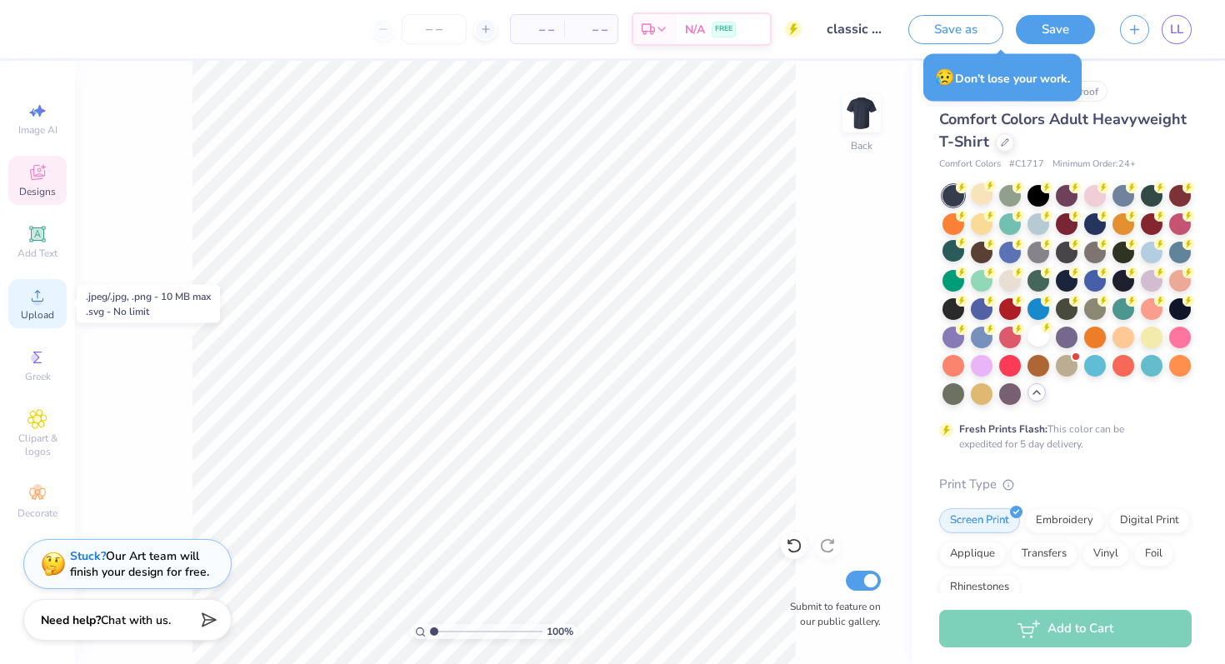
click at [29, 302] on icon at bounding box center [37, 296] width 20 height 20
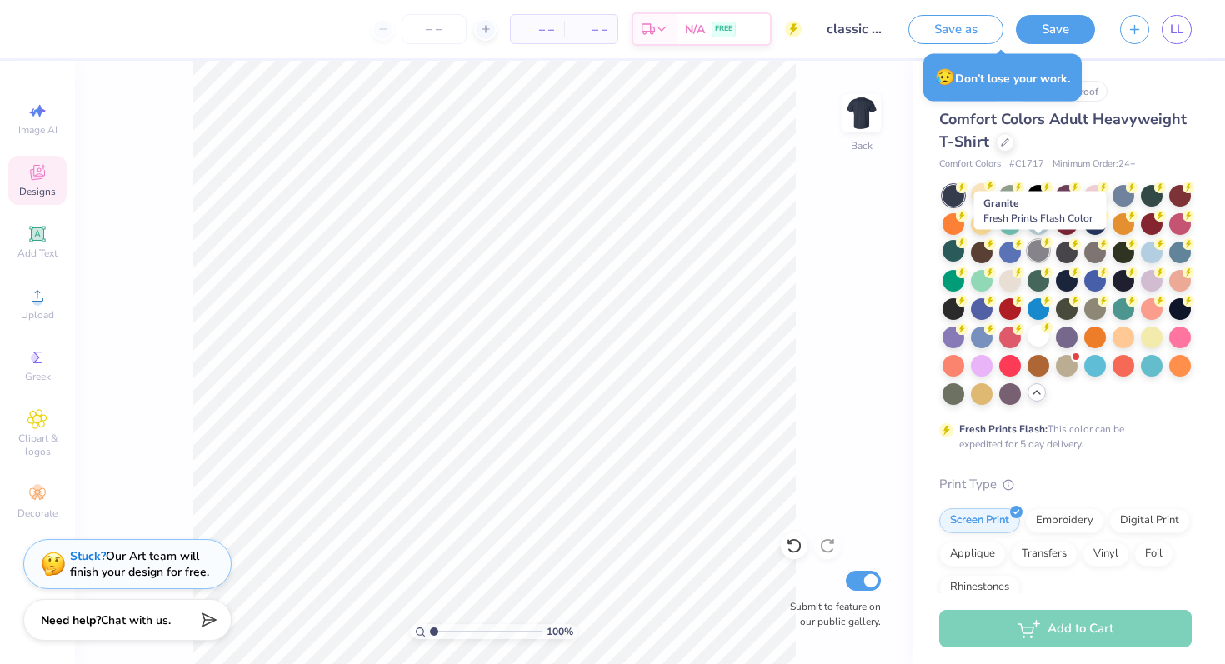
click at [1037, 257] on div at bounding box center [1038, 251] width 22 height 22
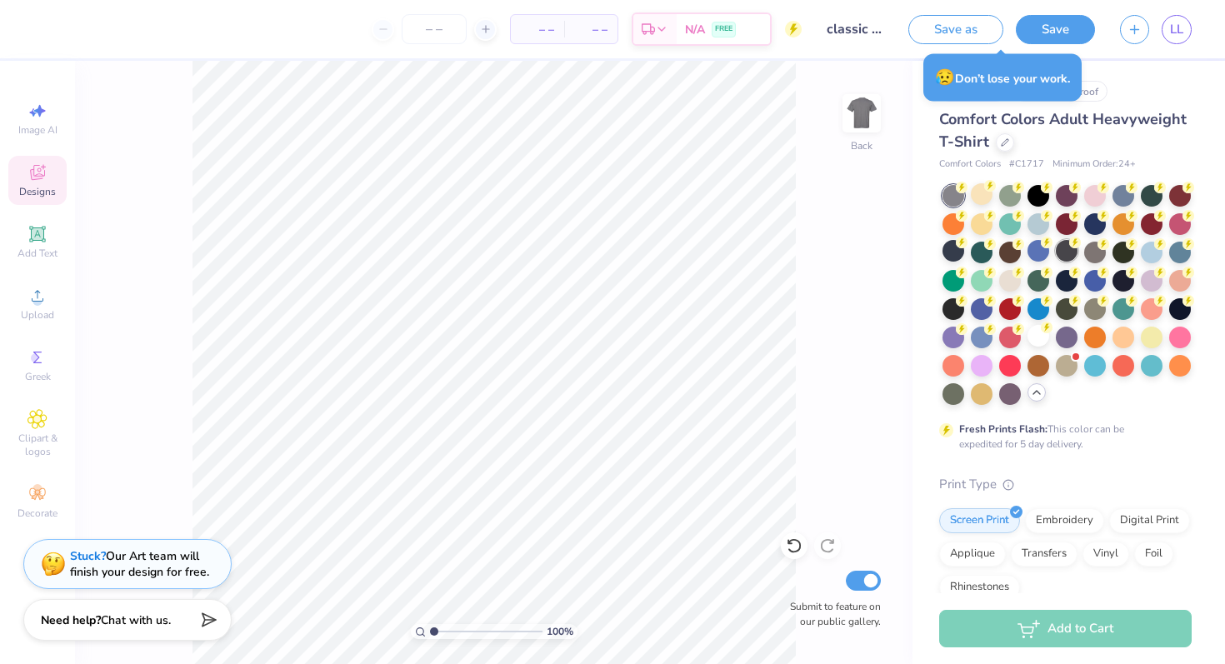
click at [1065, 252] on div at bounding box center [1067, 251] width 22 height 22
click at [1097, 257] on div at bounding box center [1095, 251] width 22 height 22
click at [1040, 222] on div at bounding box center [1038, 223] width 22 height 22
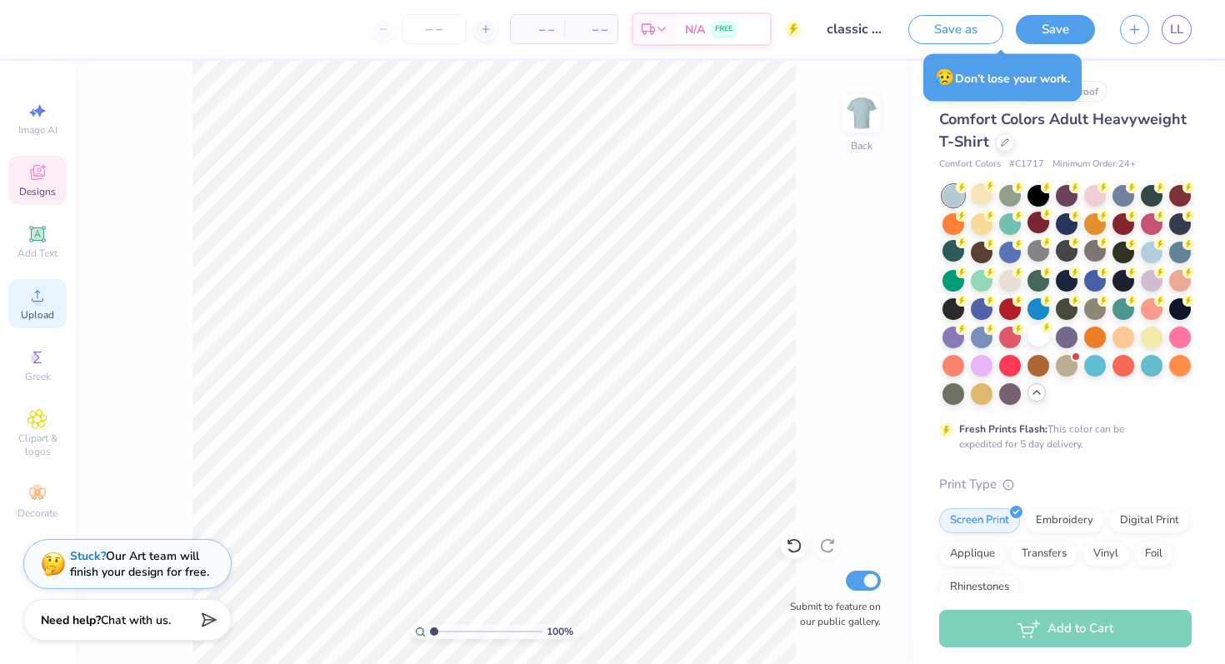
click at [32, 305] on icon at bounding box center [37, 296] width 20 height 20
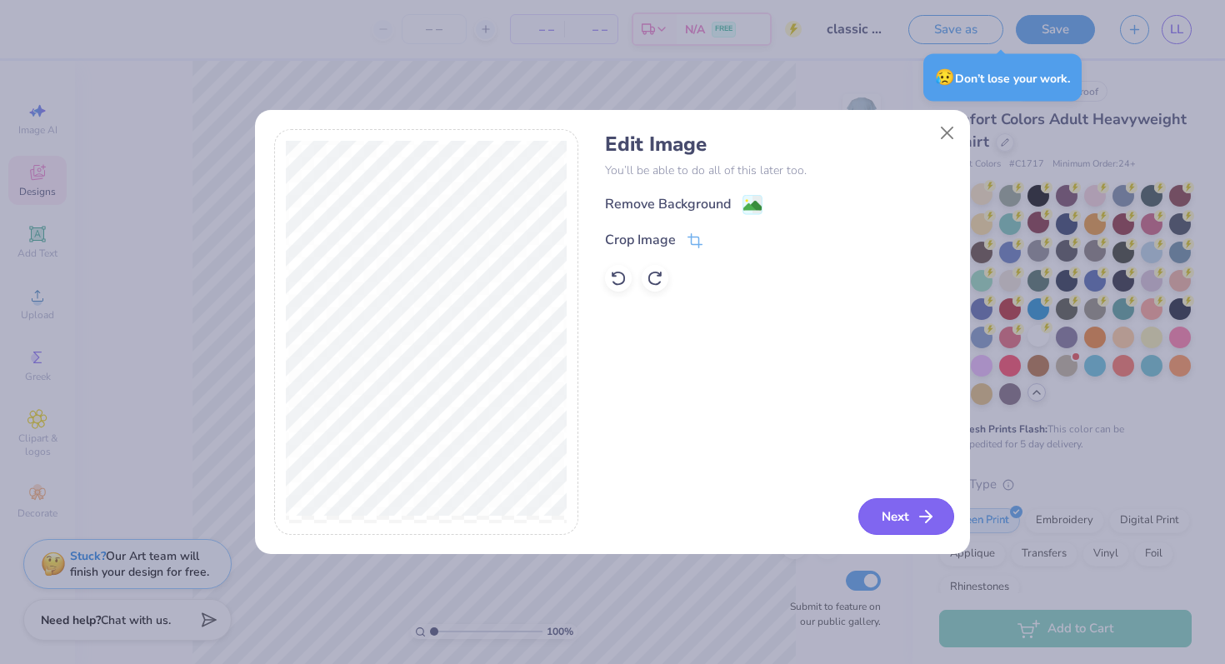
click at [910, 514] on button "Next" at bounding box center [906, 516] width 96 height 37
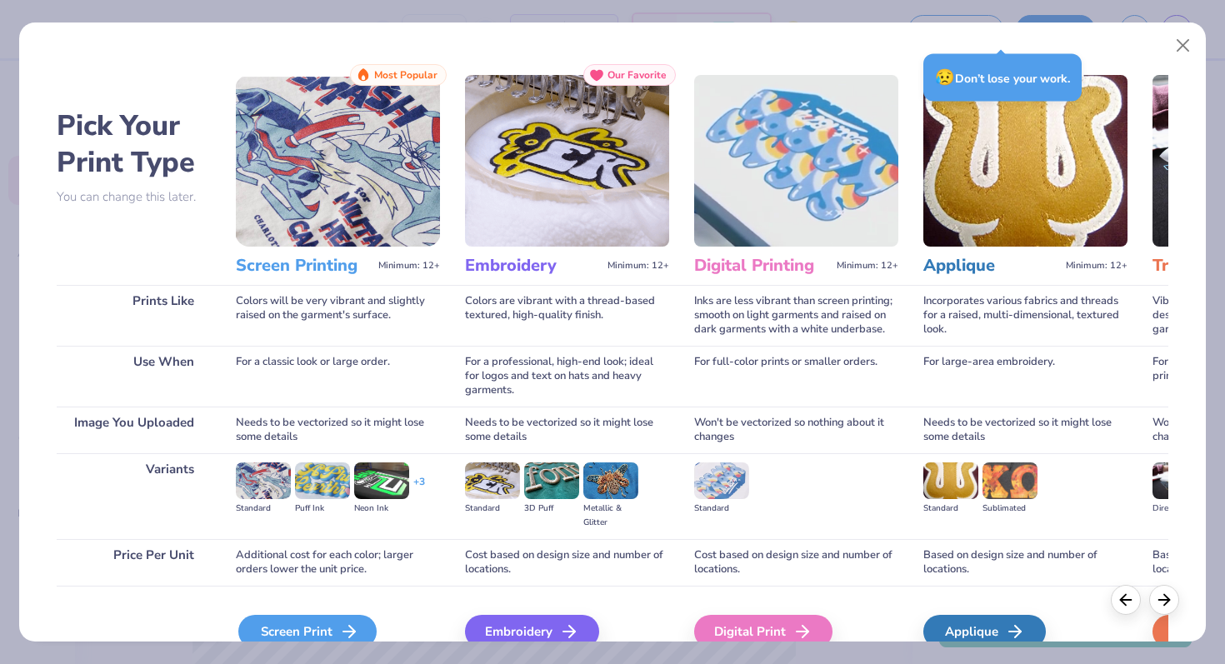
click at [311, 627] on div "Screen Print" at bounding box center [307, 631] width 138 height 33
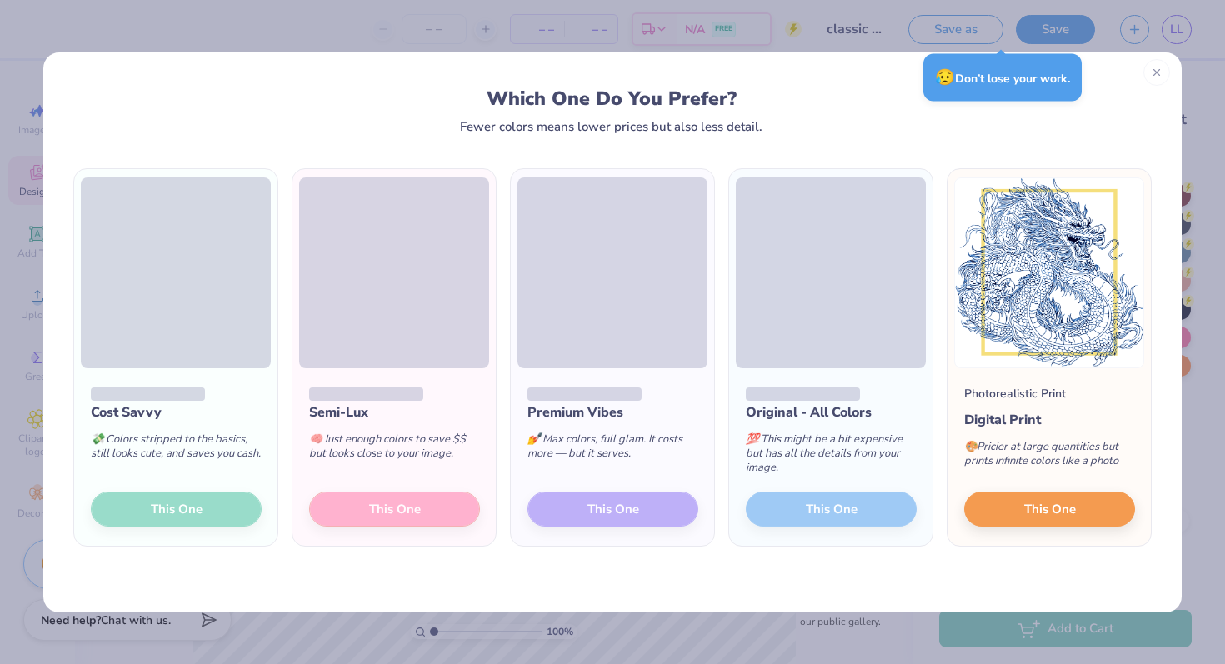
click at [1148, 77] on div at bounding box center [1156, 72] width 27 height 27
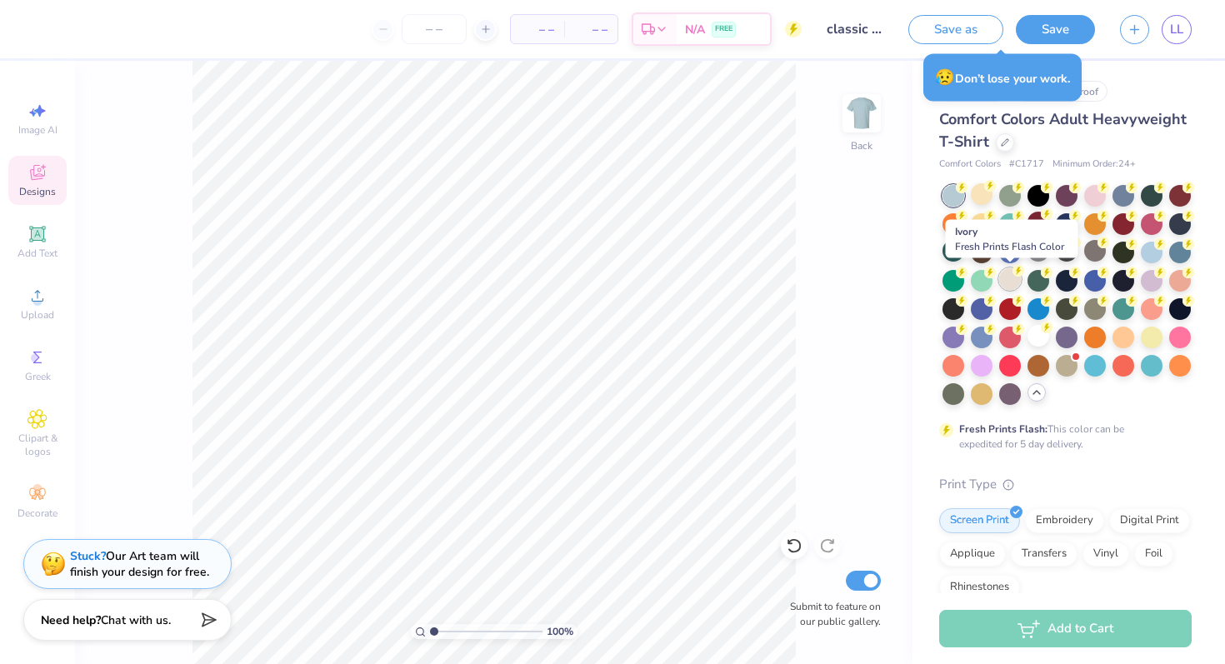
click at [1011, 282] on div at bounding box center [1010, 279] width 22 height 22
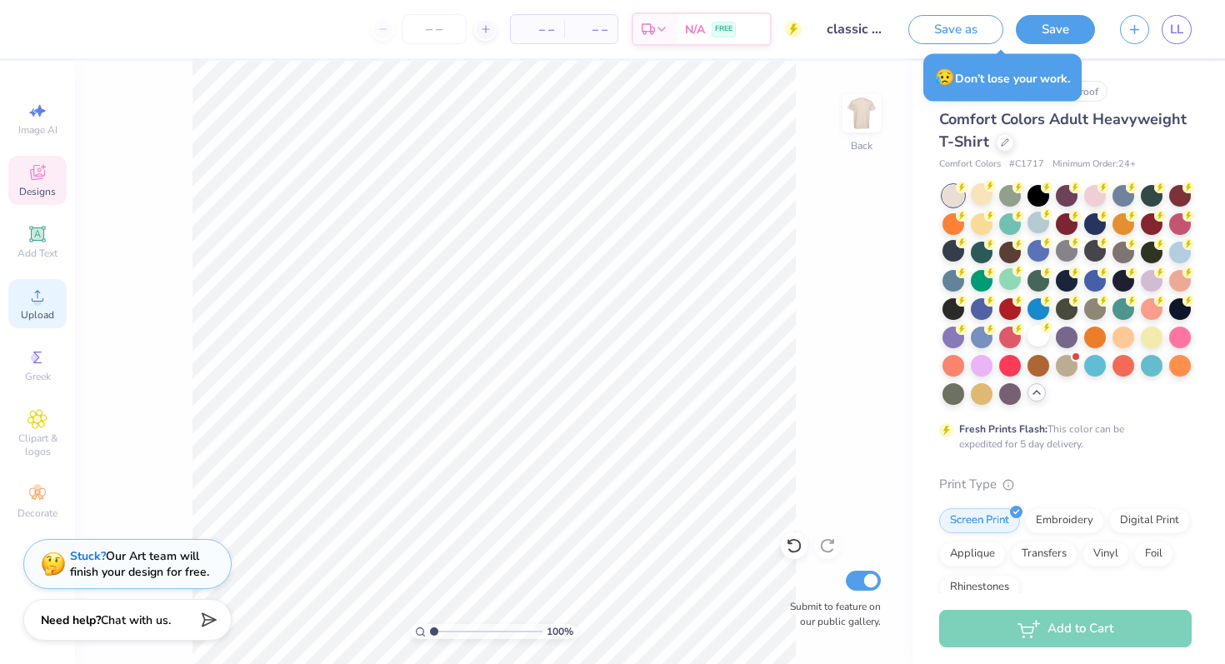
click at [42, 303] on icon at bounding box center [37, 296] width 20 height 20
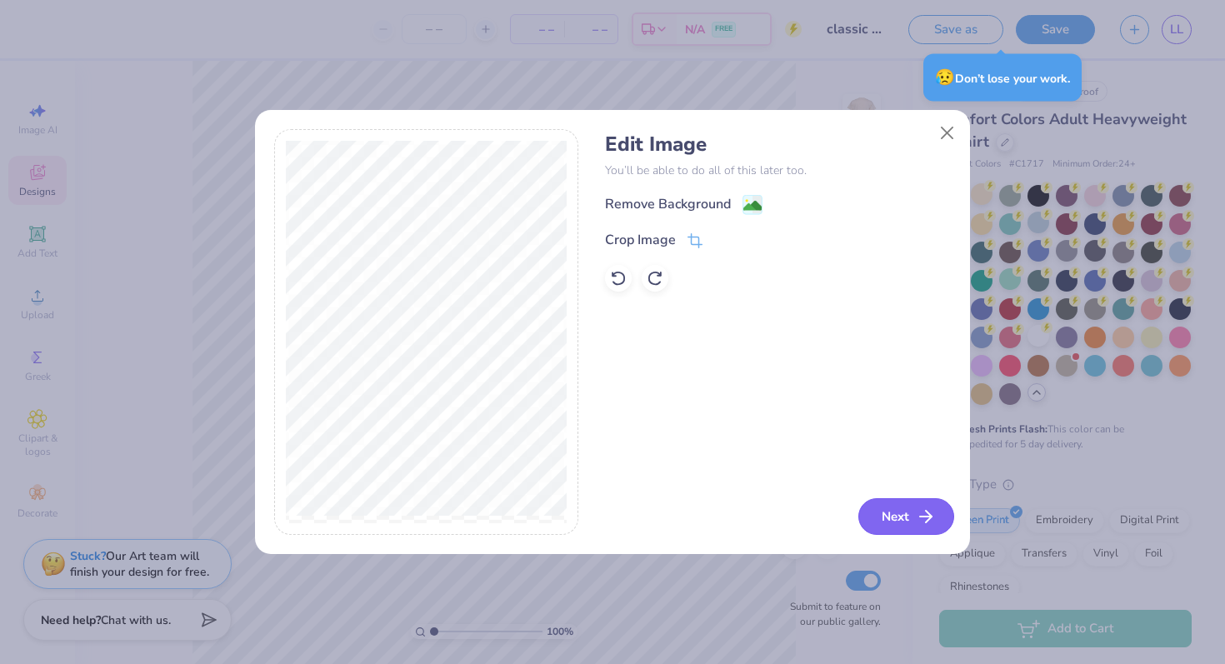
click at [934, 514] on icon "button" at bounding box center [926, 517] width 20 height 20
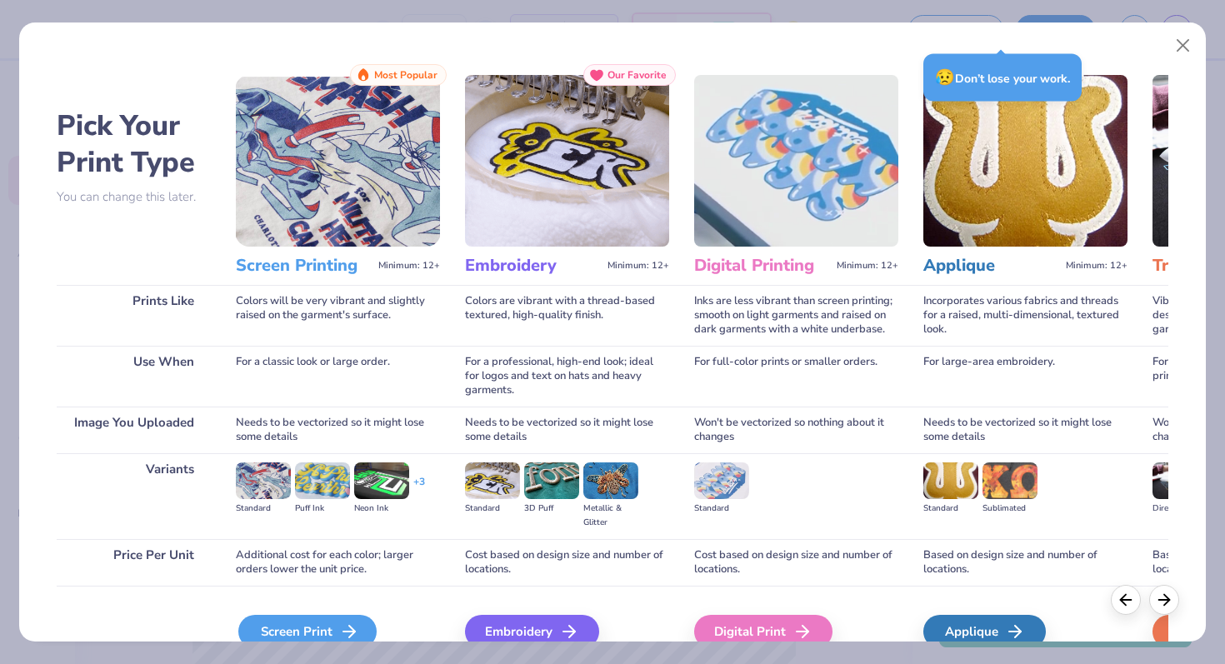
click at [331, 622] on div "Screen Print" at bounding box center [307, 631] width 138 height 33
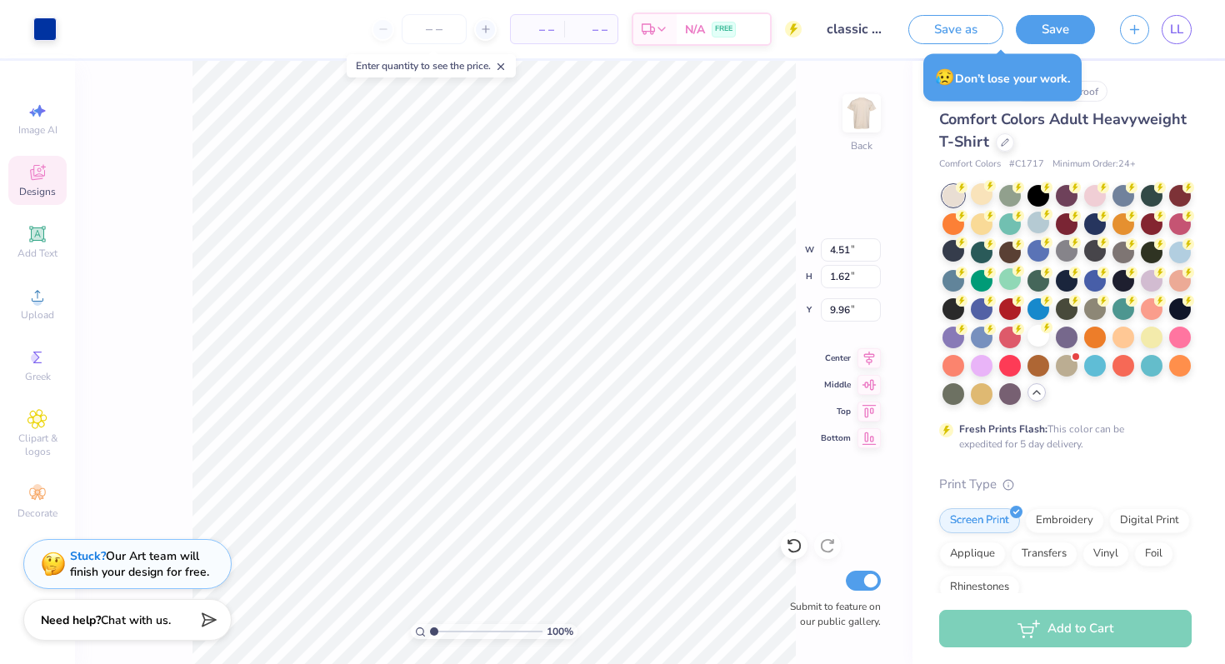
type input "4.51"
type input "1.62"
type input "3.00"
type input "3.88"
type input "1.39"
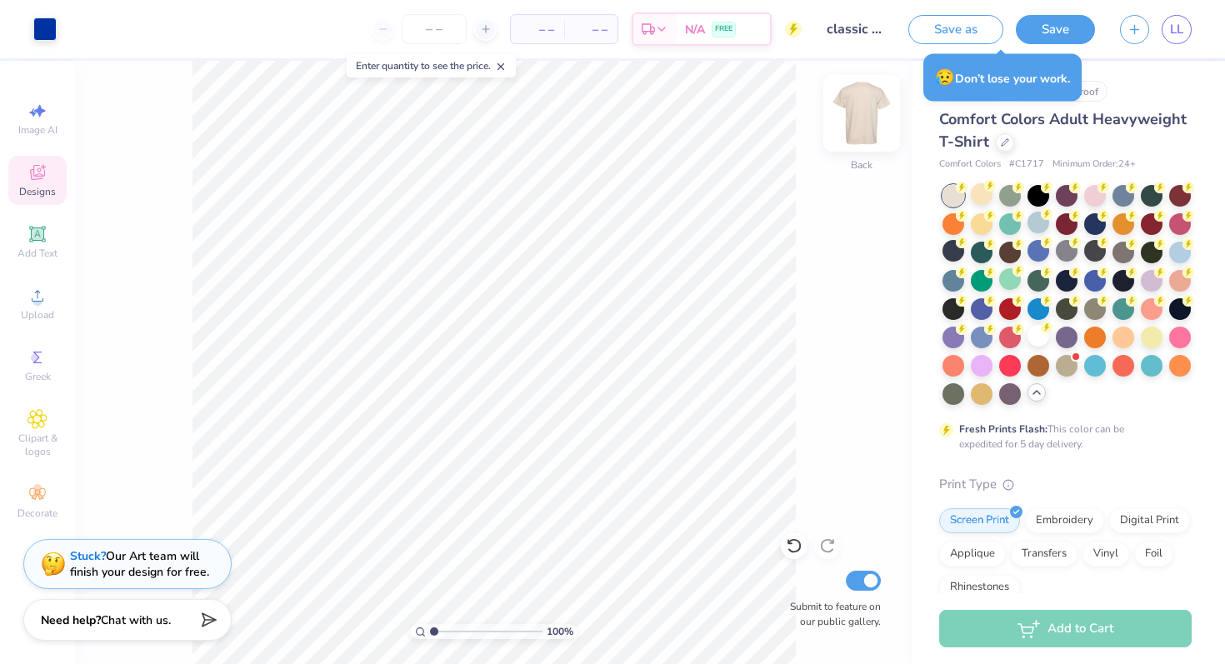
click at [865, 146] on img at bounding box center [861, 113] width 67 height 67
click at [32, 304] on icon at bounding box center [37, 296] width 20 height 20
click at [858, 121] on img at bounding box center [861, 113] width 67 height 67
click at [39, 294] on icon at bounding box center [37, 296] width 20 height 20
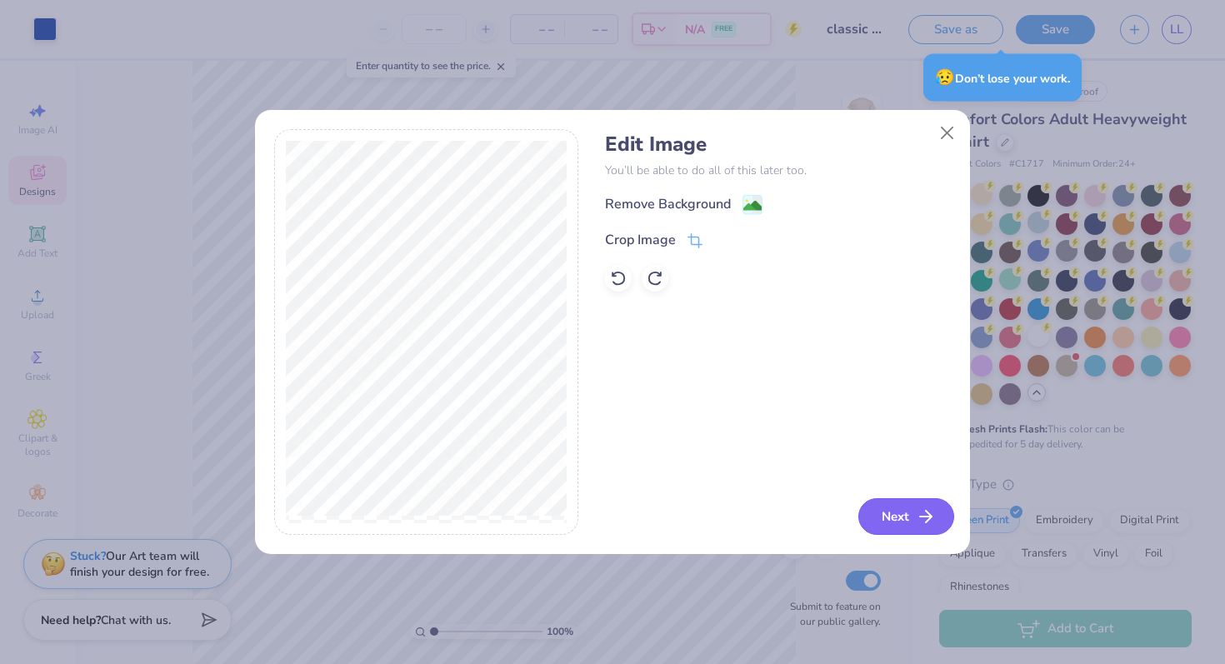
click at [886, 509] on button "Next" at bounding box center [906, 516] width 96 height 37
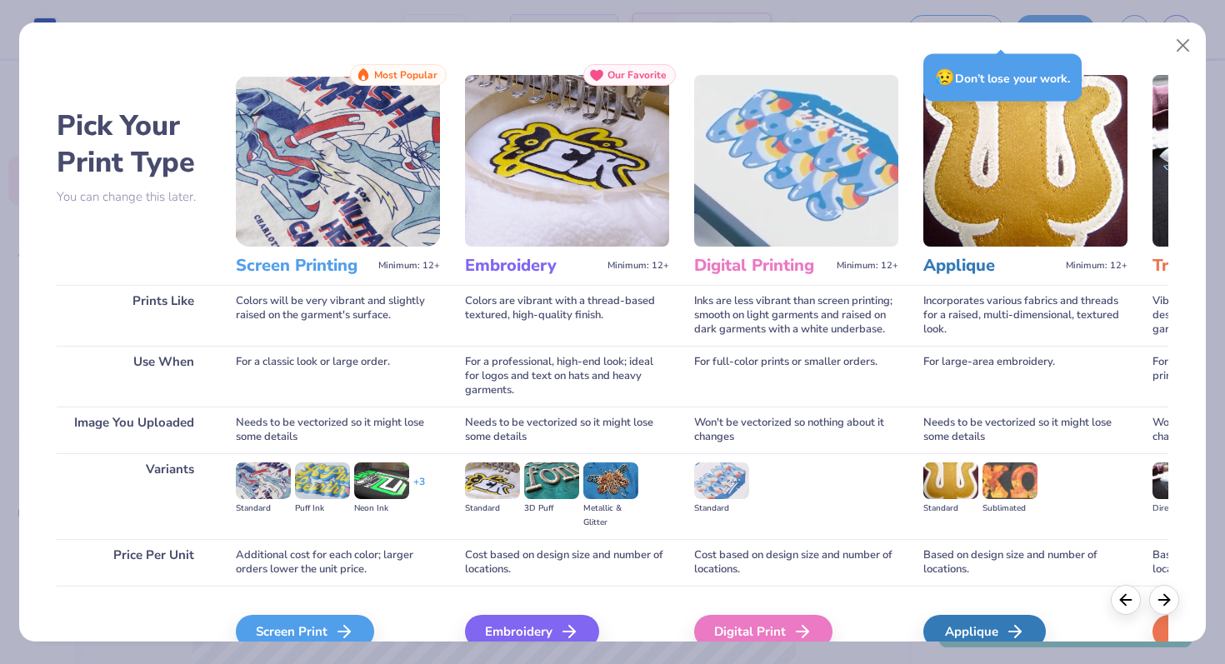
scroll to position [83, 0]
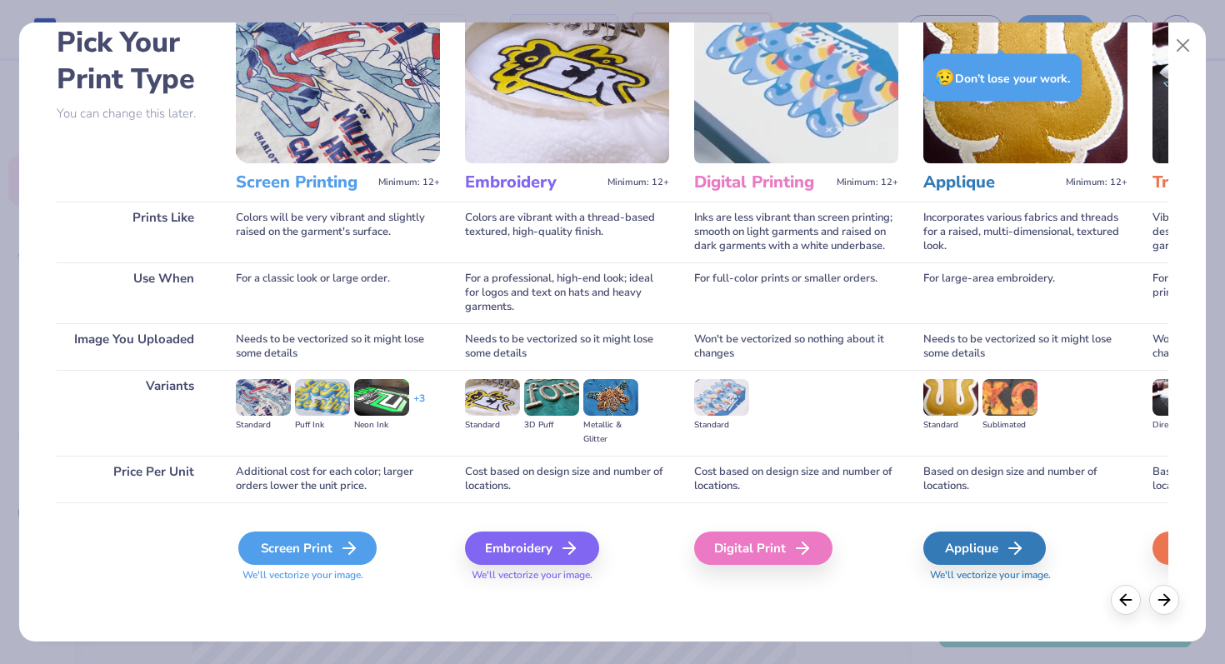
click at [316, 541] on div "Screen Print" at bounding box center [307, 548] width 138 height 33
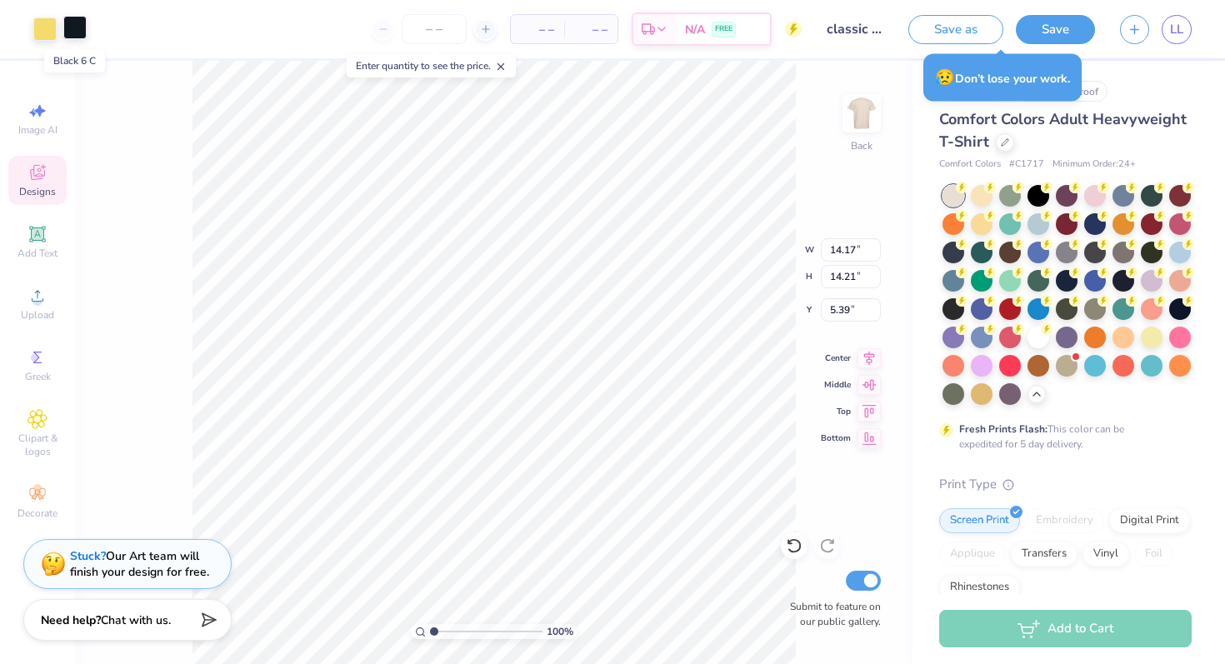
click at [72, 28] on div at bounding box center [74, 27] width 23 height 23
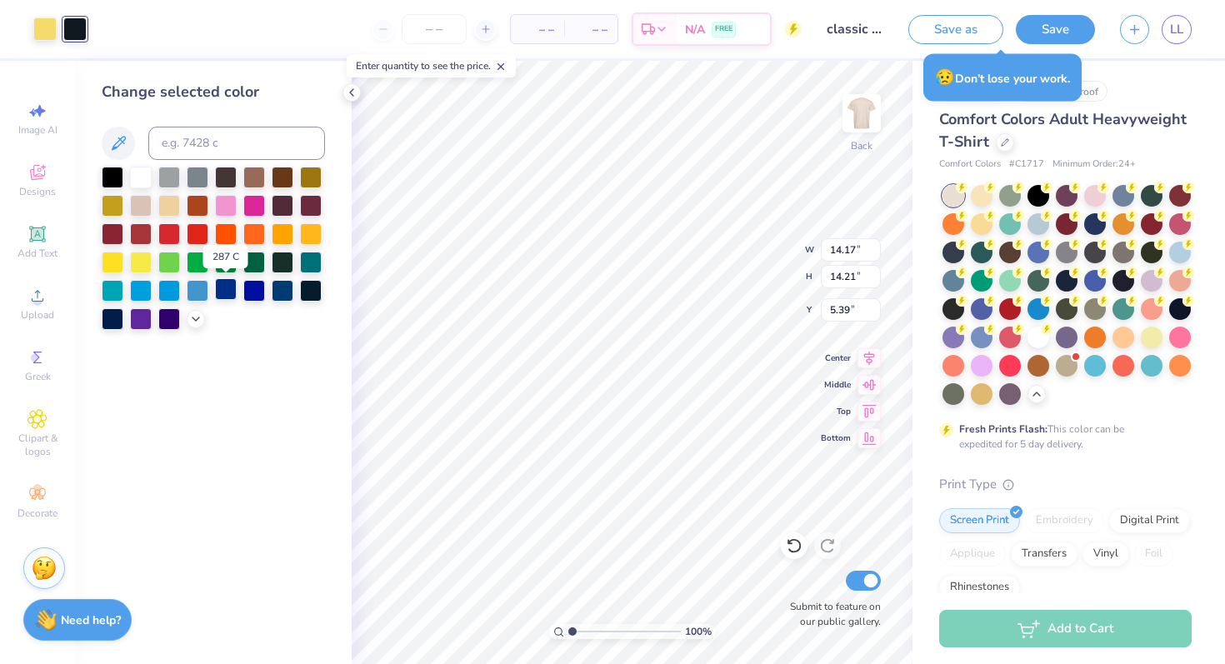
click at [228, 290] on div at bounding box center [226, 289] width 22 height 22
click at [48, 28] on div at bounding box center [44, 27] width 23 height 23
click at [311, 176] on div at bounding box center [311, 176] width 22 height 22
type input "9.44"
type input "9.46"
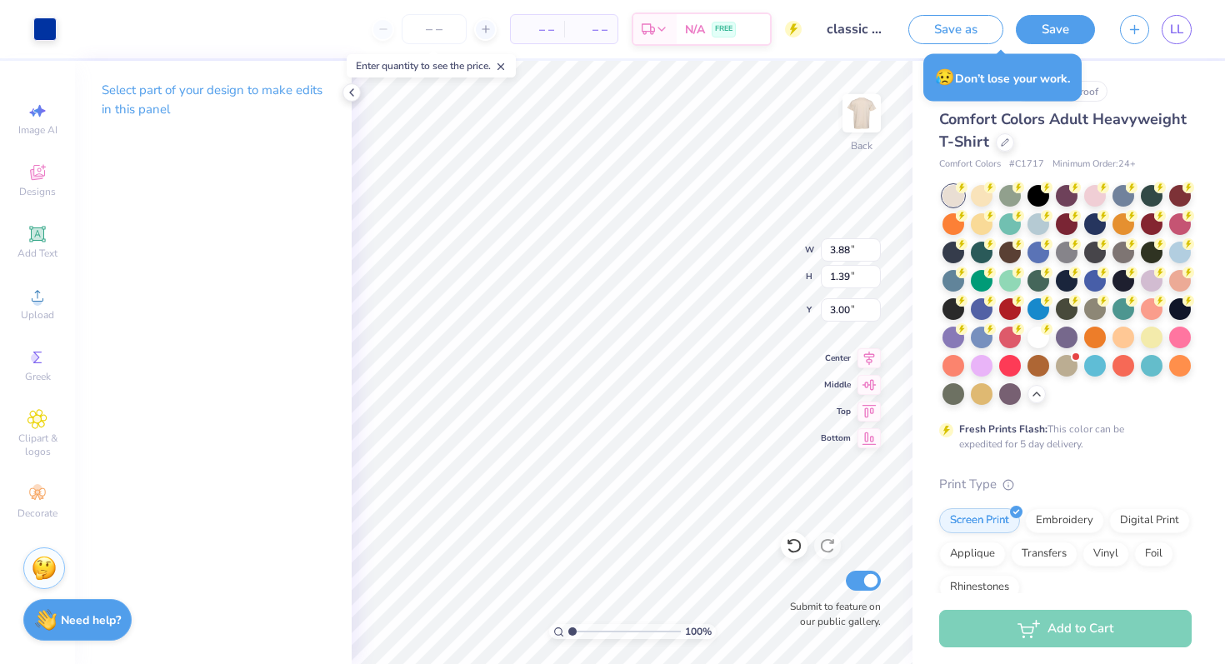
type input "14.63"
type input "9.44"
type input "9.46"
type input "4.01"
type input "11.10"
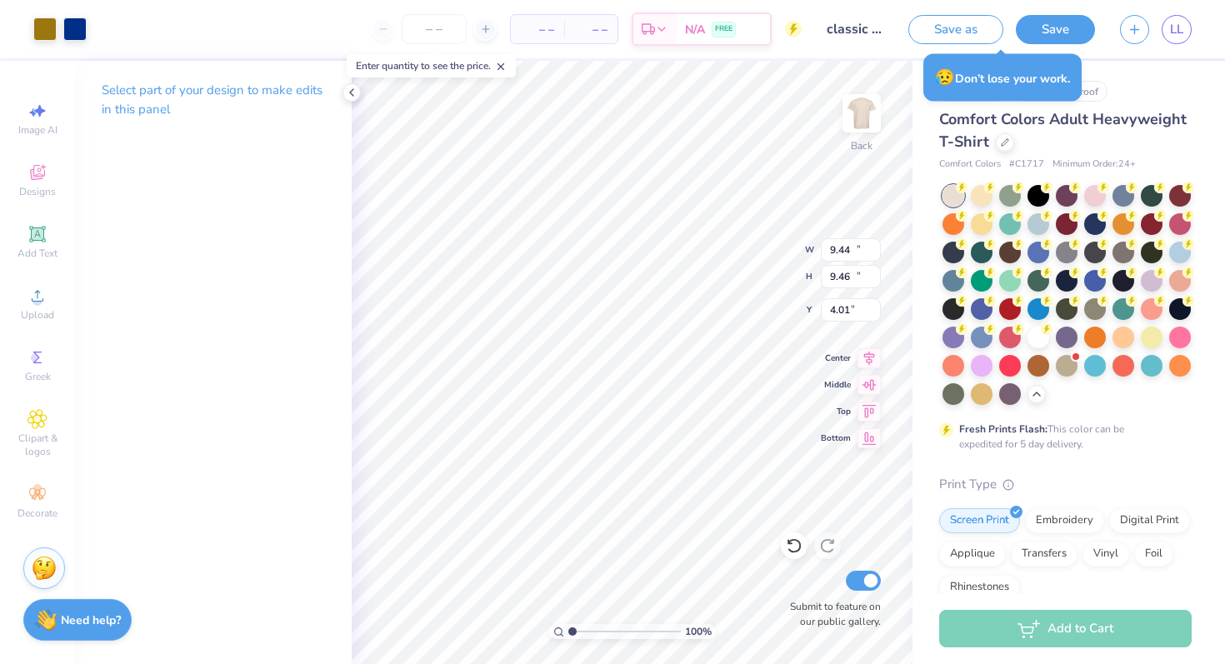
type input "11.13"
type input "3.90"
click at [656, 651] on li "Send to Back" at bounding box center [661, 643] width 131 height 32
type input "6.27"
type input "3.00"
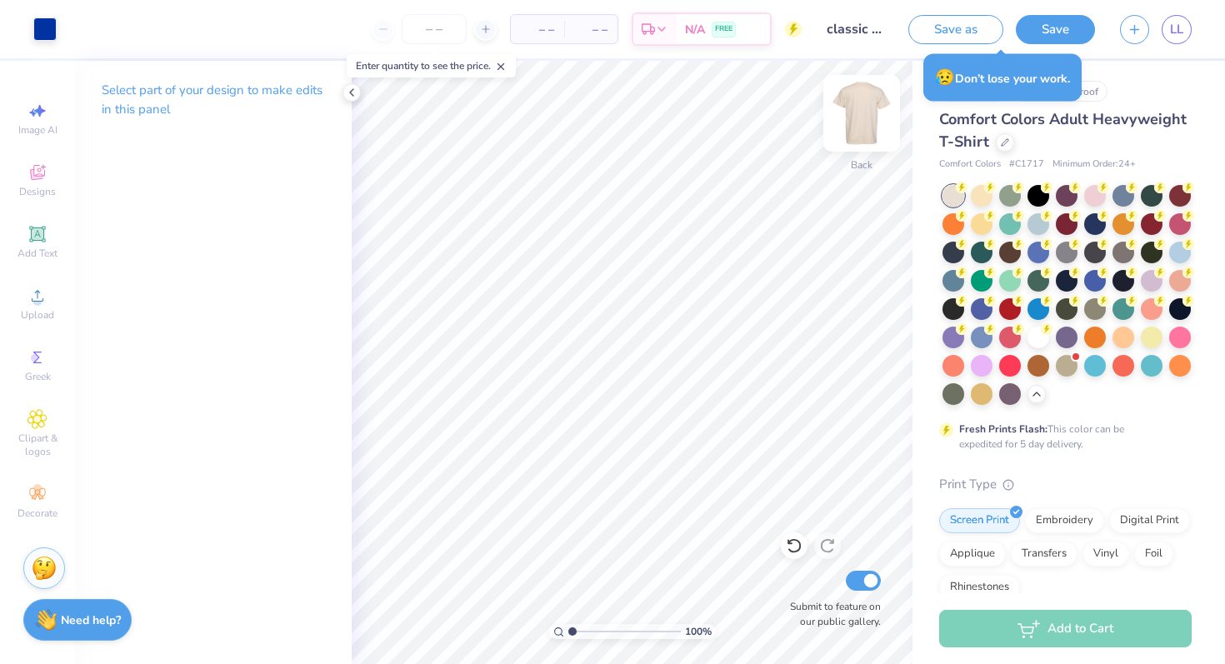
click at [861, 142] on img at bounding box center [861, 113] width 67 height 67
click at [41, 287] on icon at bounding box center [37, 296] width 20 height 20
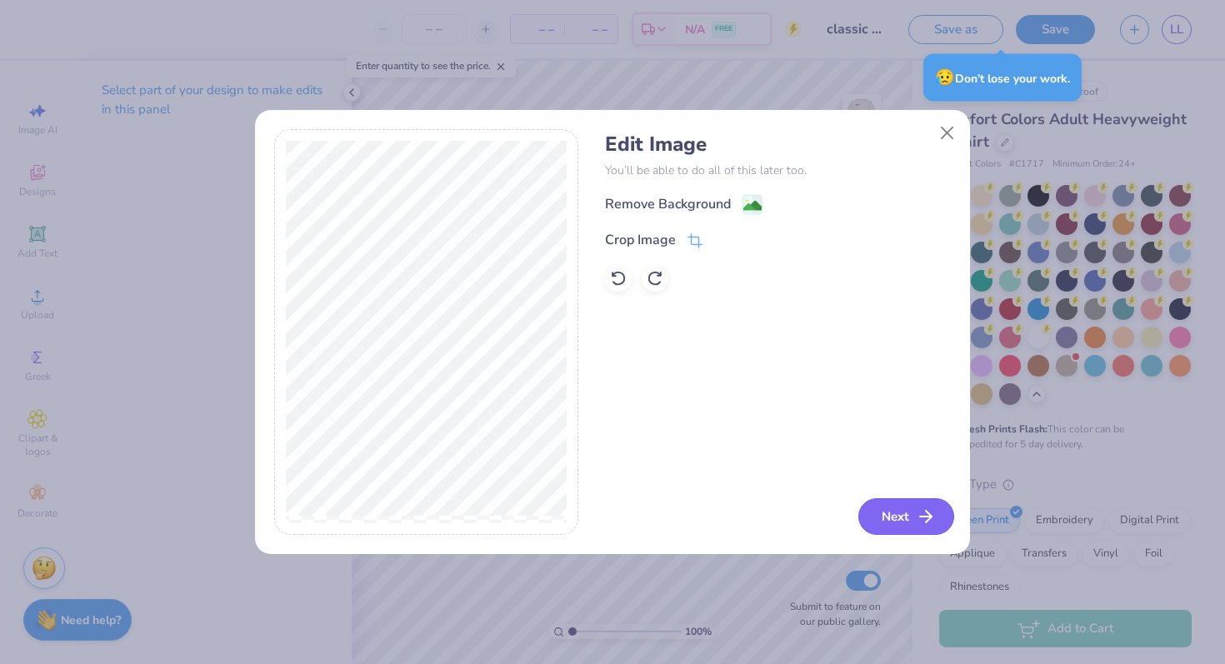
click at [888, 506] on button "Next" at bounding box center [906, 516] width 96 height 37
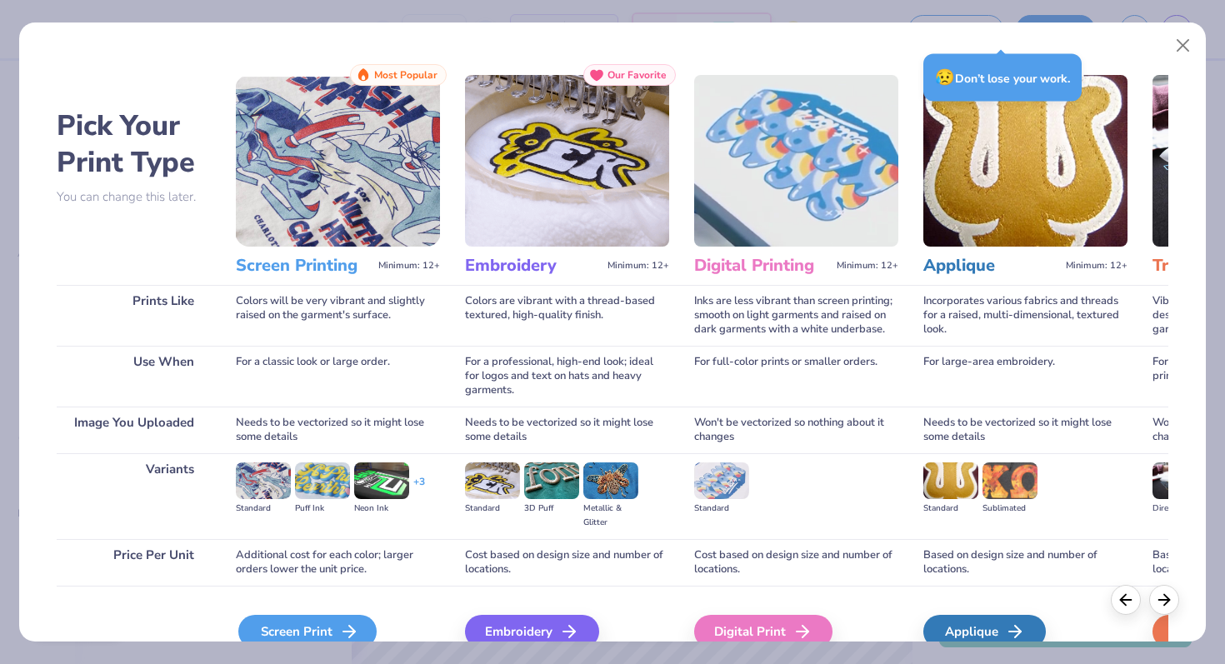
click at [323, 630] on div "Screen Print" at bounding box center [307, 631] width 138 height 33
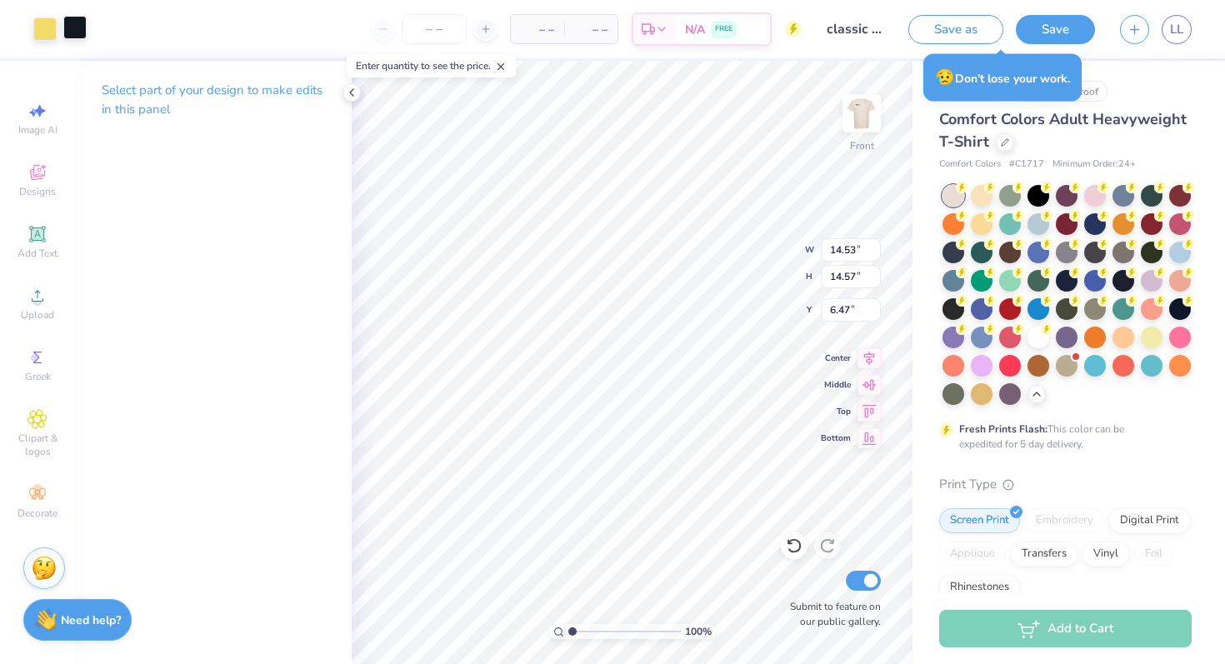
click at [72, 27] on div at bounding box center [74, 27] width 23 height 23
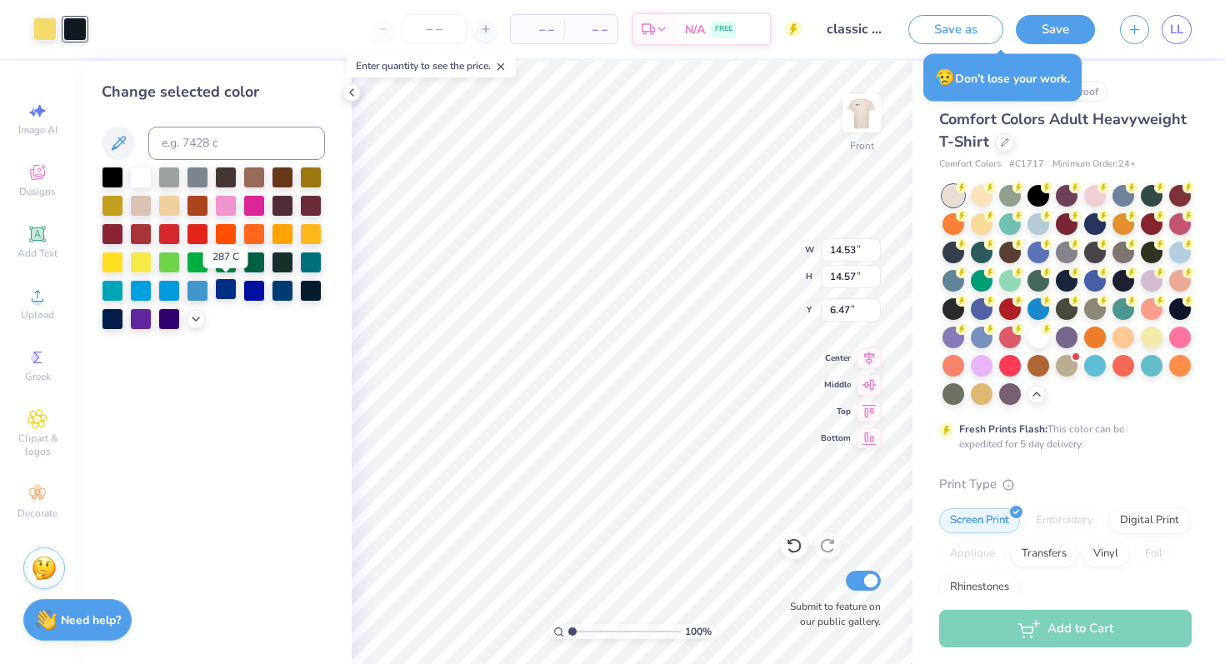
click at [227, 292] on div at bounding box center [226, 289] width 22 height 22
click at [44, 31] on div at bounding box center [44, 27] width 23 height 23
click at [313, 168] on div at bounding box center [311, 176] width 22 height 22
type input "12.53"
type input "12.56"
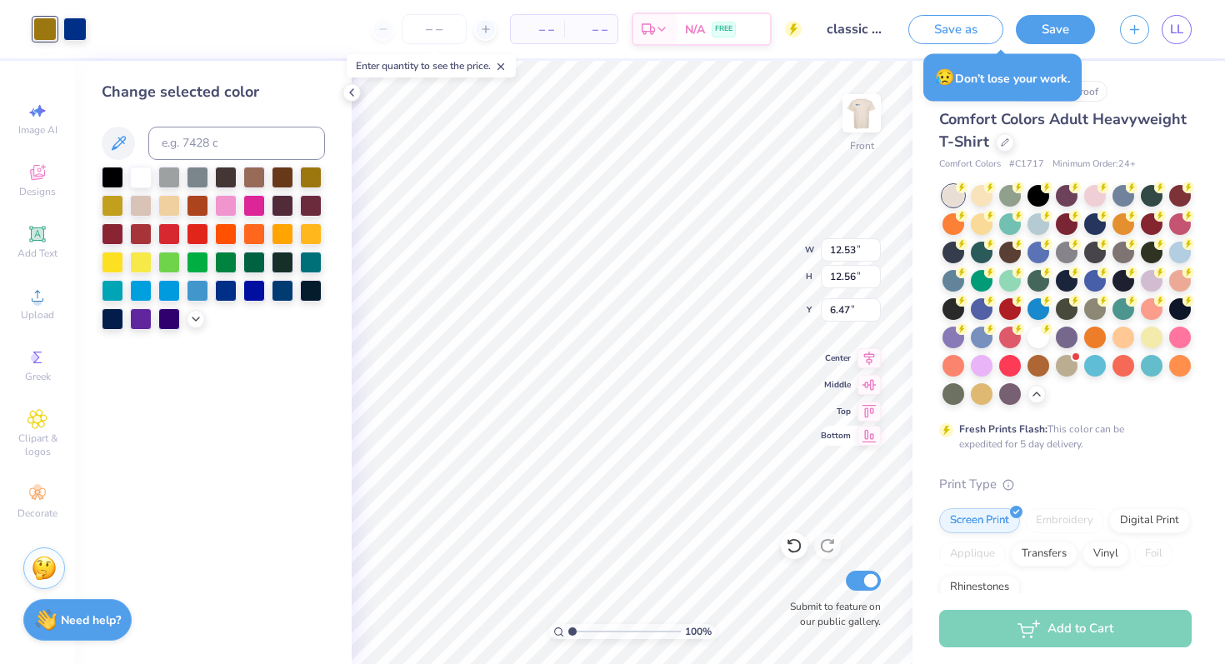
type input "3.66"
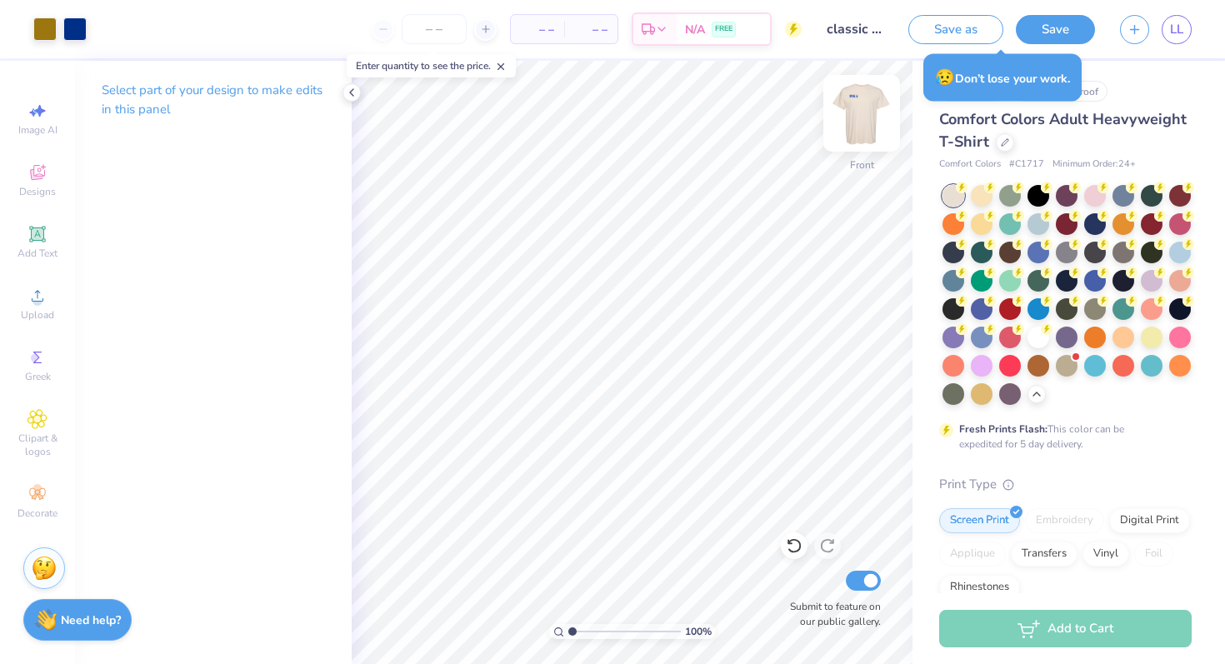
click at [867, 127] on img at bounding box center [861, 113] width 67 height 67
click at [40, 32] on div at bounding box center [44, 27] width 23 height 23
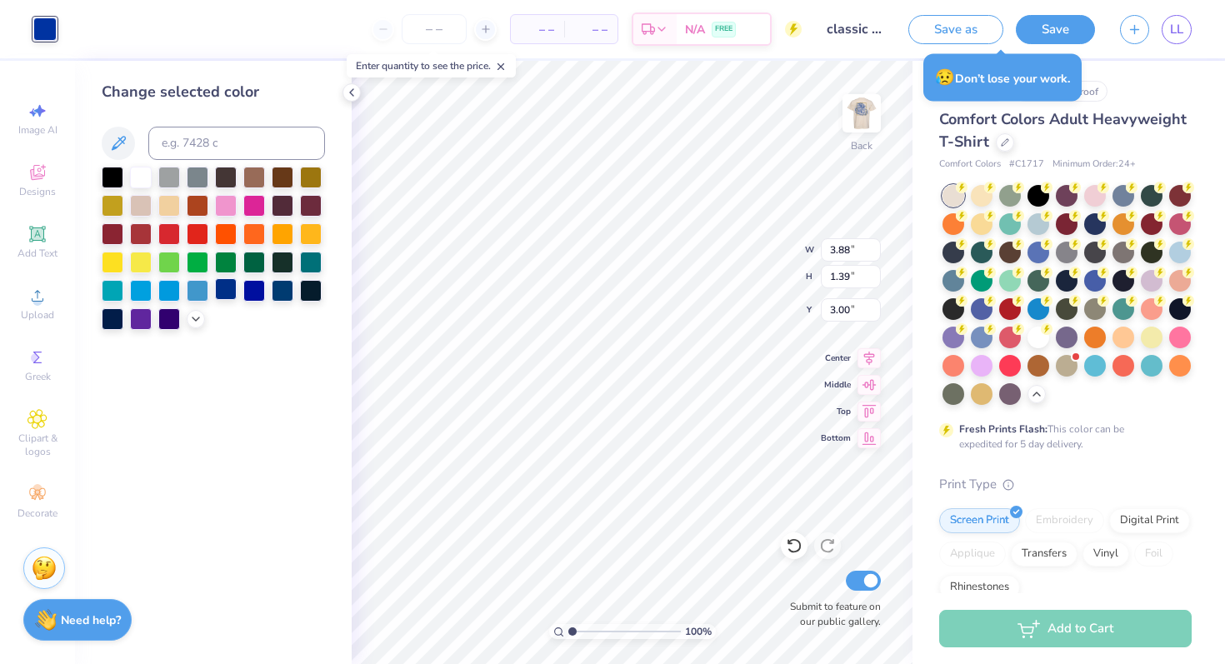
click at [222, 287] on div at bounding box center [226, 289] width 22 height 22
click at [351, 94] on icon at bounding box center [351, 92] width 13 height 13
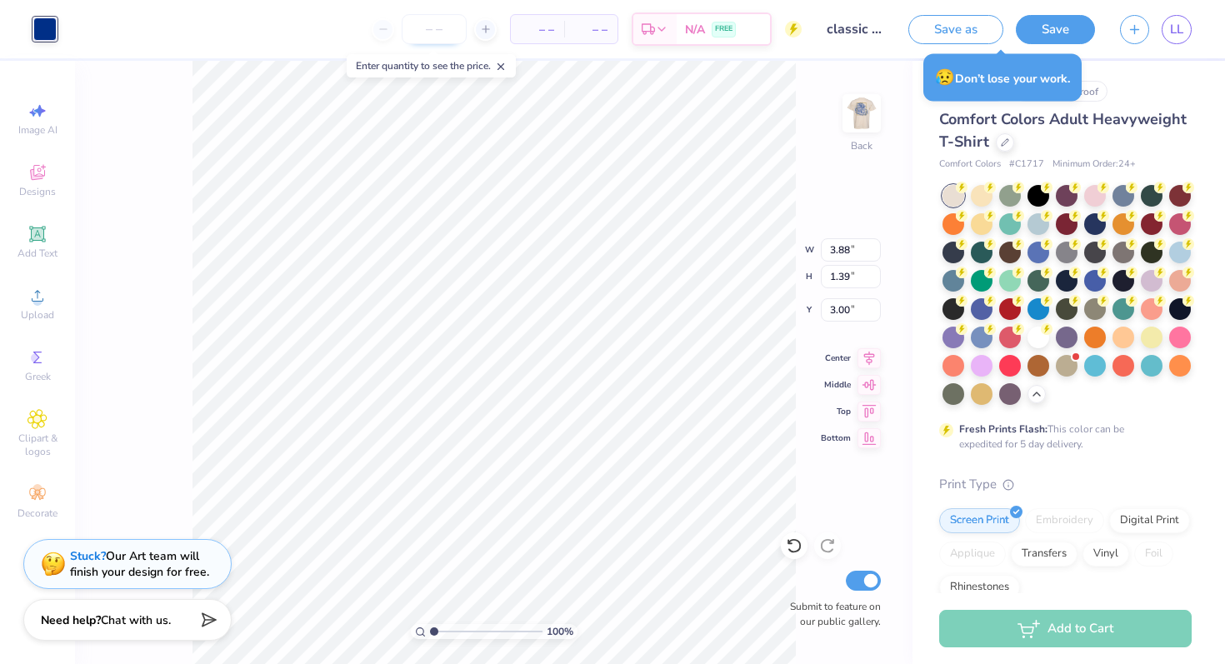
click at [442, 25] on input "number" at bounding box center [434, 29] width 65 height 30
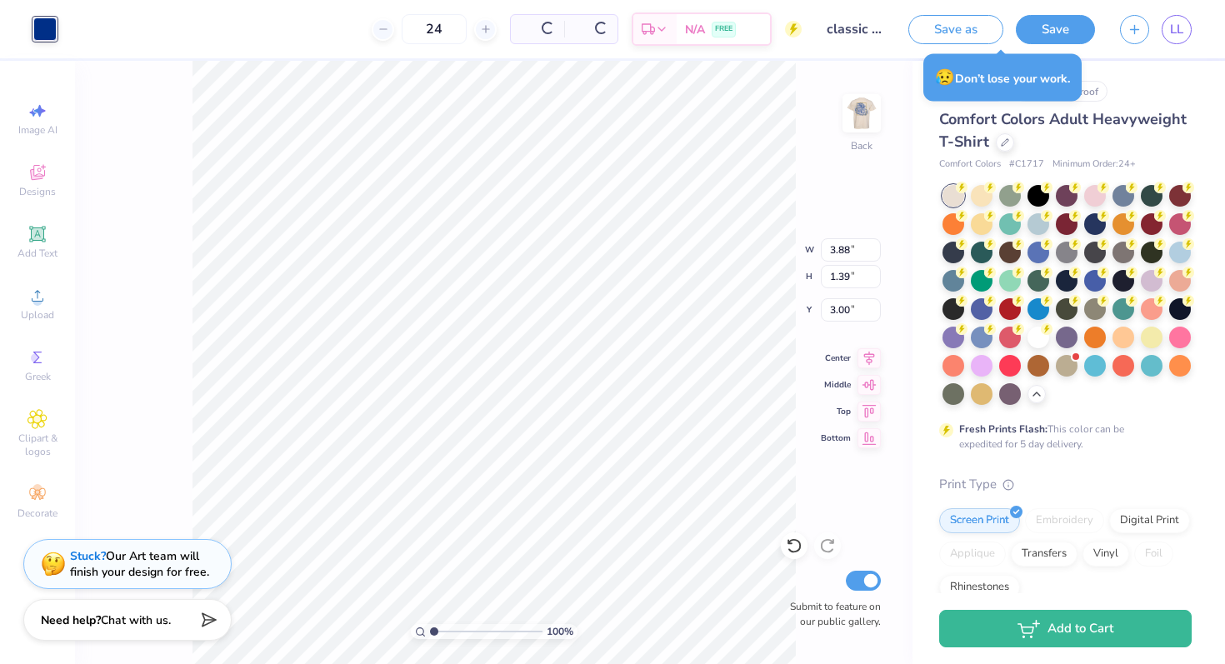
type input "24"
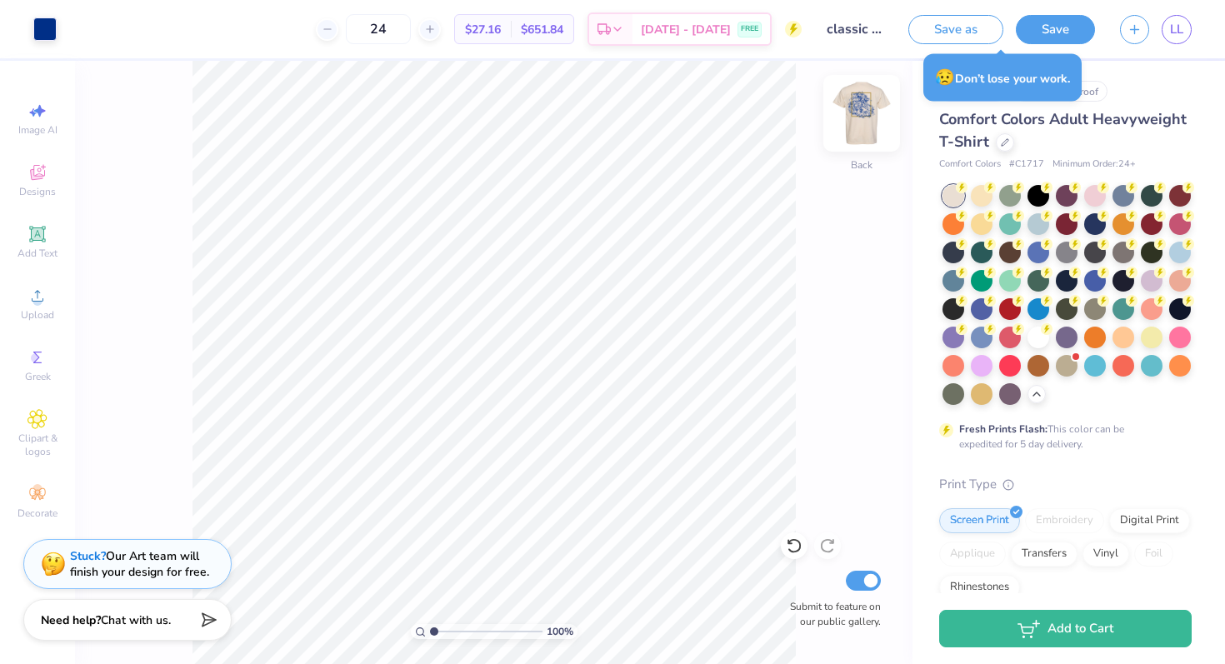
click at [859, 116] on img at bounding box center [861, 113] width 67 height 67
click at [1046, 22] on button "Save" at bounding box center [1055, 26] width 79 height 29
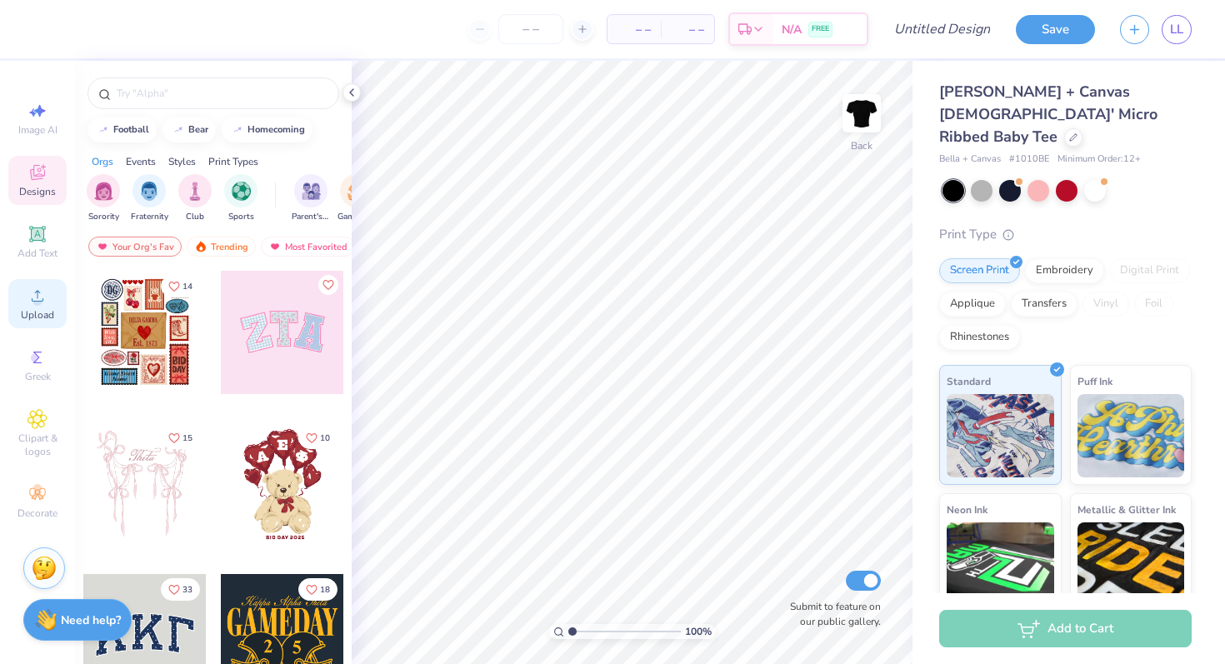
click at [29, 305] on icon at bounding box center [37, 296] width 20 height 20
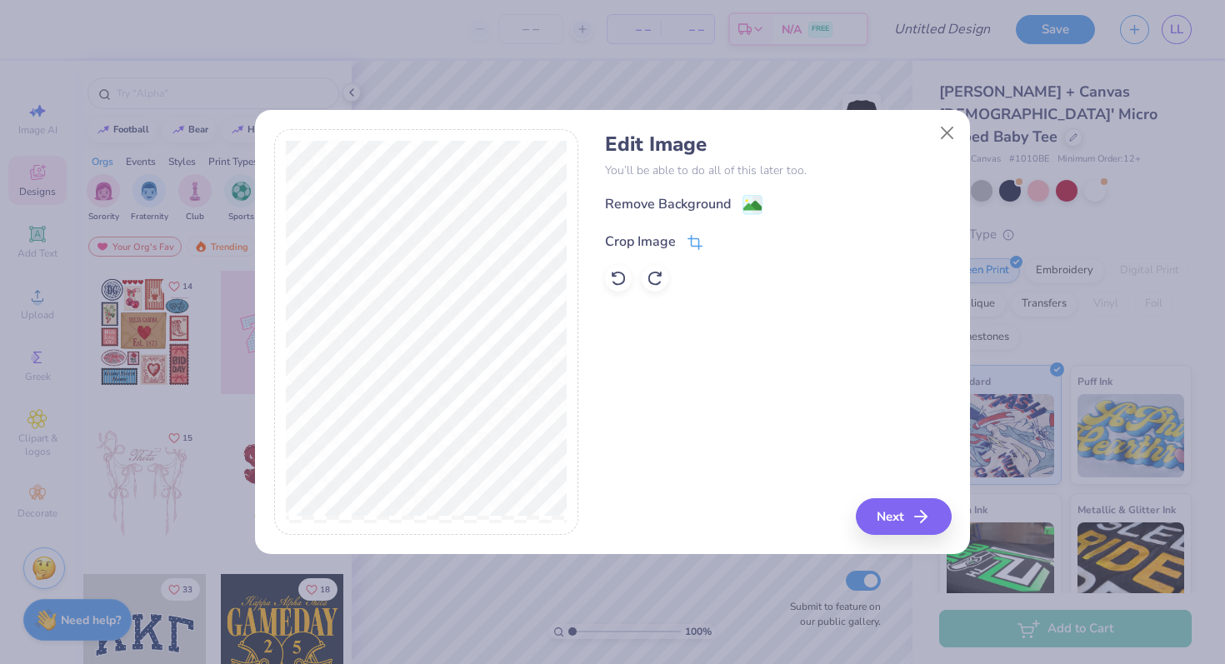
click at [697, 239] on icon at bounding box center [693, 244] width 11 height 11
click at [906, 512] on div "Edit Image You’ll be able to do all of this later too. Remove Background Crop I…" at bounding box center [778, 332] width 346 height 407
click at [880, 502] on div "Edit Image You’ll be able to do all of this later too. Remove Background Crop I…" at bounding box center [778, 332] width 346 height 407
click at [714, 237] on button at bounding box center [722, 239] width 17 height 17
click at [909, 512] on button "Next" at bounding box center [906, 516] width 96 height 37
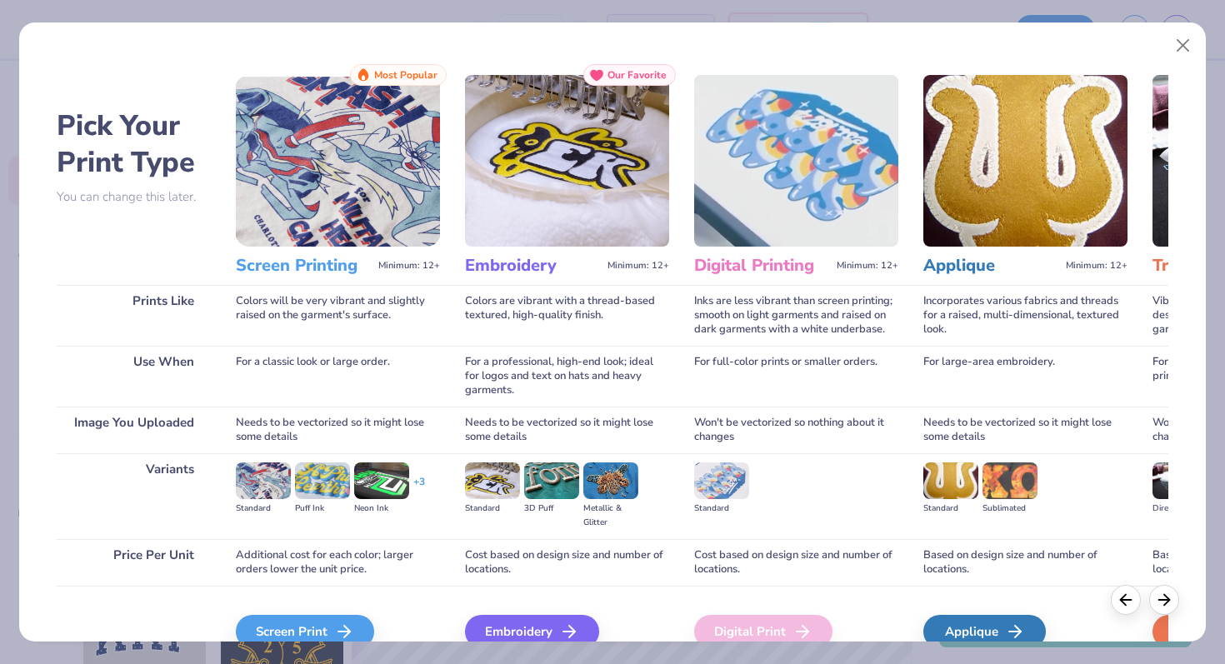
scroll to position [83, 0]
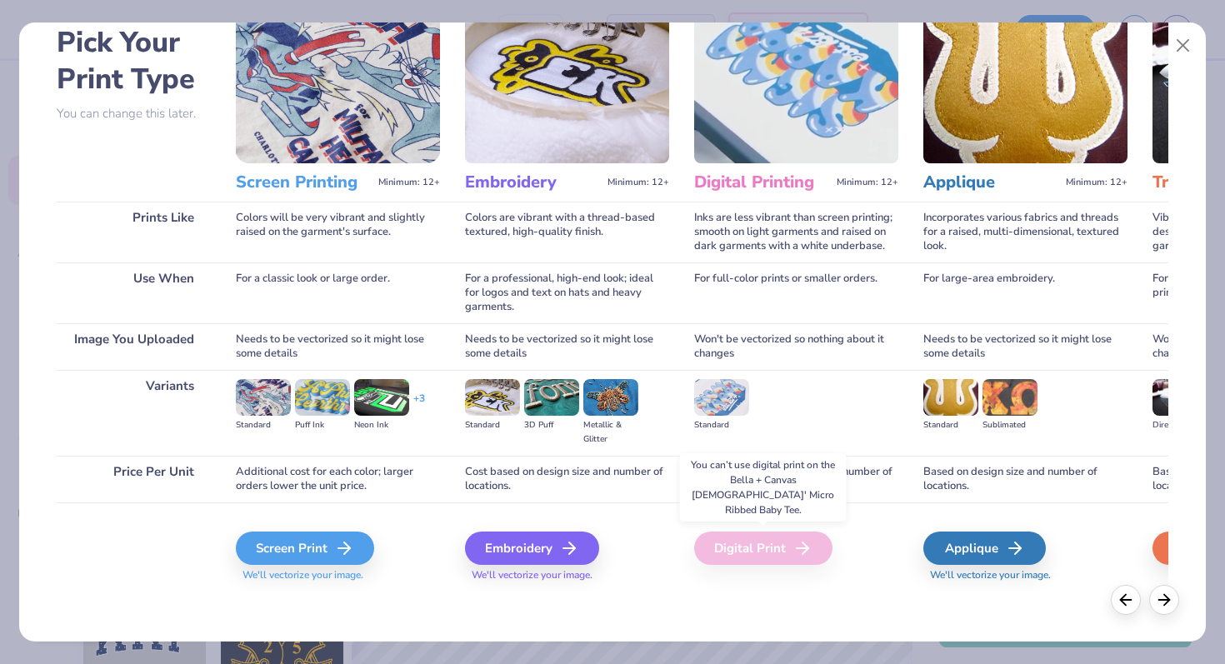
click at [757, 544] on div "Digital Print" at bounding box center [763, 548] width 138 height 33
click at [301, 547] on div "Screen Print" at bounding box center [307, 548] width 138 height 33
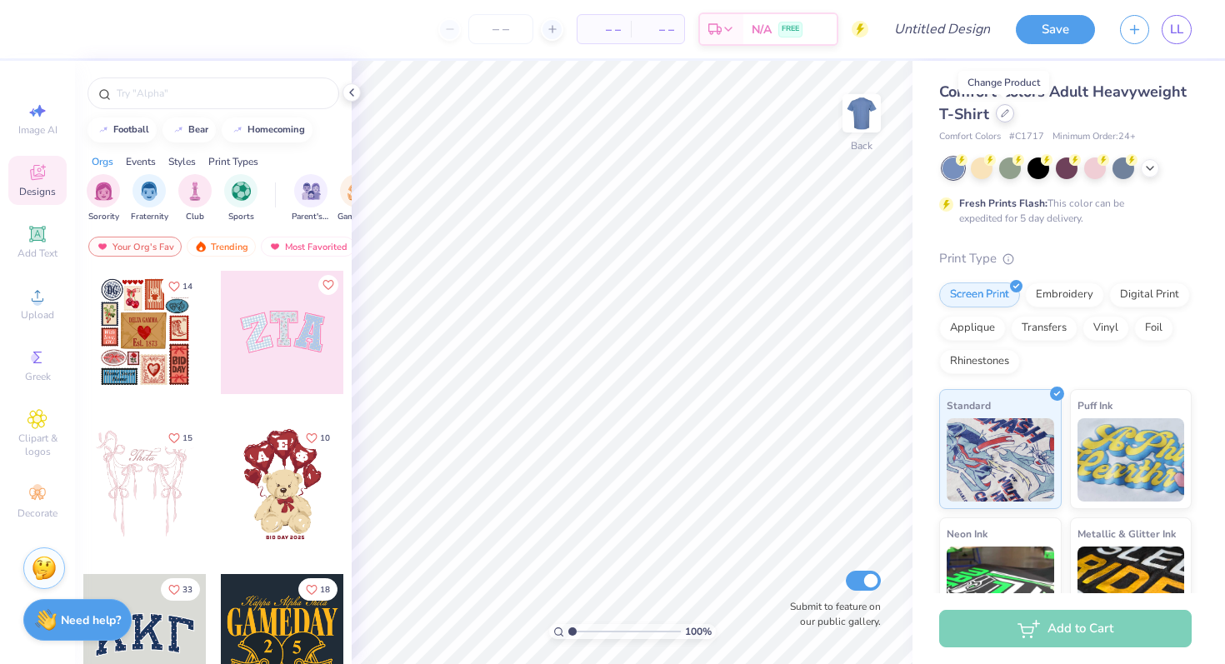
click at [1001, 119] on div at bounding box center [1005, 113] width 18 height 18
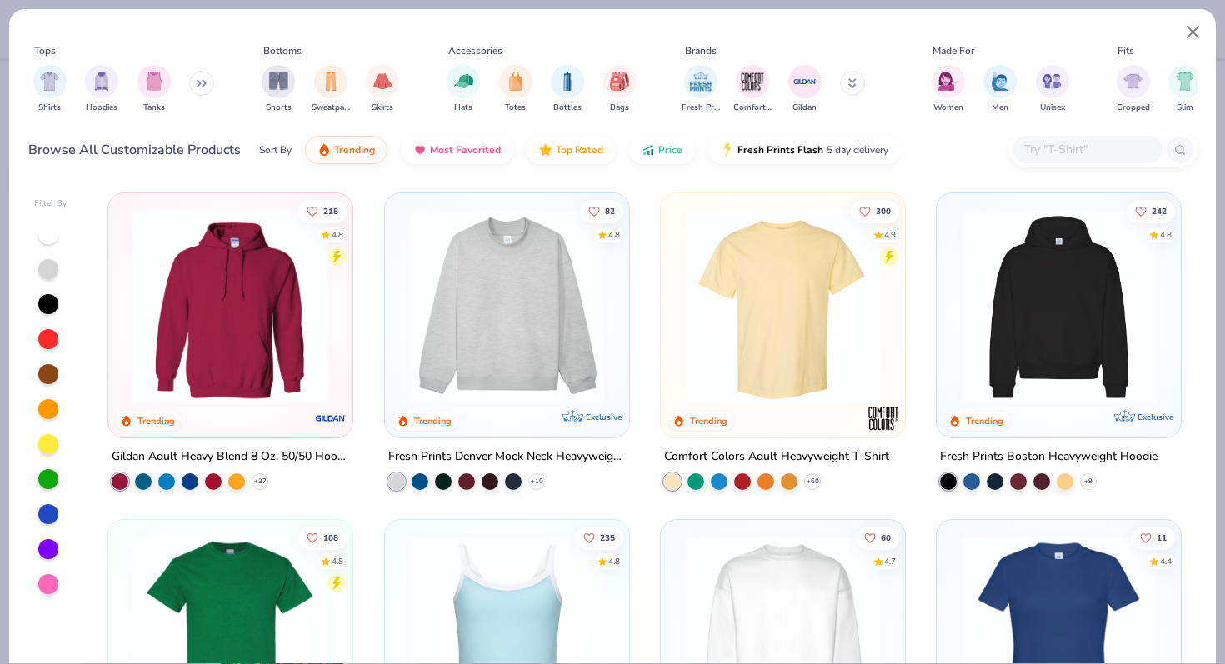
click at [1062, 153] on input "text" at bounding box center [1086, 149] width 128 height 19
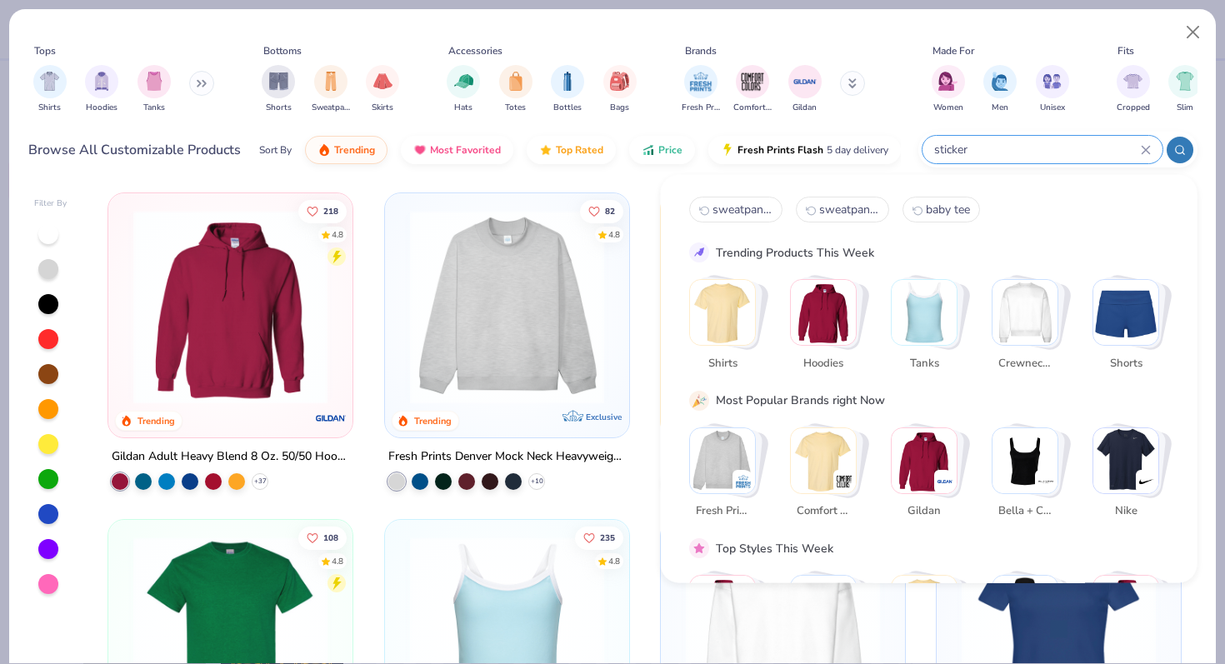
type input "sticker"
